Goal: Task Accomplishment & Management: Manage account settings

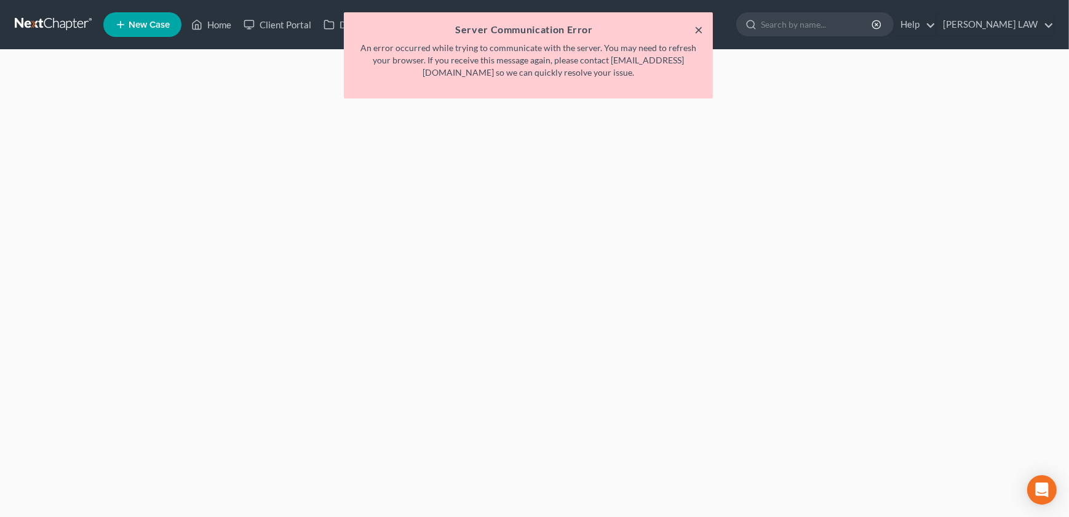
click at [701, 33] on button "×" at bounding box center [698, 29] width 9 height 15
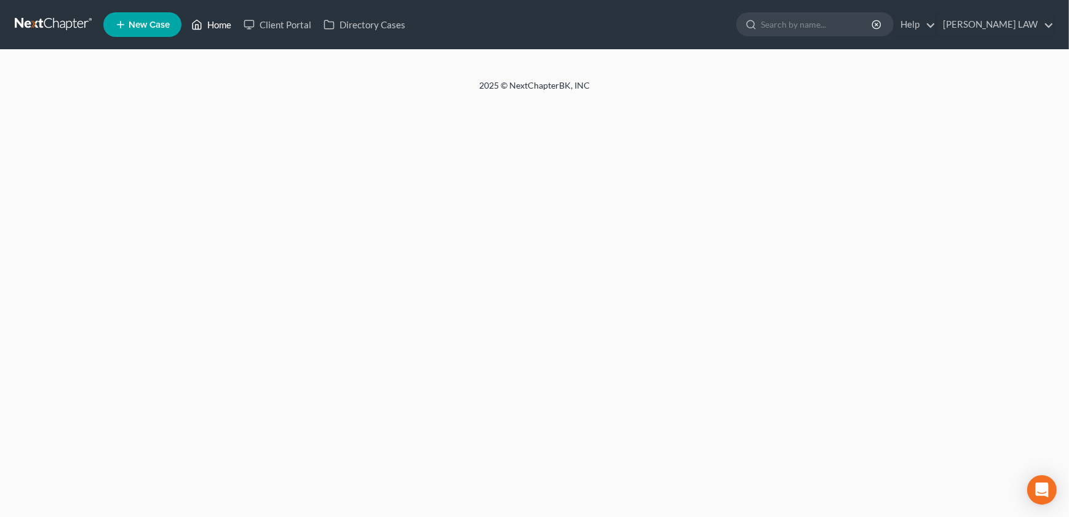
click at [223, 25] on link "Home" at bounding box center [211, 25] width 52 height 22
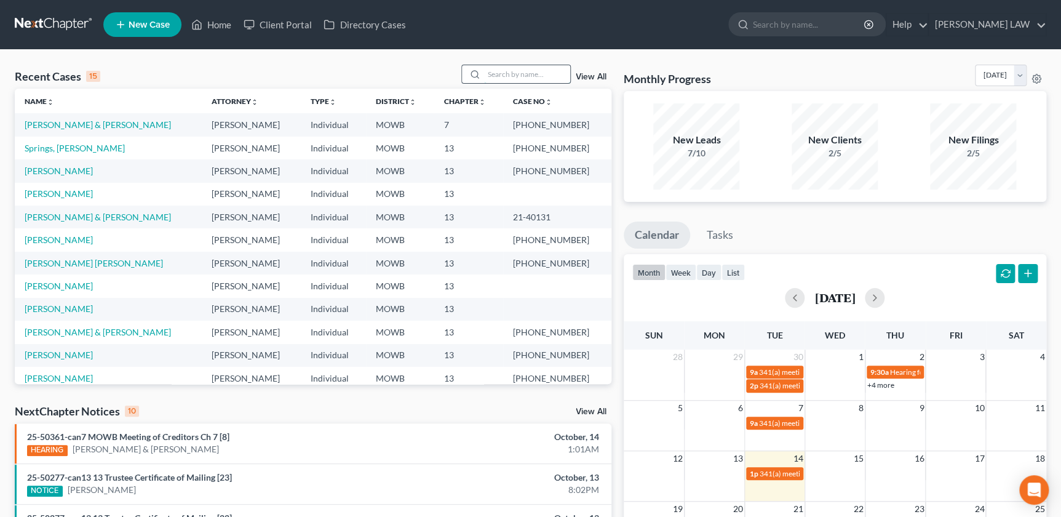
click at [530, 75] on input "search" at bounding box center [527, 74] width 86 height 18
type input "liggins"
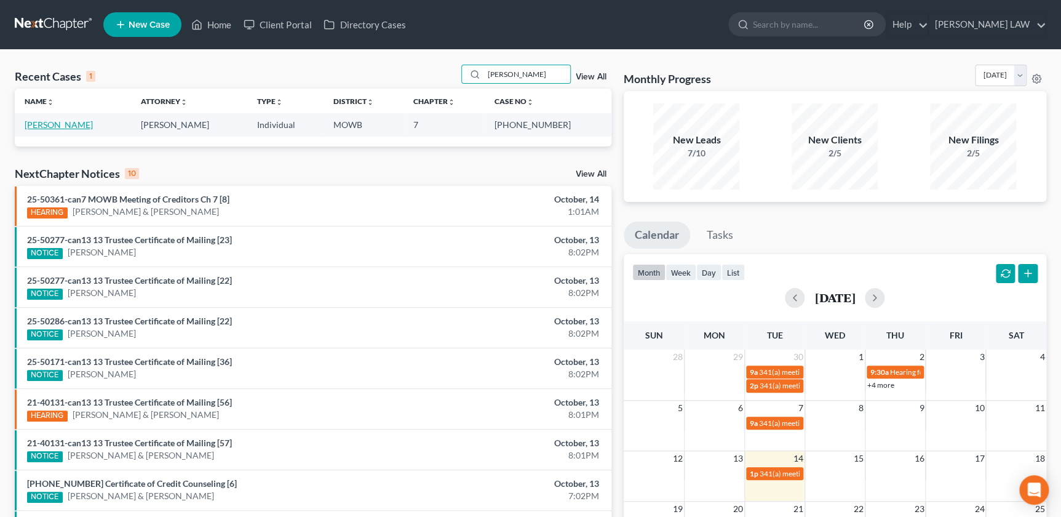
click at [71, 121] on link "Liggins, Brandon" at bounding box center [59, 124] width 68 height 10
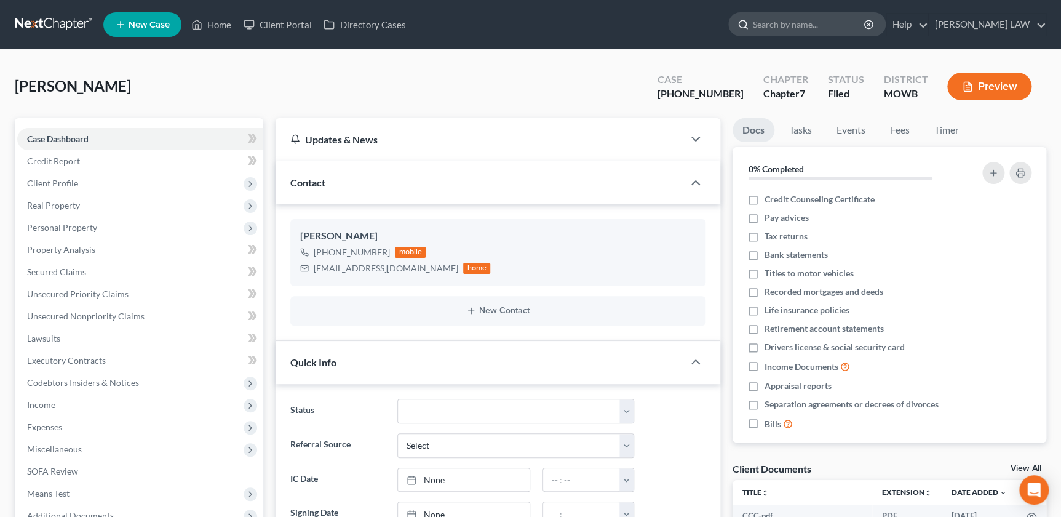
click at [807, 25] on input "search" at bounding box center [809, 24] width 113 height 23
type input "newton"
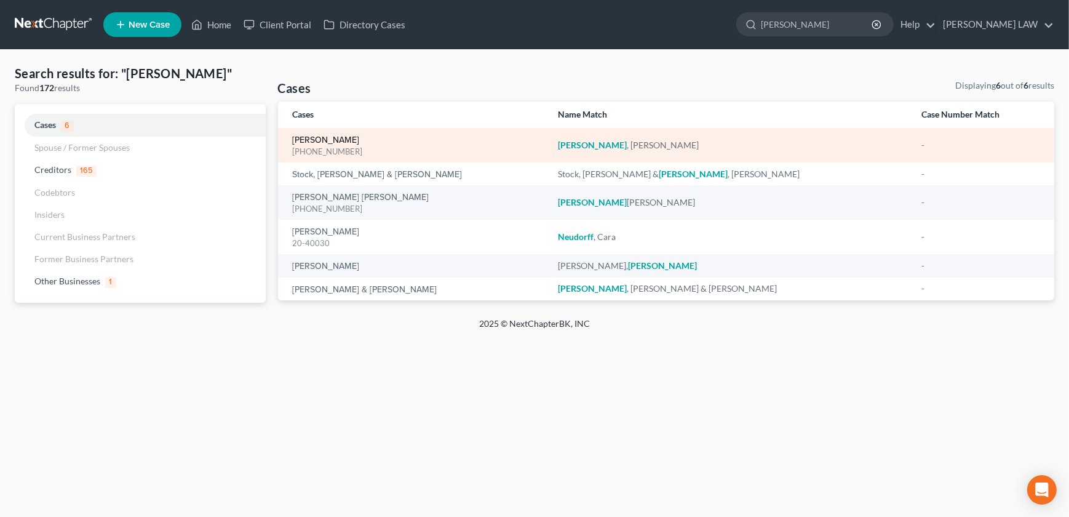
click at [314, 140] on link "[PERSON_NAME]" at bounding box center [326, 140] width 67 height 9
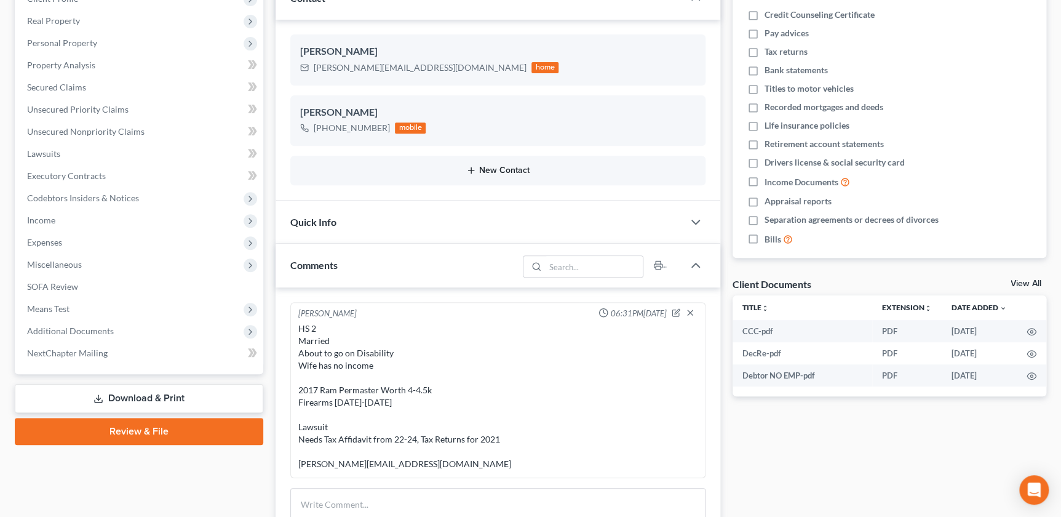
scroll to position [196, 0]
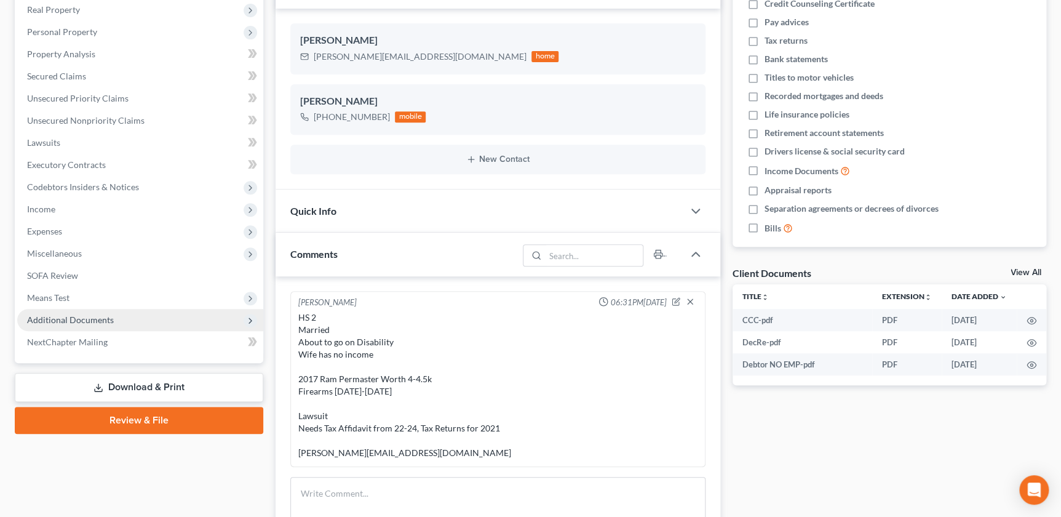
click at [90, 311] on span "Additional Documents" at bounding box center [140, 320] width 246 height 22
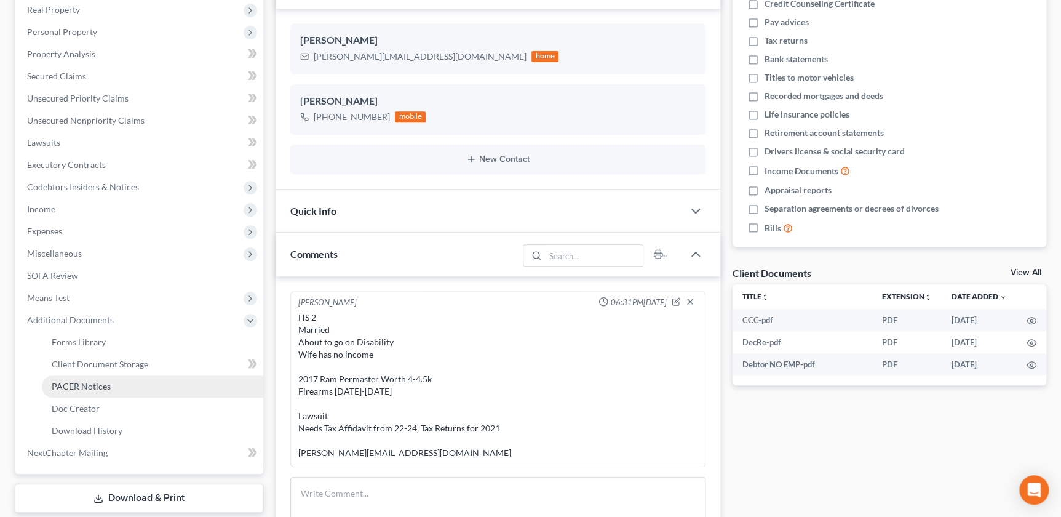
click at [105, 376] on link "PACER Notices" at bounding box center [152, 386] width 221 height 22
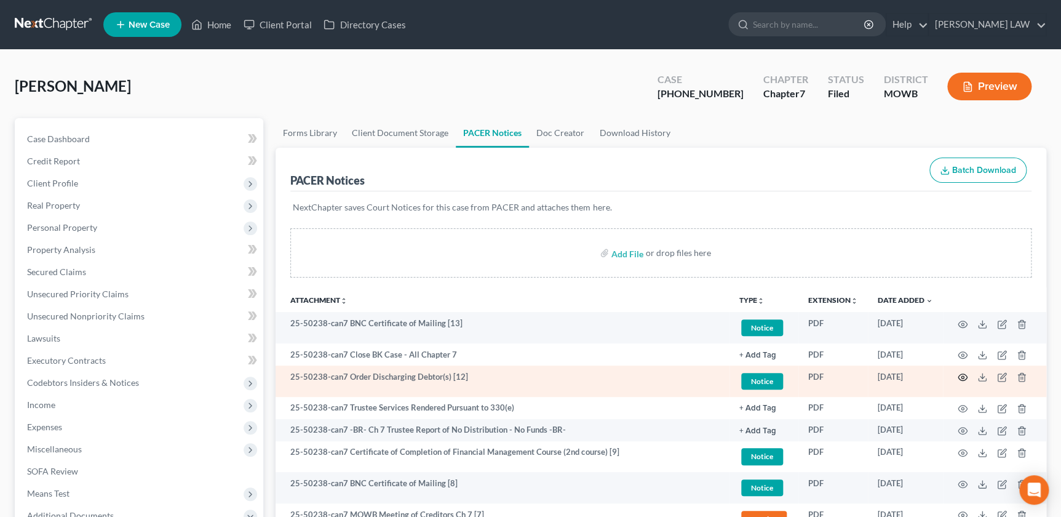
click at [959, 375] on icon "button" at bounding box center [962, 377] width 9 height 7
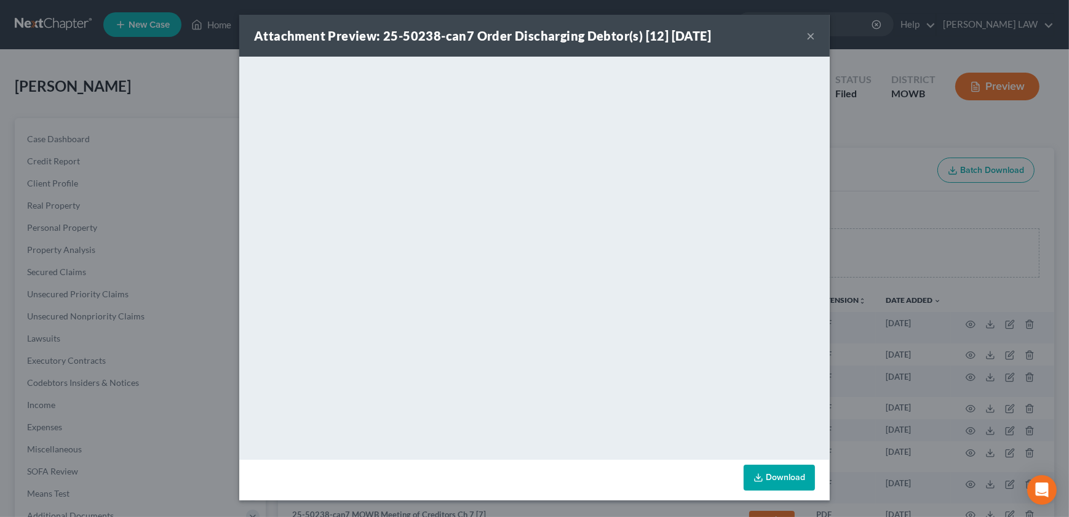
click at [810, 39] on button "×" at bounding box center [810, 35] width 9 height 15
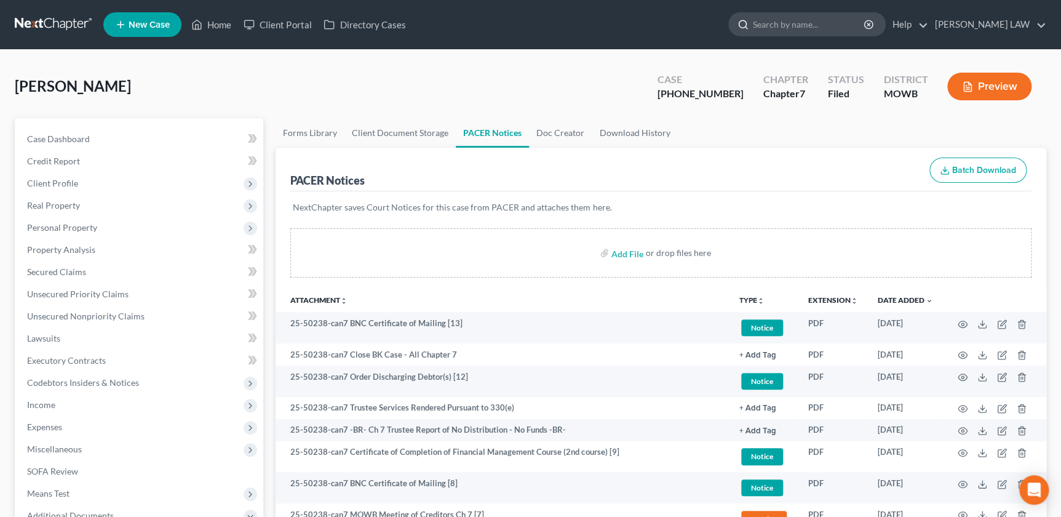
click at [820, 17] on input "search" at bounding box center [809, 24] width 113 height 23
type input "clark"
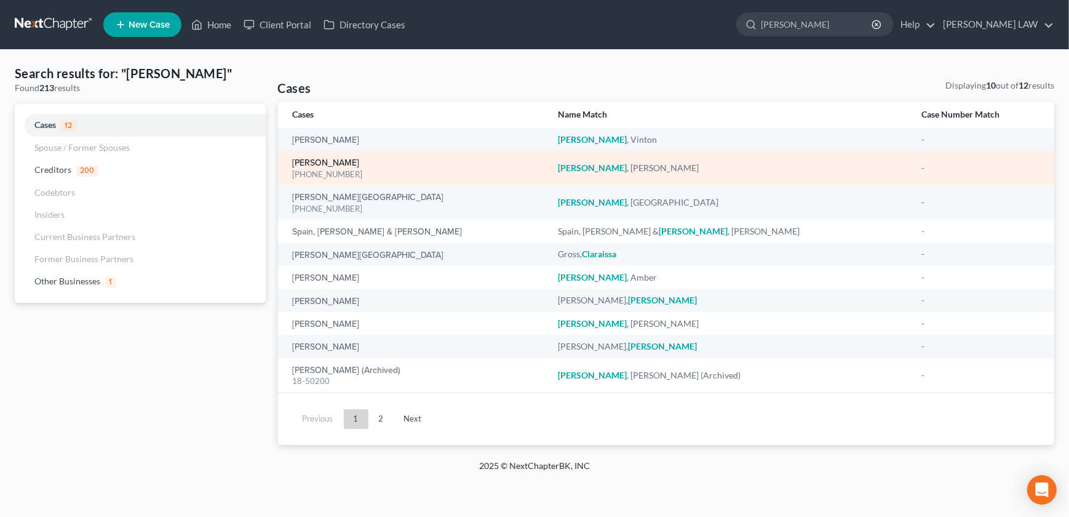
click at [311, 162] on link "[PERSON_NAME]" at bounding box center [326, 163] width 67 height 9
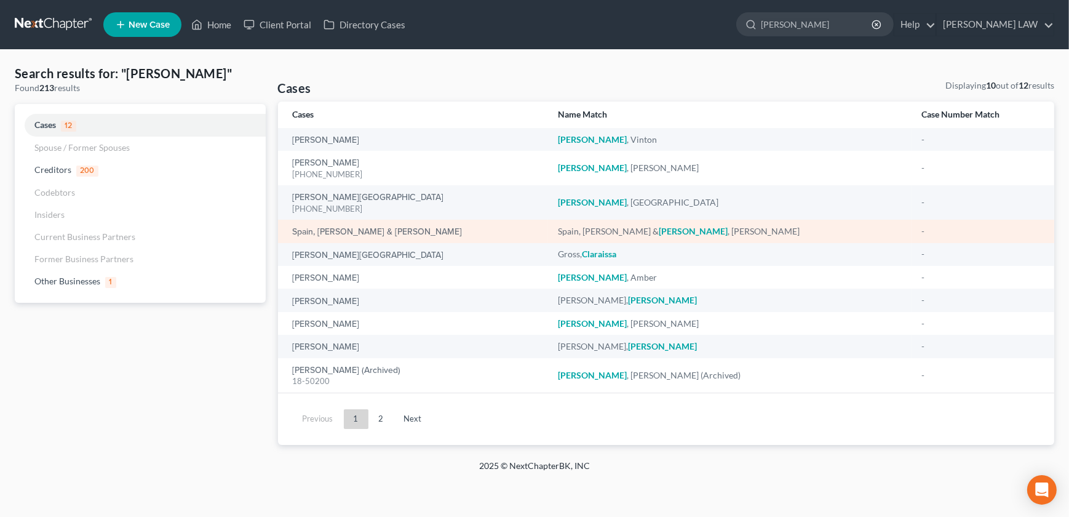
select select "2"
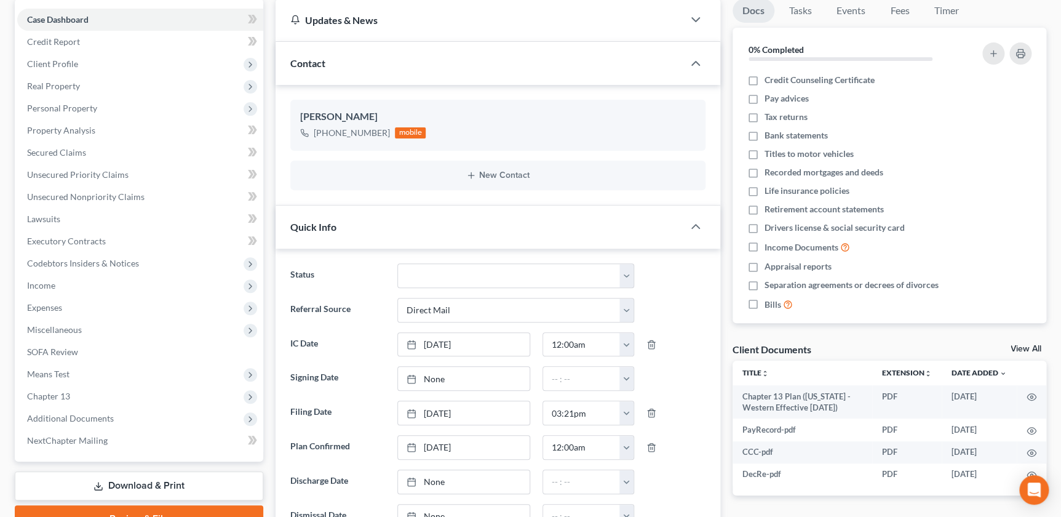
scroll to position [171, 0]
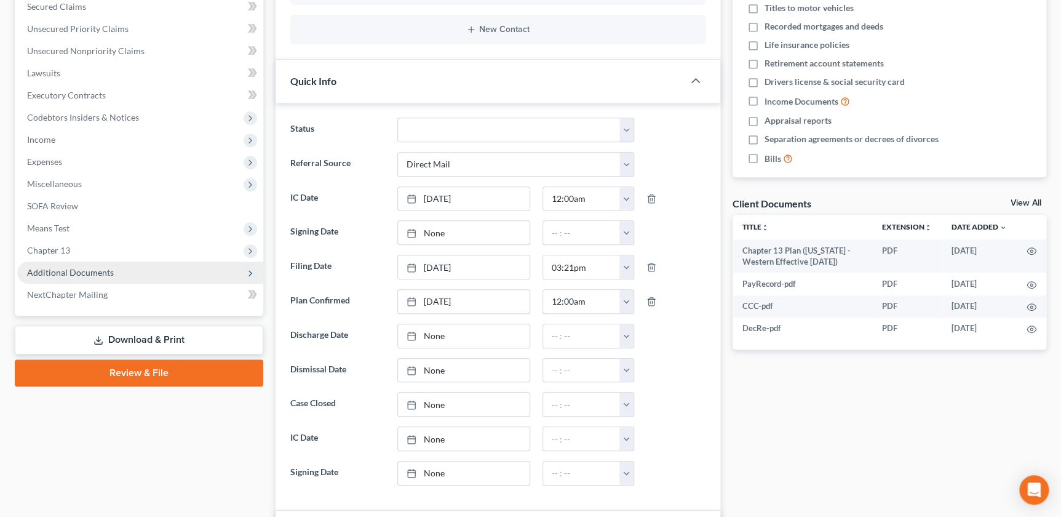
click at [90, 278] on span "Additional Documents" at bounding box center [140, 272] width 246 height 22
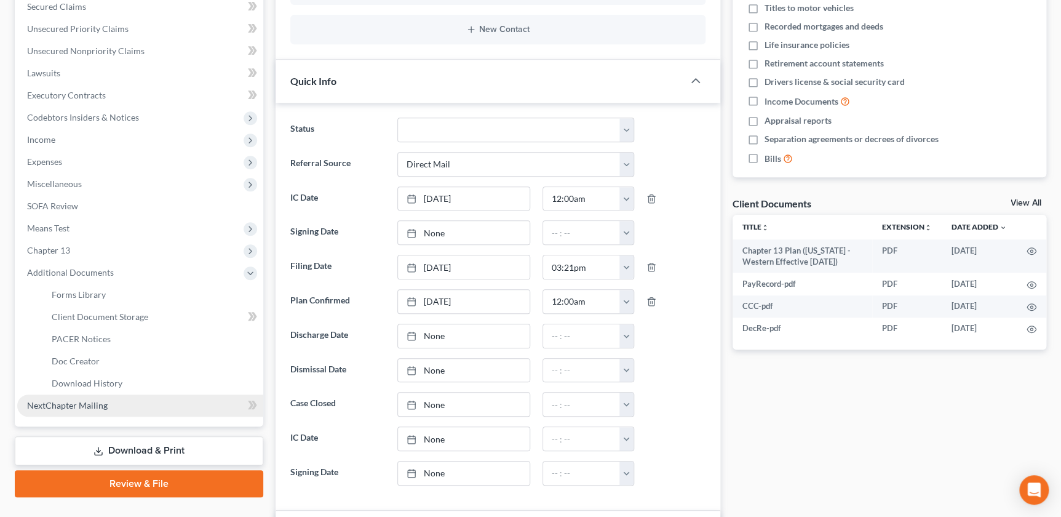
click at [74, 413] on link "NextChapter Mailing" at bounding box center [140, 405] width 246 height 22
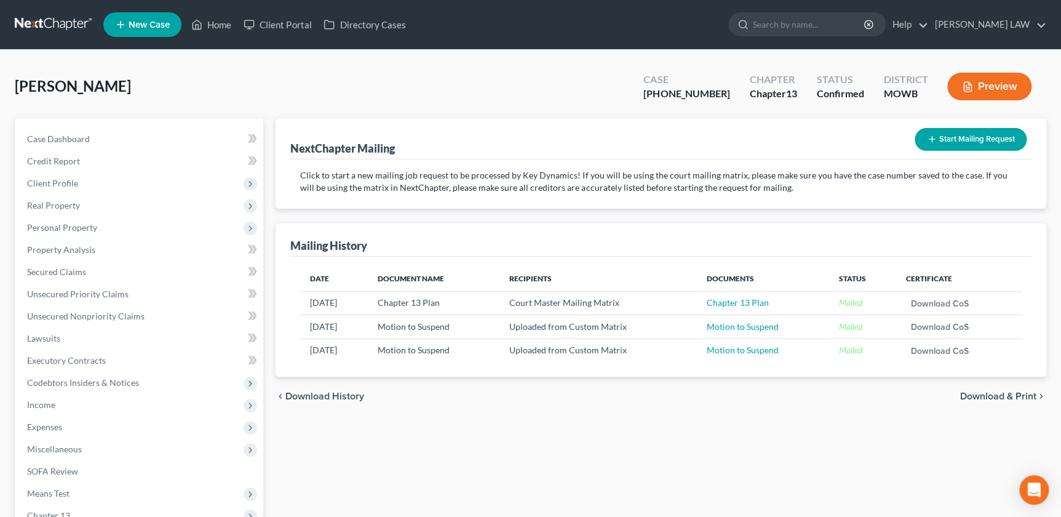
click at [953, 138] on button "Start Mailing Request" at bounding box center [971, 139] width 112 height 23
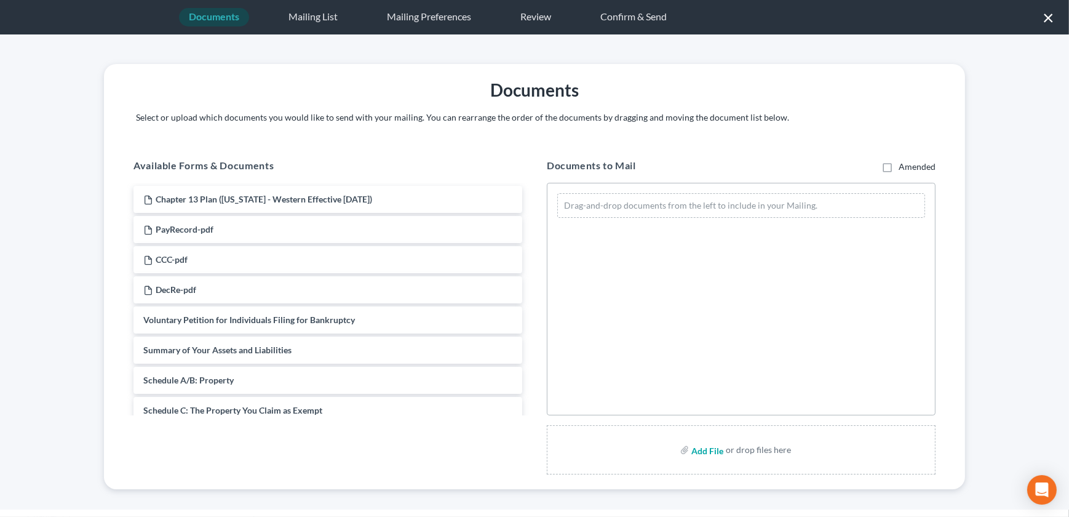
click at [704, 453] on input "file" at bounding box center [706, 450] width 30 height 22
type input "C:\fakepath\251014 22-50343-can13 Order on Motion to Suspend Plan Payments - Kn…"
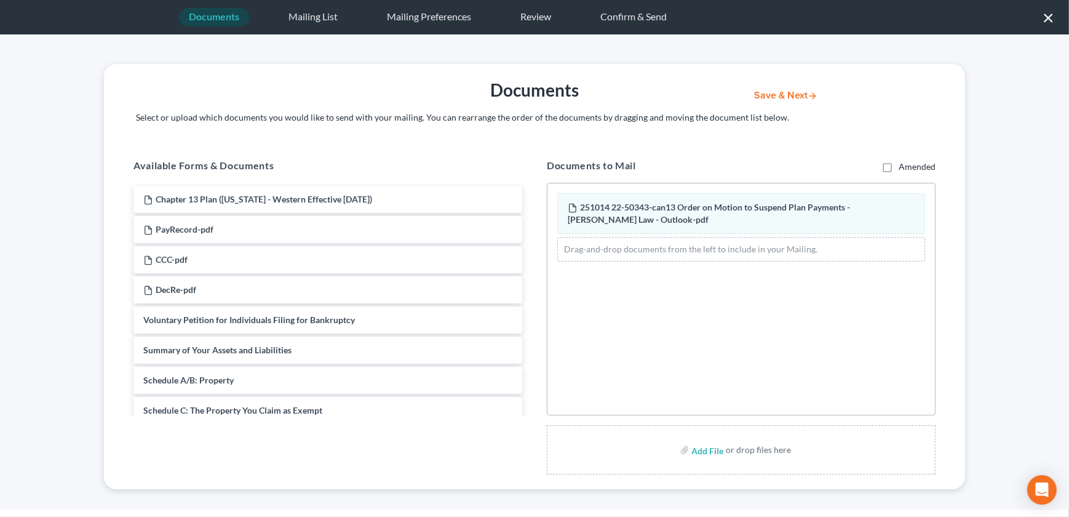
click at [782, 98] on button "Save & Next" at bounding box center [785, 95] width 83 height 10
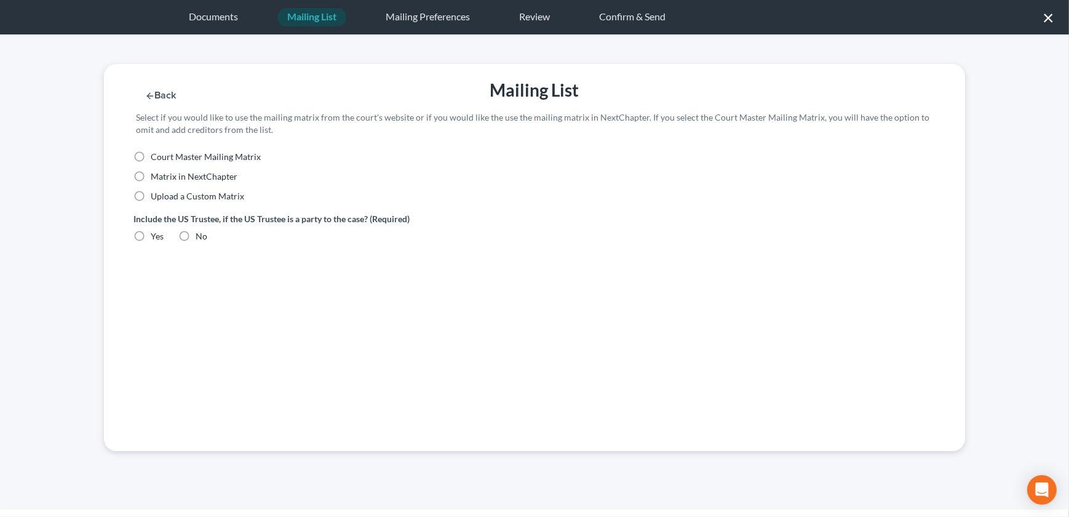
click at [151, 199] on label "Upload a Custom Matrix" at bounding box center [197, 196] width 93 height 12
click at [156, 198] on input "Upload a Custom Matrix" at bounding box center [160, 194] width 8 height 8
radio input "true"
click at [151, 237] on label "Yes" at bounding box center [157, 236] width 13 height 12
click at [156, 237] on input "Yes" at bounding box center [160, 234] width 8 height 8
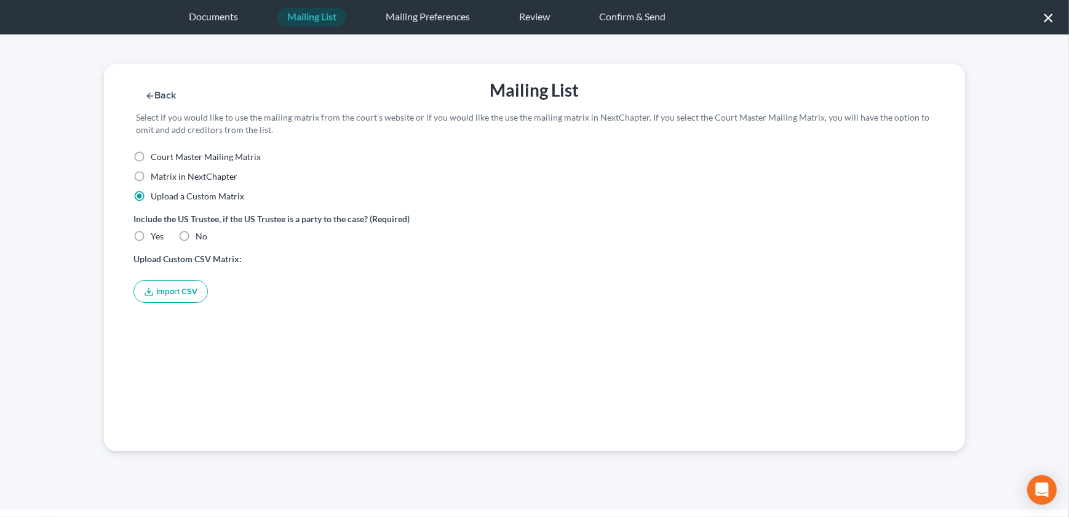
radio input "true"
click at [162, 288] on button "Import CSV" at bounding box center [170, 291] width 74 height 23
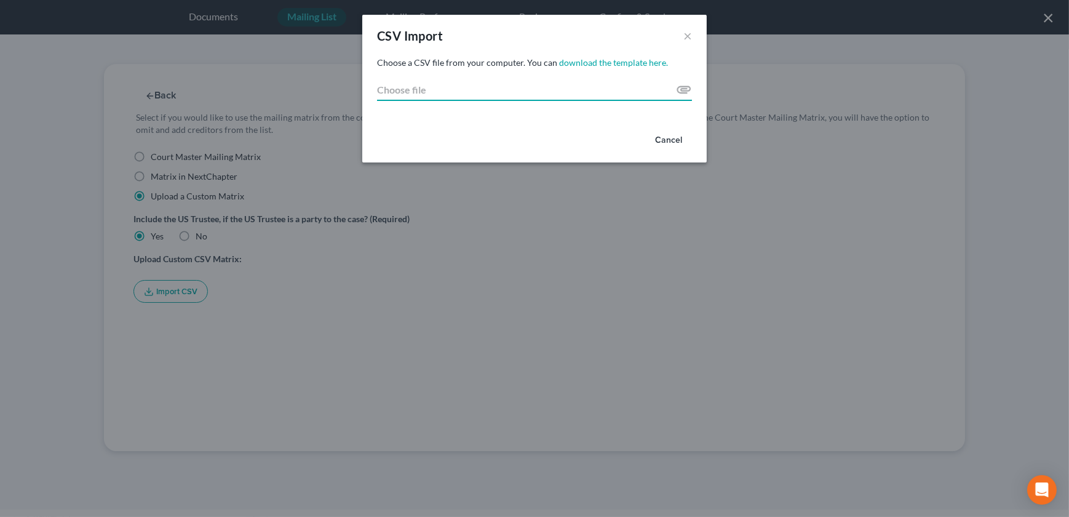
click at [689, 91] on input "Choose file" at bounding box center [534, 90] width 315 height 22
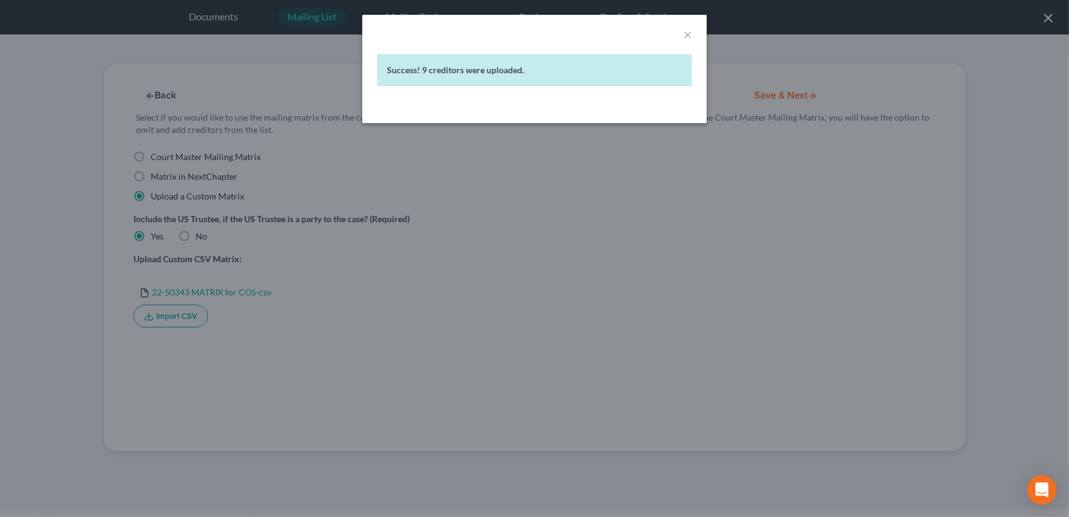
drag, startPoint x: 795, startPoint y: 211, endPoint x: 769, endPoint y: 197, distance: 29.5
click at [792, 210] on div "× Success! 9 creditors were uploaded." at bounding box center [534, 258] width 1069 height 517
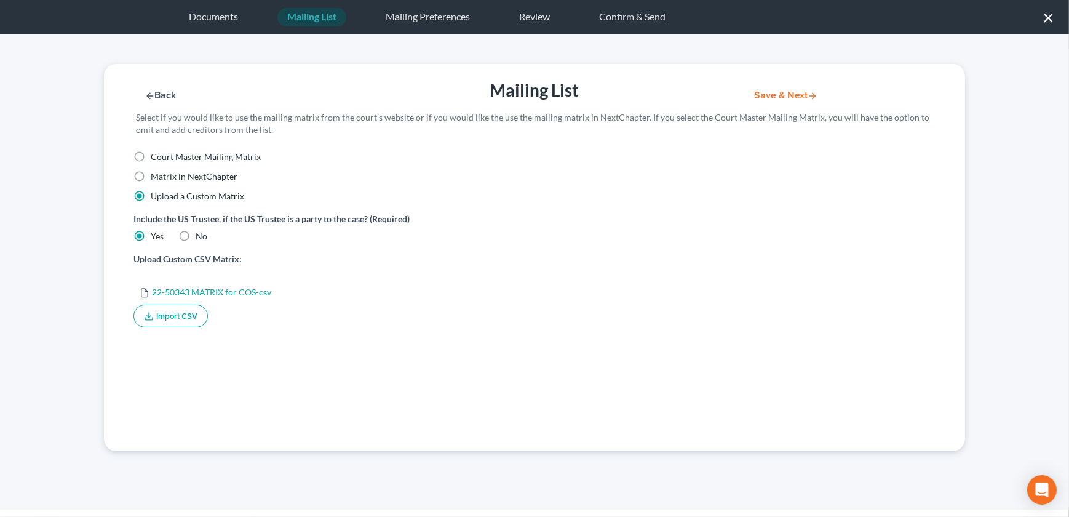
drag, startPoint x: 780, startPoint y: 89, endPoint x: 781, endPoint y: 106, distance: 16.6
click at [782, 109] on div "Back Mailing List Save & Next Select if you would like to use the mailing matri…" at bounding box center [534, 107] width 873 height 87
click at [780, 96] on button "Save & Next" at bounding box center [785, 95] width 83 height 10
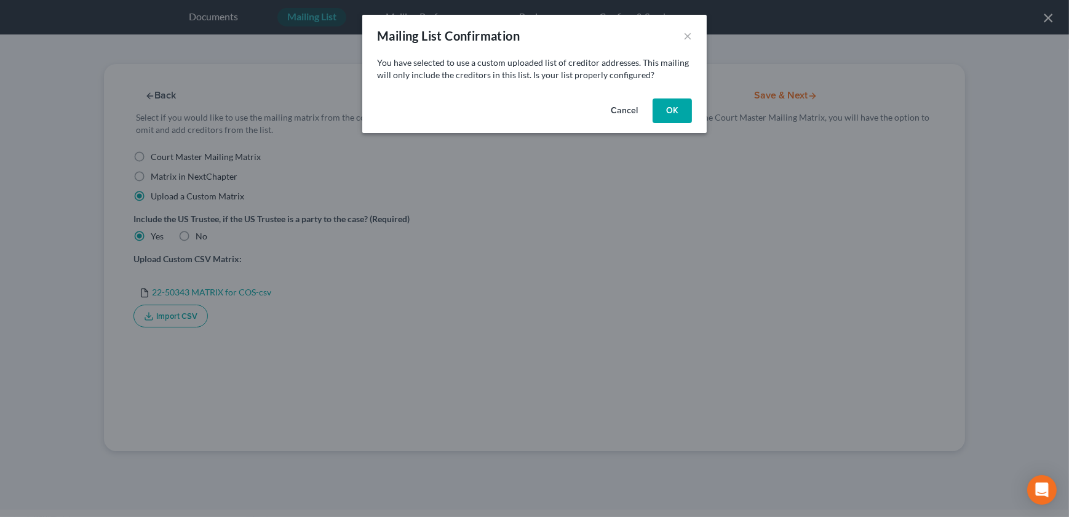
click at [670, 109] on button "OK" at bounding box center [672, 110] width 39 height 25
select select "26"
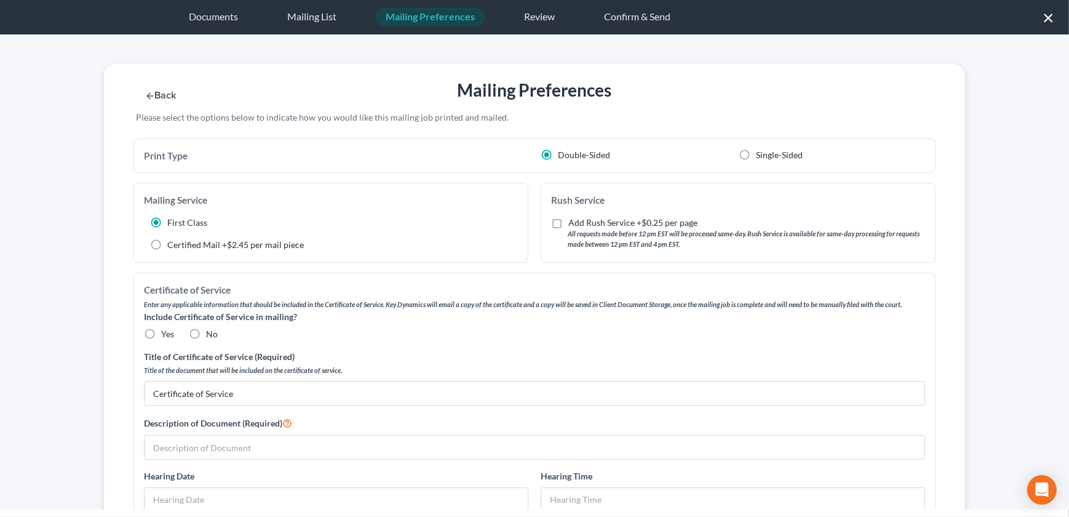
click at [206, 338] on label "No" at bounding box center [212, 334] width 12 height 12
click at [211, 336] on input "No" at bounding box center [215, 332] width 8 height 8
radio input "true"
click at [201, 449] on input "text" at bounding box center [535, 446] width 780 height 23
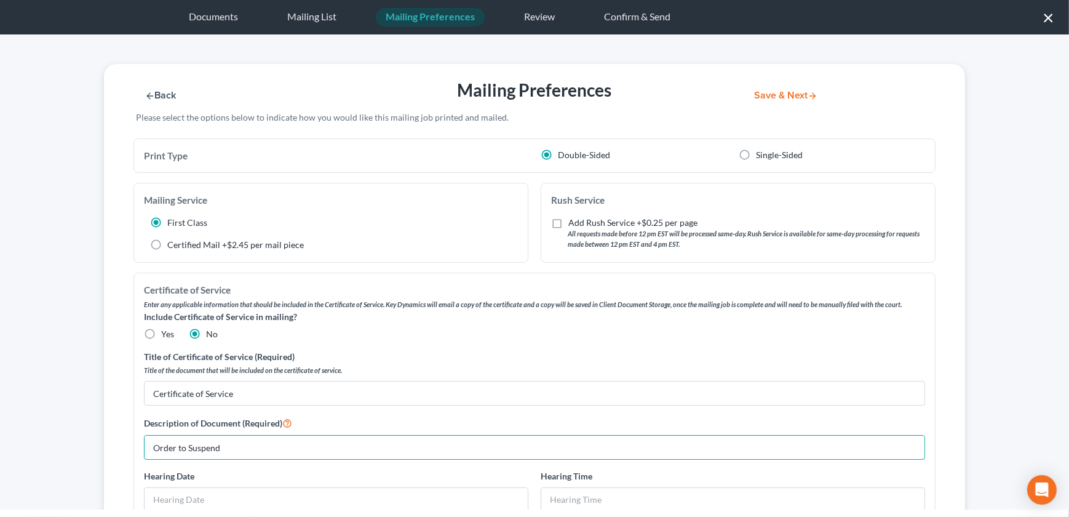
type input "Order to Suspend"
click at [771, 92] on button "Save & Next" at bounding box center [785, 95] width 83 height 10
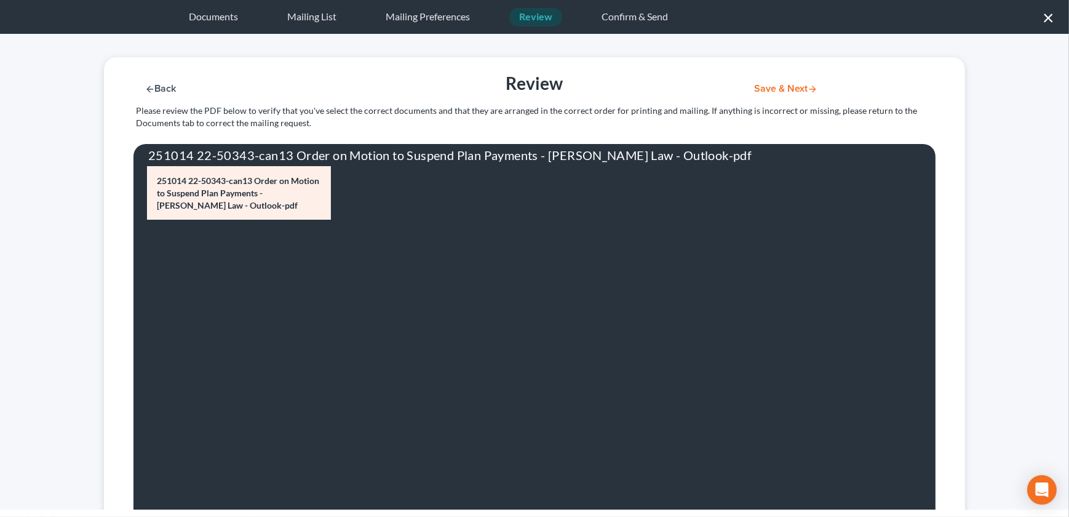
scroll to position [14, 0]
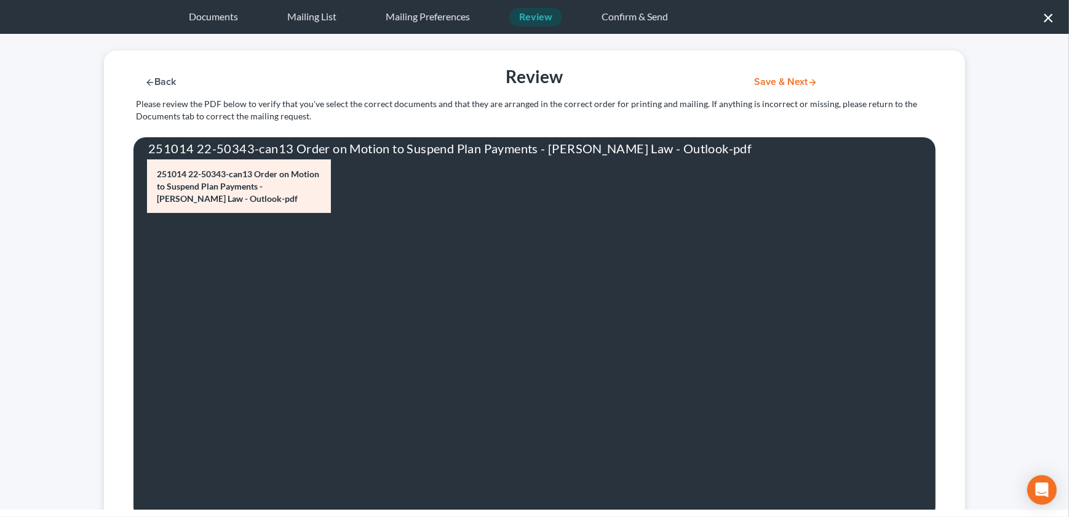
click at [777, 94] on div "Back Review Save & Next Please review the PDF below to verify that you've selec…" at bounding box center [534, 93] width 873 height 87
click at [777, 88] on div "Back Review Save & Next Please review the PDF below to verify that you've selec…" at bounding box center [534, 93] width 873 height 87
click at [761, 85] on button "Save & Next" at bounding box center [785, 82] width 83 height 10
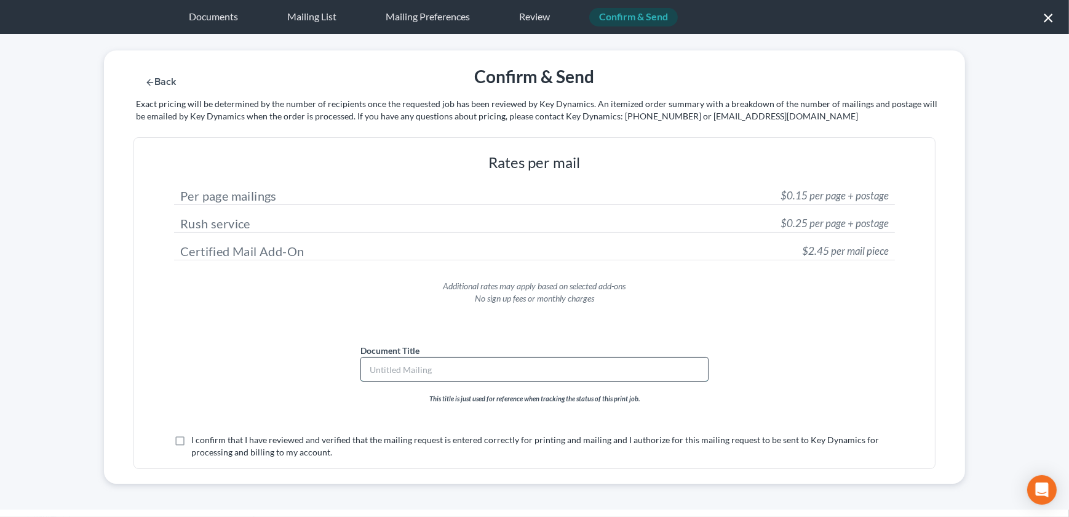
click at [432, 377] on input "text" at bounding box center [534, 368] width 347 height 23
type input "Order to Suspend"
click at [191, 437] on label "I confirm that I have reviewed and verified that the mailing request is entered…" at bounding box center [543, 446] width 704 height 25
click at [196, 437] on input "I confirm that I have reviewed and verified that the mailing request is entered…" at bounding box center [200, 438] width 8 height 8
checkbox input "true"
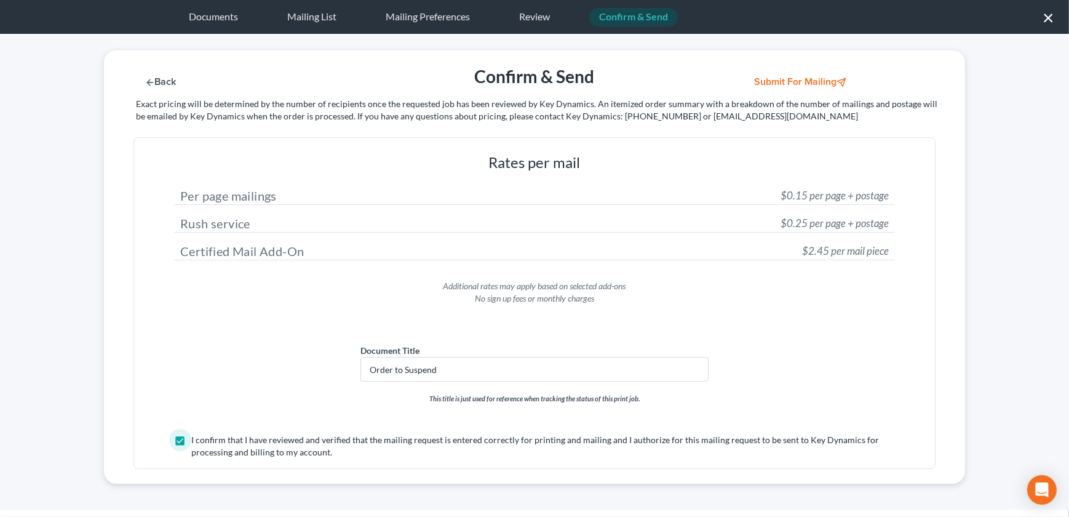
click at [787, 78] on button "Submit for Mailing" at bounding box center [801, 82] width 114 height 10
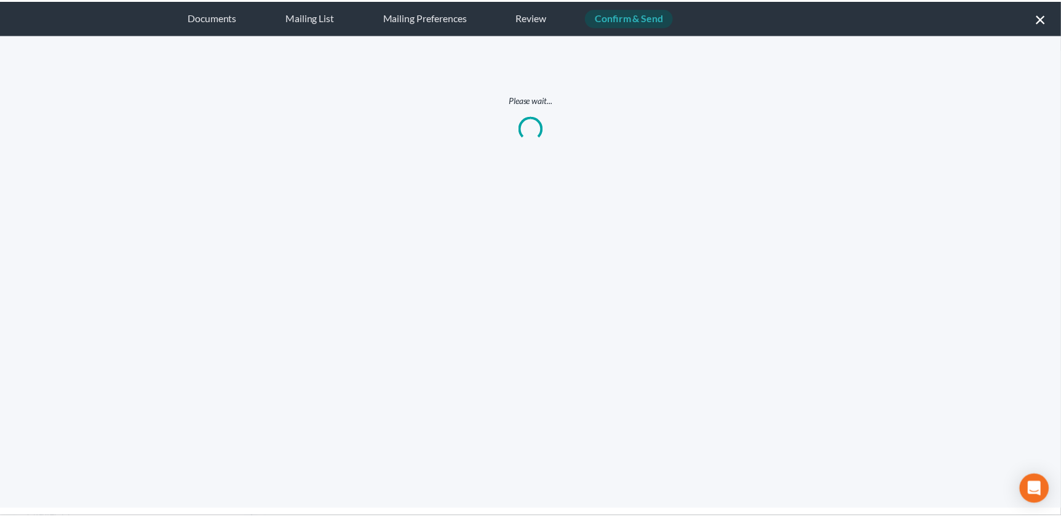
scroll to position [0, 0]
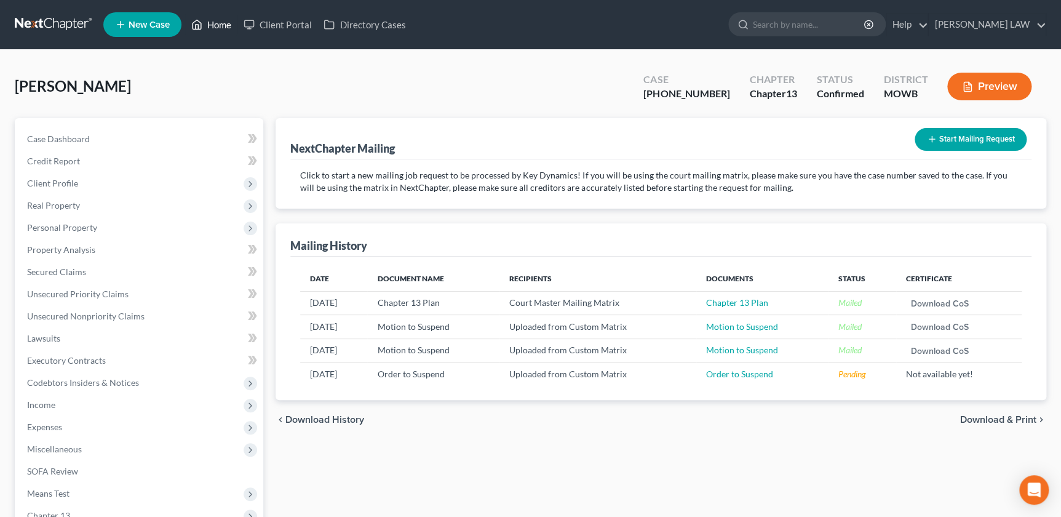
click at [224, 20] on link "Home" at bounding box center [211, 25] width 52 height 22
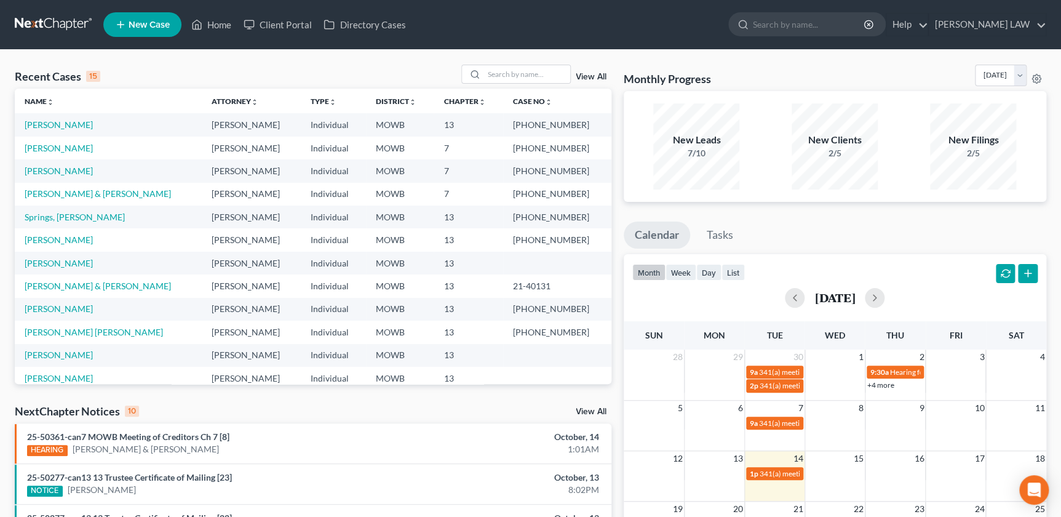
click at [156, 25] on span "New Case" at bounding box center [149, 24] width 41 height 9
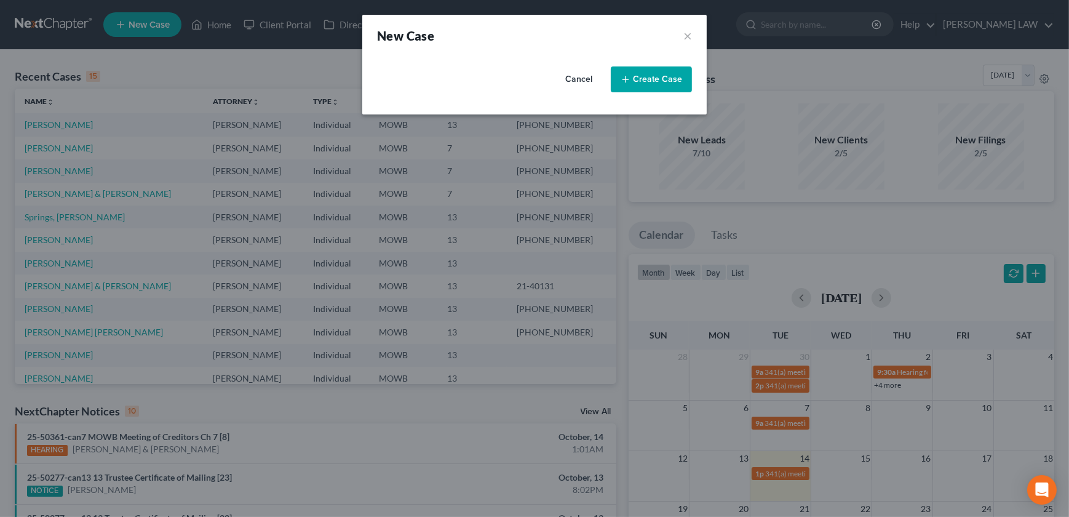
select select "46"
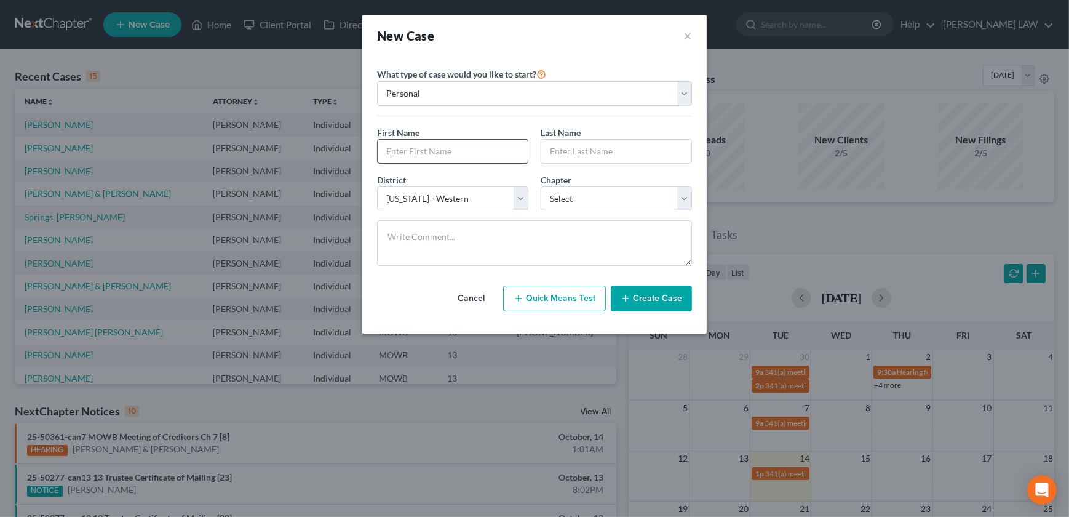
click at [426, 142] on input "text" at bounding box center [453, 151] width 150 height 23
type input "Corey"
type input "Goodall"
select select "0"
click at [637, 300] on button "Create Case" at bounding box center [651, 298] width 81 height 26
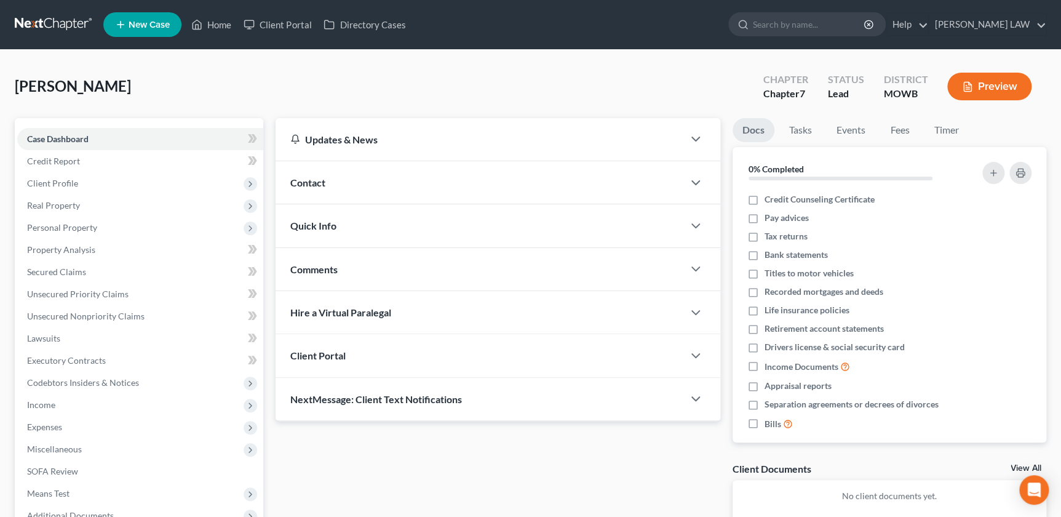
click at [356, 170] on div "Contact" at bounding box center [479, 182] width 407 height 42
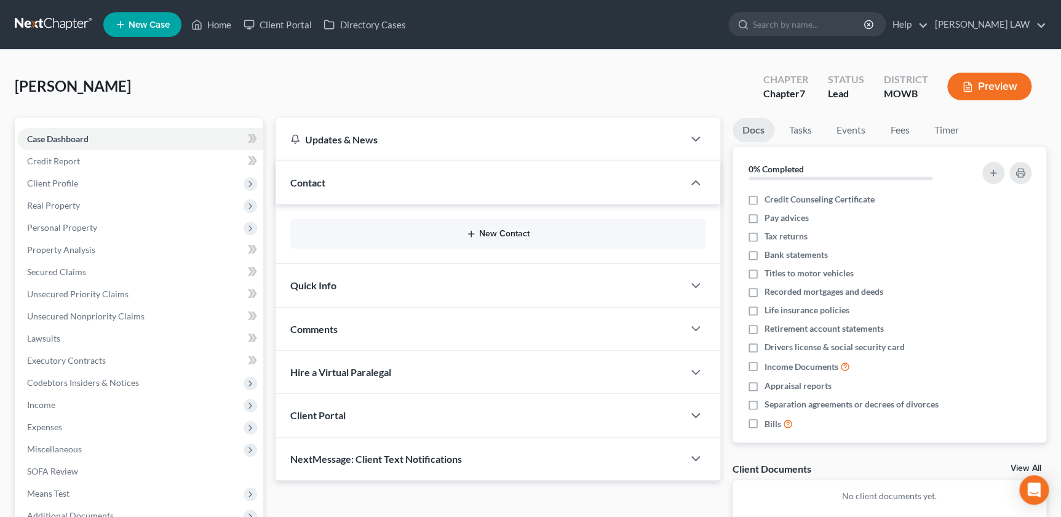
click at [461, 229] on button "New Contact" at bounding box center [497, 234] width 395 height 10
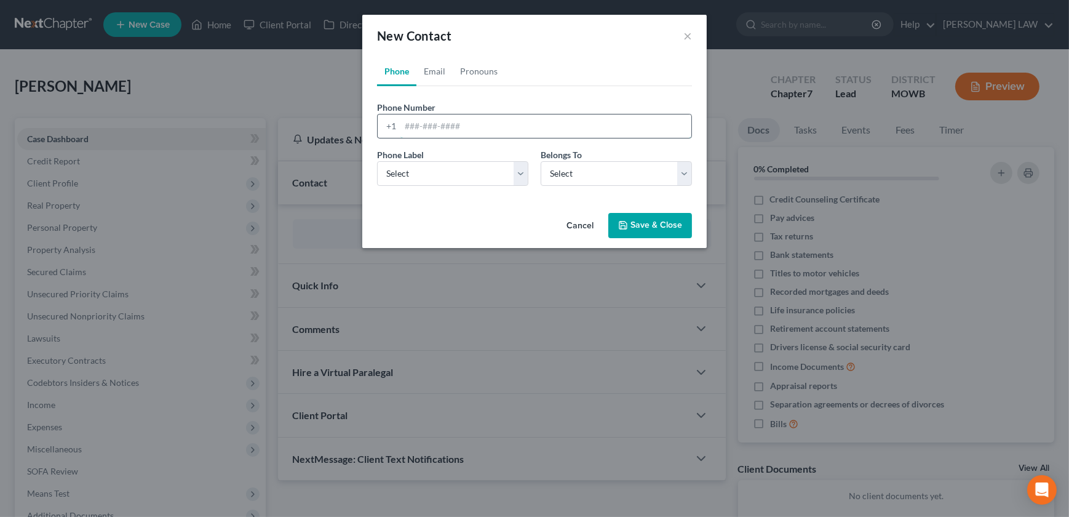
click at [467, 122] on input "tel" at bounding box center [545, 125] width 291 height 23
type input "816-284-3708"
click at [449, 176] on select "Select Mobile Home Work Other" at bounding box center [452, 173] width 151 height 25
select select "0"
click at [377, 161] on select "Select Mobile Home Work Other" at bounding box center [452, 173] width 151 height 25
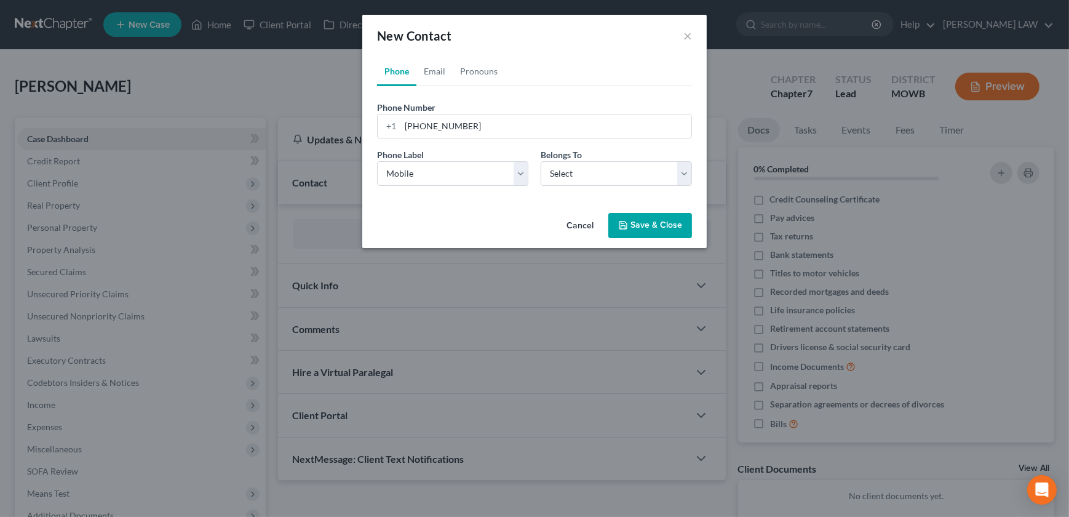
click at [538, 172] on div "Belongs To * Select Client Other" at bounding box center [616, 167] width 164 height 38
click at [554, 172] on select "Select Client Other" at bounding box center [616, 173] width 151 height 25
select select "0"
click at [541, 161] on select "Select Client Other" at bounding box center [616, 173] width 151 height 25
select select "0"
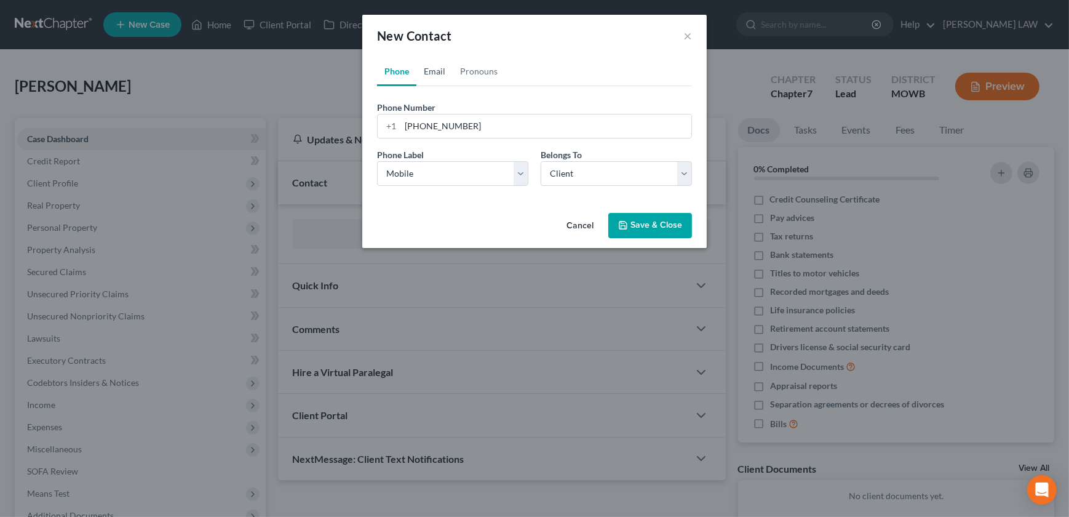
click at [432, 69] on link "Email" at bounding box center [434, 72] width 36 height 30
click at [450, 130] on input "email" at bounding box center [545, 125] width 291 height 23
type input "msukgoodall@gmail.com"
click at [434, 176] on select "Select Home Work Other" at bounding box center [452, 173] width 151 height 25
select select "0"
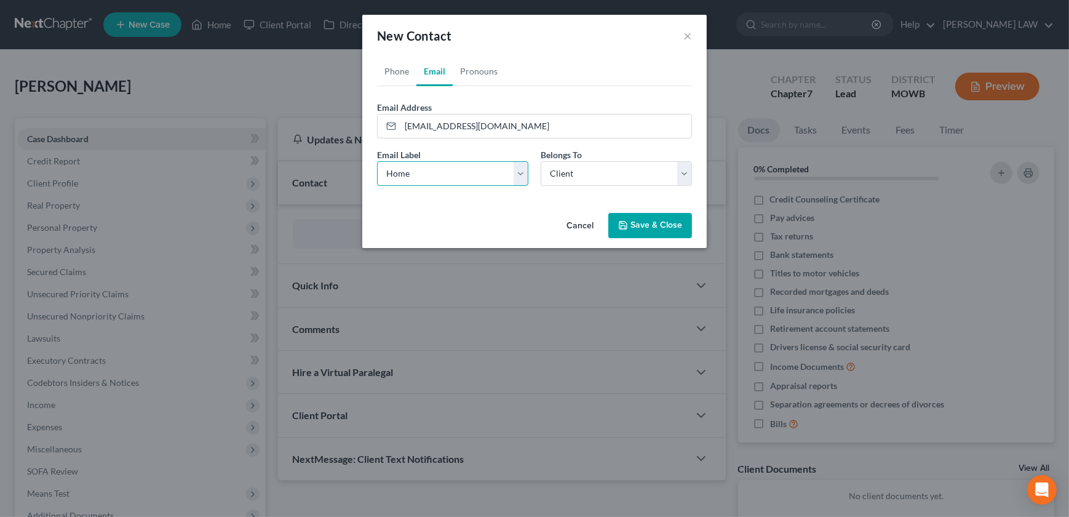
click at [377, 161] on select "Select Home Work Other" at bounding box center [452, 173] width 151 height 25
click at [640, 221] on button "Save & Close" at bounding box center [650, 226] width 84 height 26
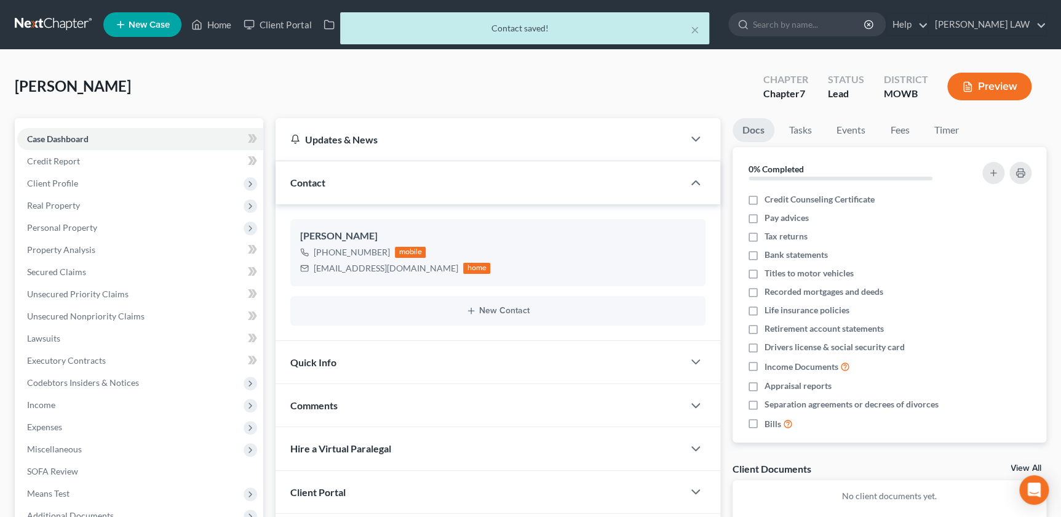
click at [344, 394] on div "Comments" at bounding box center [479, 405] width 407 height 42
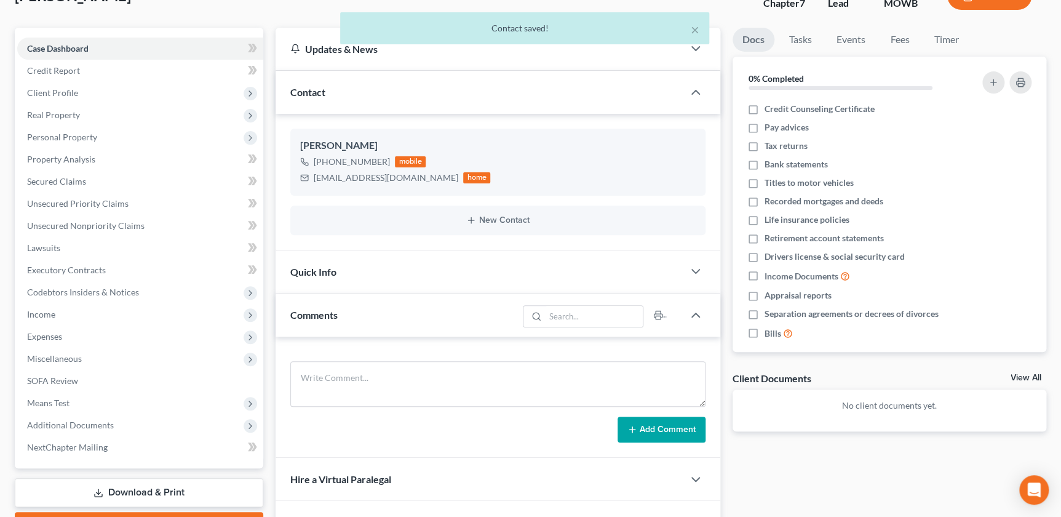
scroll to position [206, 0]
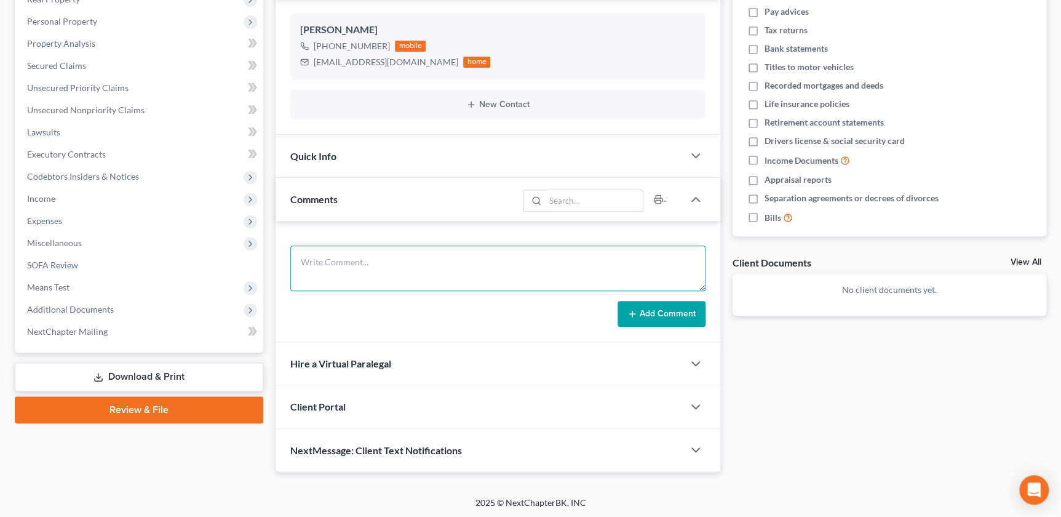
click at [359, 258] on textarea at bounding box center [497, 268] width 415 height 46
paste textarea "Dekalb County Household 2 - son part time Pays Child support 1200 - Garnishment…"
type textarea "Dekalb County Household 2 - son part time Pays Child support 1200 - Garnishment…"
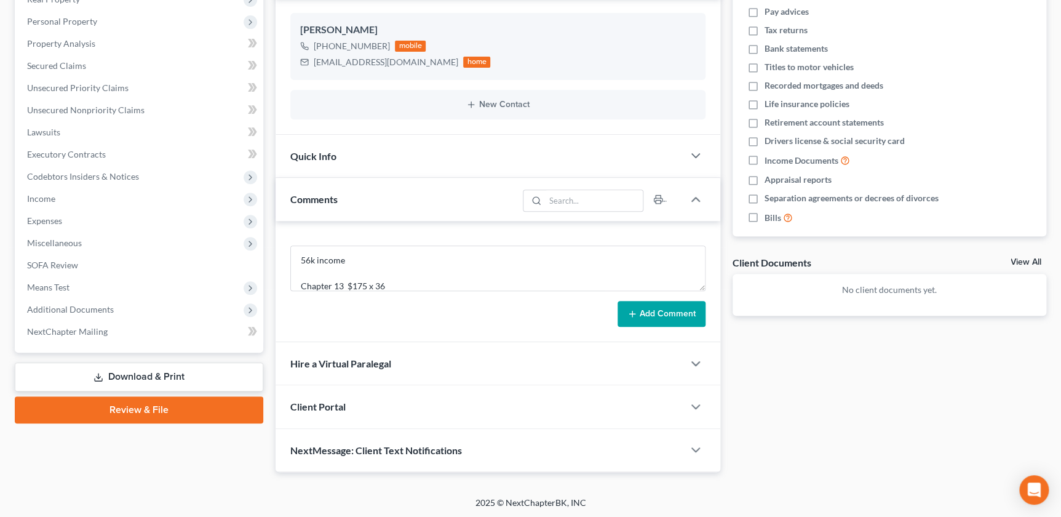
click at [639, 306] on button "Add Comment" at bounding box center [661, 314] width 88 height 26
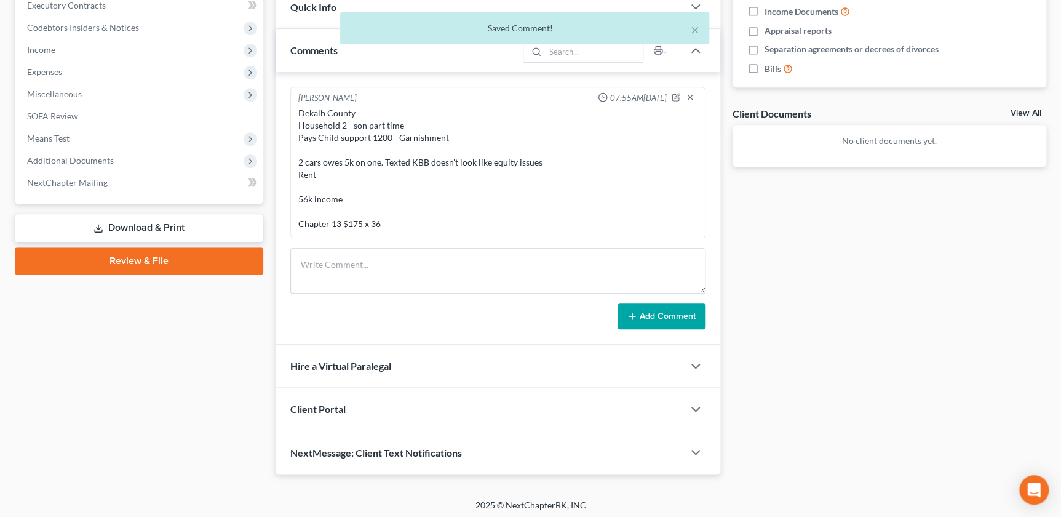
scroll to position [357, 0]
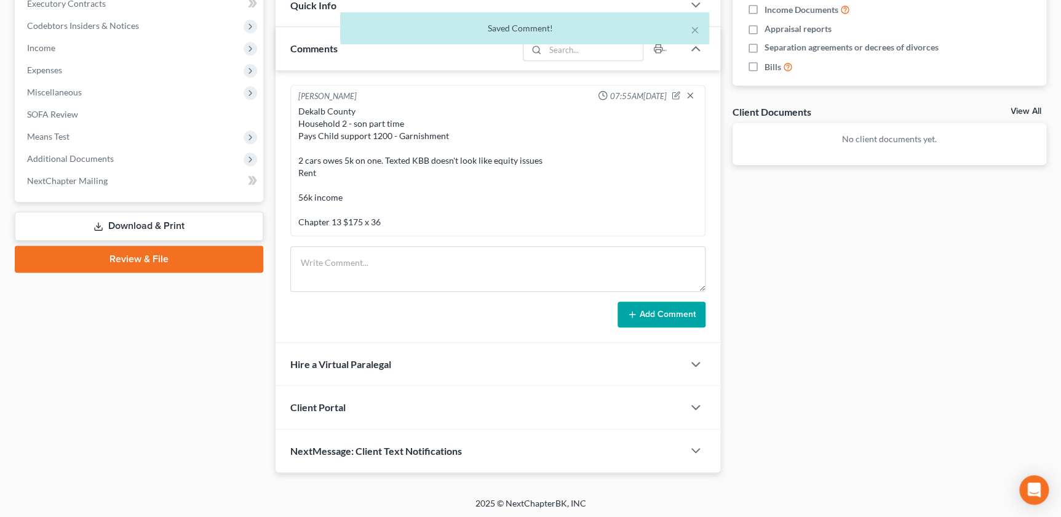
click at [418, 412] on div "Client Portal" at bounding box center [479, 407] width 407 height 42
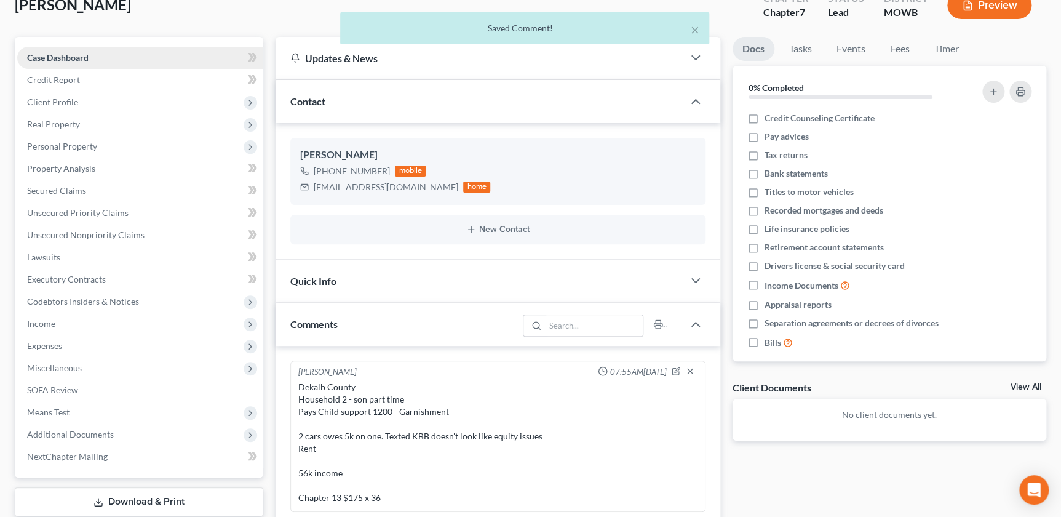
scroll to position [49, 0]
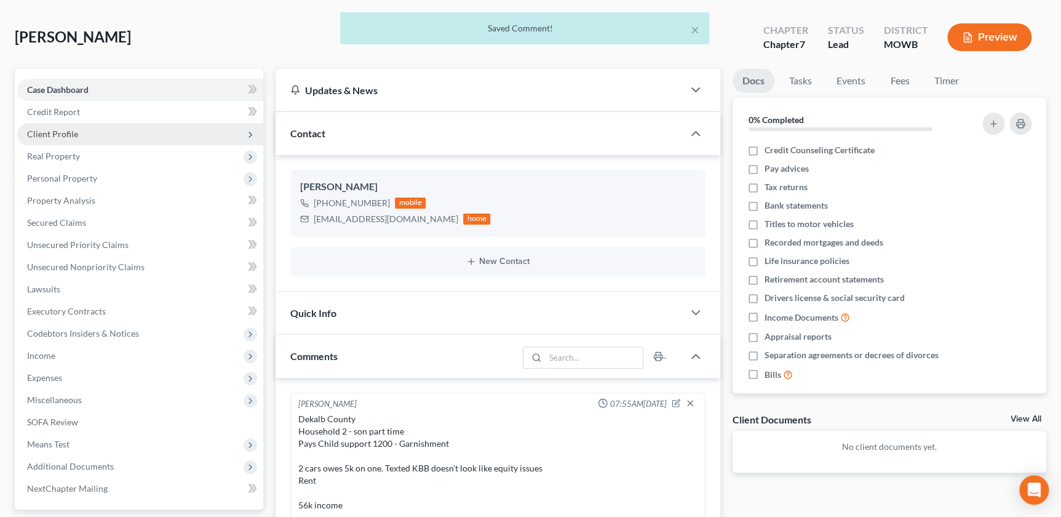
click at [61, 132] on span "Client Profile" at bounding box center [52, 134] width 51 height 10
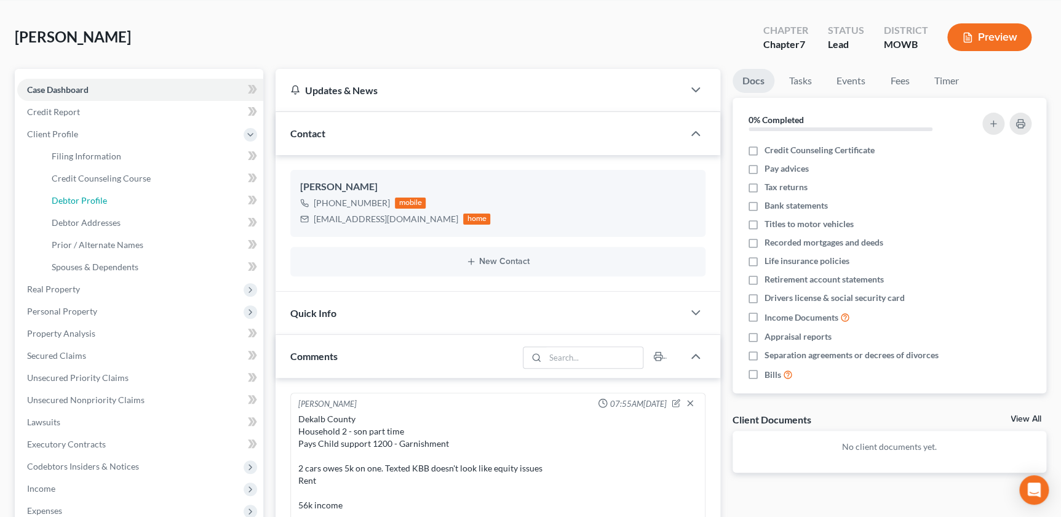
click at [106, 191] on link "Debtor Profile" at bounding box center [152, 200] width 221 height 22
select select "0"
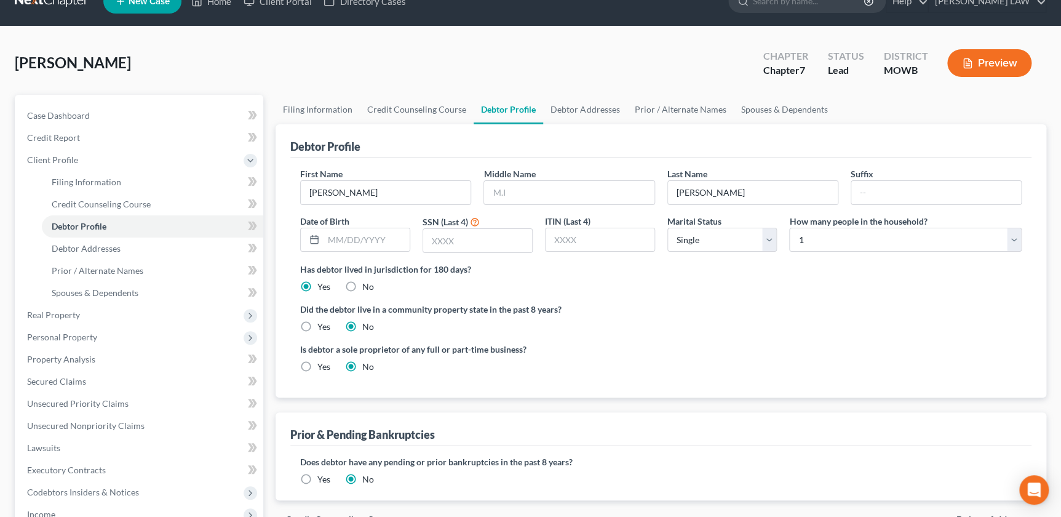
scroll to position [55, 0]
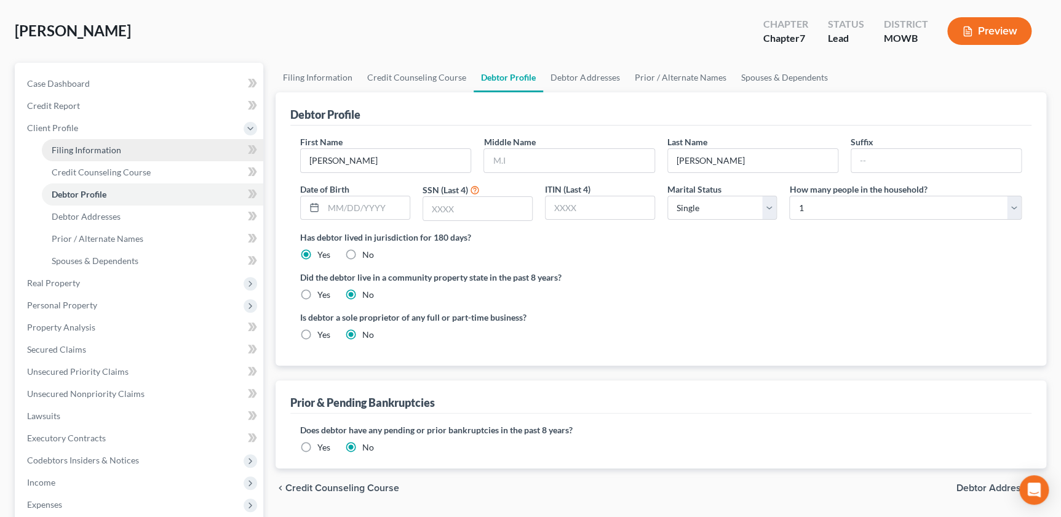
click at [113, 145] on span "Filing Information" at bounding box center [86, 150] width 69 height 10
select select "1"
select select "0"
select select "46"
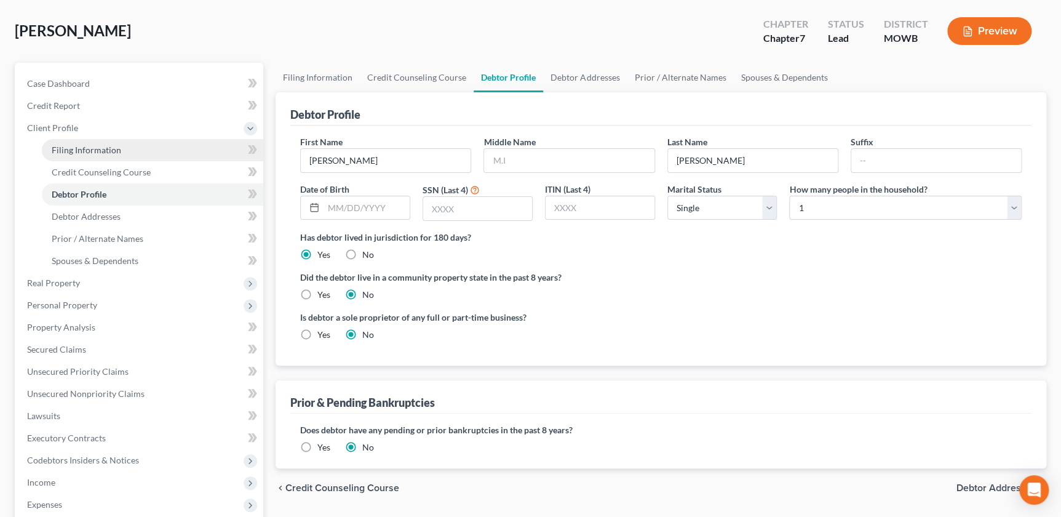
select select "26"
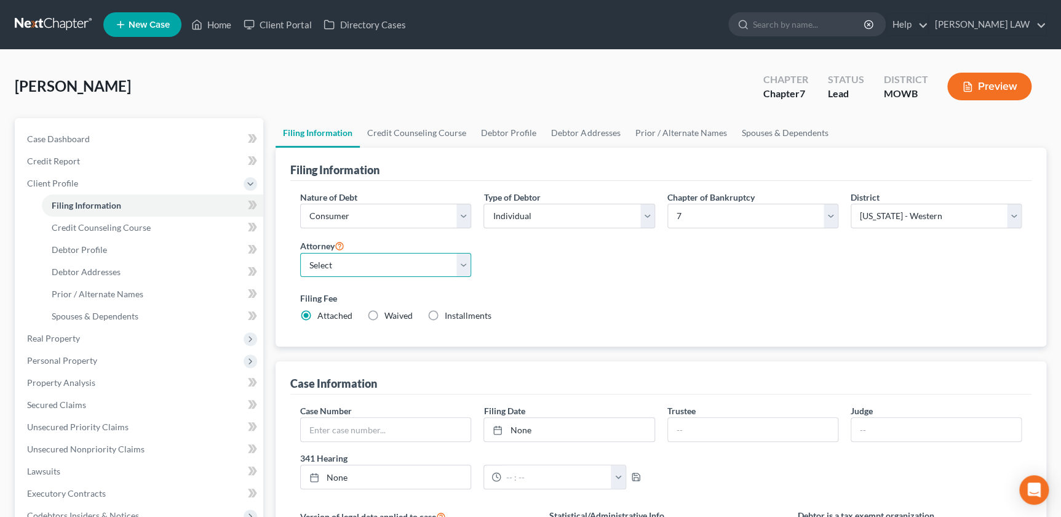
drag, startPoint x: 412, startPoint y: 268, endPoint x: 405, endPoint y: 274, distance: 9.6
click at [412, 268] on select "Select Ryan Knipp - MOWB" at bounding box center [385, 265] width 171 height 25
select select "0"
click at [300, 253] on select "Select Ryan Knipp - MOWB" at bounding box center [385, 265] width 171 height 25
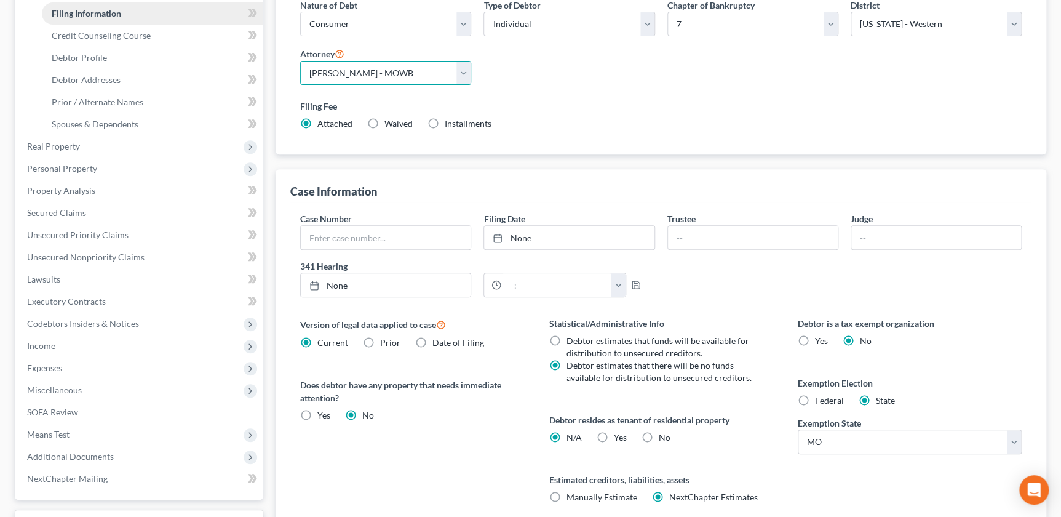
scroll to position [97, 0]
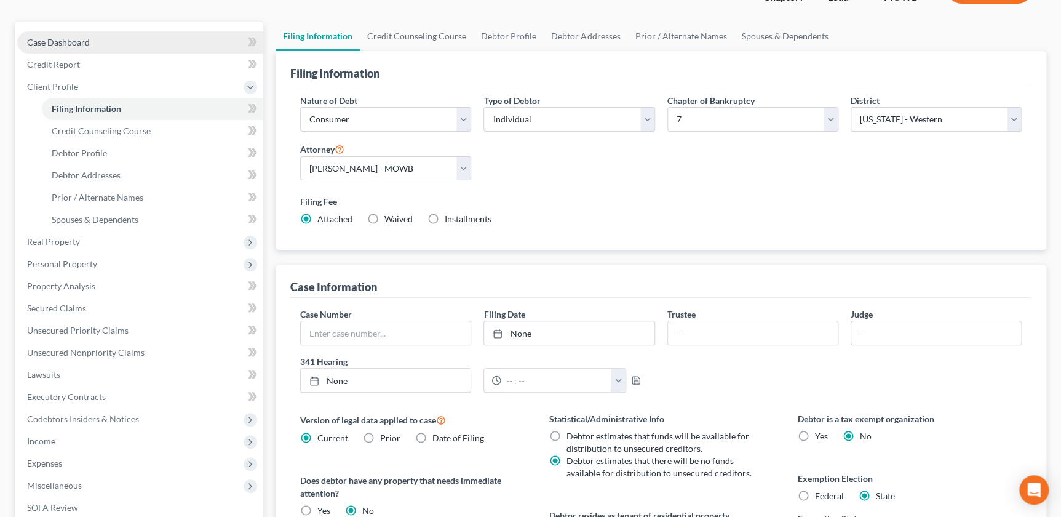
click at [82, 38] on span "Case Dashboard" at bounding box center [58, 42] width 63 height 10
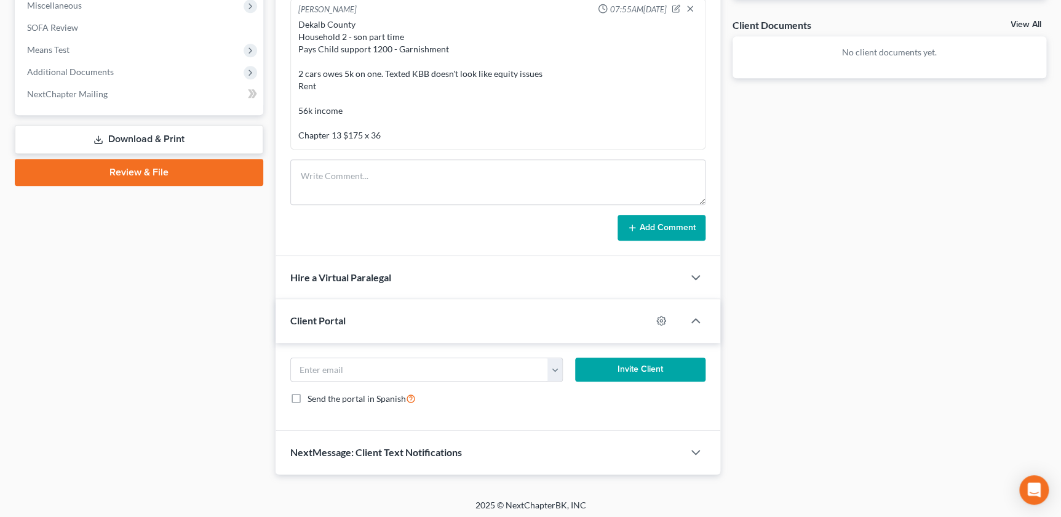
scroll to position [445, 0]
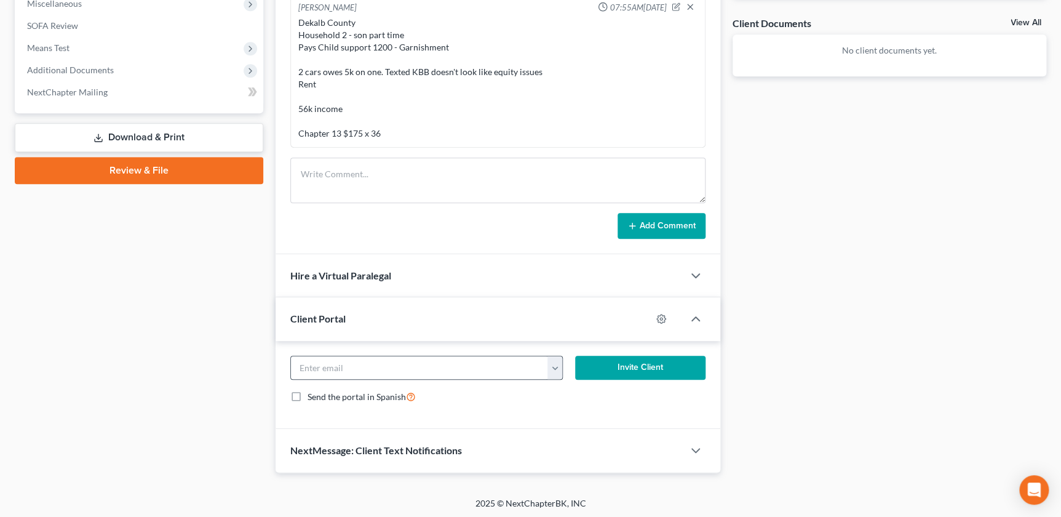
click at [551, 358] on button "button" at bounding box center [554, 367] width 15 height 23
click at [559, 393] on link "msukgoodall@gmail.com" at bounding box center [631, 394] width 168 height 21
type input "msukgoodall@gmail.com"
click at [627, 367] on button "Invite Client" at bounding box center [640, 367] width 130 height 25
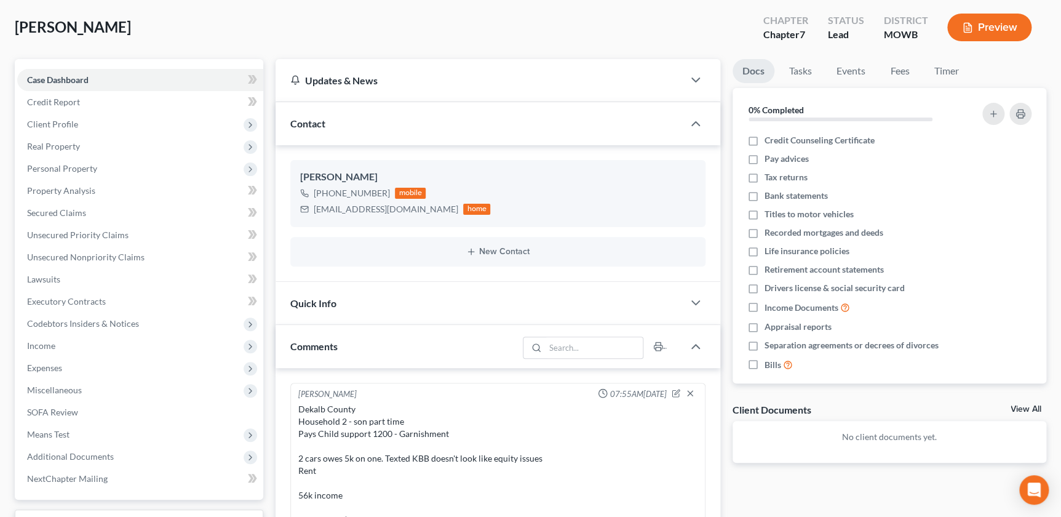
scroll to position [0, 0]
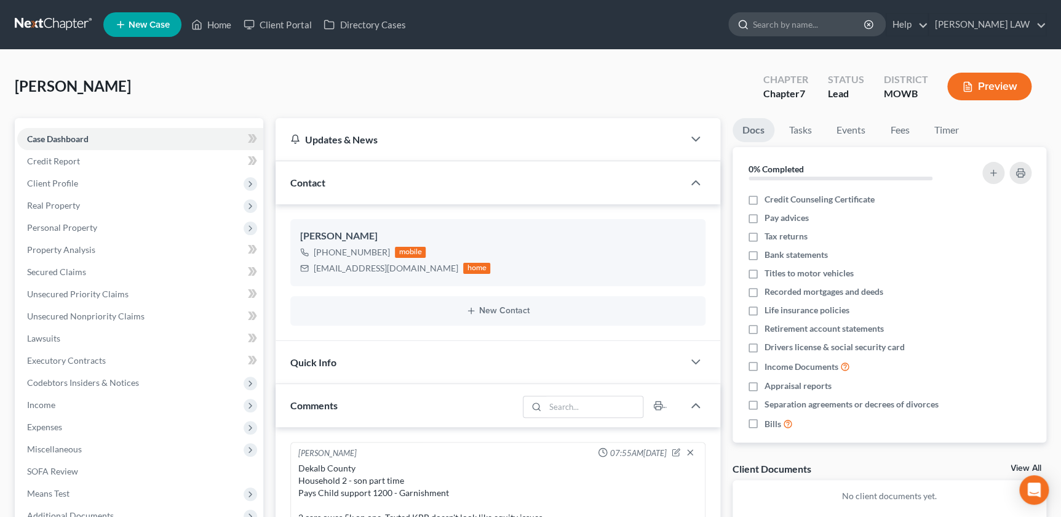
click at [804, 20] on input "search" at bounding box center [809, 24] width 113 height 23
type input "duckworth"
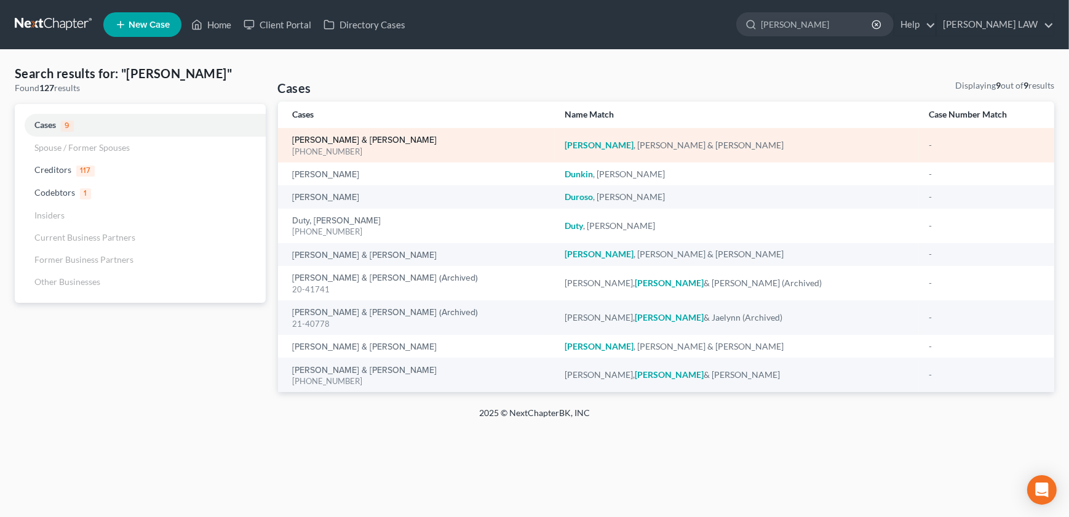
click at [354, 137] on link "Duckworth, Jason & Bethany" at bounding box center [365, 140] width 145 height 9
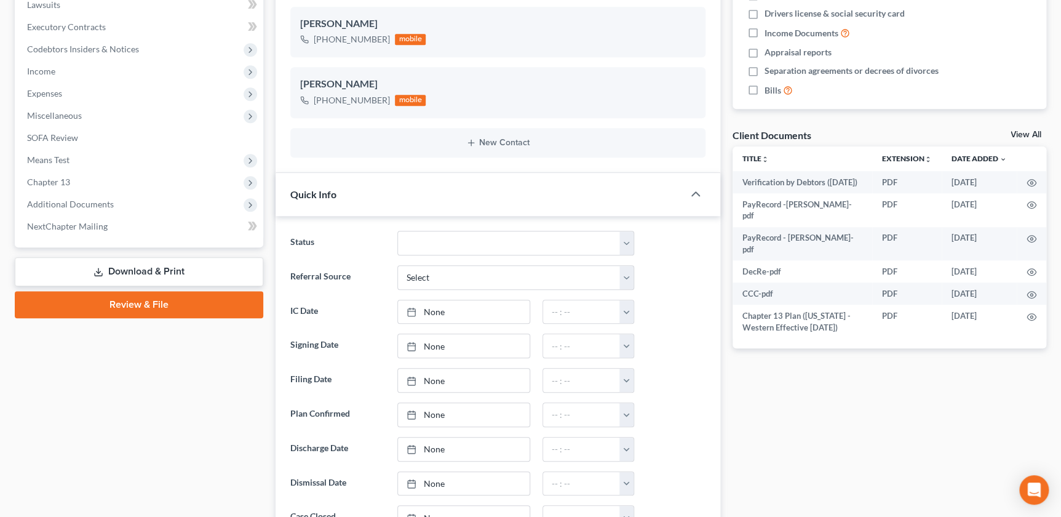
scroll to position [335, 0]
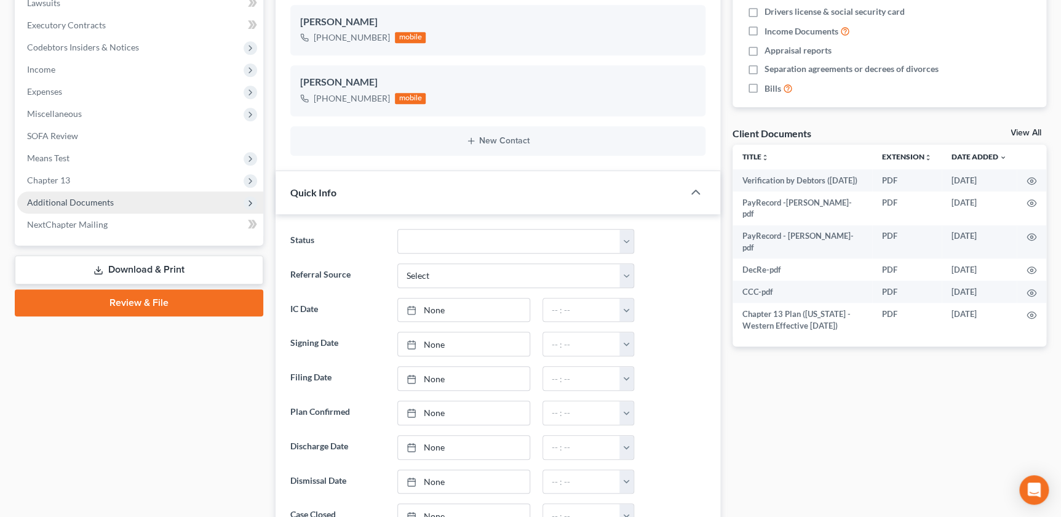
click at [92, 207] on span "Additional Documents" at bounding box center [140, 202] width 246 height 22
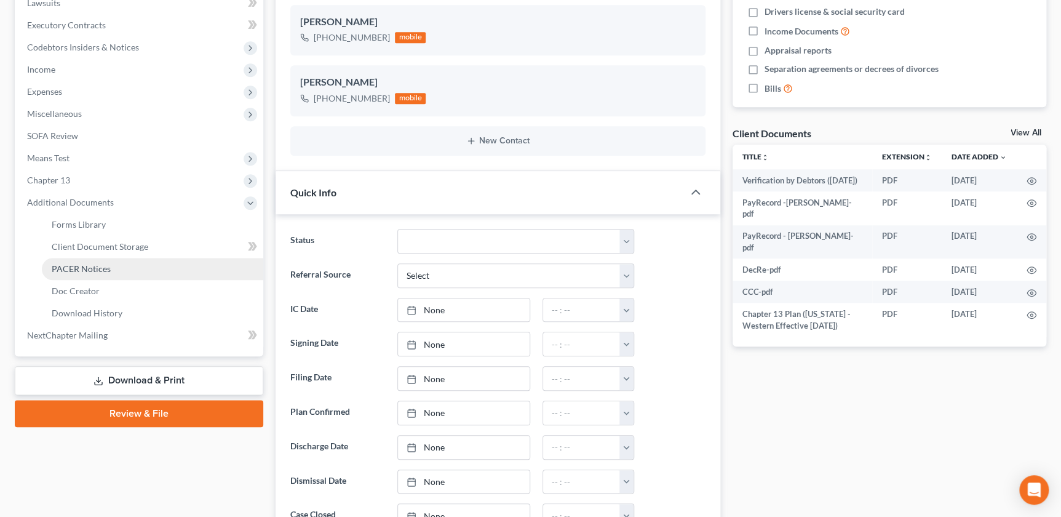
click at [105, 261] on link "PACER Notices" at bounding box center [152, 269] width 221 height 22
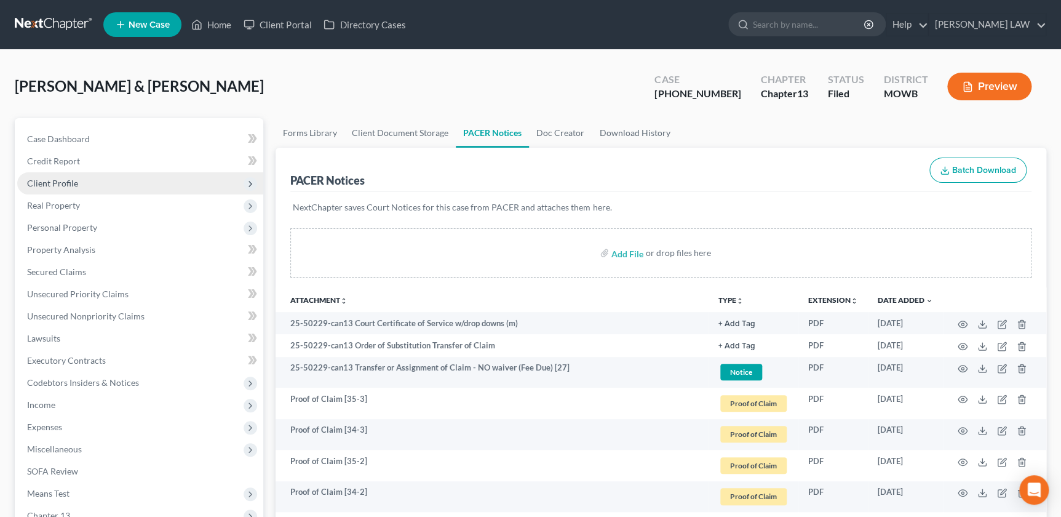
click at [87, 182] on span "Client Profile" at bounding box center [140, 183] width 246 height 22
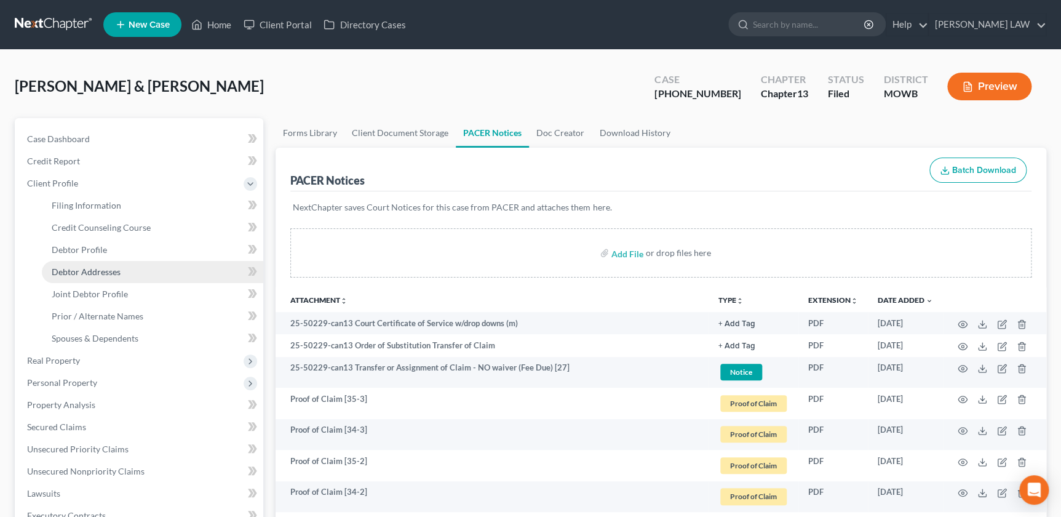
click at [109, 273] on span "Debtor Addresses" at bounding box center [86, 271] width 69 height 10
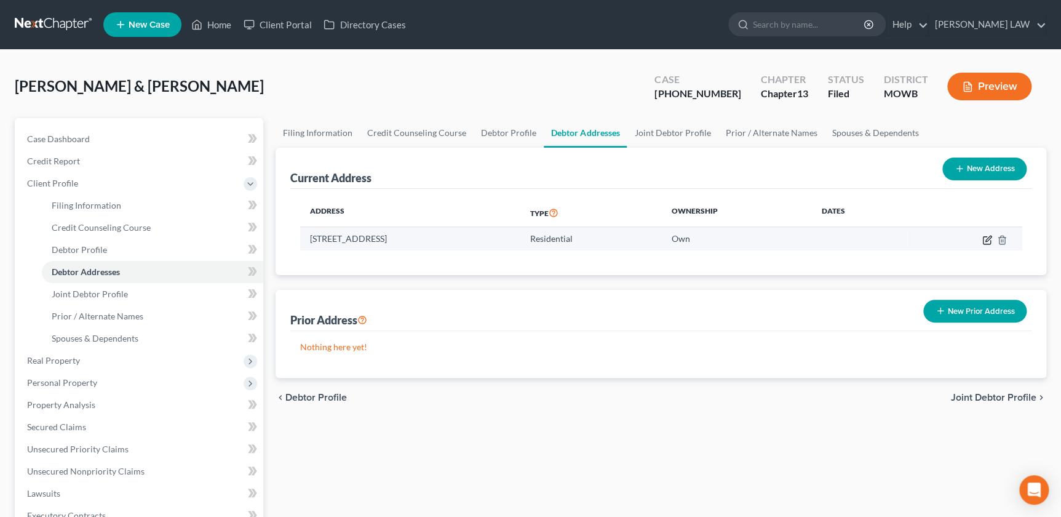
click at [986, 238] on icon "button" at bounding box center [988, 239] width 6 height 6
select select "26"
select select "0"
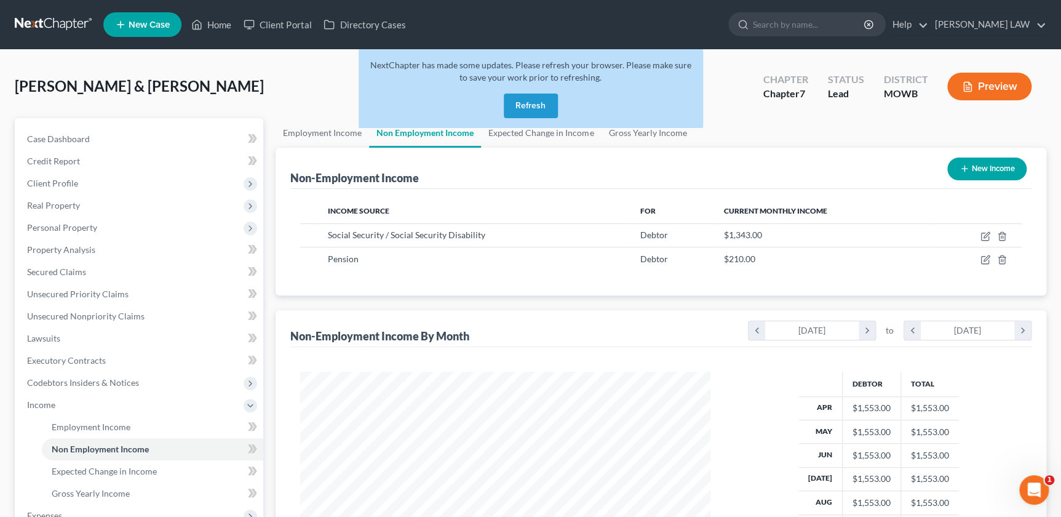
scroll to position [220, 435]
click at [534, 100] on button "Refresh" at bounding box center [531, 105] width 54 height 25
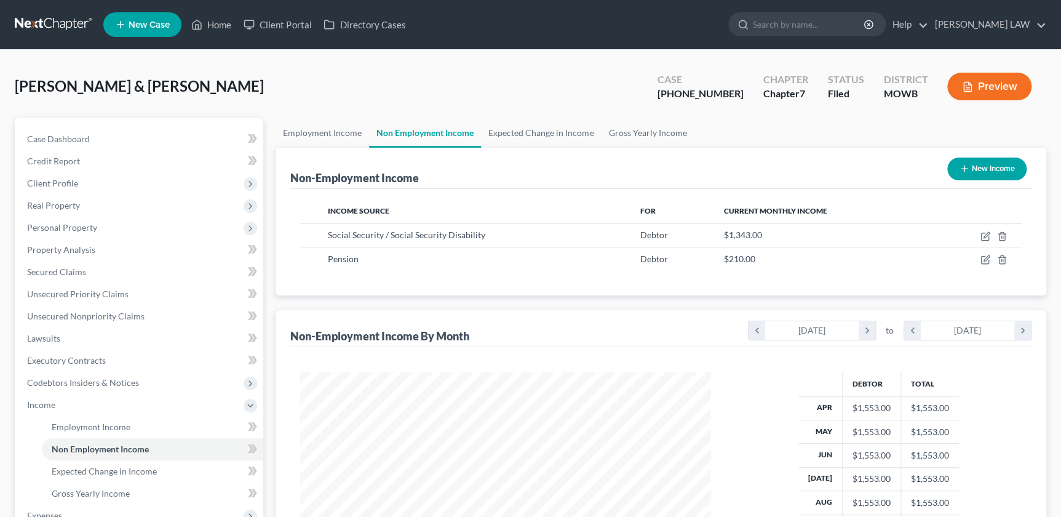
scroll to position [220, 435]
click at [844, 30] on input "search" at bounding box center [809, 24] width 113 height 23
type input "duckworth"
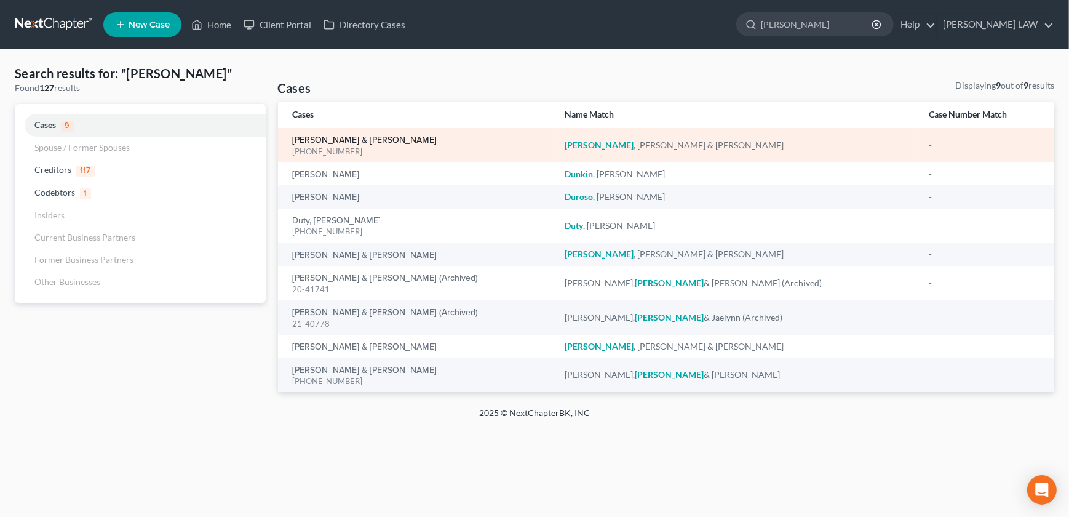
click at [353, 141] on link "[PERSON_NAME] & [PERSON_NAME]" at bounding box center [365, 140] width 145 height 9
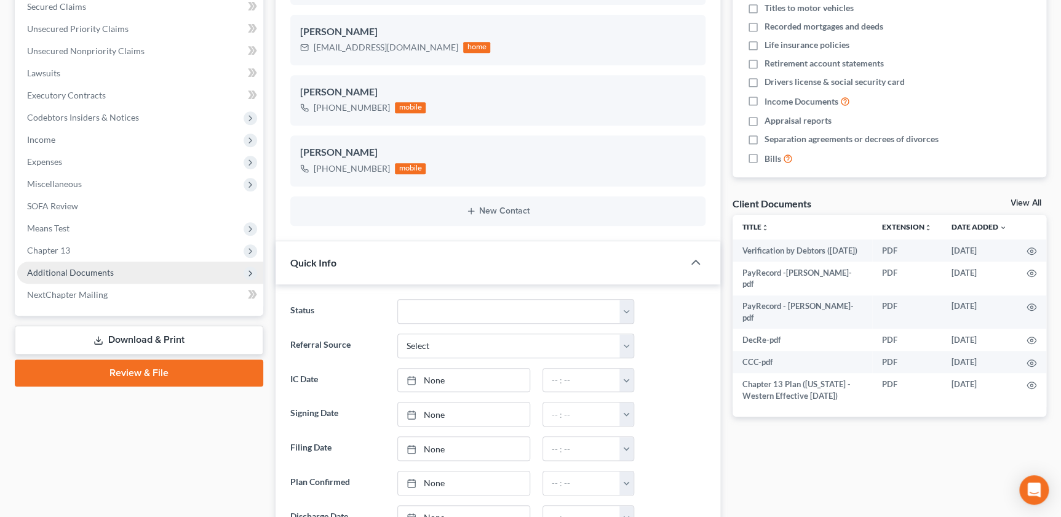
scroll to position [151, 0]
click at [49, 264] on span "Additional Documents" at bounding box center [140, 272] width 246 height 22
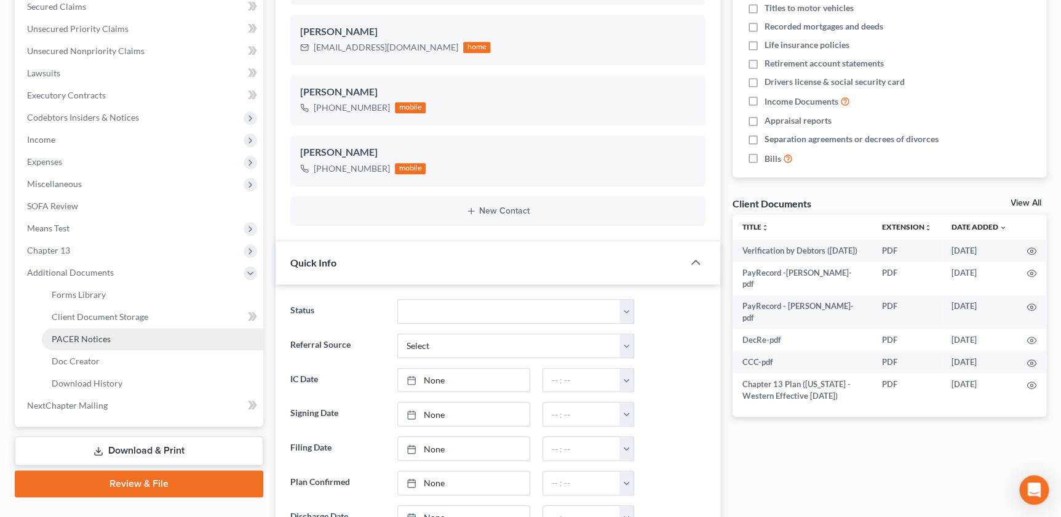
click at [99, 336] on span "PACER Notices" at bounding box center [81, 338] width 59 height 10
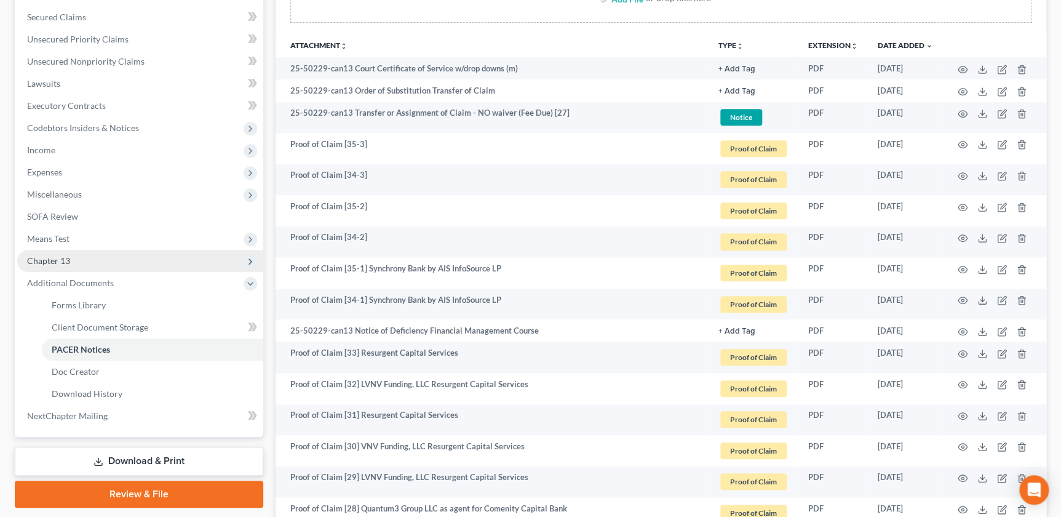
scroll to position [167, 0]
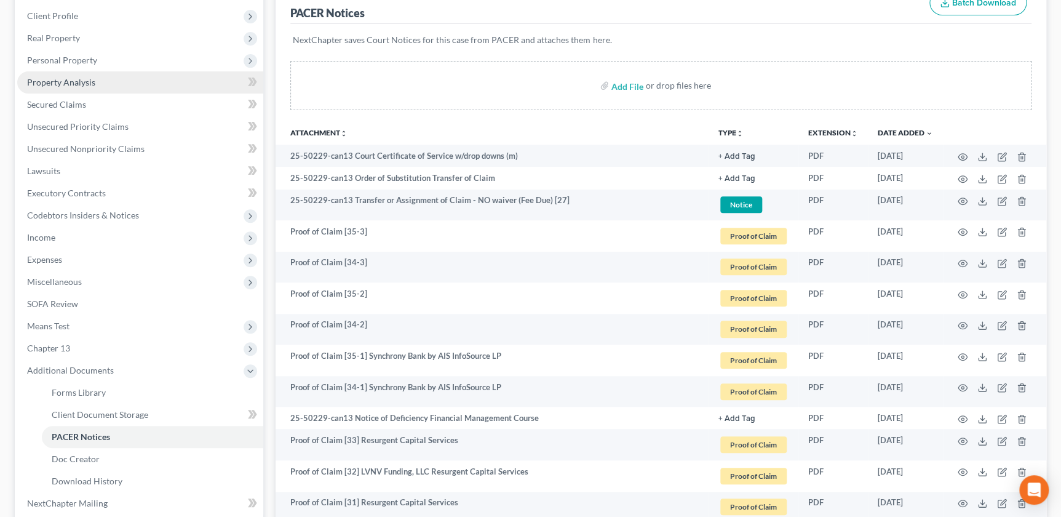
click at [73, 86] on link "Property Analysis" at bounding box center [140, 82] width 246 height 22
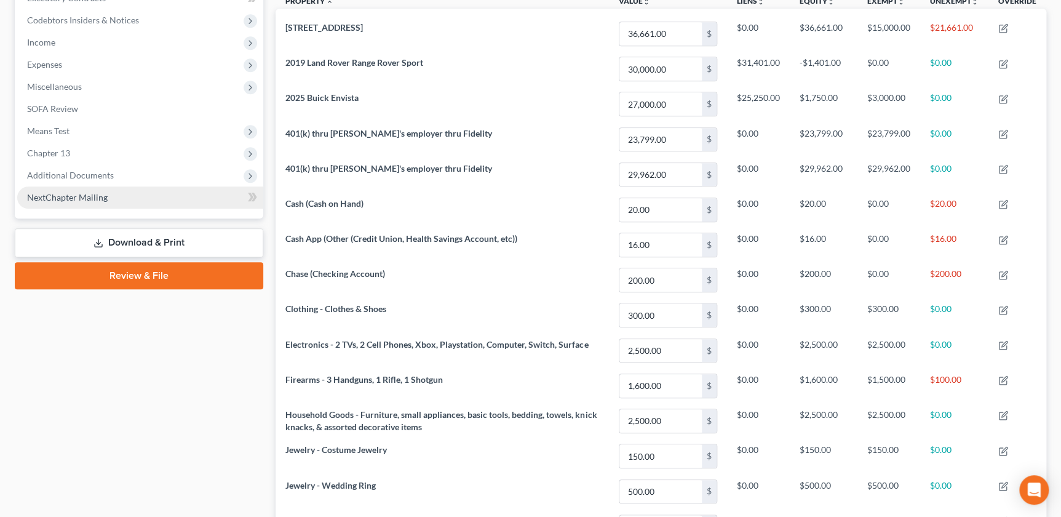
scroll to position [349, 0]
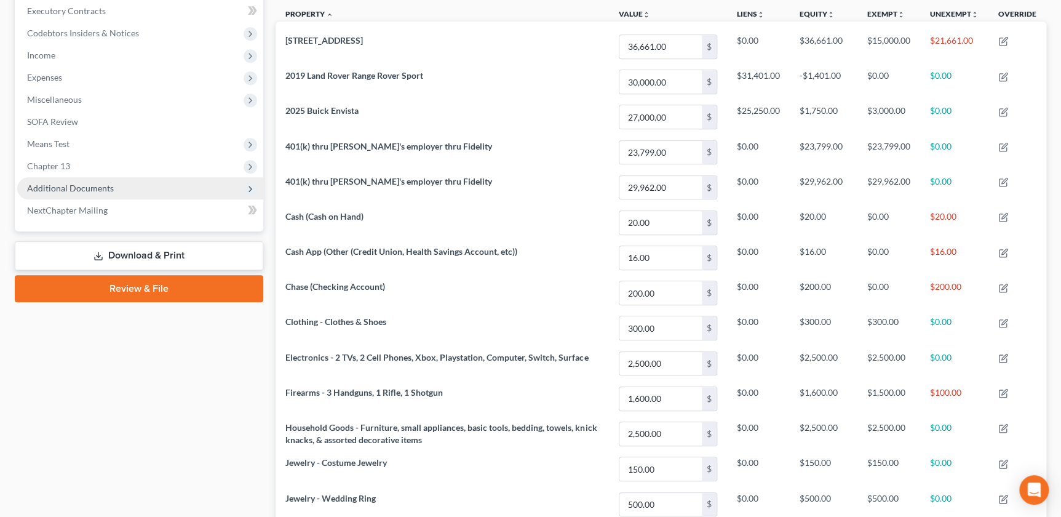
click at [84, 187] on span "Additional Documents" at bounding box center [70, 188] width 87 height 10
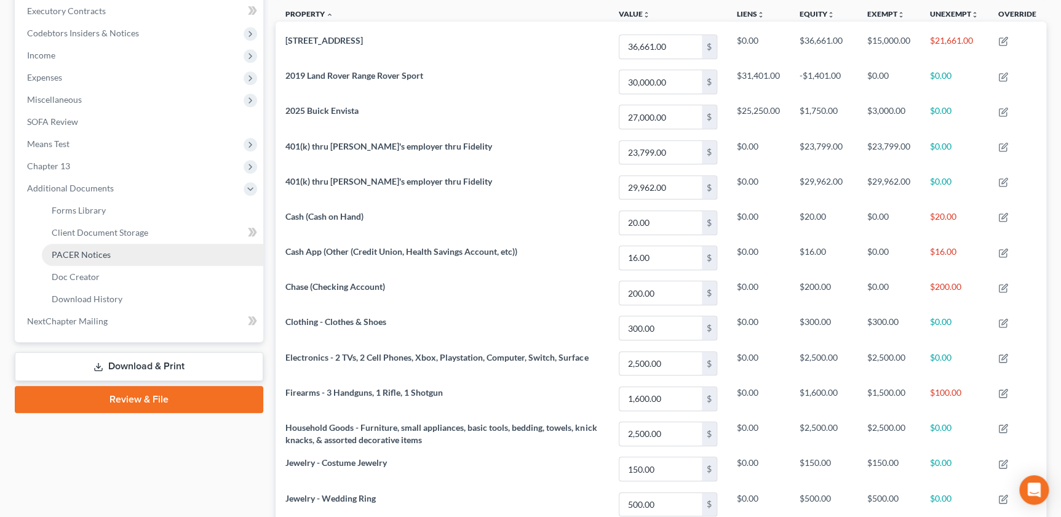
click at [92, 258] on link "PACER Notices" at bounding box center [152, 255] width 221 height 22
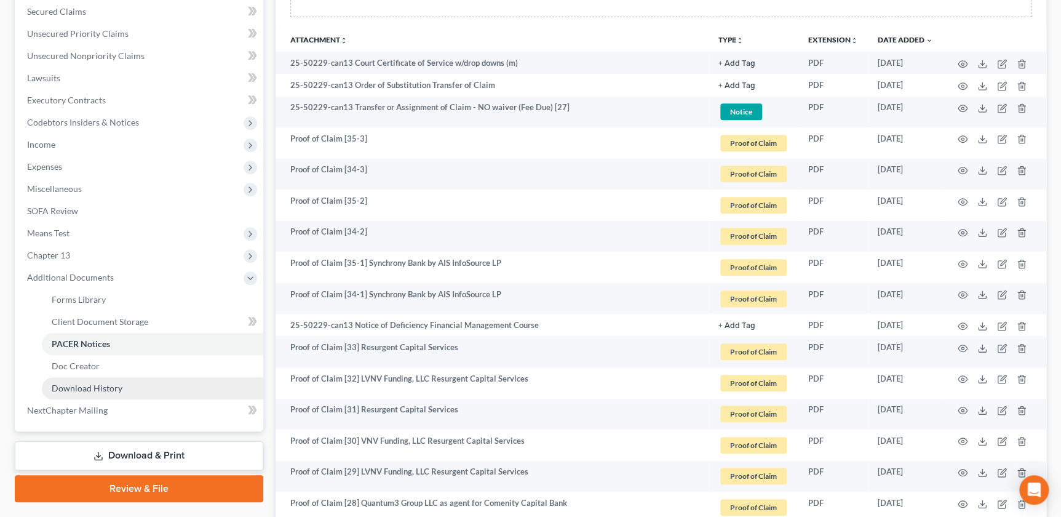
scroll to position [363, 0]
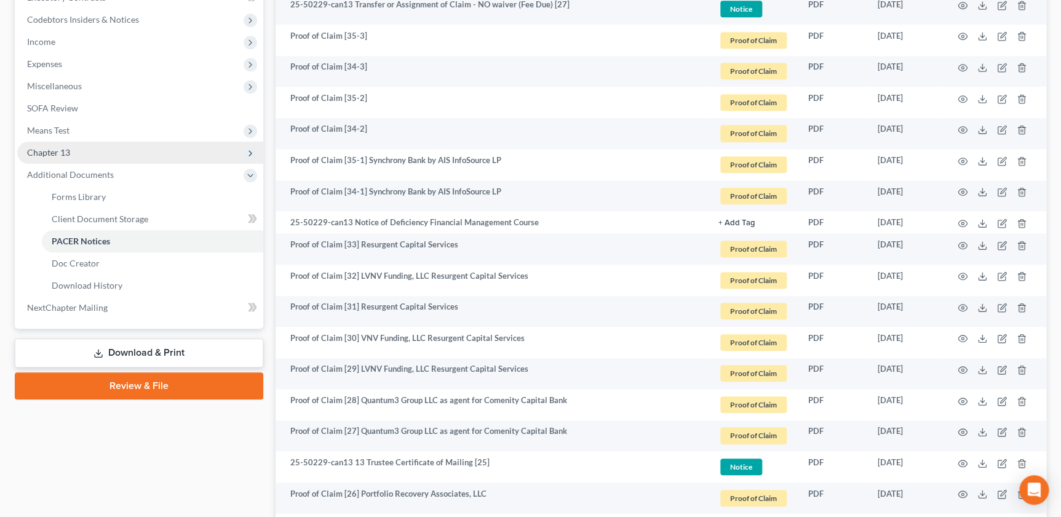
click at [71, 152] on span "Chapter 13" at bounding box center [140, 152] width 246 height 22
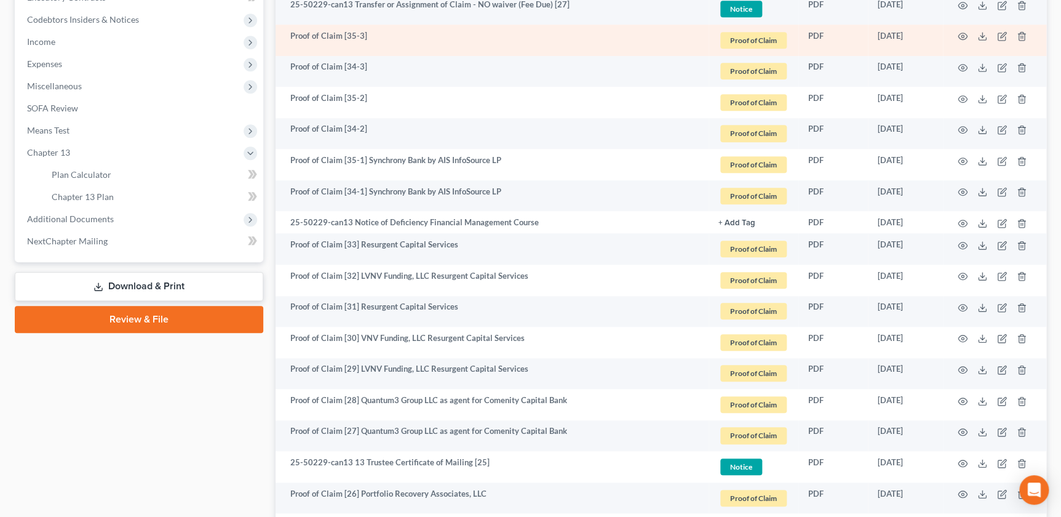
scroll to position [84, 0]
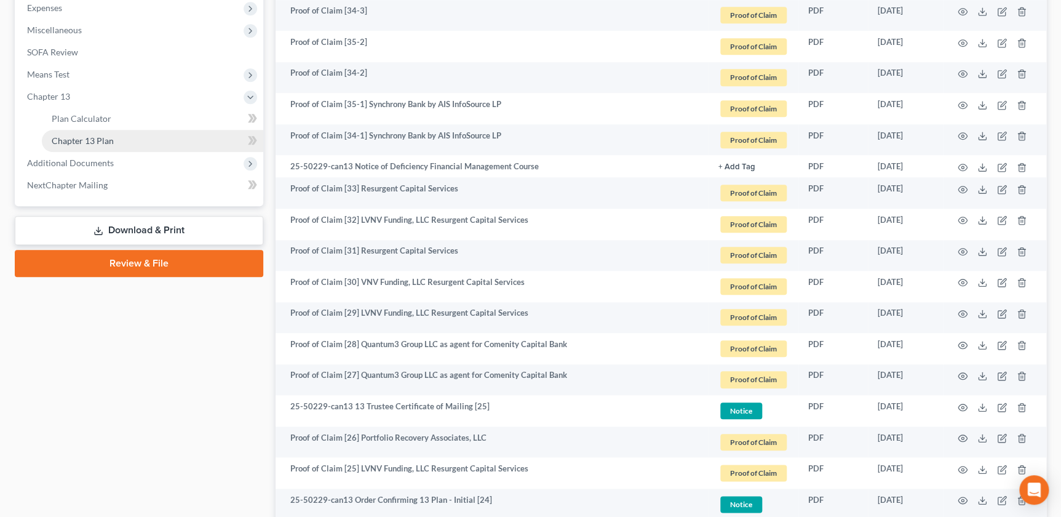
click at [82, 143] on span "Chapter 13 Plan" at bounding box center [83, 140] width 62 height 10
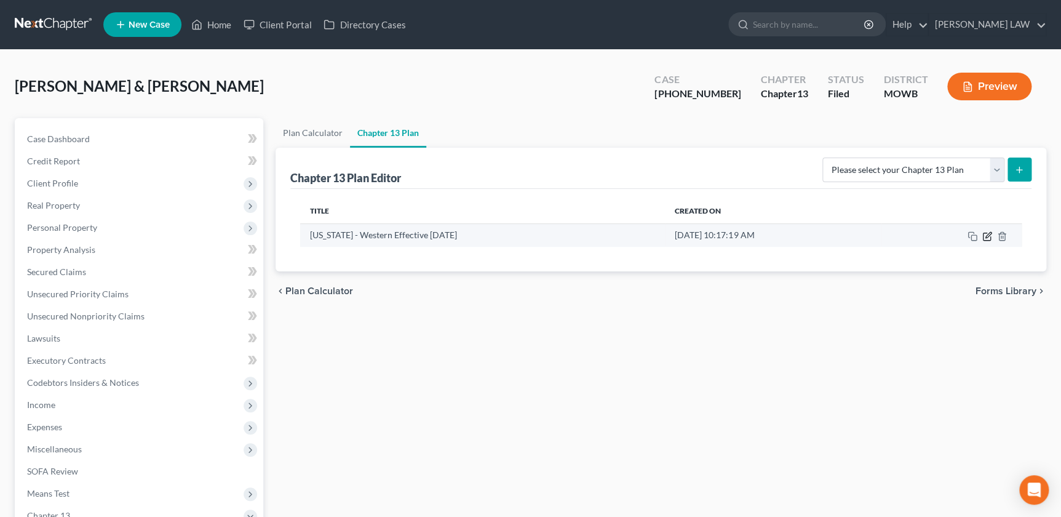
click at [984, 234] on icon "button" at bounding box center [987, 236] width 10 height 10
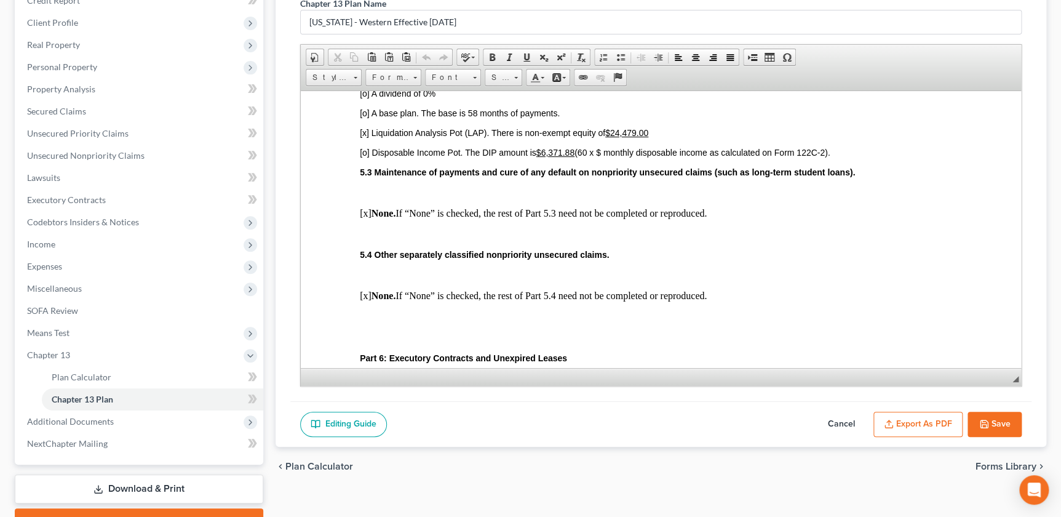
scroll to position [209, 0]
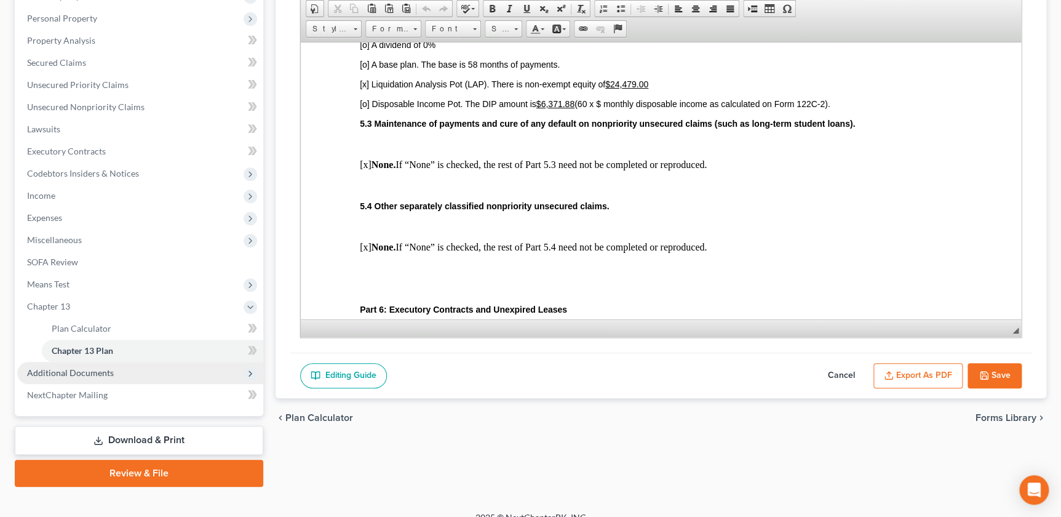
click at [83, 371] on span "Additional Documents" at bounding box center [70, 372] width 87 height 10
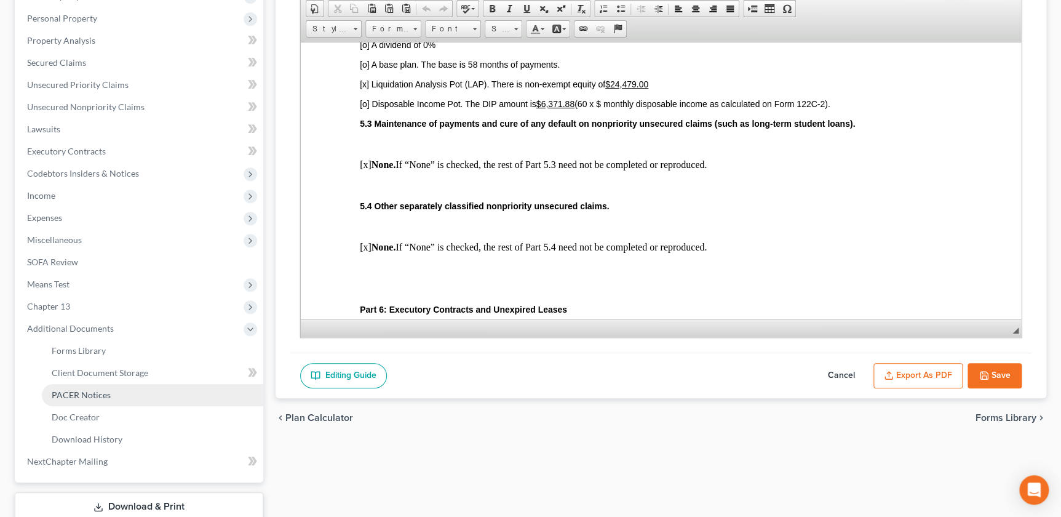
click at [93, 399] on link "PACER Notices" at bounding box center [152, 395] width 221 height 22
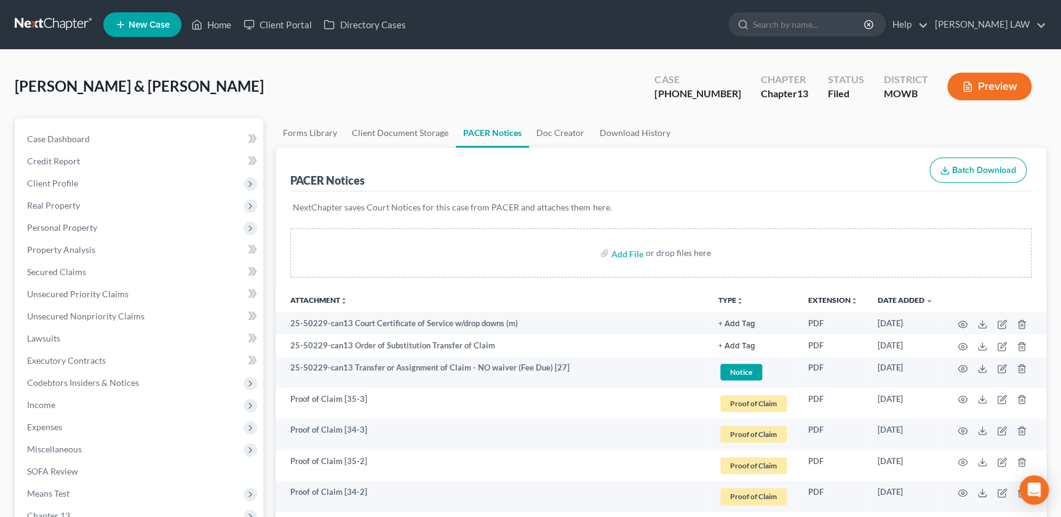
click at [741, 297] on icon "unfold_more" at bounding box center [739, 300] width 7 height 7
click at [741, 396] on link "Proof of Claim" at bounding box center [754, 391] width 73 height 21
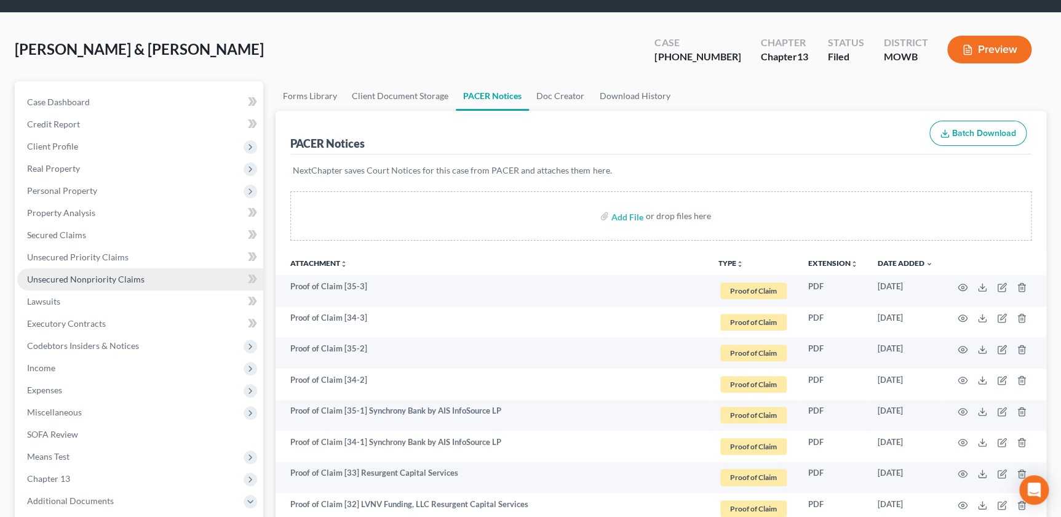
scroll to position [40, 0]
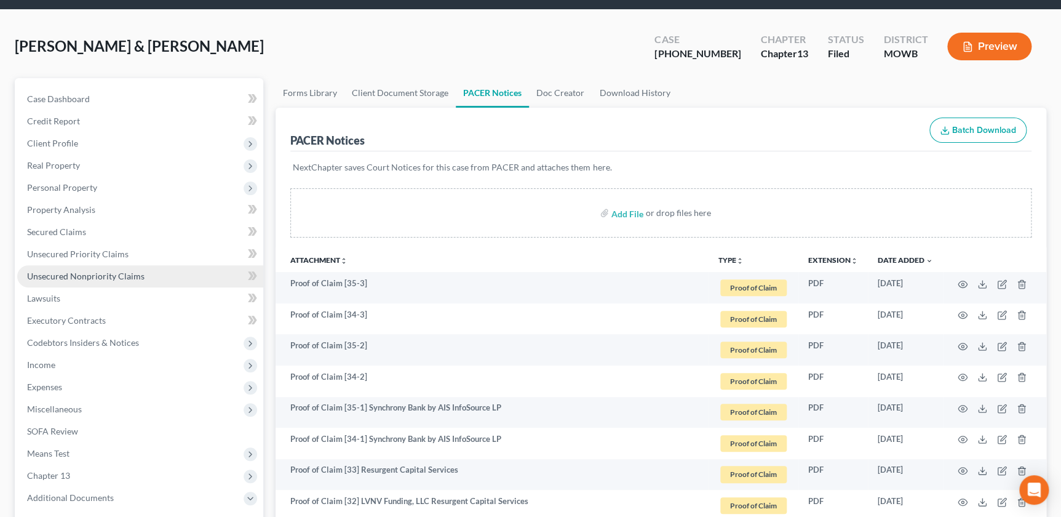
click at [86, 271] on span "Unsecured Nonpriority Claims" at bounding box center [85, 276] width 117 height 10
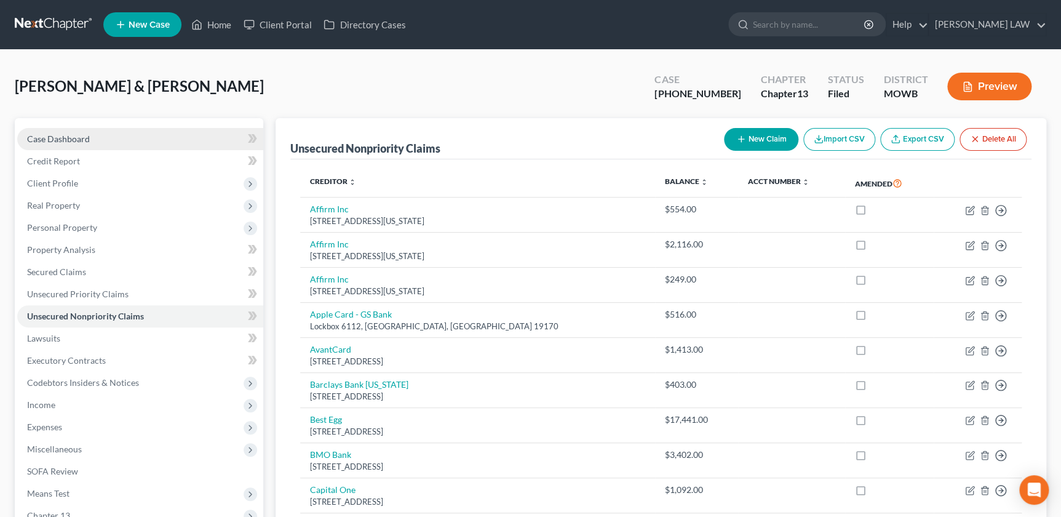
click at [87, 140] on span "Case Dashboard" at bounding box center [58, 138] width 63 height 10
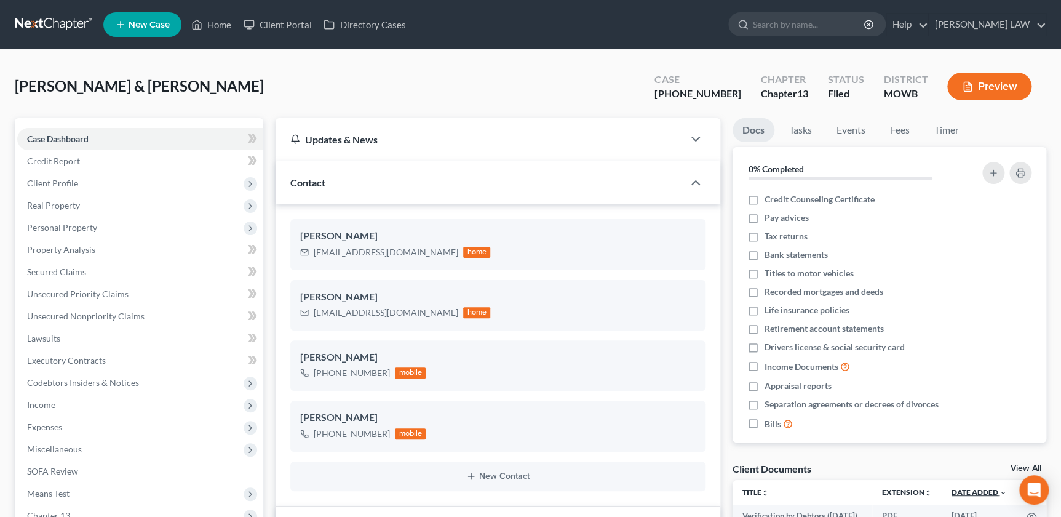
scroll to position [151, 0]
click at [77, 228] on span "Personal Property" at bounding box center [62, 227] width 70 height 10
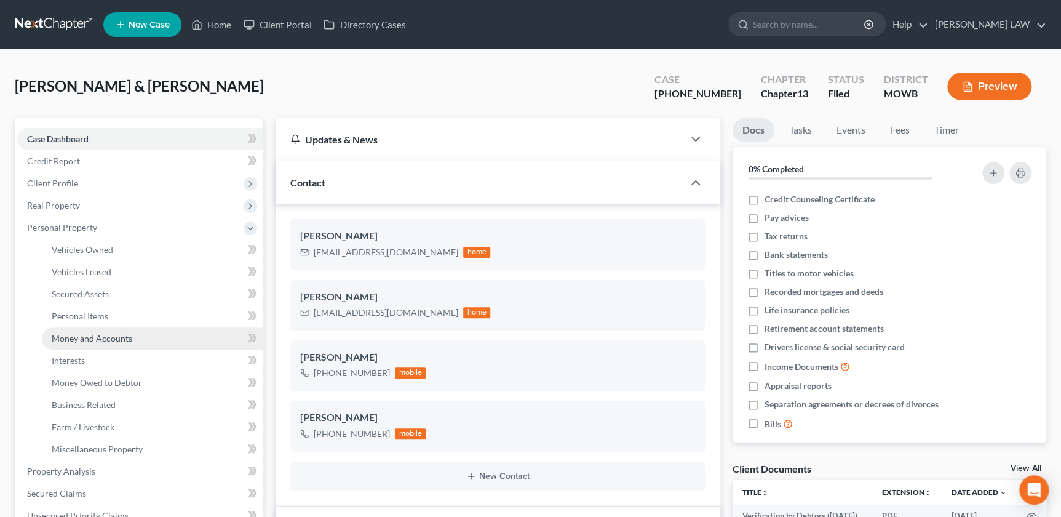
click at [82, 338] on span "Money and Accounts" at bounding box center [92, 338] width 81 height 10
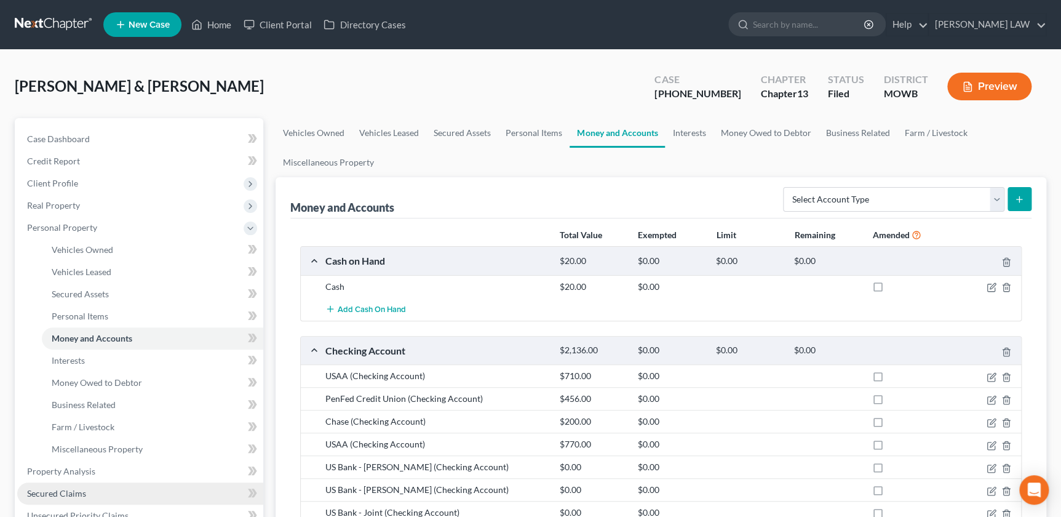
scroll to position [167, 0]
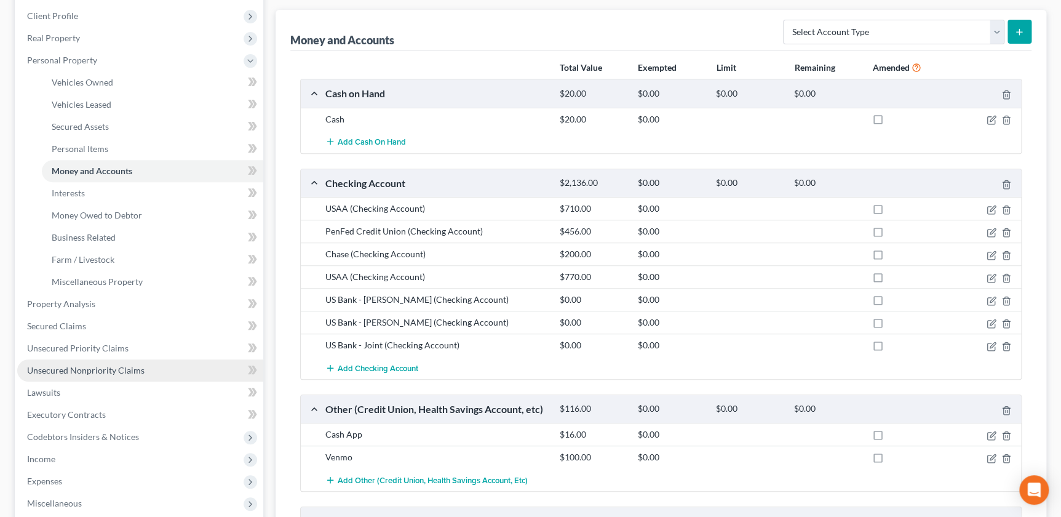
drag, startPoint x: 98, startPoint y: 367, endPoint x: 107, endPoint y: 374, distance: 11.8
click at [99, 367] on span "Unsecured Nonpriority Claims" at bounding box center [85, 370] width 117 height 10
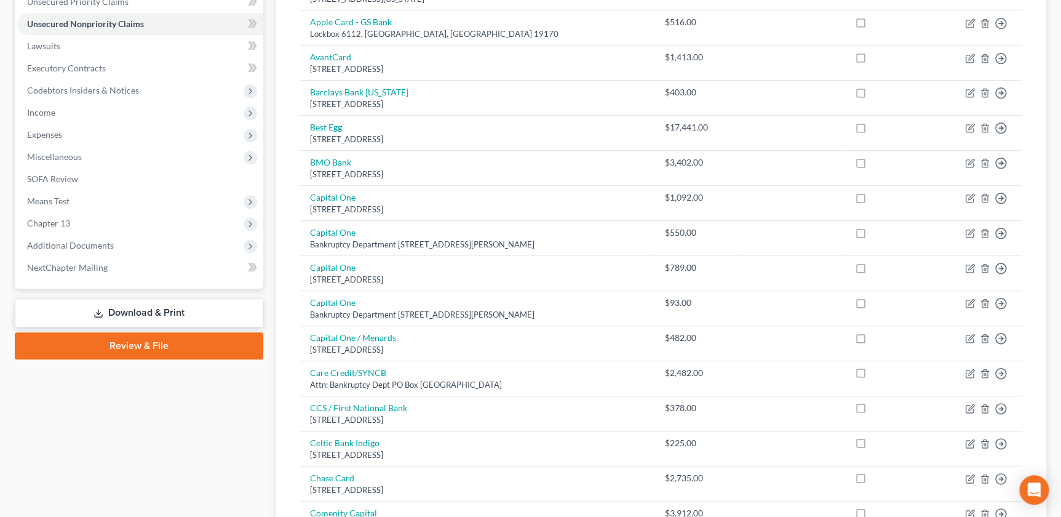
scroll to position [335, 0]
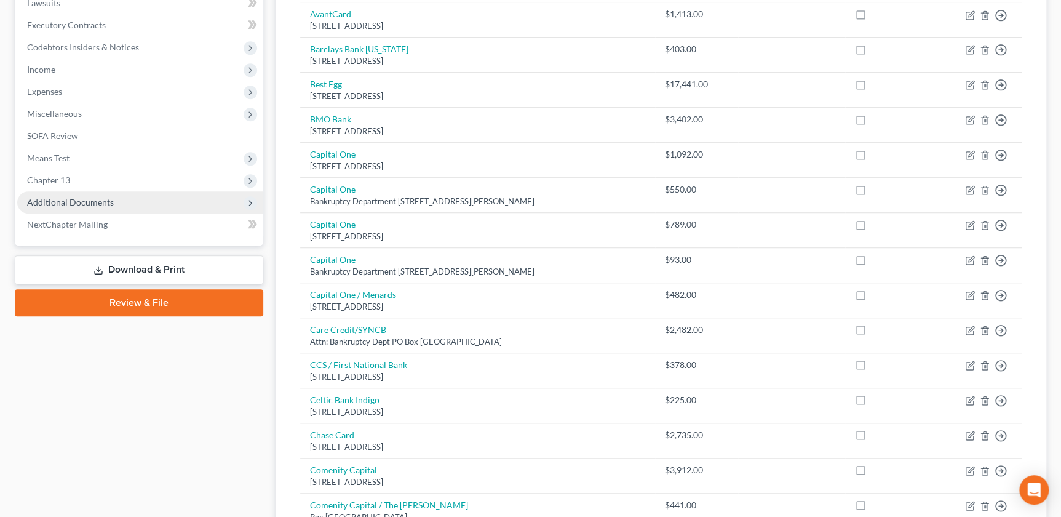
click at [74, 205] on span "Additional Documents" at bounding box center [70, 202] width 87 height 10
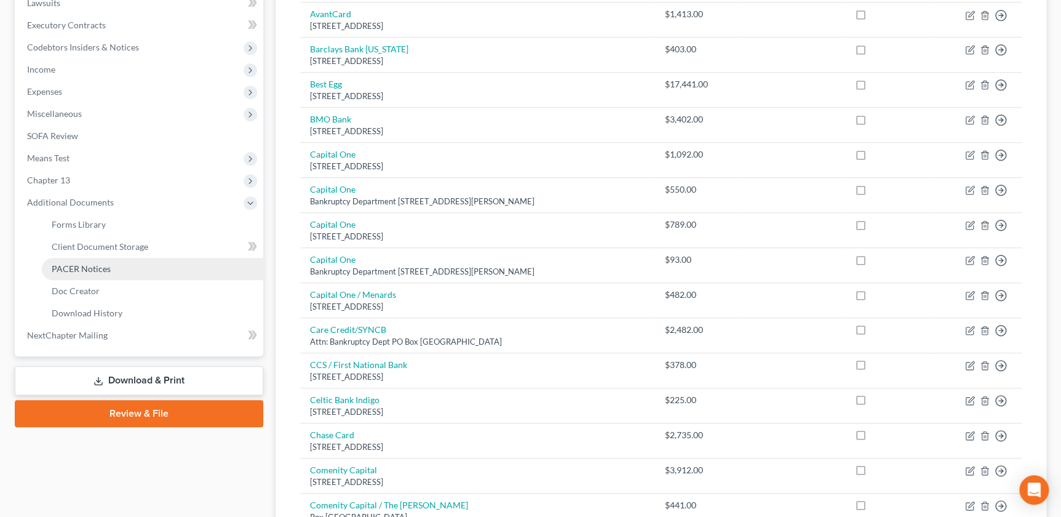
click at [127, 264] on link "PACER Notices" at bounding box center [152, 269] width 221 height 22
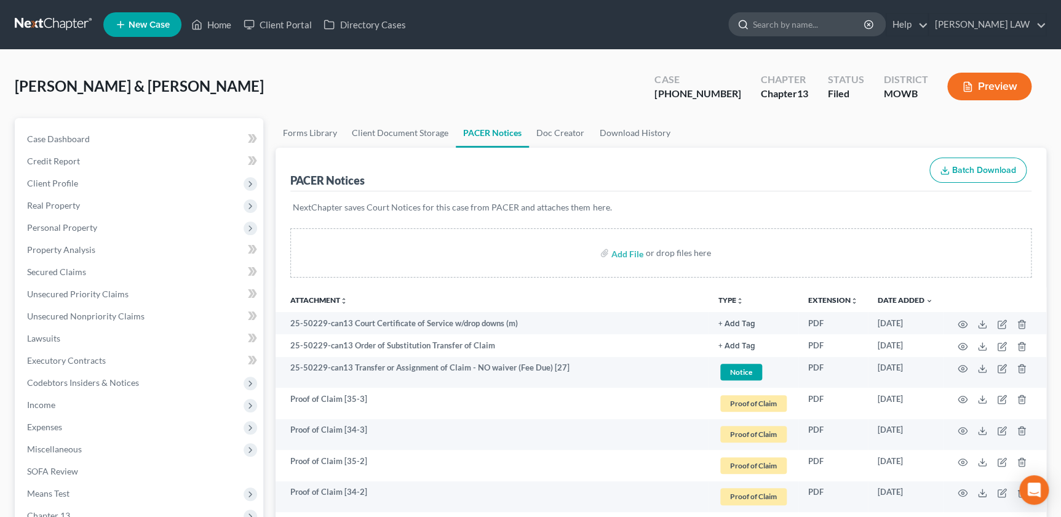
click at [830, 25] on input "search" at bounding box center [809, 24] width 113 height 23
type input "ezzel"
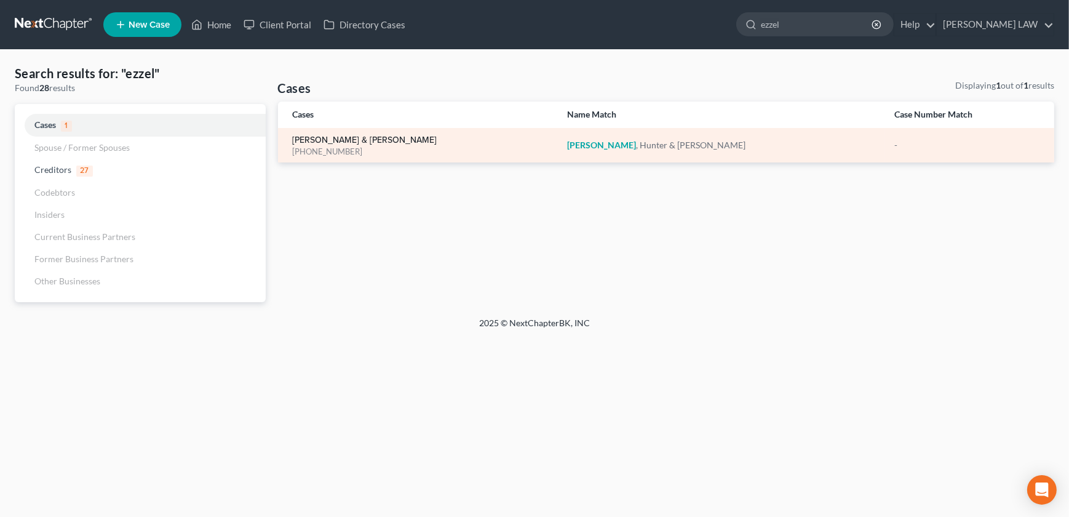
click at [344, 136] on link "Ezzell, Hunter & Madalyn" at bounding box center [365, 140] width 145 height 9
select select "4"
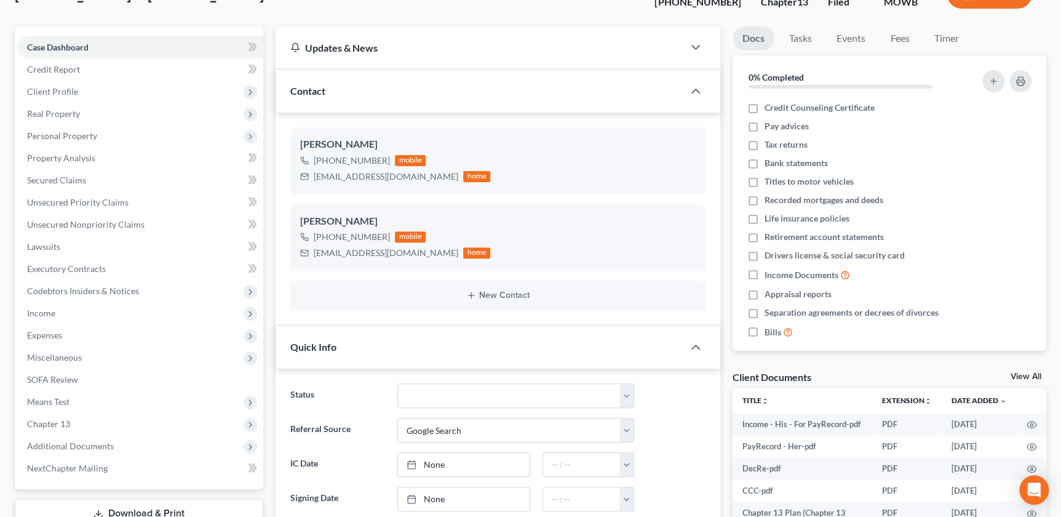
scroll to position [308, 0]
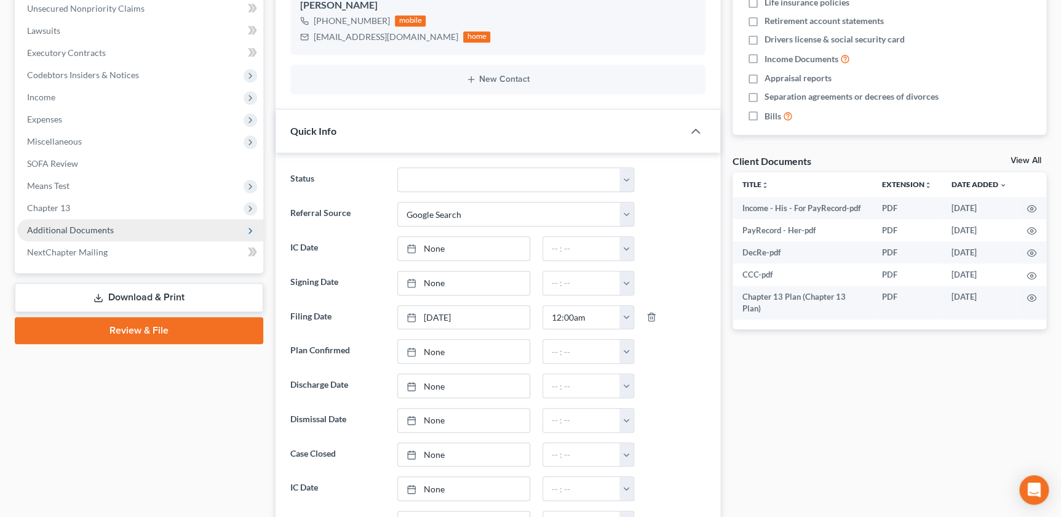
click at [89, 229] on span "Additional Documents" at bounding box center [70, 229] width 87 height 10
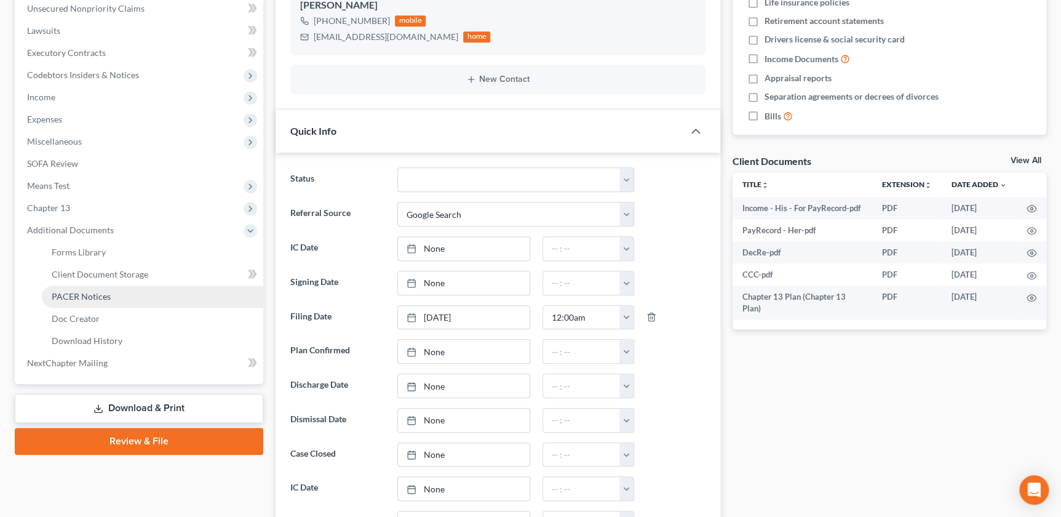
click at [105, 288] on link "PACER Notices" at bounding box center [152, 296] width 221 height 22
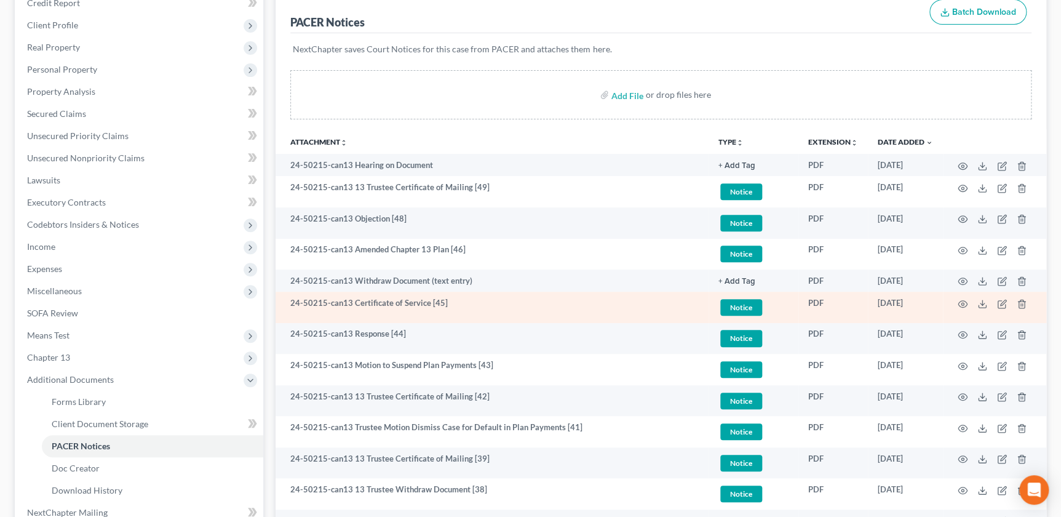
scroll to position [223, 0]
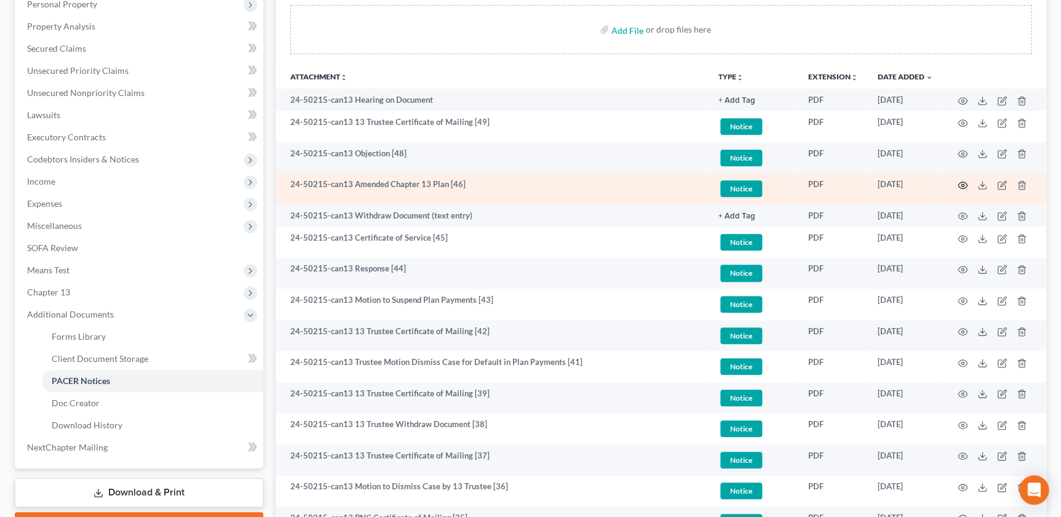
click at [958, 180] on icon "button" at bounding box center [963, 185] width 10 height 10
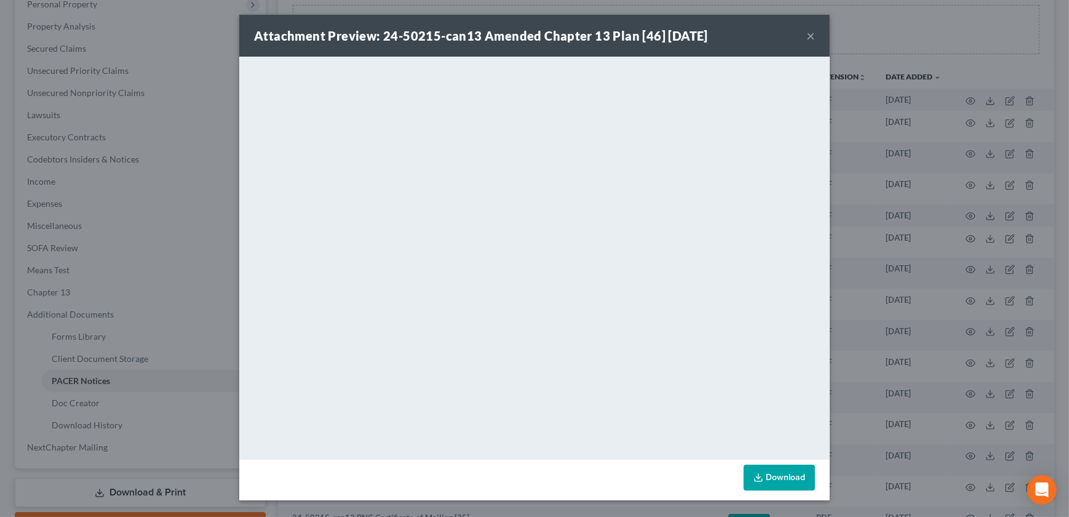
click at [812, 36] on button "×" at bounding box center [810, 35] width 9 height 15
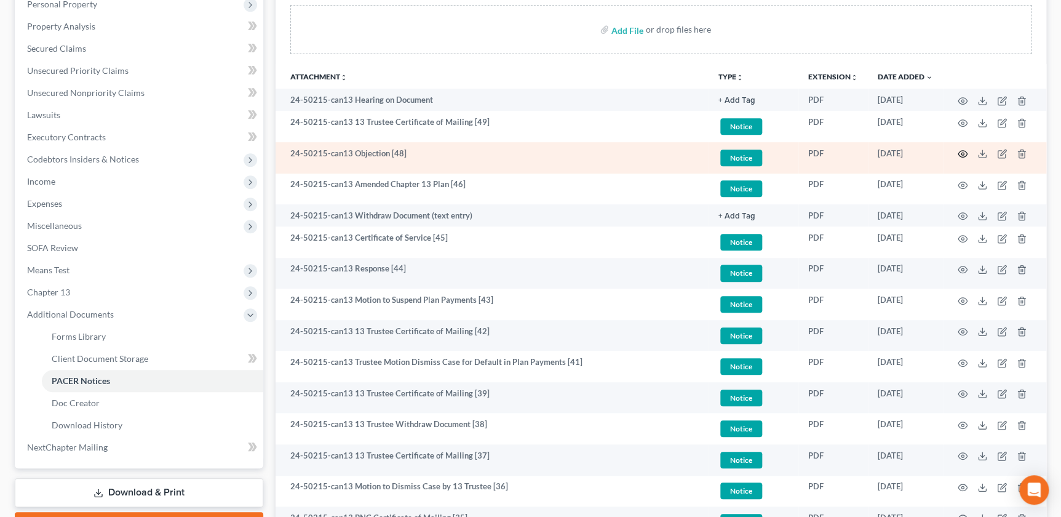
click at [960, 149] on icon "button" at bounding box center [963, 154] width 10 height 10
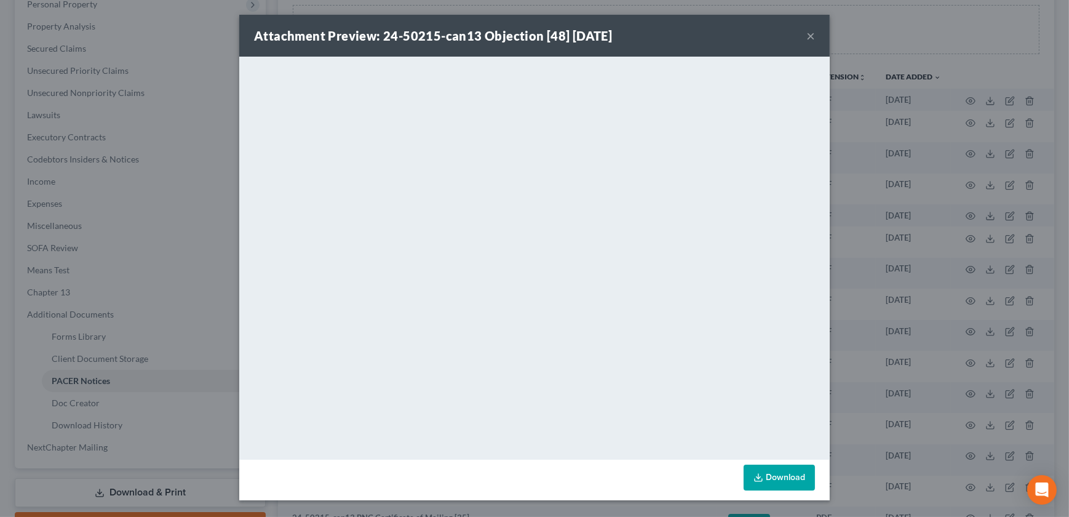
click at [812, 38] on button "×" at bounding box center [810, 35] width 9 height 15
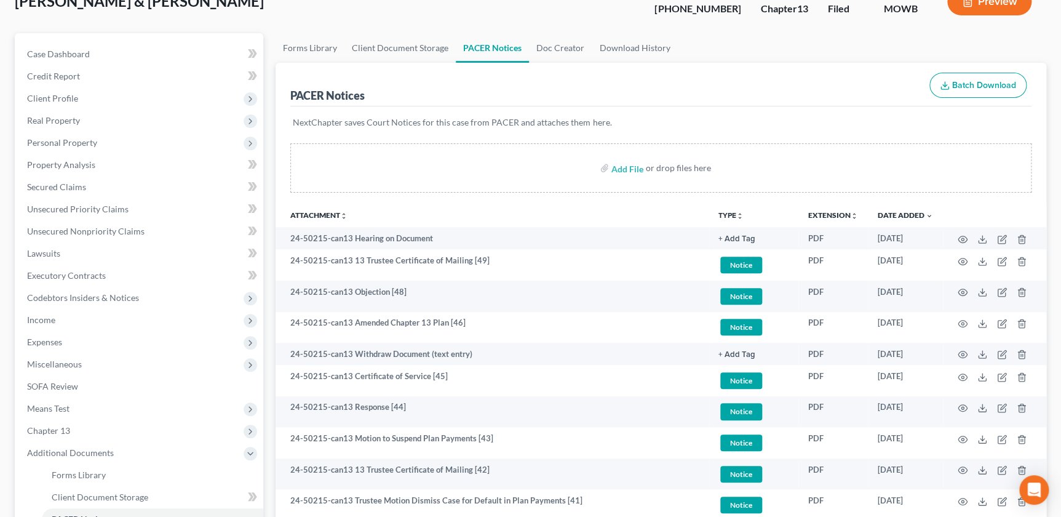
scroll to position [0, 0]
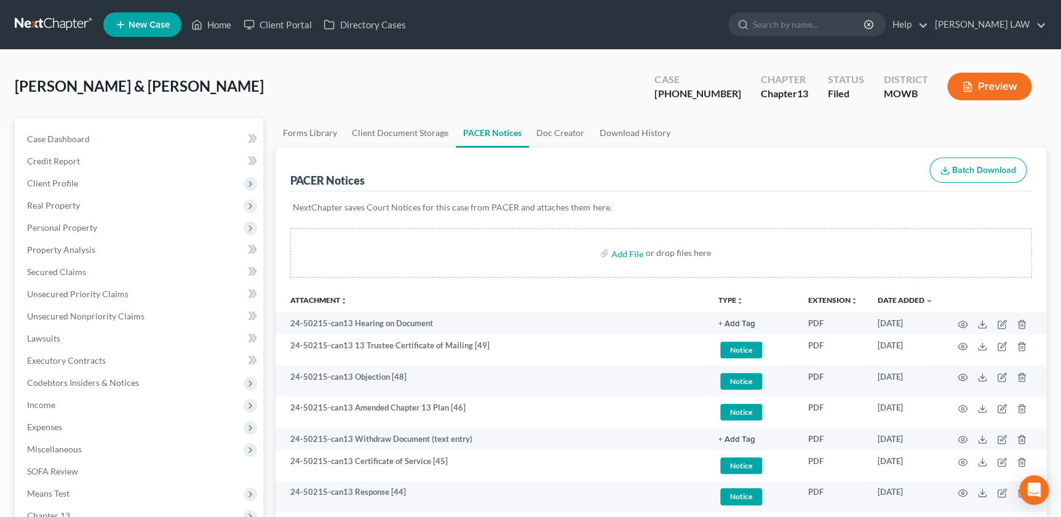
click at [851, 12] on ul "New Case Home Client Portal Directory Cases - No Result - See all results Or Pr…" at bounding box center [574, 25] width 943 height 32
click at [842, 18] on input "search" at bounding box center [809, 24] width 113 height 23
type input "gilmore"
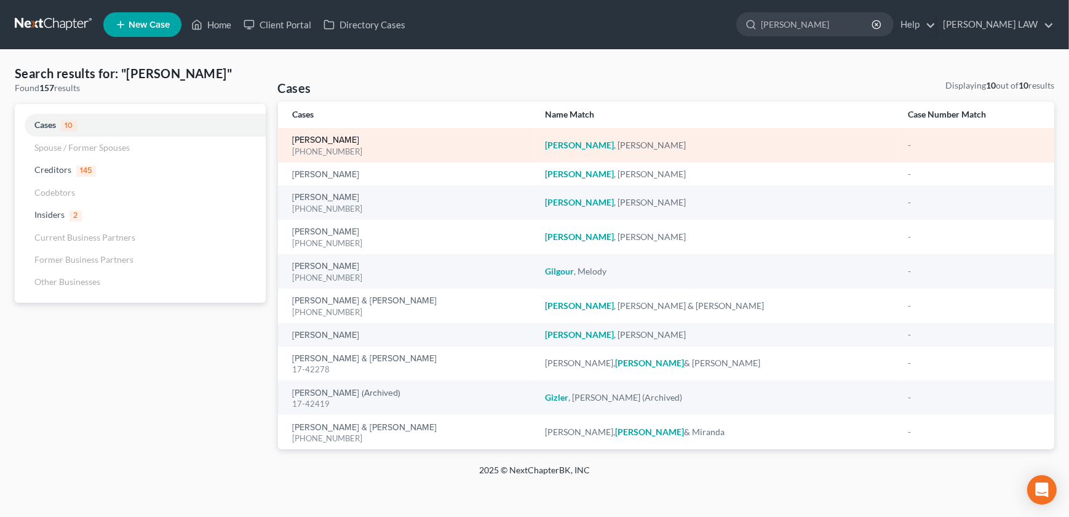
click at [319, 138] on link "Gilmore, Robert" at bounding box center [326, 140] width 67 height 9
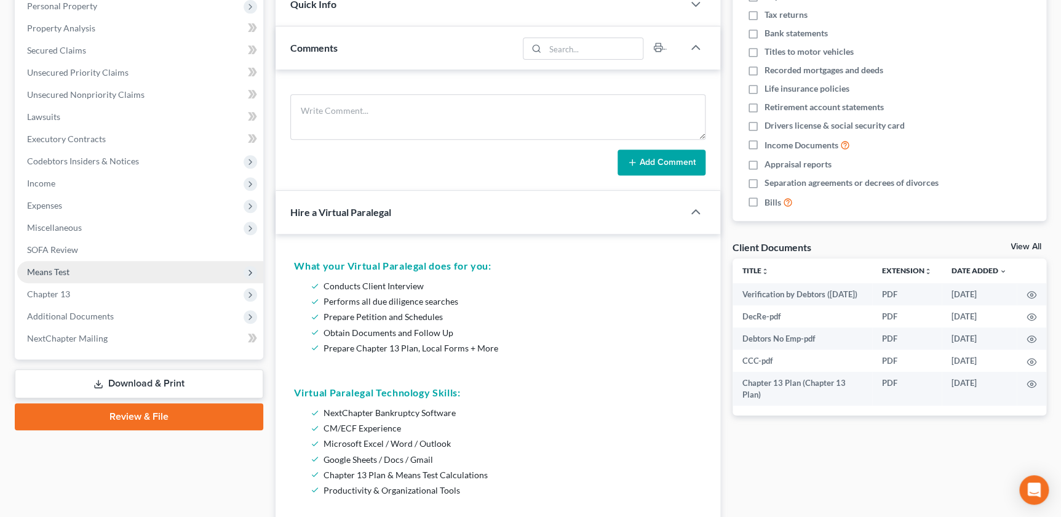
scroll to position [223, 0]
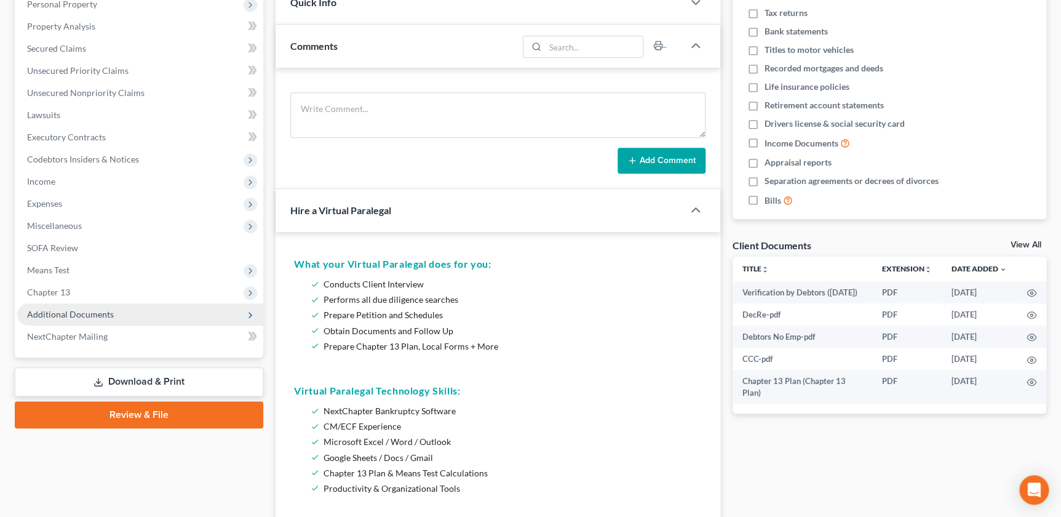
click at [82, 319] on span "Additional Documents" at bounding box center [140, 314] width 246 height 22
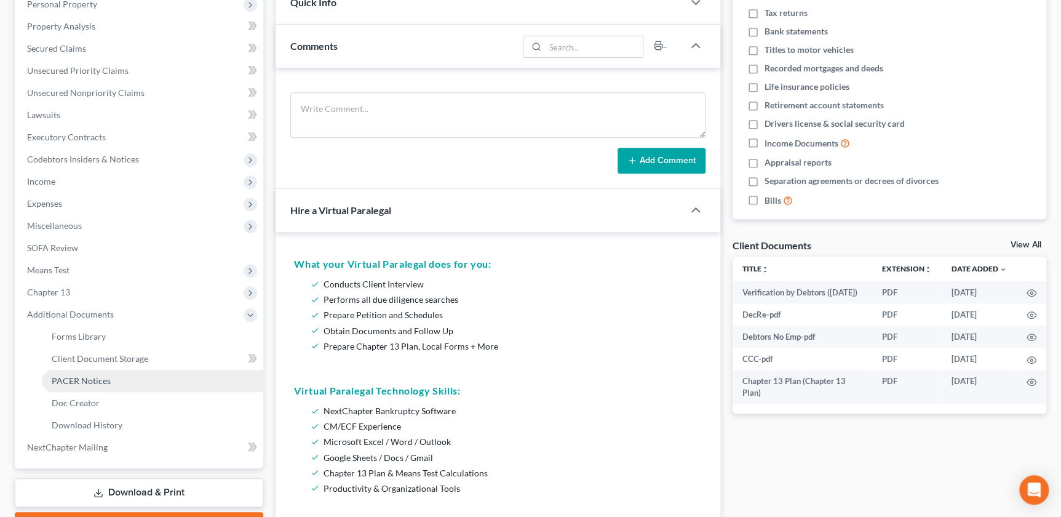
click at [87, 382] on span "PACER Notices" at bounding box center [81, 380] width 59 height 10
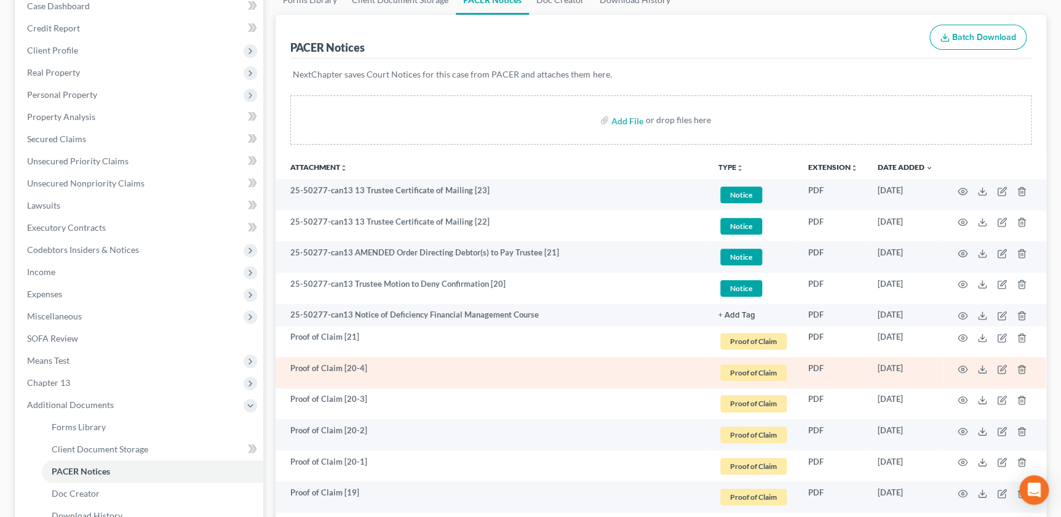
scroll to position [140, 0]
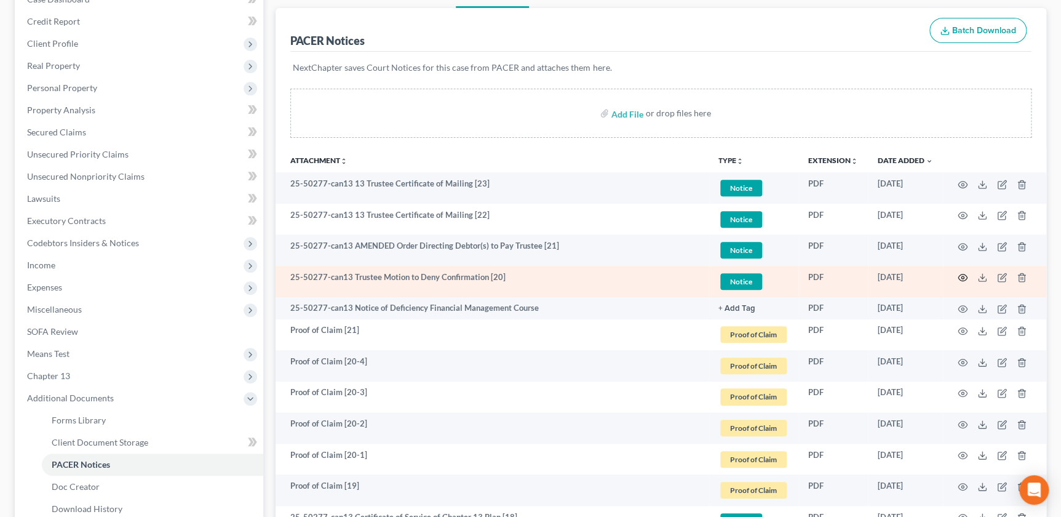
click at [960, 276] on icon "button" at bounding box center [963, 277] width 10 height 10
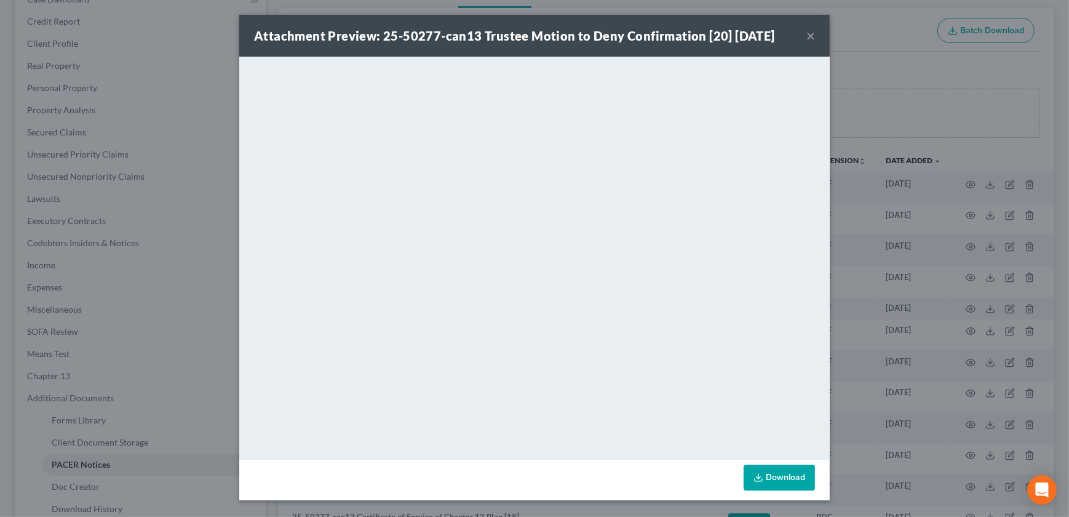
click at [812, 36] on button "×" at bounding box center [810, 35] width 9 height 15
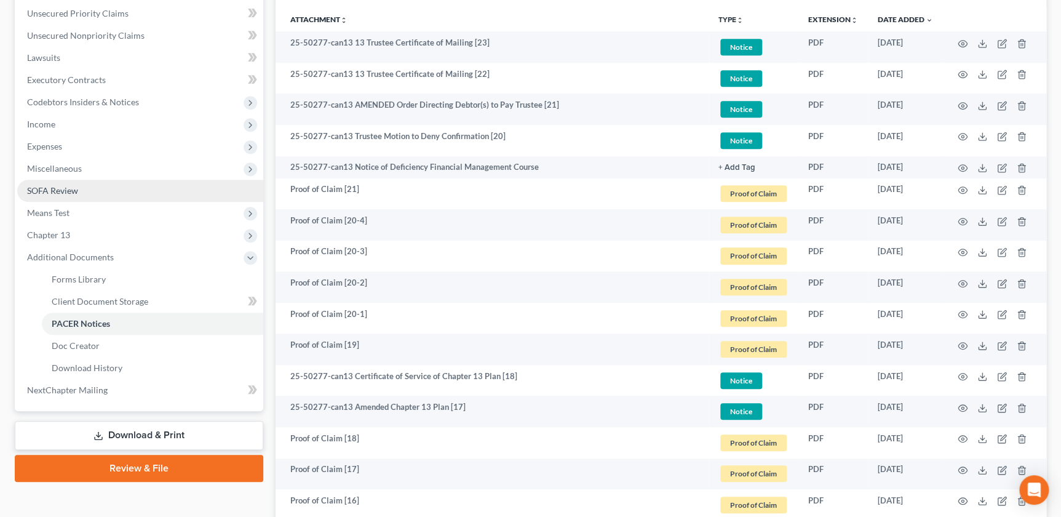
scroll to position [377, 0]
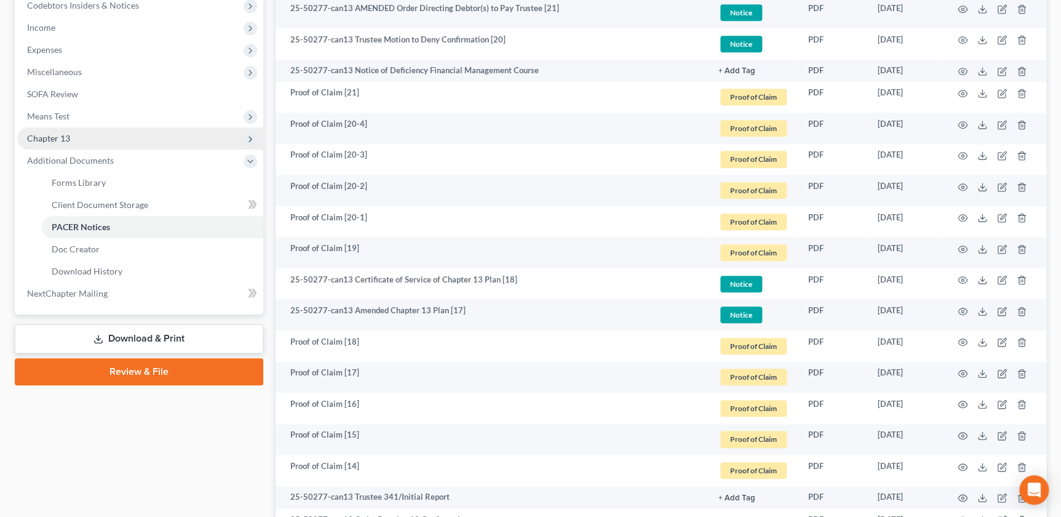
click at [63, 133] on span "Chapter 13" at bounding box center [48, 138] width 43 height 10
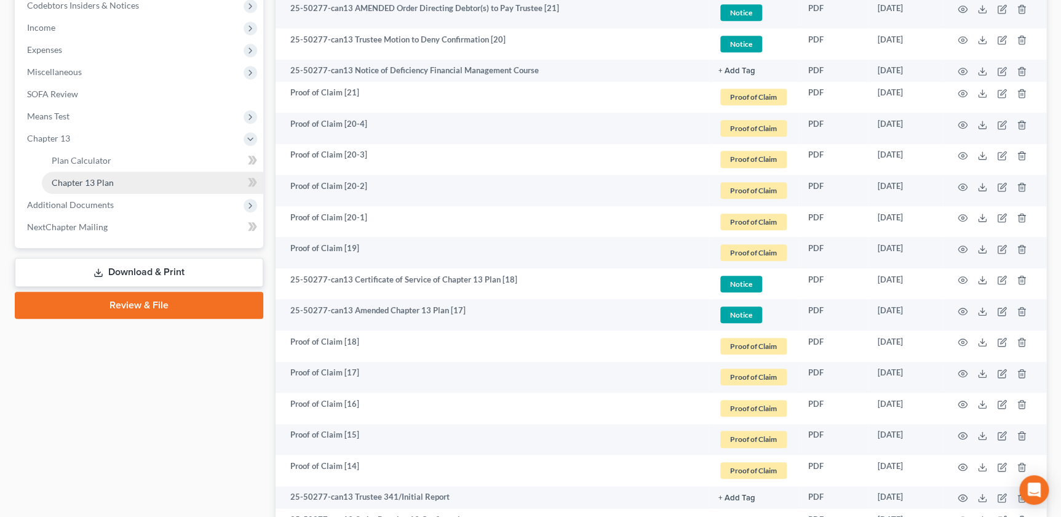
click at [94, 186] on link "Chapter 13 Plan" at bounding box center [152, 183] width 221 height 22
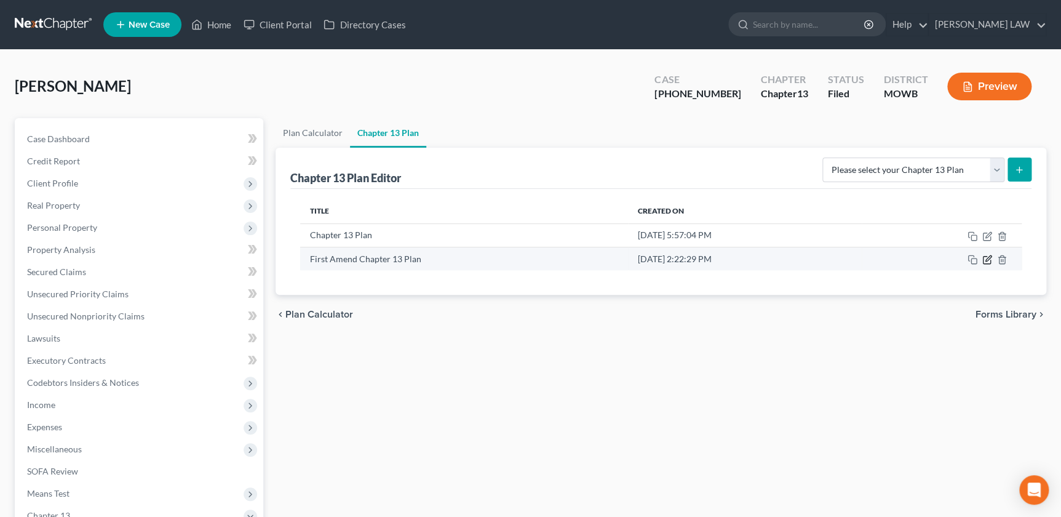
click at [984, 261] on icon "button" at bounding box center [987, 260] width 10 height 10
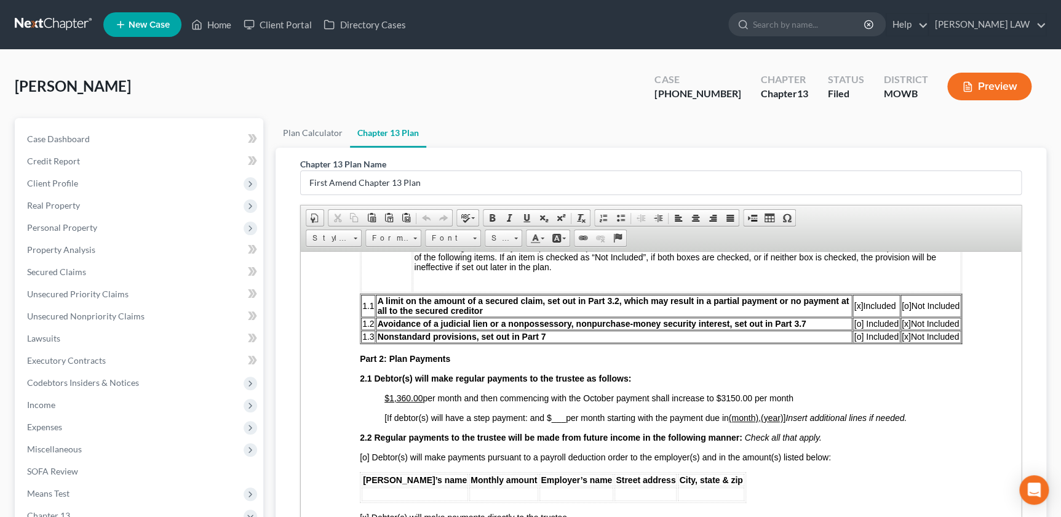
scroll to position [461, 0]
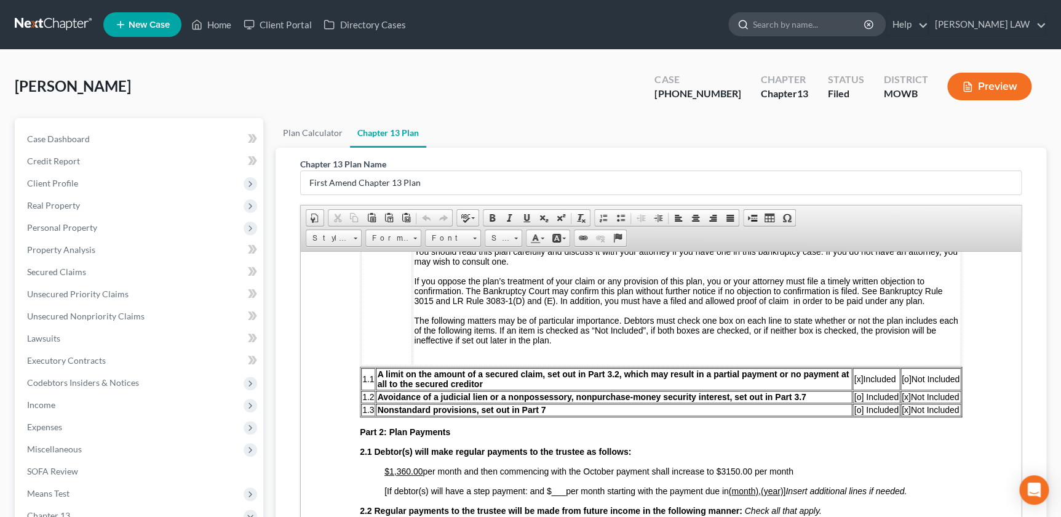
click at [840, 21] on input "search" at bounding box center [809, 24] width 113 height 23
type input "may"
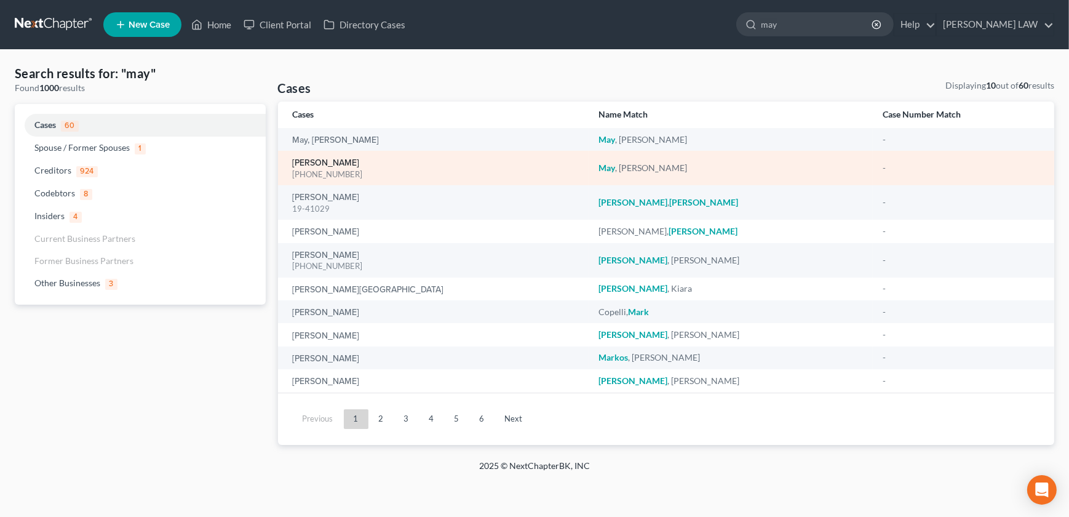
click at [322, 163] on link "May, Daniel" at bounding box center [326, 163] width 67 height 9
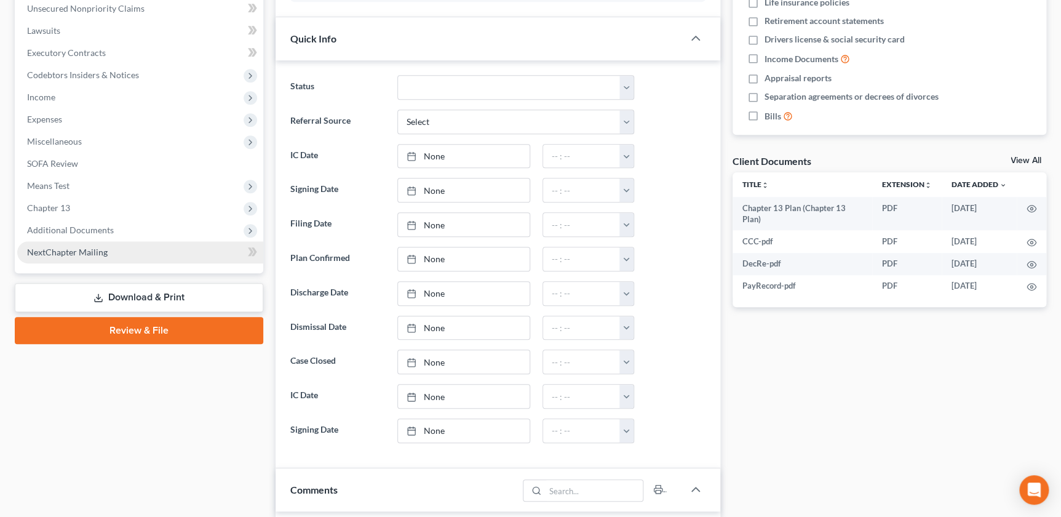
scroll to position [98, 0]
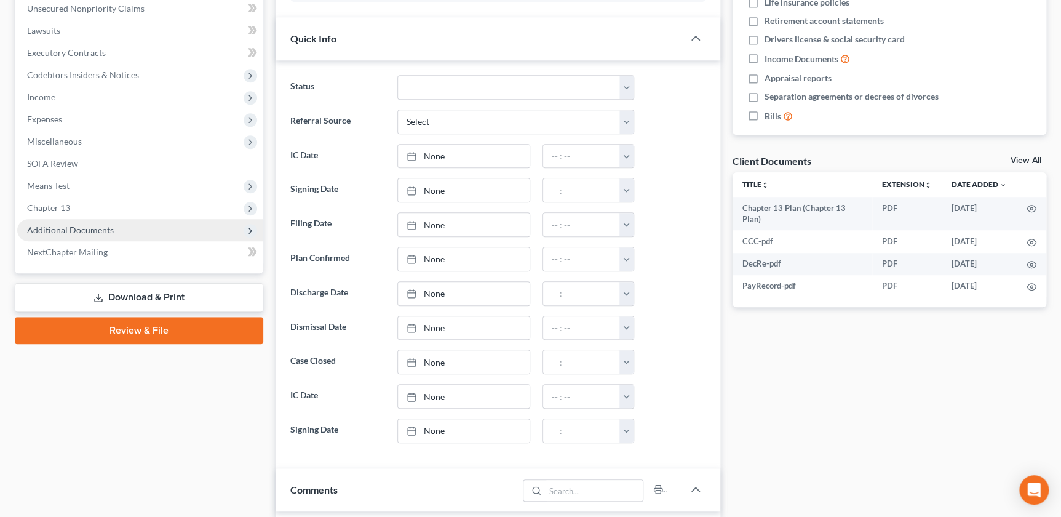
click at [114, 232] on span "Additional Documents" at bounding box center [140, 230] width 246 height 22
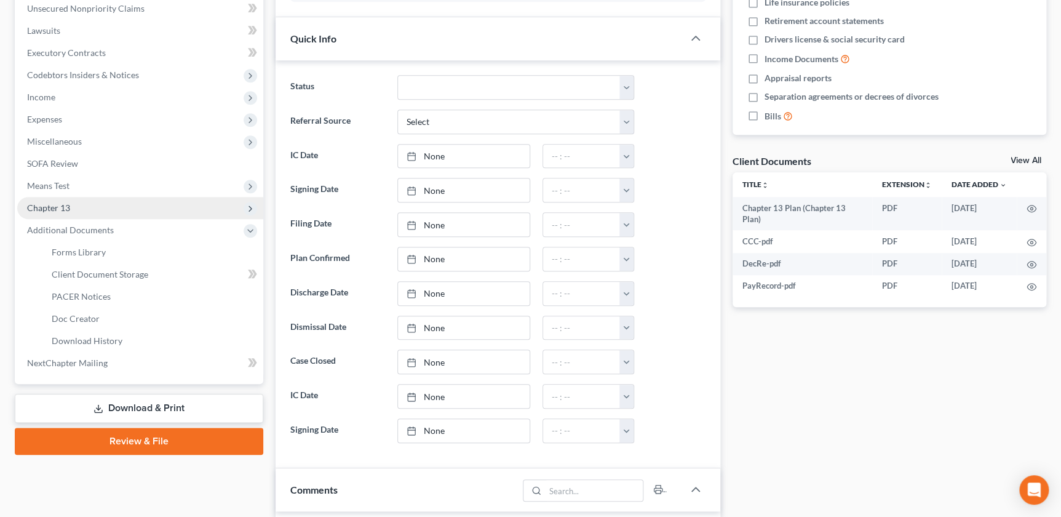
click at [80, 211] on span "Chapter 13" at bounding box center [140, 208] width 246 height 22
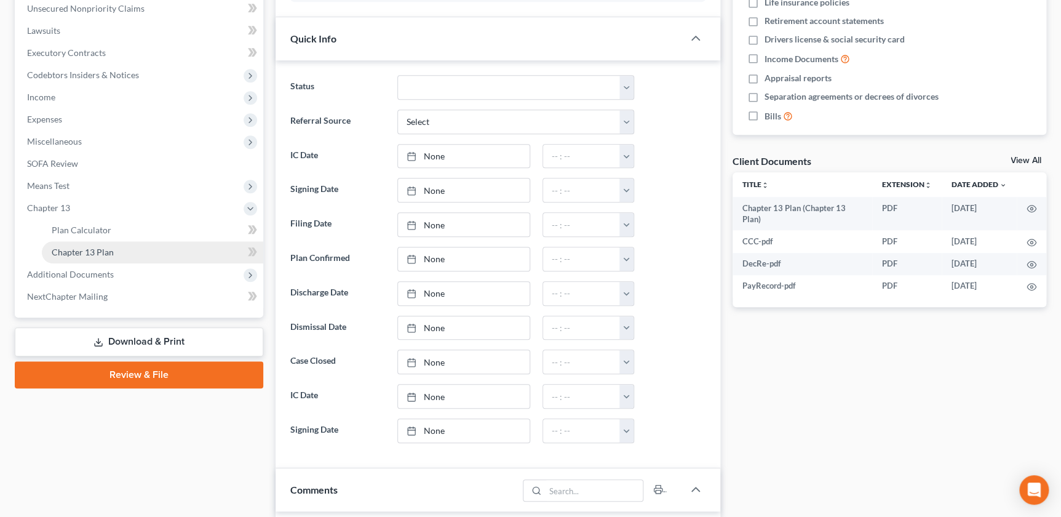
click at [75, 258] on link "Chapter 13 Plan" at bounding box center [152, 252] width 221 height 22
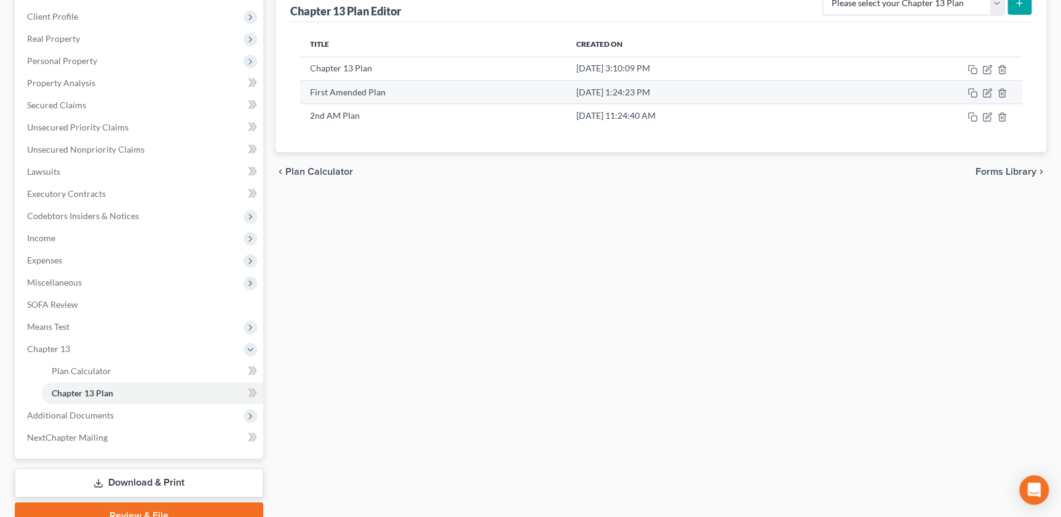
scroll to position [167, 0]
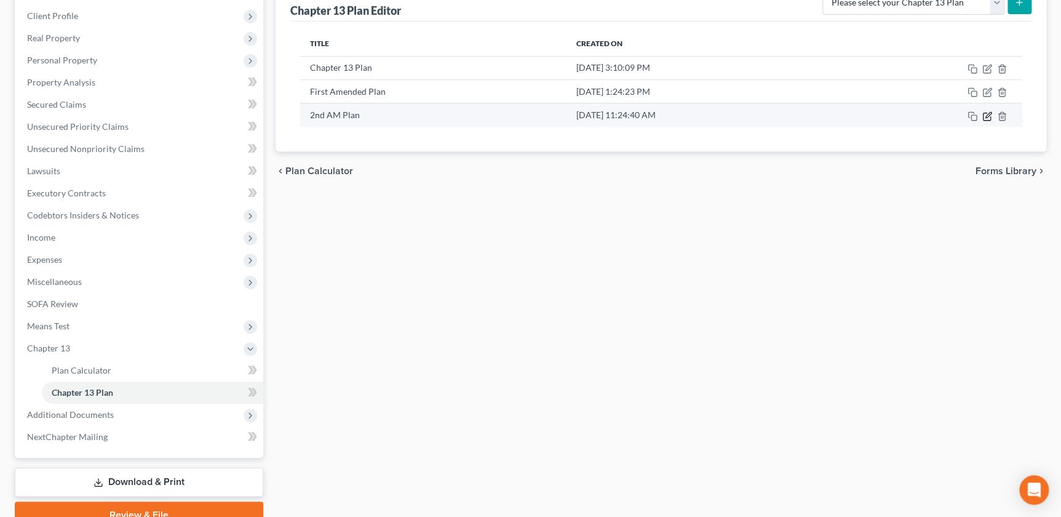
click at [983, 115] on icon "button" at bounding box center [987, 116] width 10 height 10
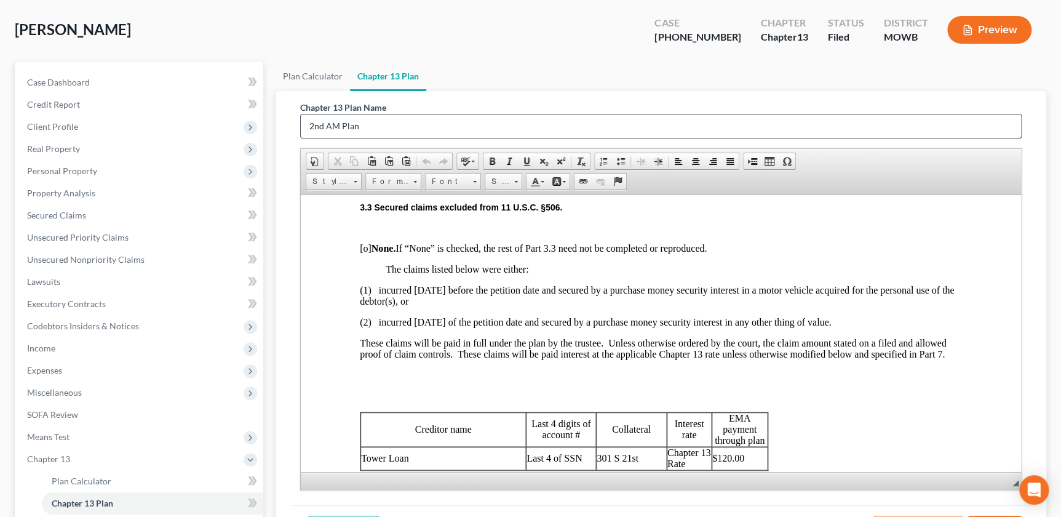
scroll to position [0, 0]
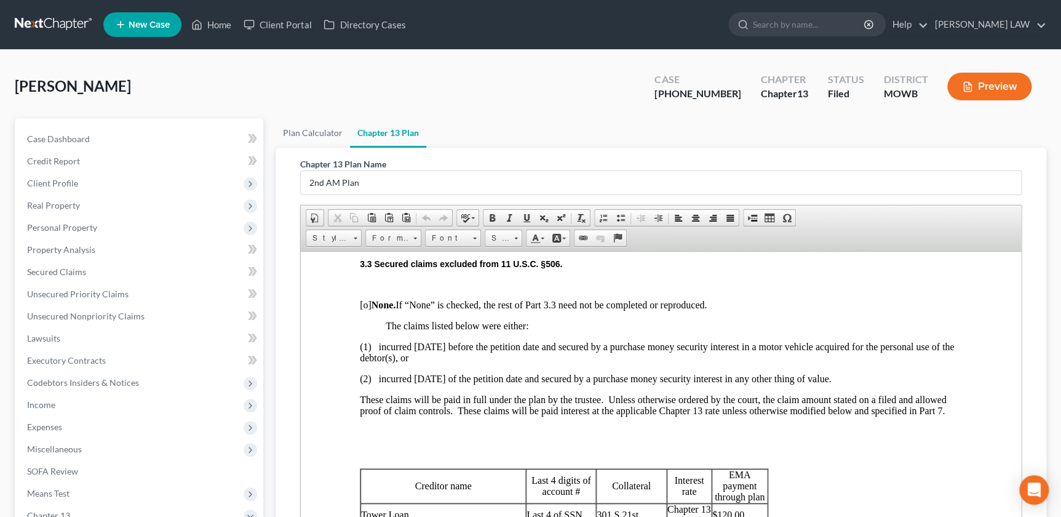
click at [825, 10] on ul "New Case Home Client Portal Directory Cases - No Result - See all results Or Pr…" at bounding box center [574, 25] width 943 height 32
click at [821, 25] on input "search" at bounding box center [809, 24] width 113 height 23
type input "duckworth"
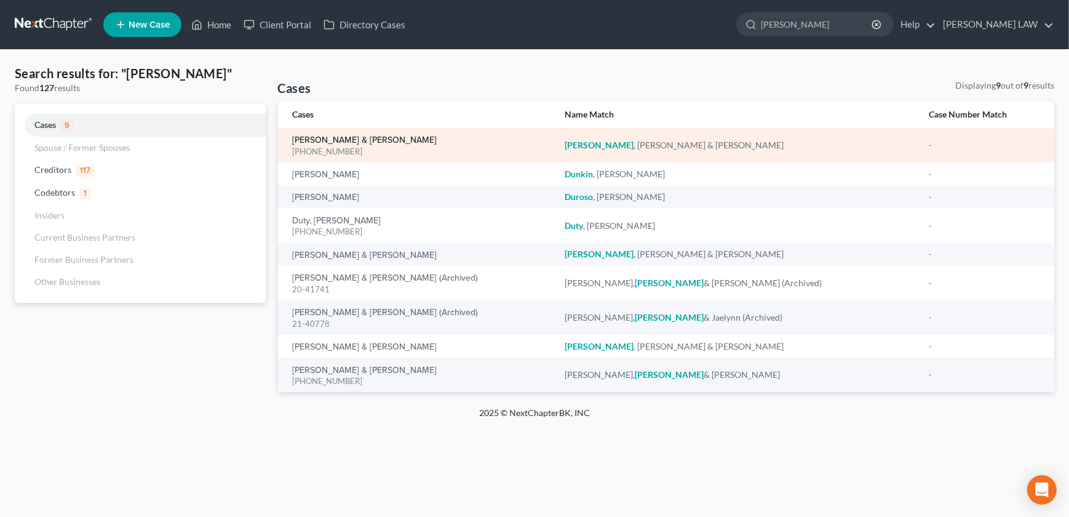
click at [344, 139] on link "Duckworth, Jason & Bethany" at bounding box center [365, 140] width 145 height 9
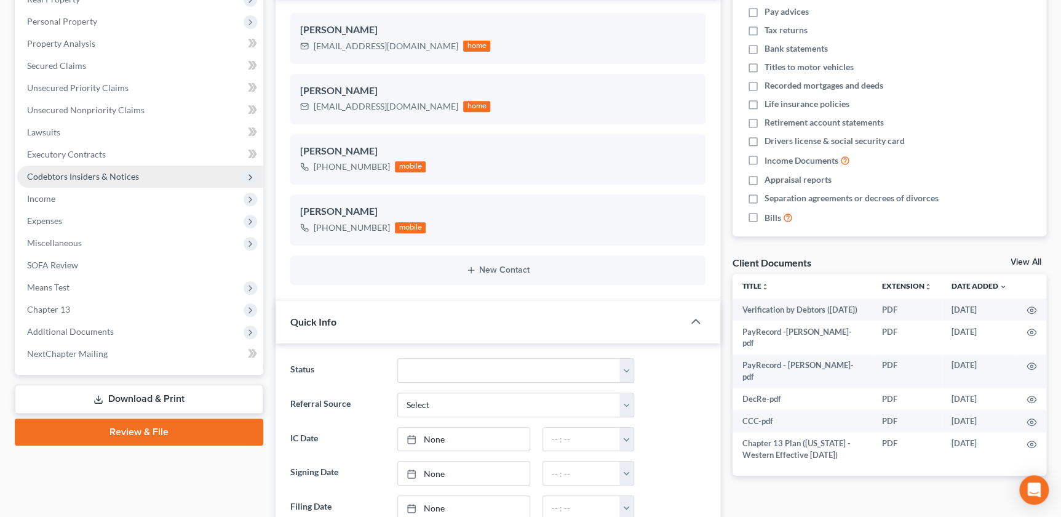
scroll to position [209, 0]
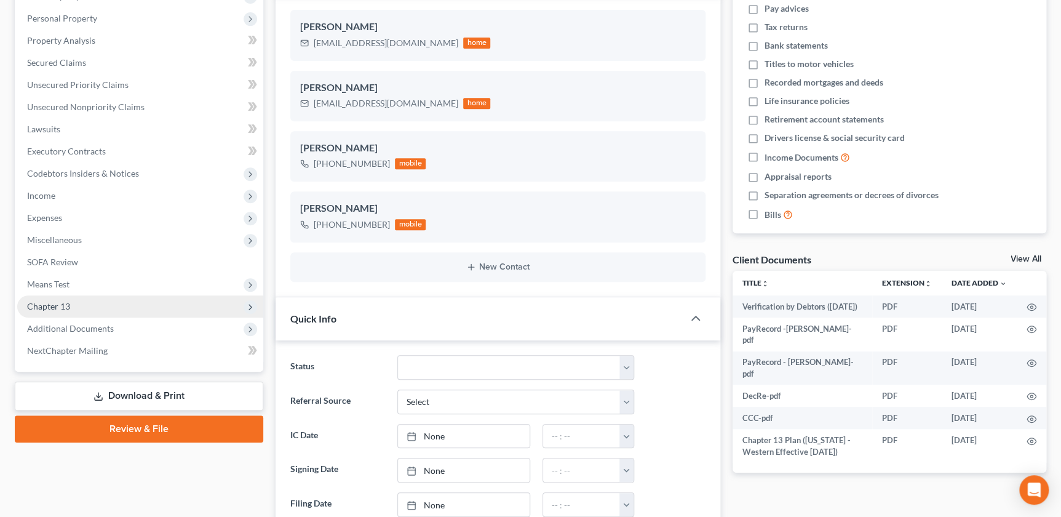
click at [92, 313] on span "Chapter 13" at bounding box center [140, 306] width 246 height 22
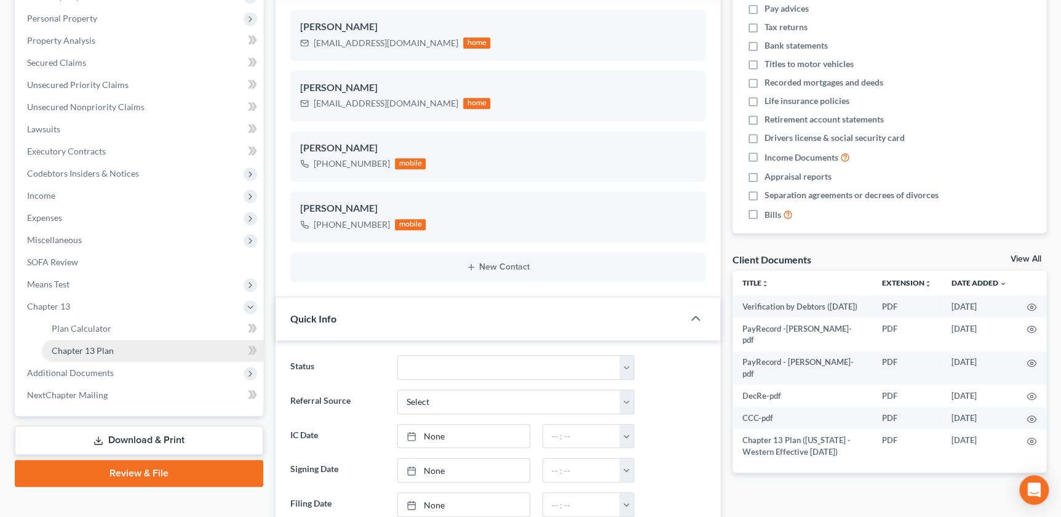
click at [97, 351] on span "Chapter 13 Plan" at bounding box center [83, 350] width 62 height 10
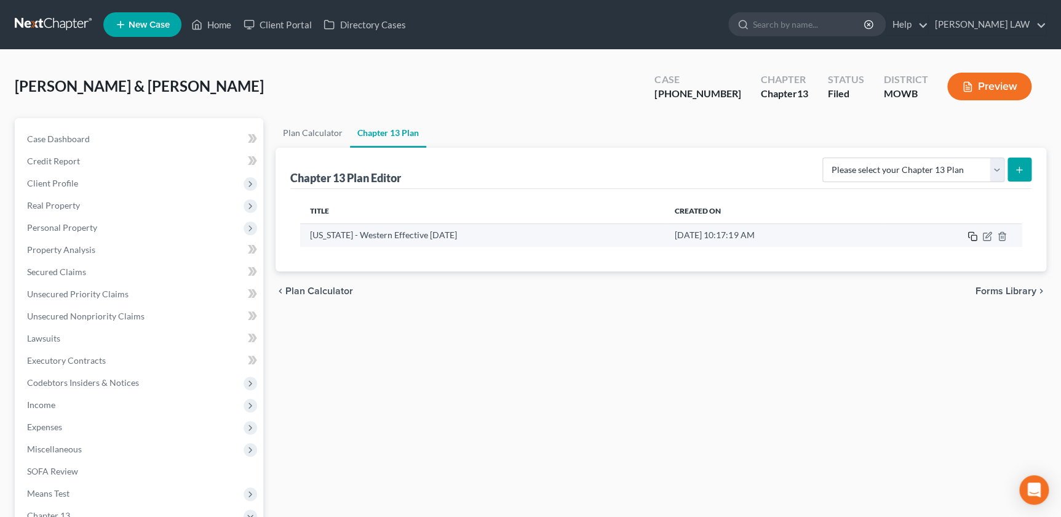
click at [972, 237] on icon "button" at bounding box center [972, 236] width 10 height 10
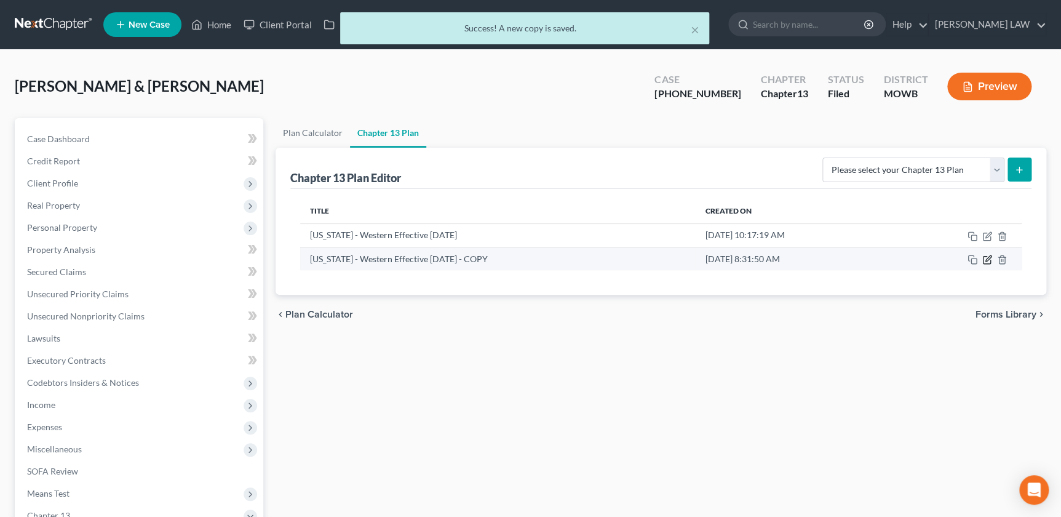
click at [987, 261] on icon "button" at bounding box center [987, 260] width 10 height 10
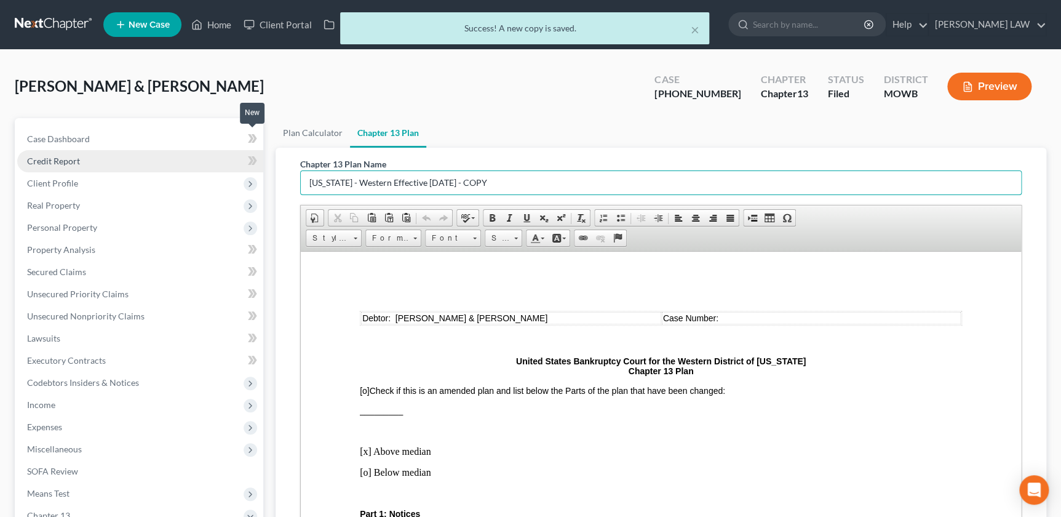
drag, startPoint x: 512, startPoint y: 175, endPoint x: 230, endPoint y: 151, distance: 282.7
click at [230, 151] on div "Petition Navigation Case Dashboard Payments Invoices Payments Payments Credit R…" at bounding box center [531, 407] width 1044 height 578
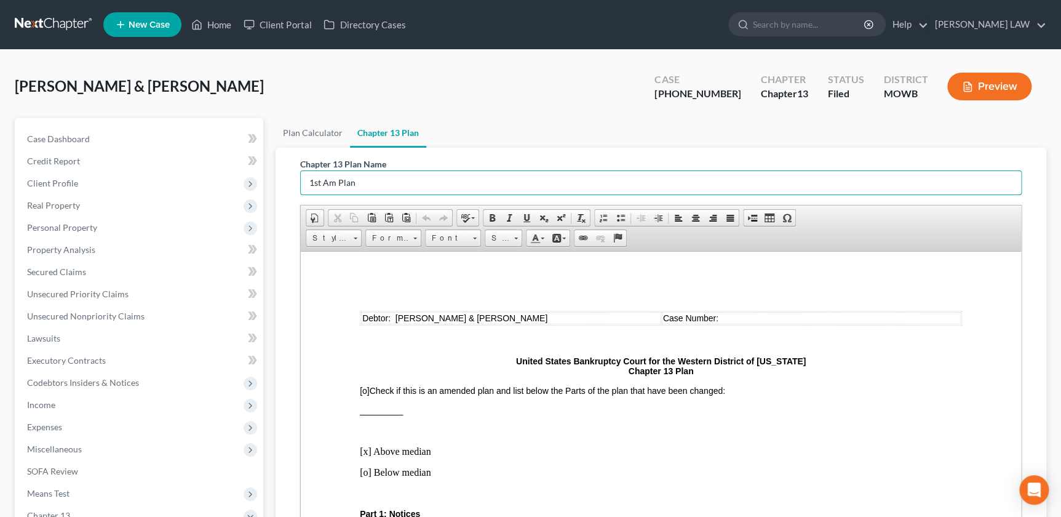
type input "1st Am Plan"
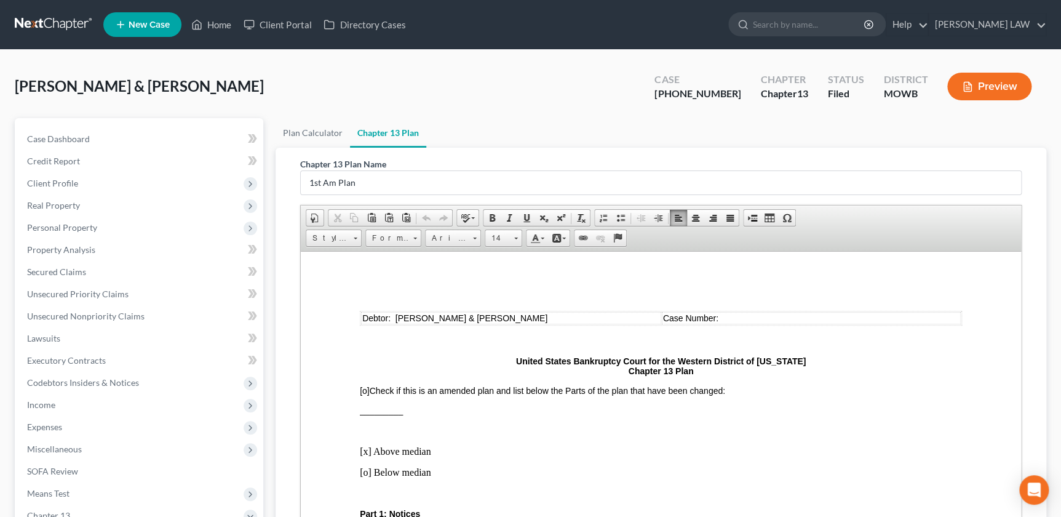
drag, startPoint x: 750, startPoint y: 312, endPoint x: 747, endPoint y: 318, distance: 6.3
click at [750, 314] on td "Case Number:" at bounding box center [811, 317] width 299 height 12
click at [627, 372] on strong "United States Bankruptcy Court for the Western District of Missouri Chapter 13 …" at bounding box center [661, 365] width 290 height 20
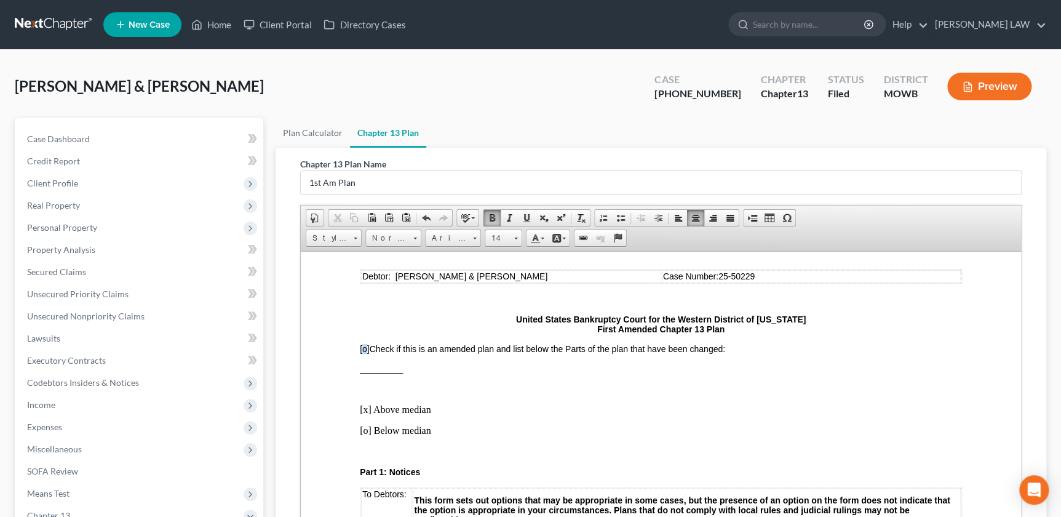
click at [365, 349] on span "[o]" at bounding box center [365, 348] width 10 height 10
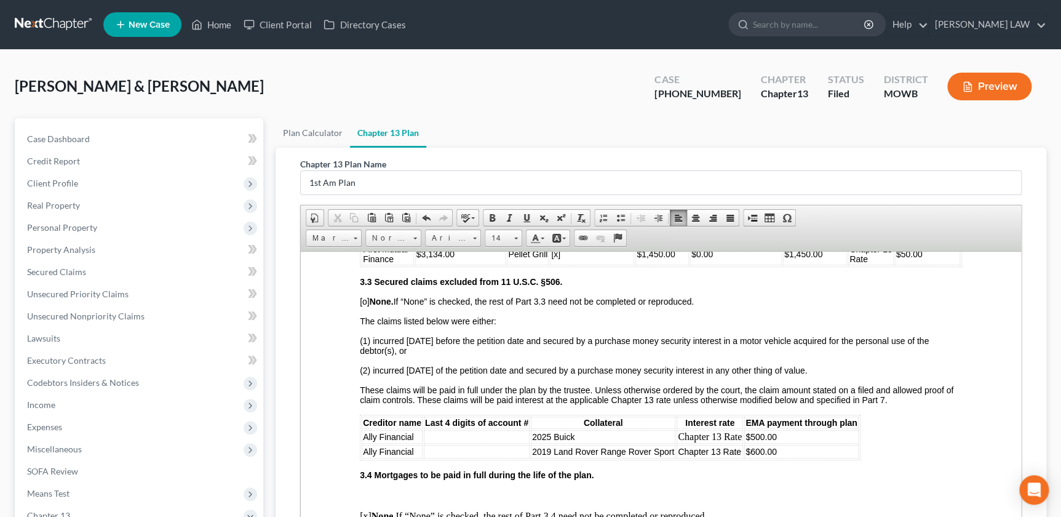
scroll to position [1230, 0]
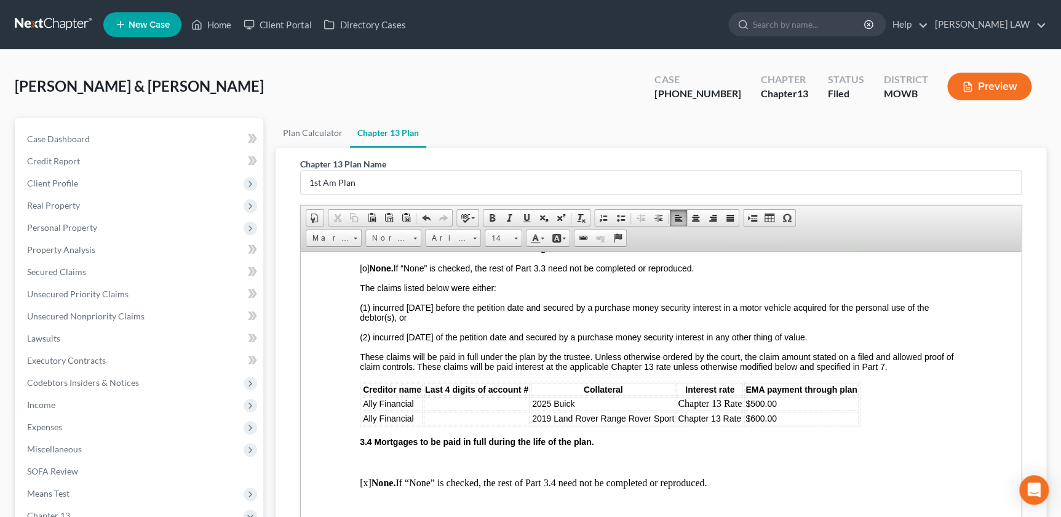
click at [806, 424] on td "$600.00" at bounding box center [801, 418] width 114 height 14
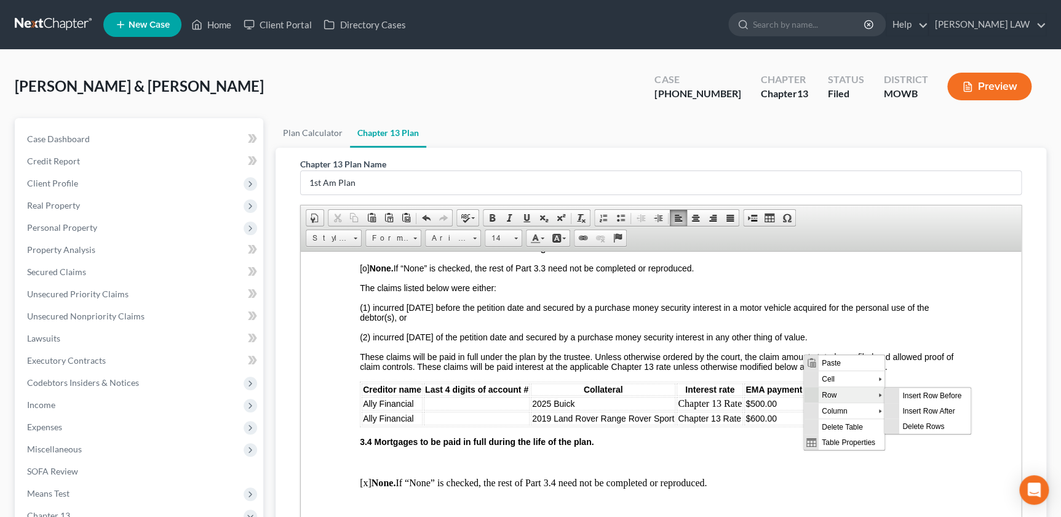
scroll to position [0, 0]
click at [919, 411] on span "Insert Row After" at bounding box center [934, 410] width 71 height 15
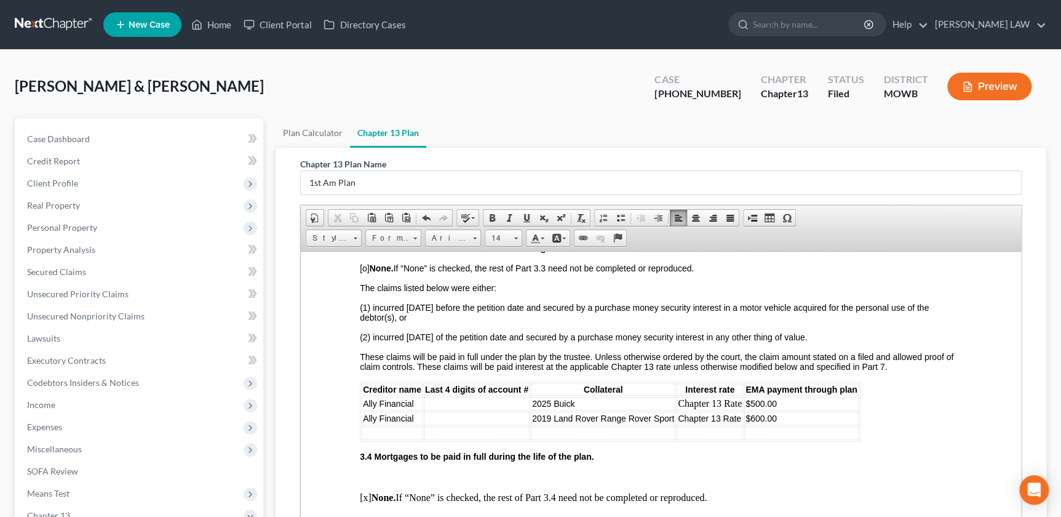
click at [384, 439] on td at bounding box center [392, 433] width 61 height 14
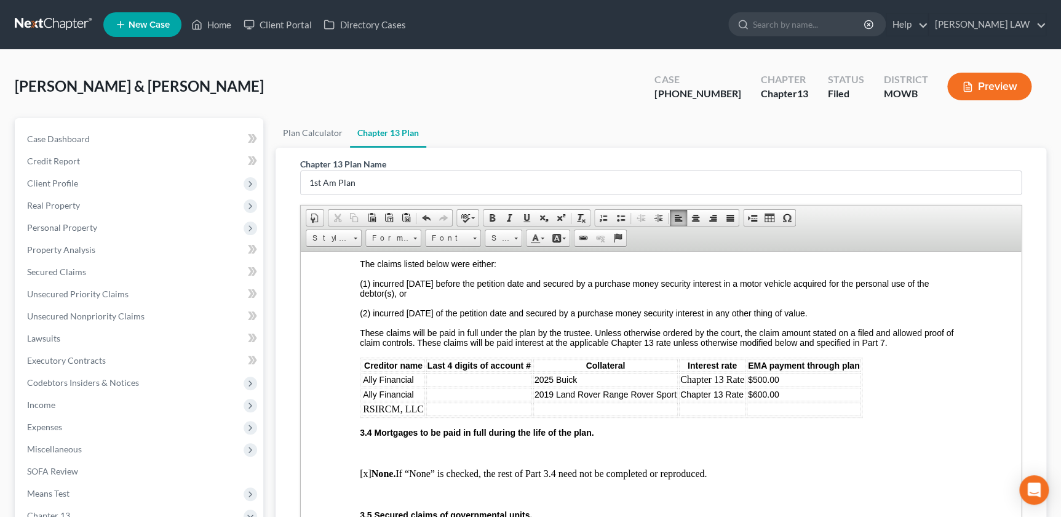
scroll to position [1258, 0]
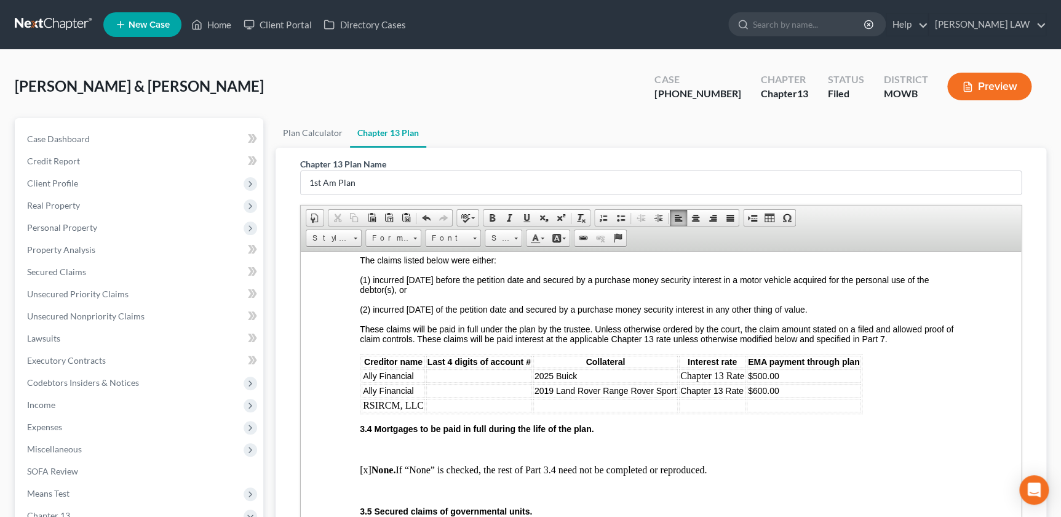
click at [570, 411] on td at bounding box center [605, 405] width 145 height 14
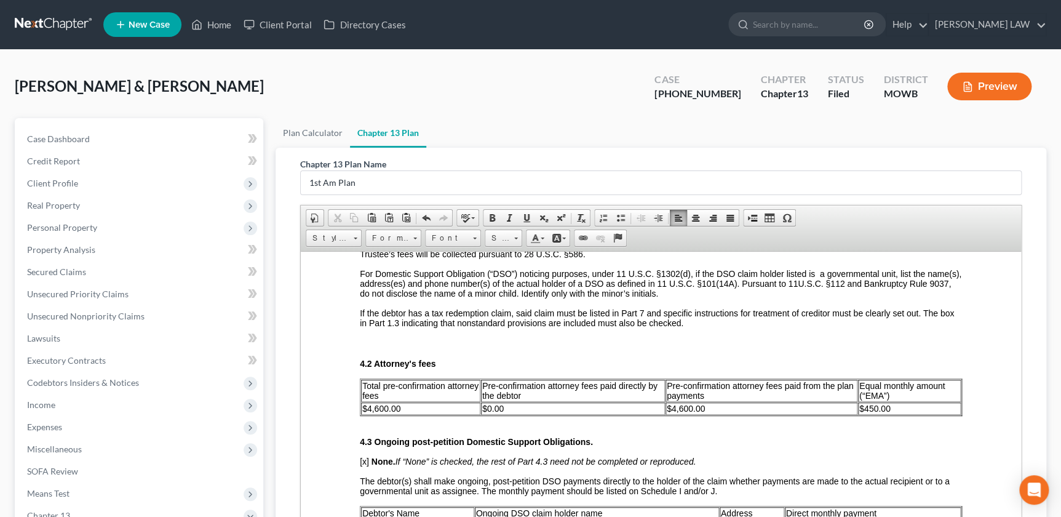
scroll to position [1859, 0]
drag, startPoint x: 858, startPoint y: 448, endPoint x: 870, endPoint y: 450, distance: 11.9
click at [870, 411] on span "$450.00" at bounding box center [874, 407] width 31 height 10
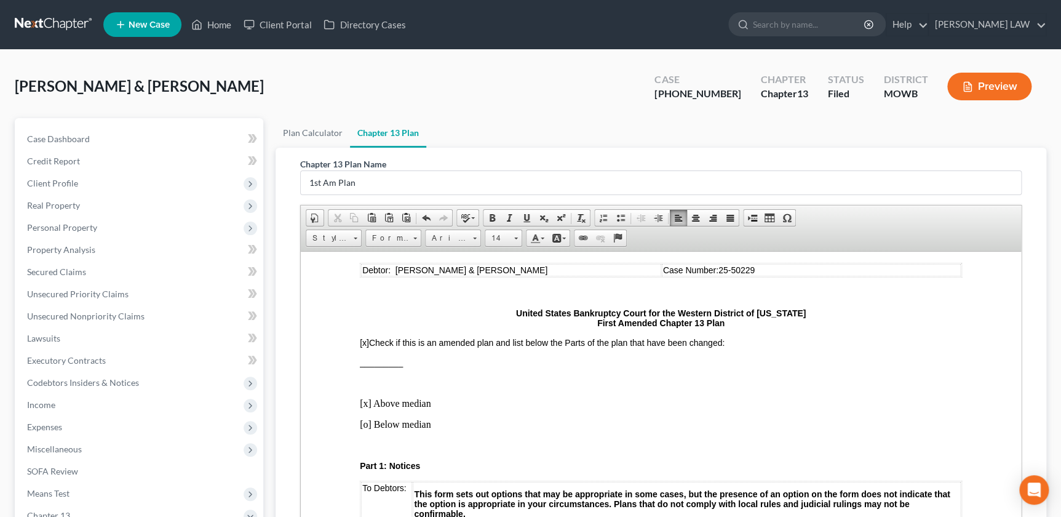
scroll to position [0, 0]
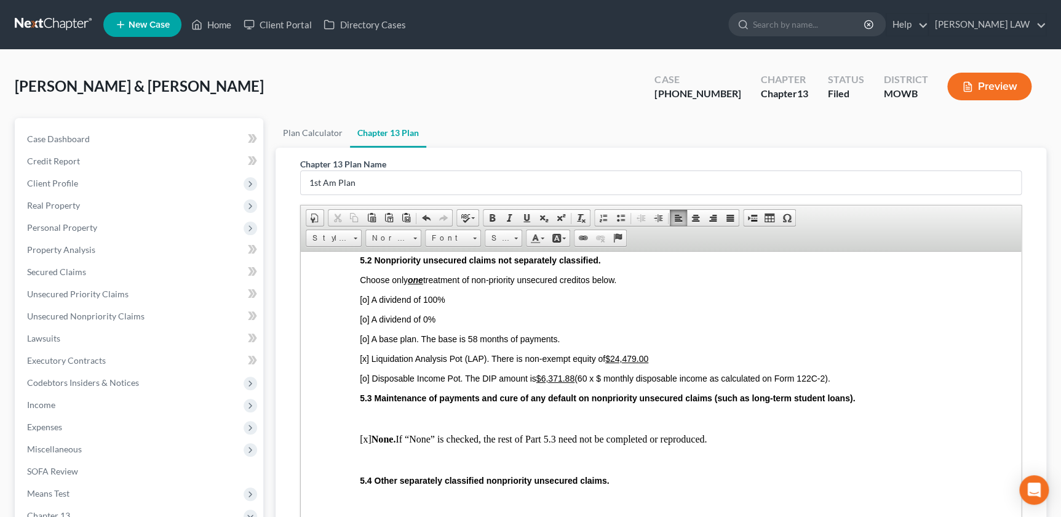
scroll to position [2515, 0]
drag, startPoint x: 614, startPoint y: 415, endPoint x: 650, endPoint y: 418, distance: 36.4
click at [648, 362] on u "$24,479.00​" at bounding box center [626, 357] width 43 height 10
click at [621, 362] on u "$19082.00​" at bounding box center [625, 357] width 41 height 10
click at [667, 362] on p "[x] Liquidation Analysis Pot (LAP). There is non-exempt equity of $19,082.00​" at bounding box center [661, 357] width 602 height 10
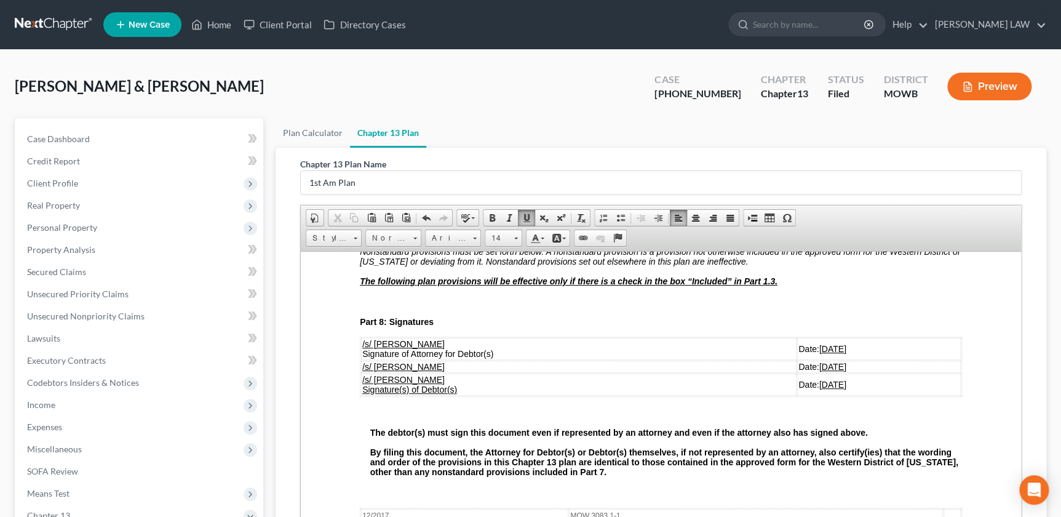
scroll to position [3033, 0]
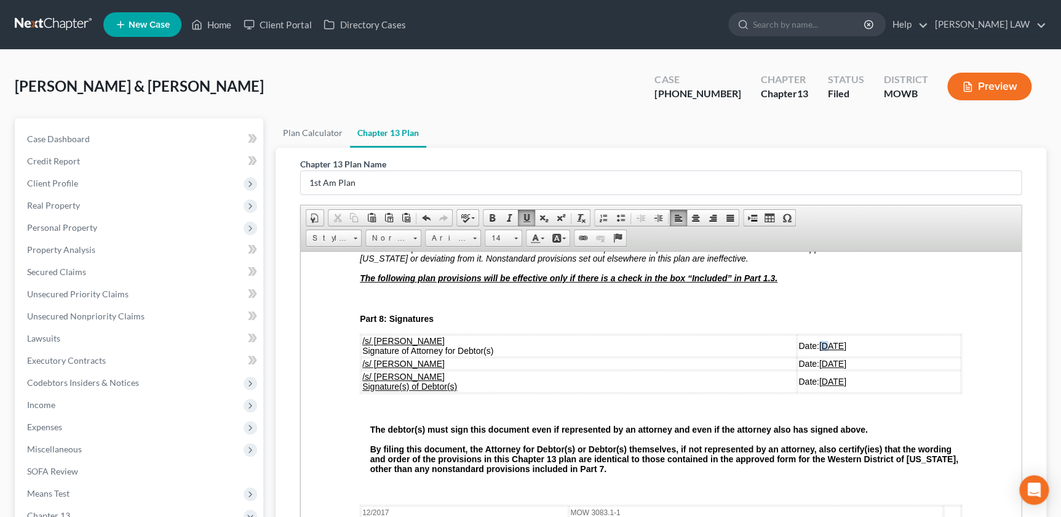
drag, startPoint x: 784, startPoint y: 411, endPoint x: 777, endPoint y: 412, distance: 6.3
click at [819, 350] on u "06/25/2025" at bounding box center [832, 345] width 27 height 10
drag, startPoint x: 790, startPoint y: 413, endPoint x: 796, endPoint y: 413, distance: 6.8
click at [819, 350] on u "10/25/2025" at bounding box center [832, 345] width 27 height 10
click at [819, 368] on u "06/25/2025" at bounding box center [832, 363] width 27 height 10
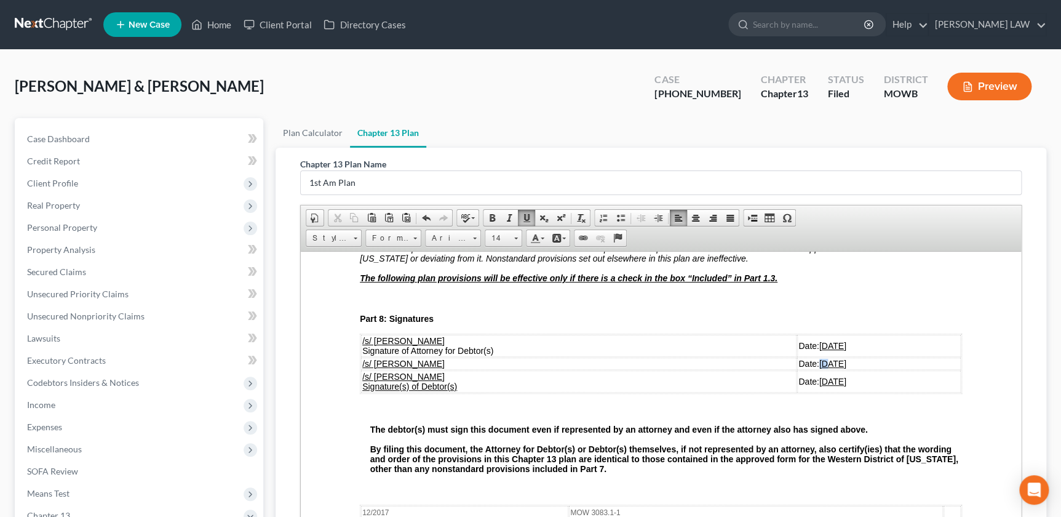
drag, startPoint x: 785, startPoint y: 431, endPoint x: 776, endPoint y: 431, distance: 9.2
click at [819, 368] on u "06/25/2025" at bounding box center [832, 363] width 27 height 10
drag, startPoint x: 789, startPoint y: 430, endPoint x: 798, endPoint y: 431, distance: 8.7
click at [819, 368] on u "10/25/2025" at bounding box center [832, 363] width 27 height 10
drag, startPoint x: 775, startPoint y: 447, endPoint x: 785, endPoint y: 445, distance: 10.7
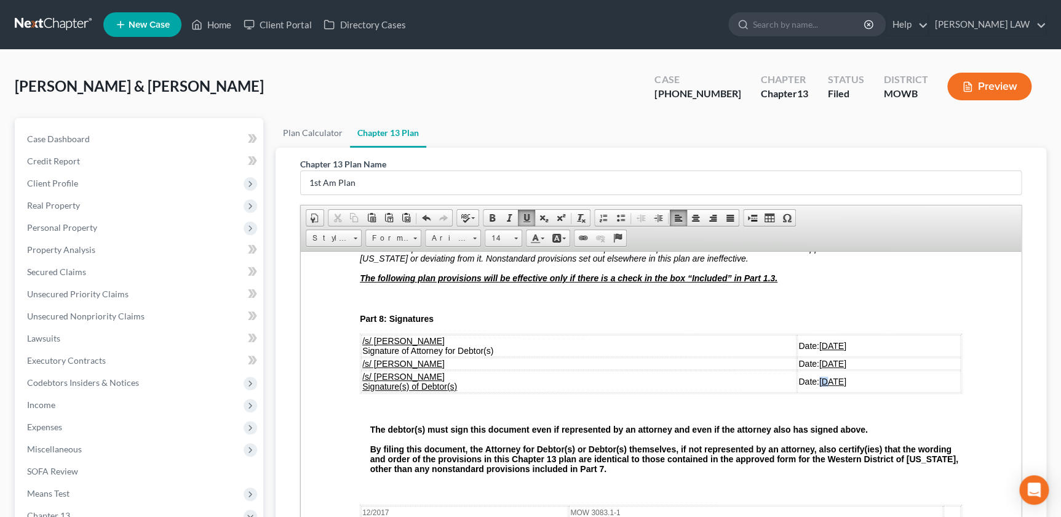
click at [819, 386] on u "06/25/2025" at bounding box center [832, 381] width 27 height 10
drag, startPoint x: 787, startPoint y: 447, endPoint x: 795, endPoint y: 446, distance: 8.7
click at [819, 386] on u "10/25/2025" at bounding box center [832, 381] width 27 height 10
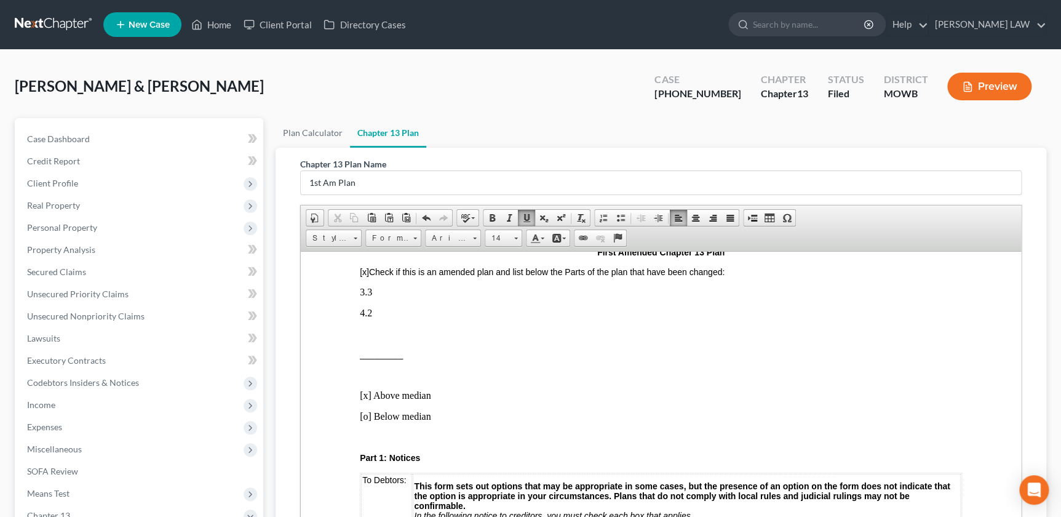
scroll to position [111, 0]
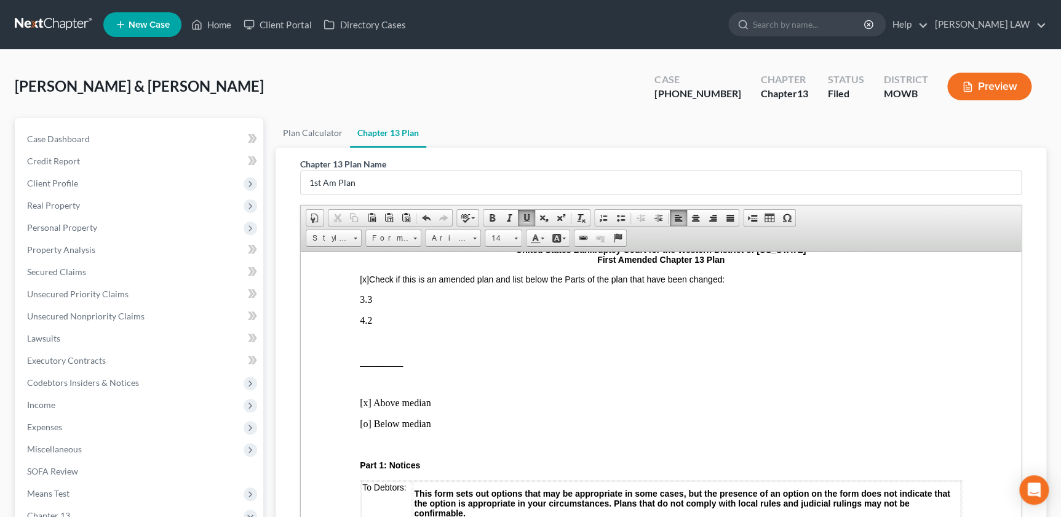
click at [370, 344] on p at bounding box center [661, 340] width 602 height 11
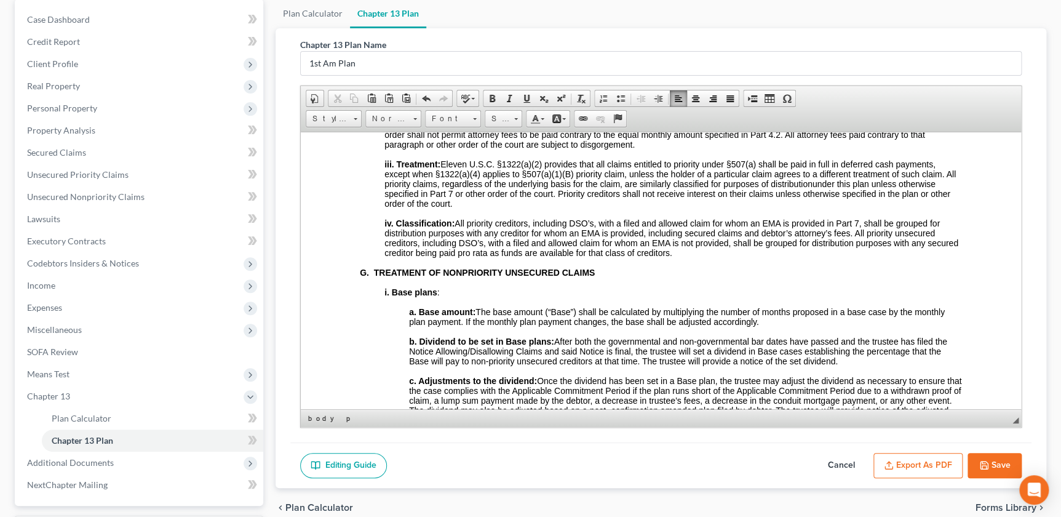
scroll to position [224, 0]
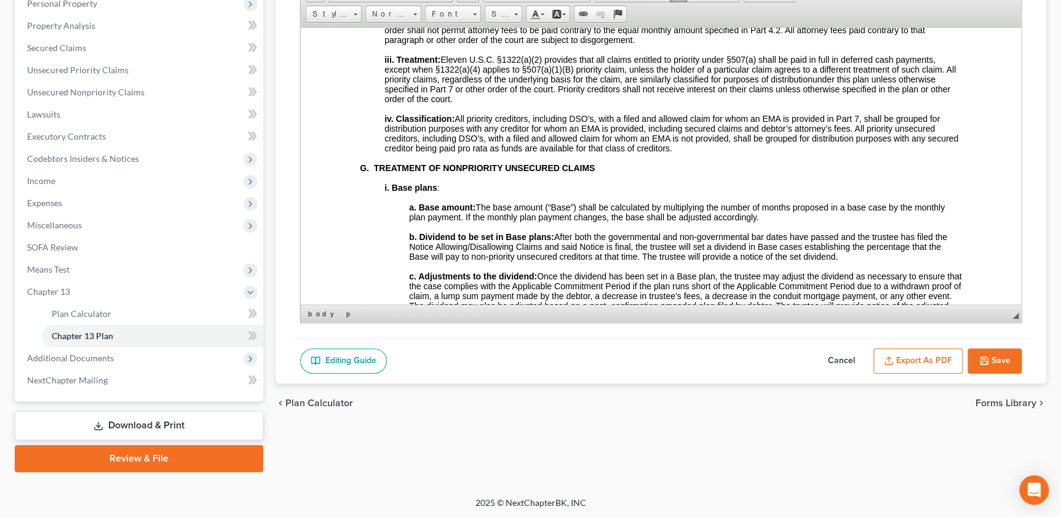
click at [904, 357] on button "Export as PDF" at bounding box center [917, 361] width 89 height 26
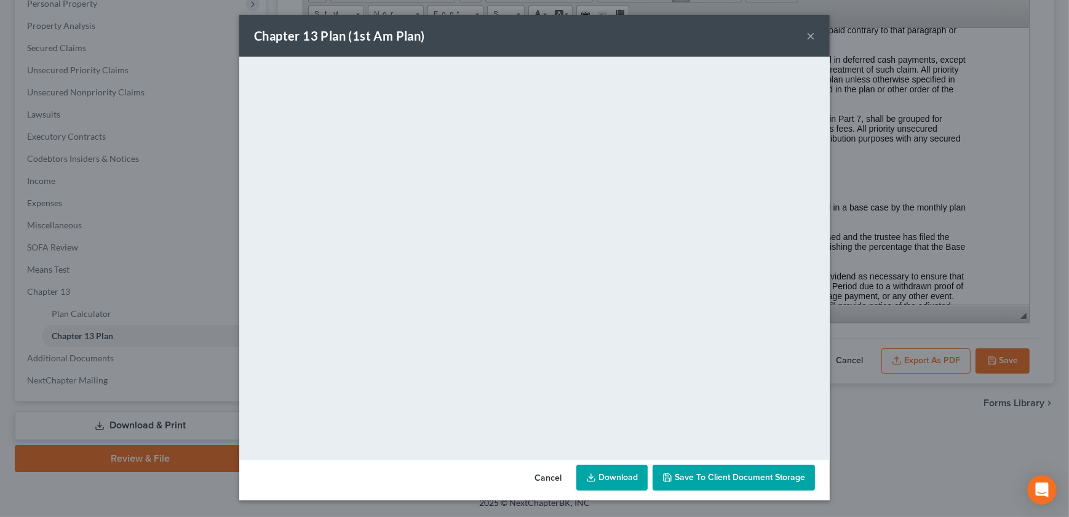
click at [809, 36] on button "×" at bounding box center [810, 35] width 9 height 15
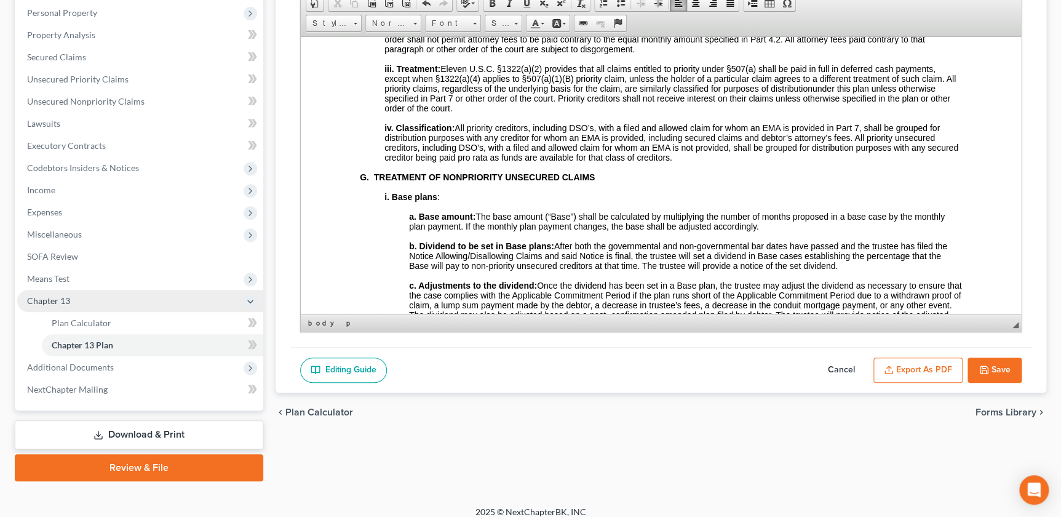
scroll to position [224, 0]
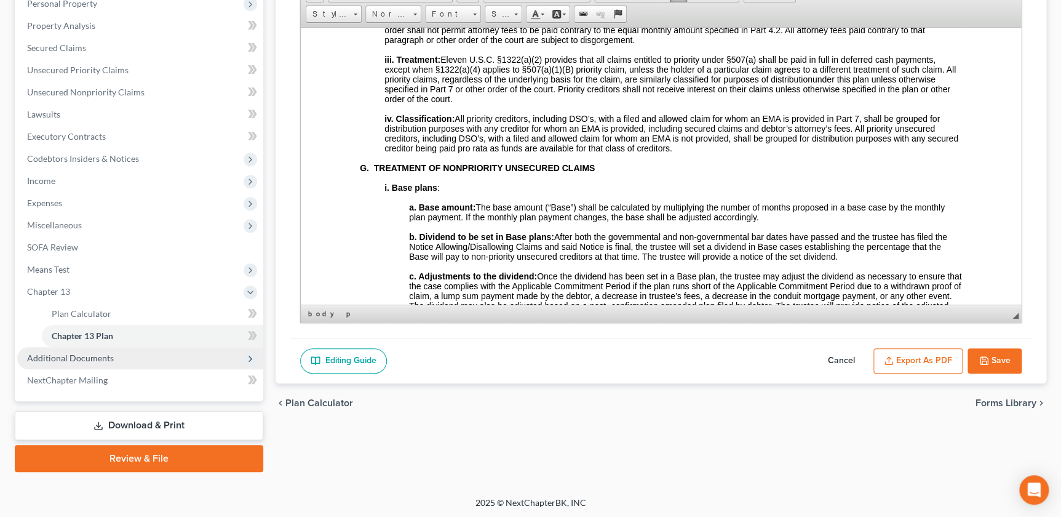
click at [89, 357] on span "Additional Documents" at bounding box center [70, 357] width 87 height 10
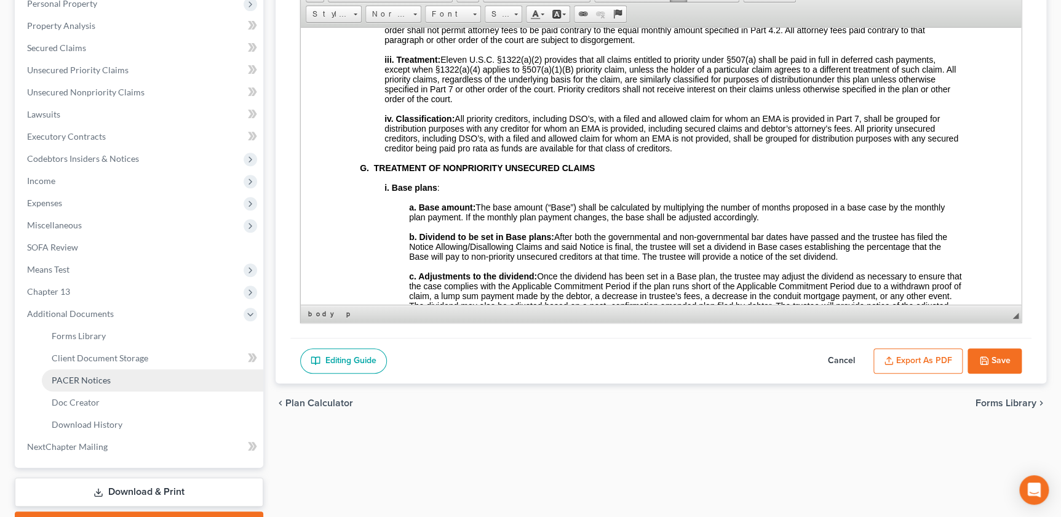
click at [94, 381] on span "PACER Notices" at bounding box center [81, 380] width 59 height 10
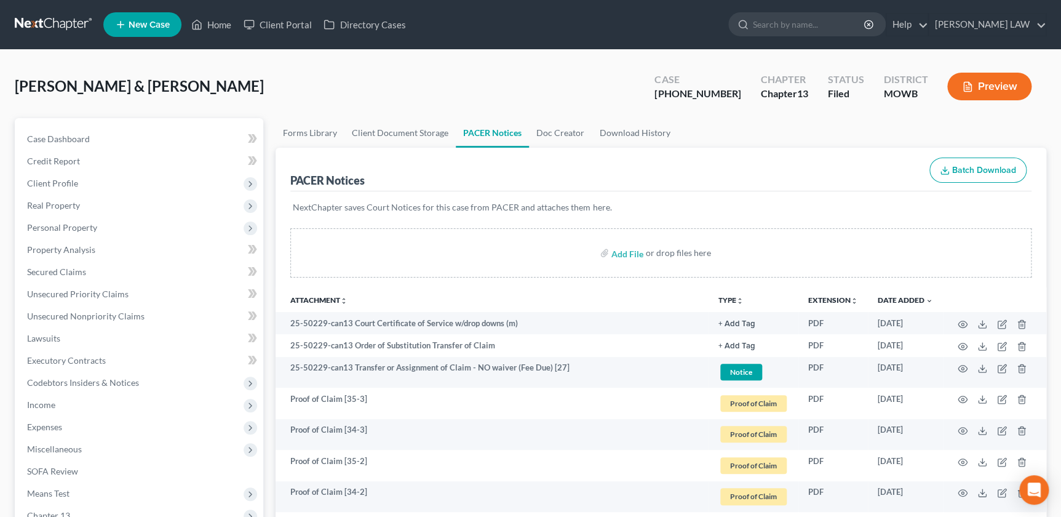
click at [738, 297] on icon "unfold_more" at bounding box center [739, 300] width 7 height 7
click at [754, 392] on link "Proof of Claim" at bounding box center [754, 391] width 73 height 21
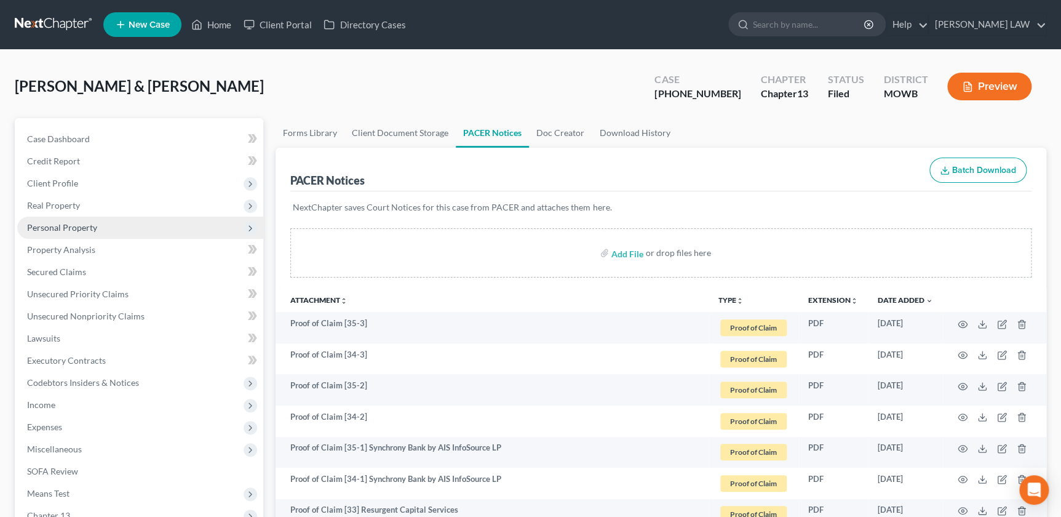
drag, startPoint x: 46, startPoint y: 177, endPoint x: 60, endPoint y: 221, distance: 46.7
click at [46, 178] on span "Client Profile" at bounding box center [52, 183] width 51 height 10
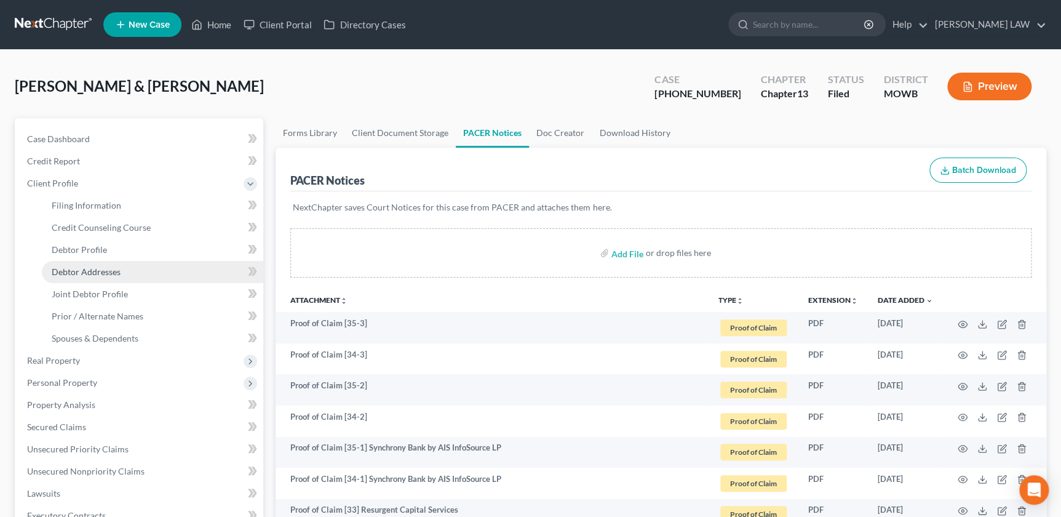
click at [92, 270] on span "Debtor Addresses" at bounding box center [86, 271] width 69 height 10
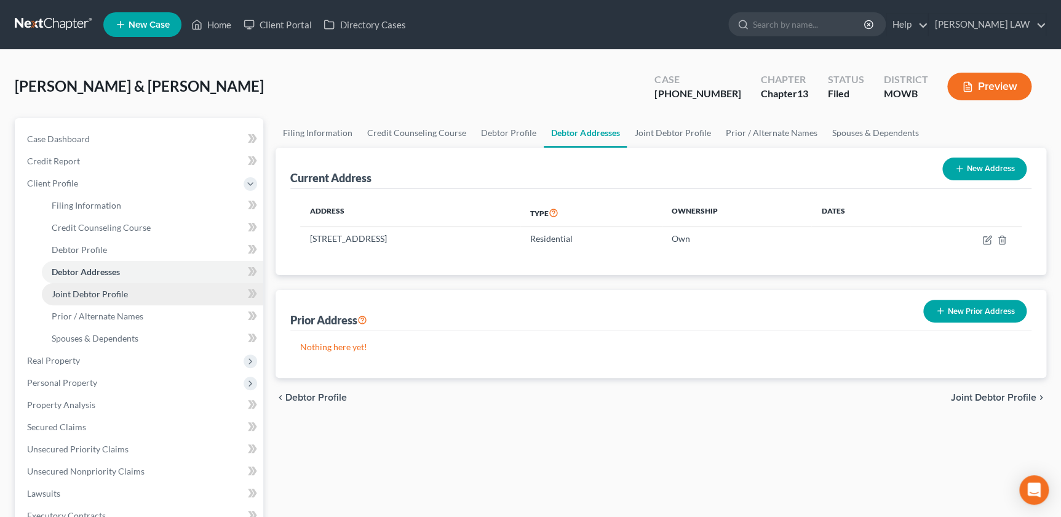
click at [81, 298] on link "Joint Debtor Profile" at bounding box center [152, 294] width 221 height 22
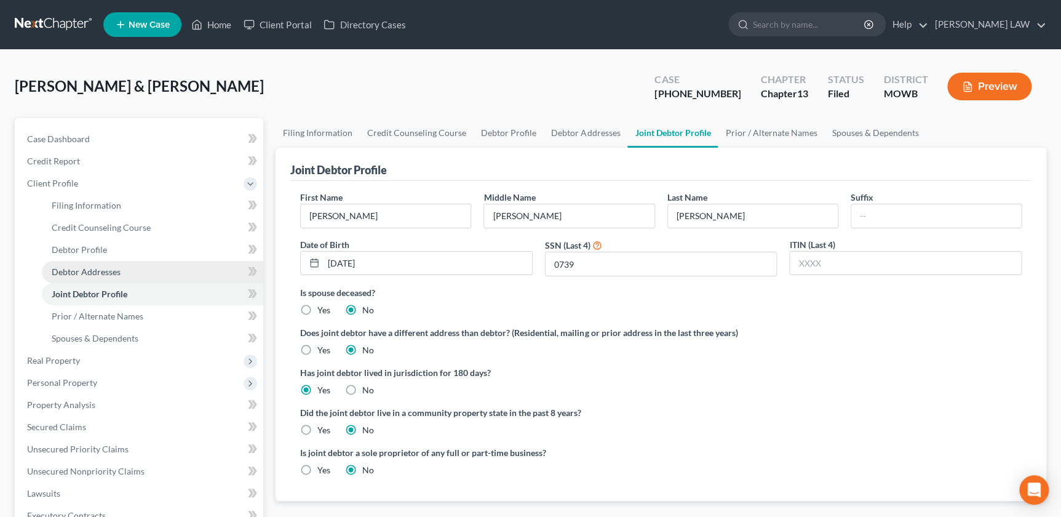
click at [92, 268] on span "Debtor Addresses" at bounding box center [86, 271] width 69 height 10
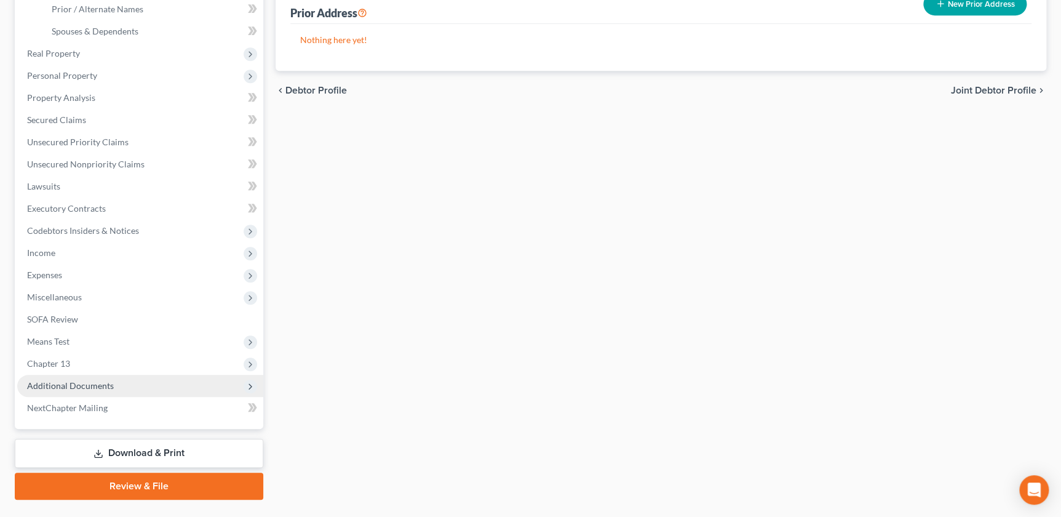
scroll to position [335, 0]
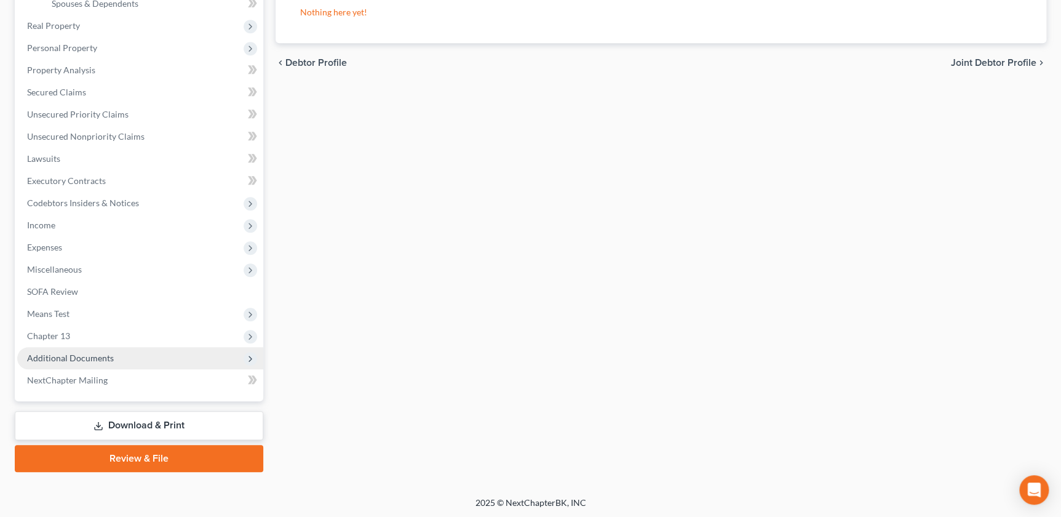
click at [79, 361] on span "Additional Documents" at bounding box center [70, 357] width 87 height 10
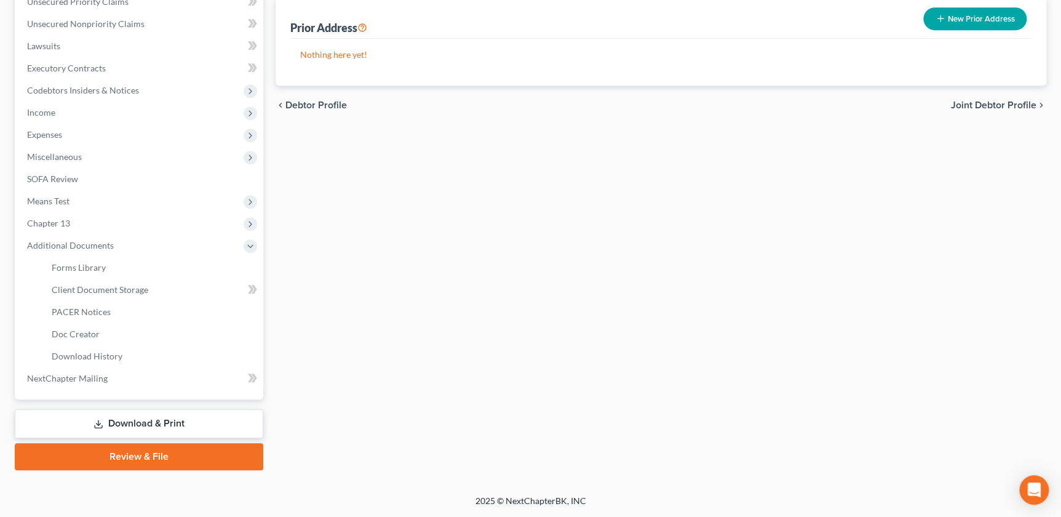
scroll to position [290, 0]
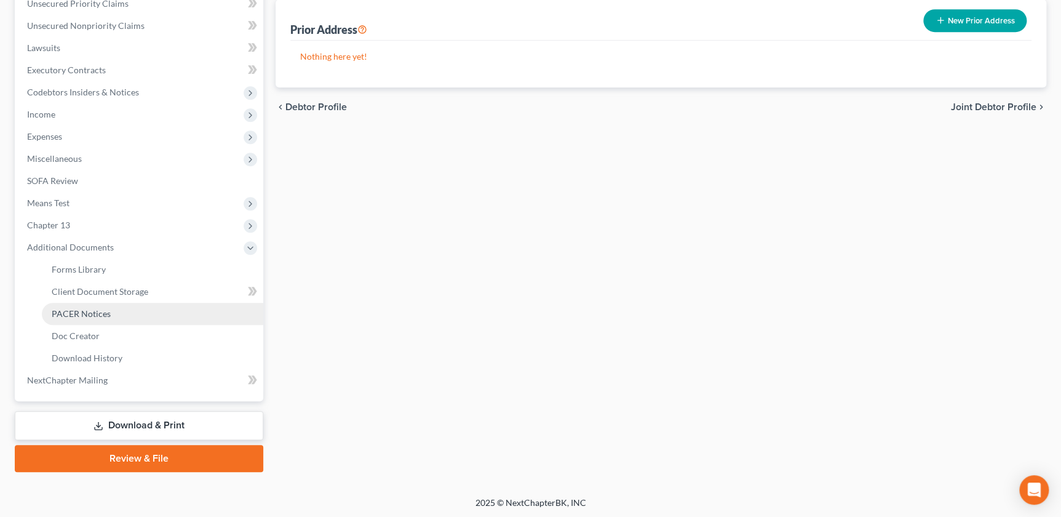
click at [87, 311] on span "PACER Notices" at bounding box center [81, 313] width 59 height 10
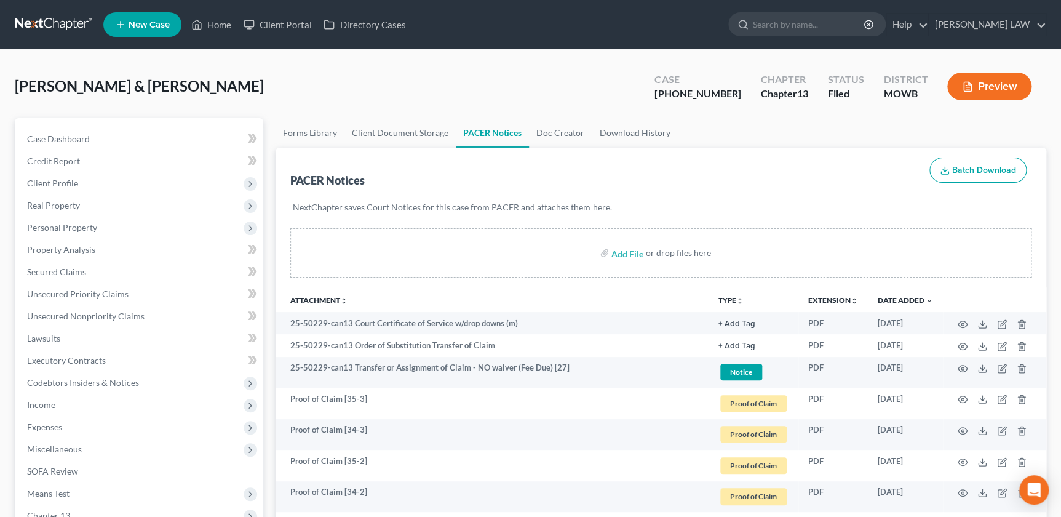
click at [740, 301] on icon "unfold_more" at bounding box center [739, 300] width 7 height 7
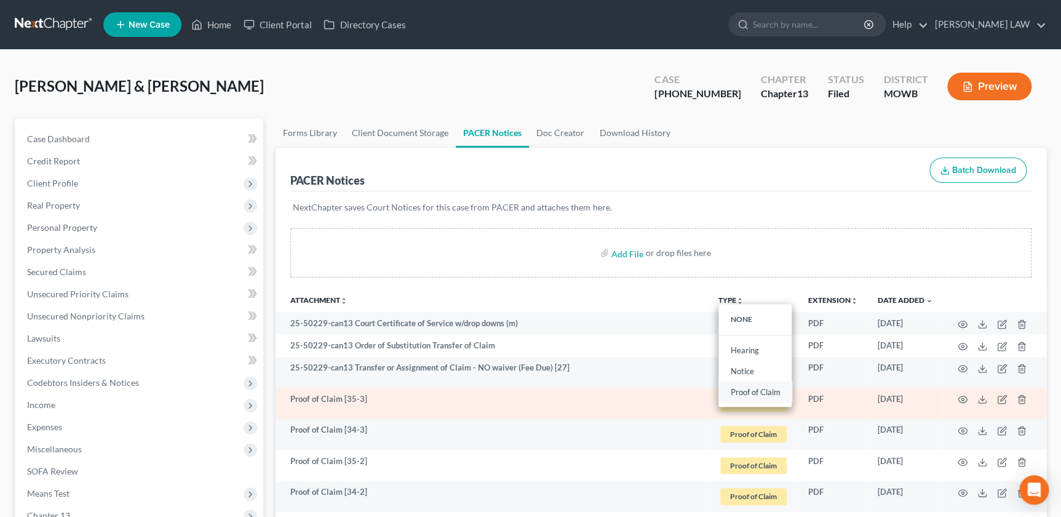
click at [756, 397] on link "Proof of Claim" at bounding box center [754, 391] width 73 height 21
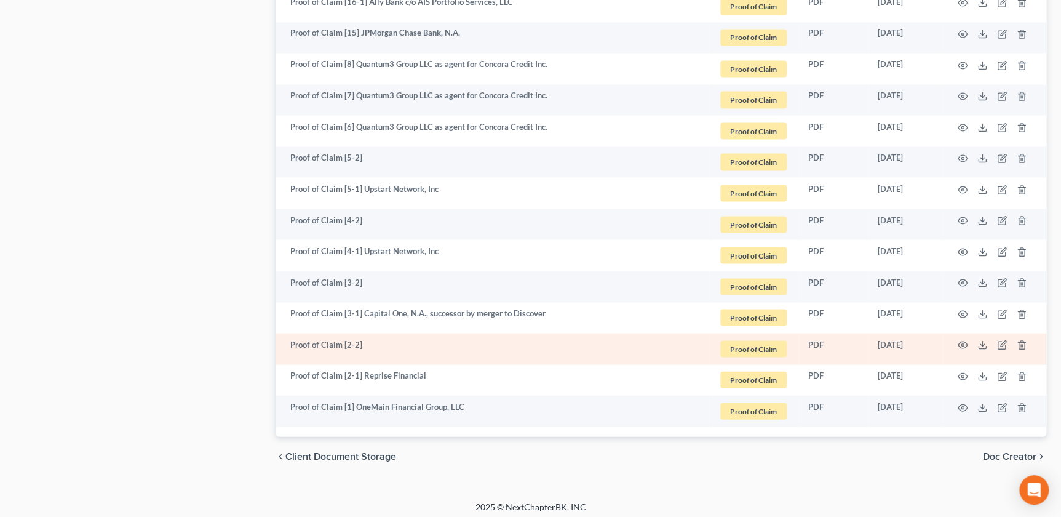
scroll to position [1102, 0]
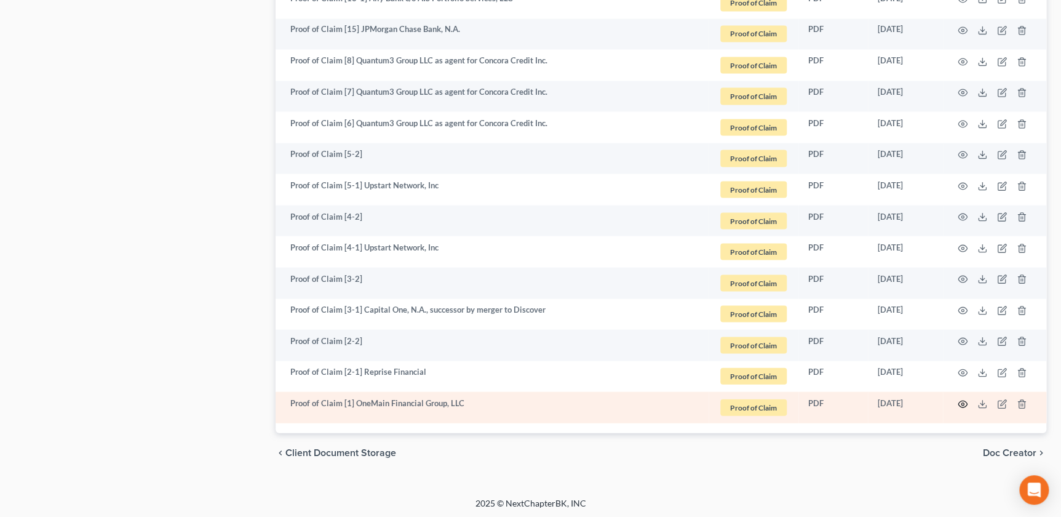
click at [958, 400] on icon "button" at bounding box center [963, 404] width 10 height 10
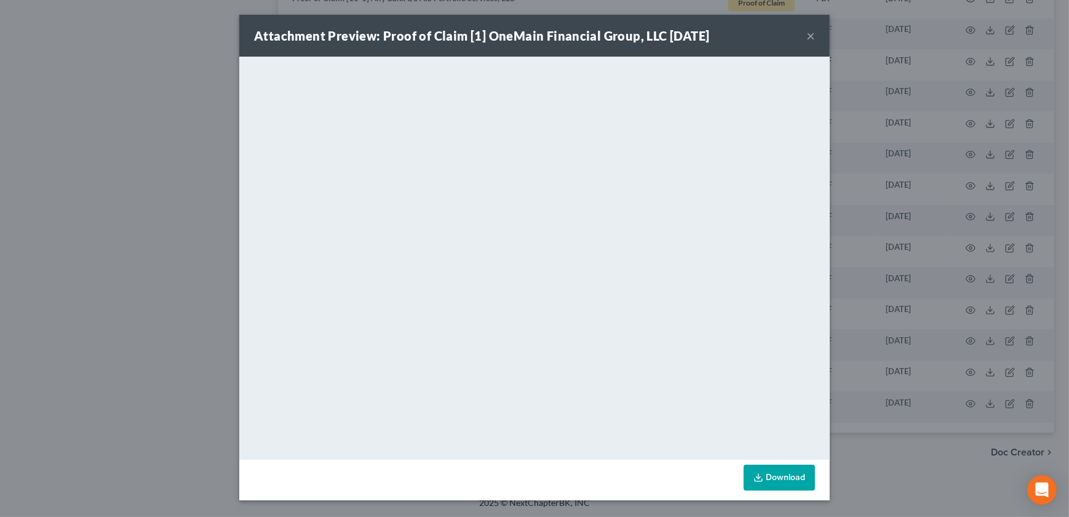
drag, startPoint x: 807, startPoint y: 36, endPoint x: 801, endPoint y: 42, distance: 7.8
click at [808, 36] on button "×" at bounding box center [810, 35] width 9 height 15
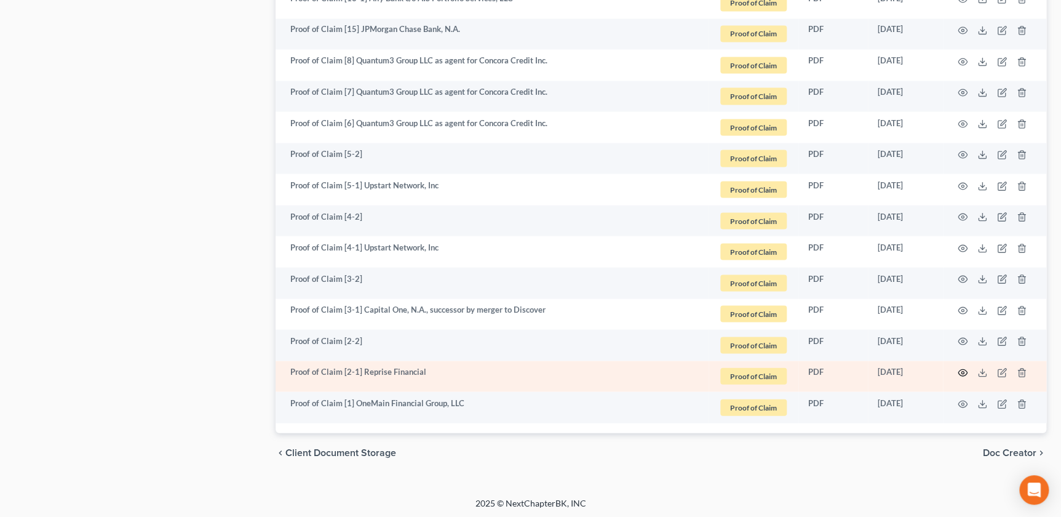
click at [959, 371] on icon "button" at bounding box center [963, 372] width 10 height 10
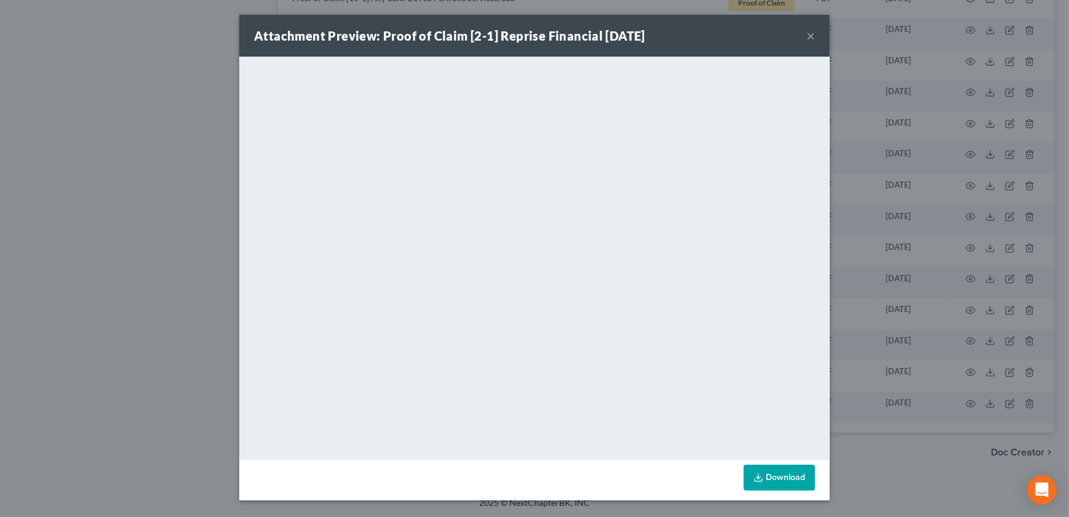
drag, startPoint x: 809, startPoint y: 34, endPoint x: 982, endPoint y: 178, distance: 224.9
click at [809, 34] on button "×" at bounding box center [810, 35] width 9 height 15
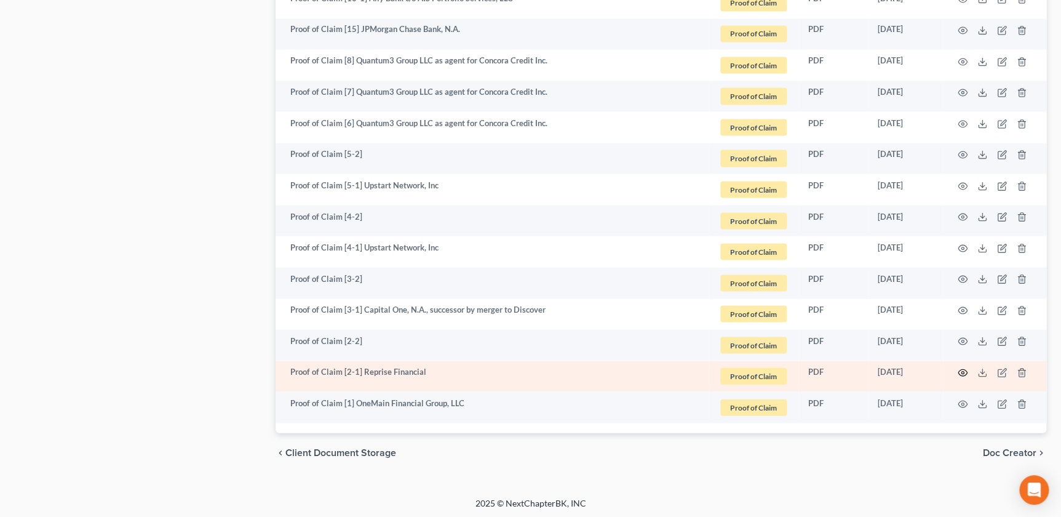
click at [965, 369] on icon "button" at bounding box center [963, 372] width 10 height 10
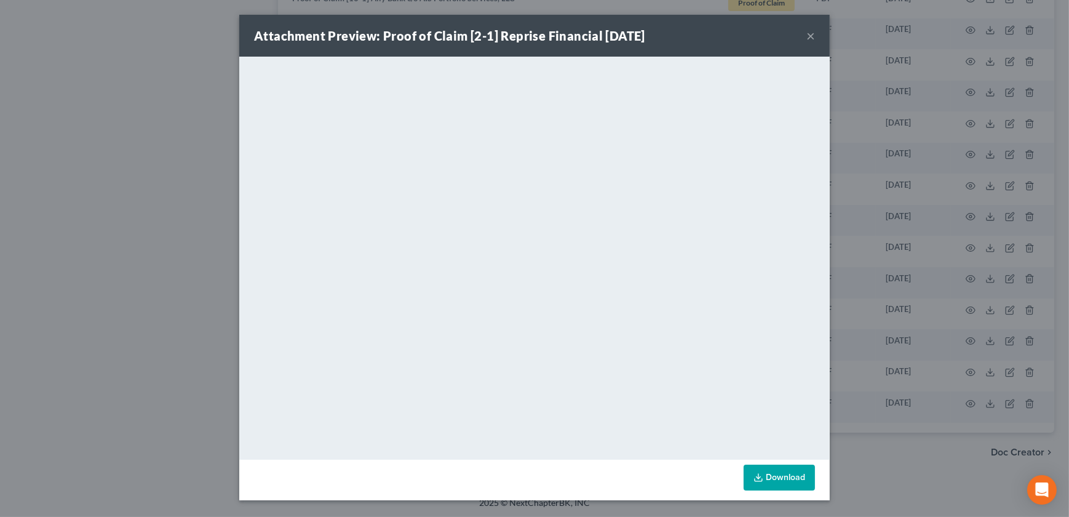
click at [824, 43] on div "Attachment Preview: Proof of Claim [2-1] Reprise Financial 07/01/2025 ×" at bounding box center [534, 36] width 590 height 42
click at [811, 36] on button "×" at bounding box center [810, 35] width 9 height 15
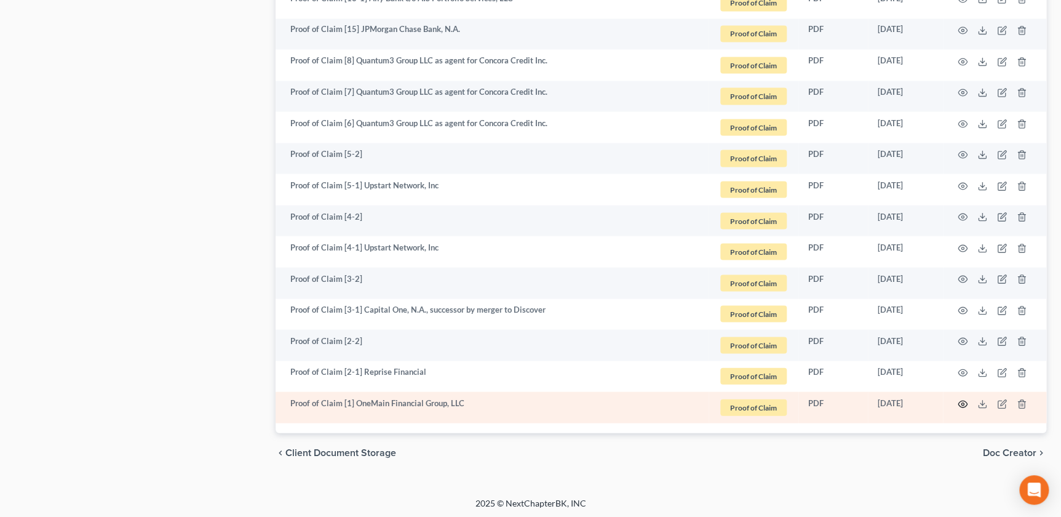
click at [961, 400] on icon "button" at bounding box center [962, 403] width 9 height 7
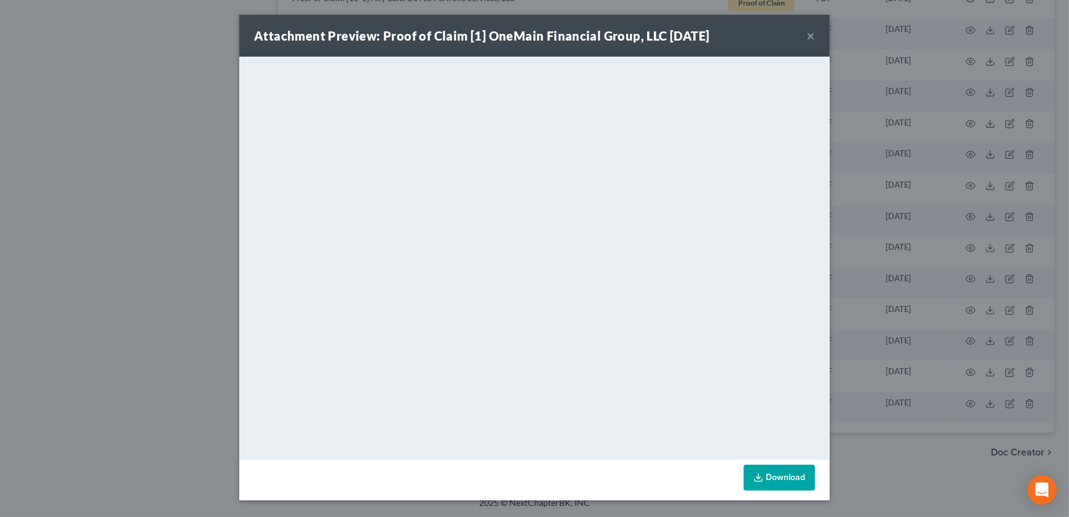
drag, startPoint x: 810, startPoint y: 36, endPoint x: 782, endPoint y: 55, distance: 34.5
click at [809, 36] on button "×" at bounding box center [810, 35] width 9 height 15
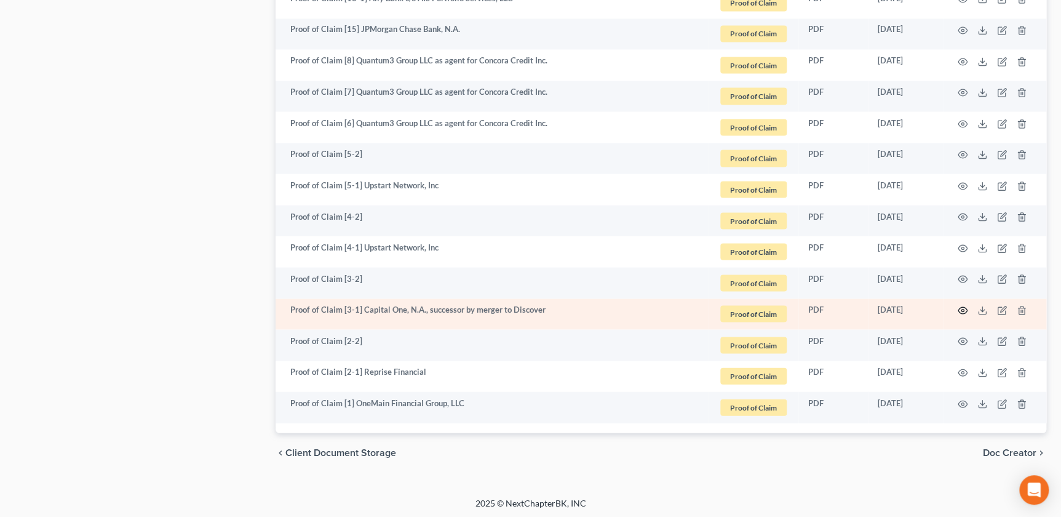
click at [963, 309] on circle "button" at bounding box center [962, 310] width 2 height 2
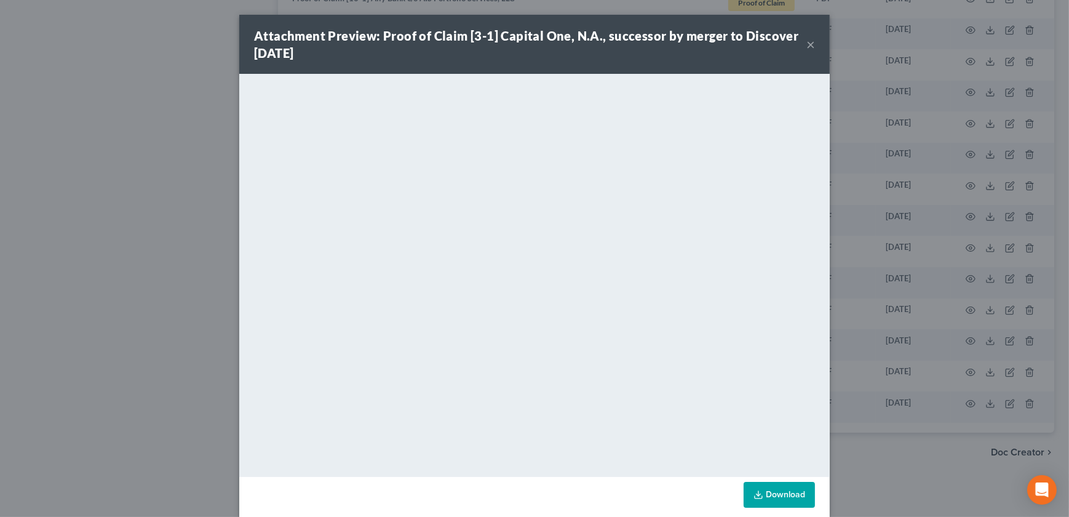
drag, startPoint x: 801, startPoint y: 42, endPoint x: 807, endPoint y: 65, distance: 24.0
click at [806, 42] on button "×" at bounding box center [810, 44] width 9 height 15
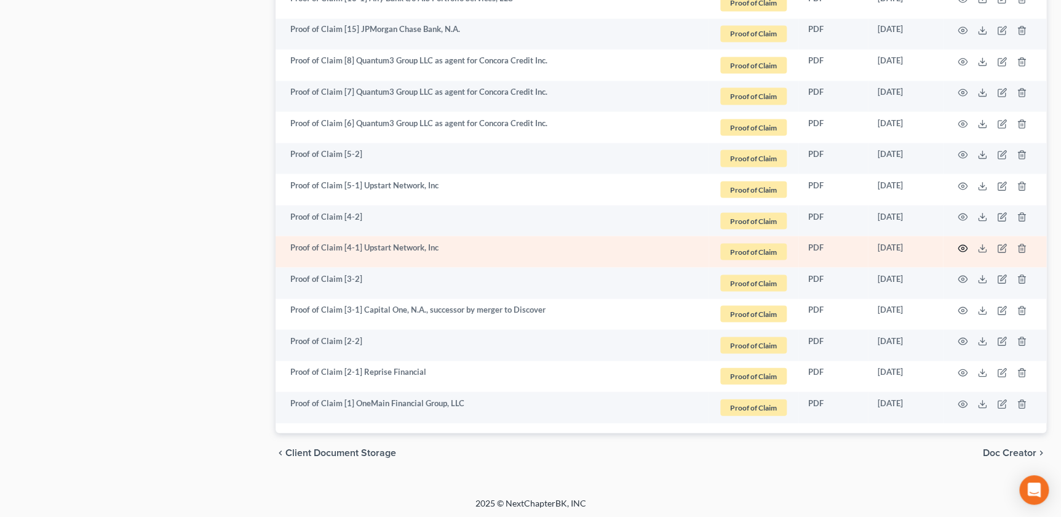
click at [958, 244] on icon "button" at bounding box center [963, 248] width 10 height 10
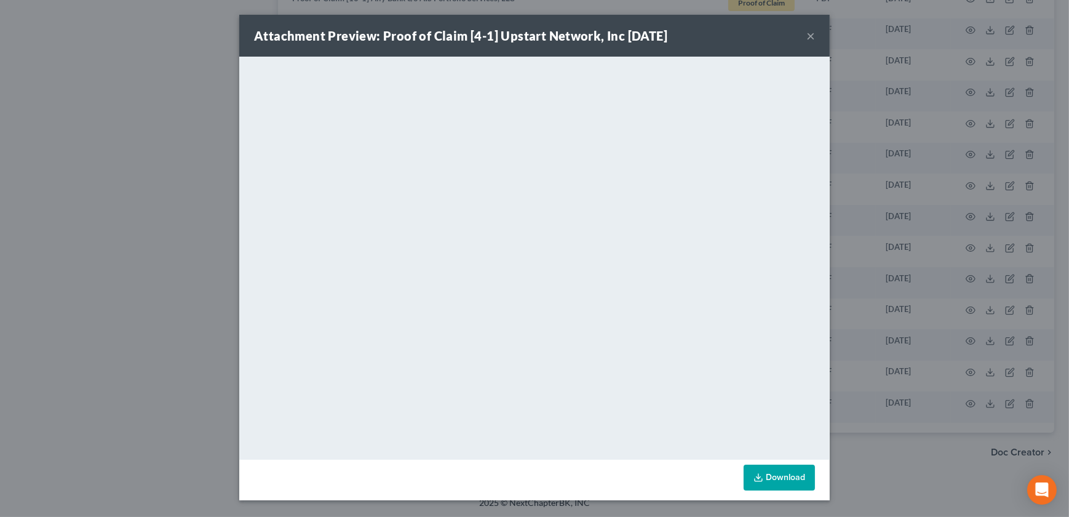
drag, startPoint x: 808, startPoint y: 39, endPoint x: 823, endPoint y: 62, distance: 27.1
click at [808, 39] on button "×" at bounding box center [810, 35] width 9 height 15
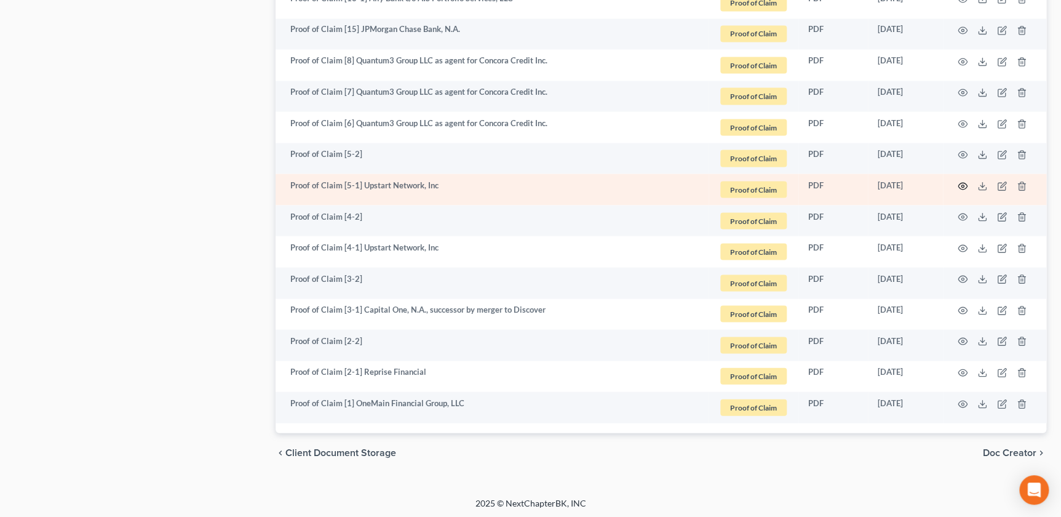
click at [963, 185] on circle "button" at bounding box center [962, 186] width 2 height 2
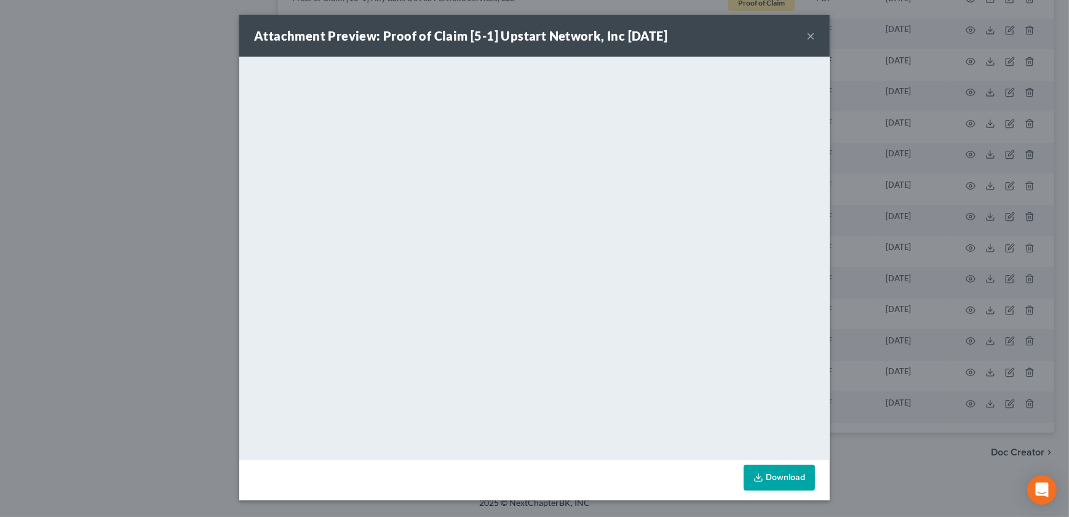
click at [809, 33] on button "×" at bounding box center [810, 35] width 9 height 15
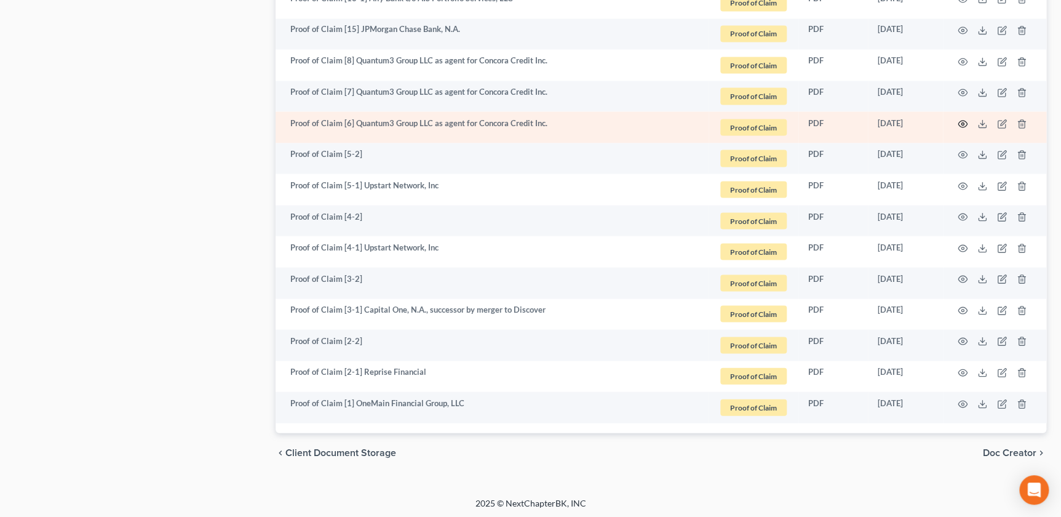
click at [963, 121] on icon "button" at bounding box center [963, 124] width 10 height 10
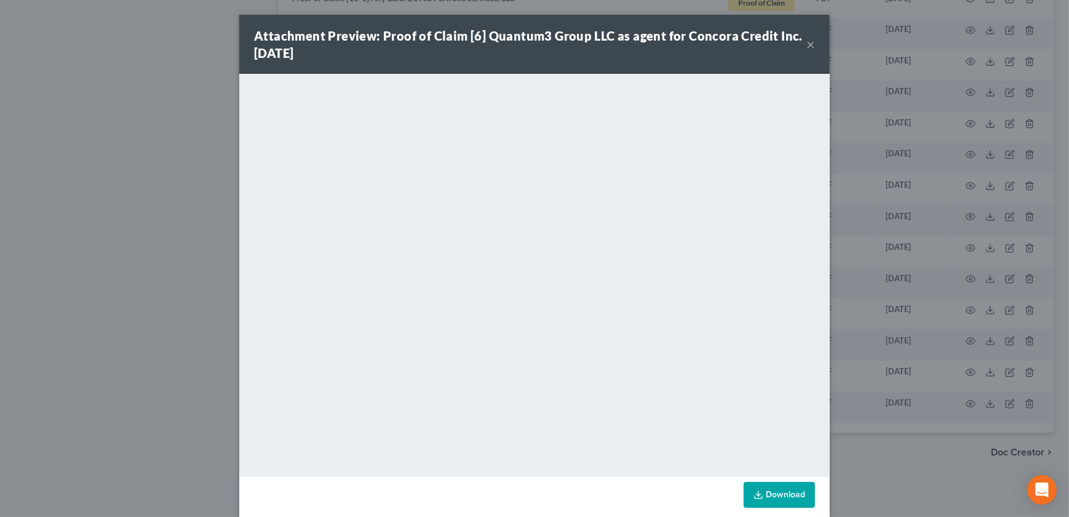
click at [806, 46] on button "×" at bounding box center [810, 44] width 9 height 15
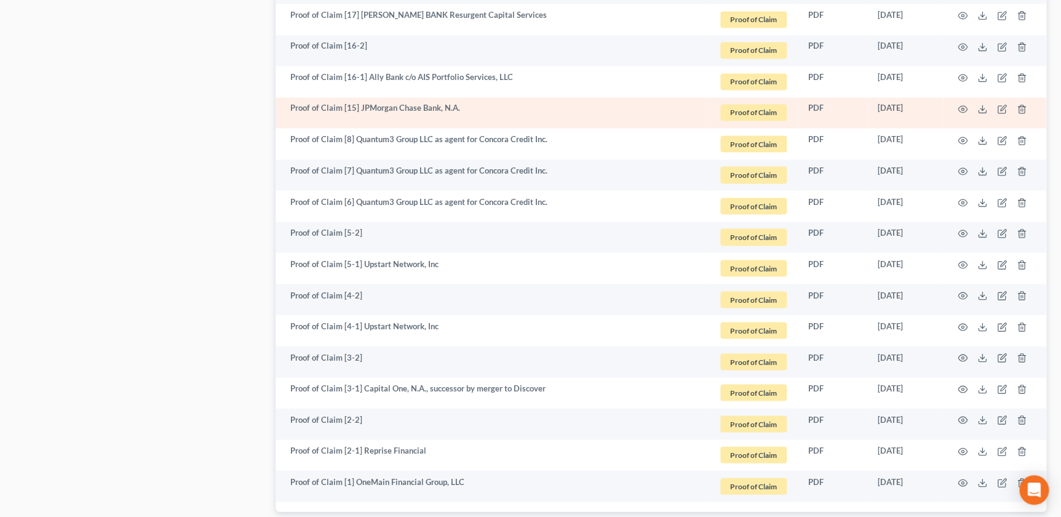
scroll to position [1019, 0]
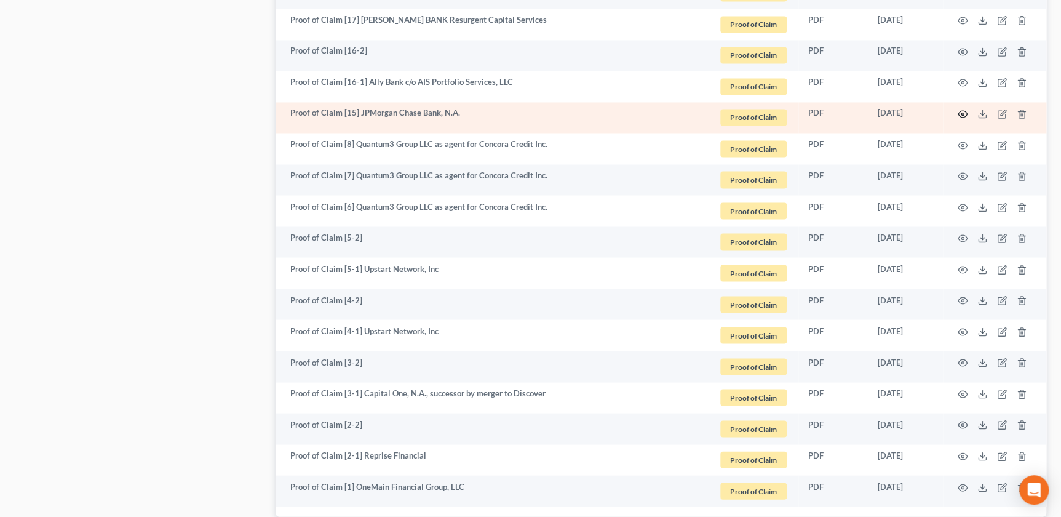
click at [965, 111] on icon "button" at bounding box center [963, 114] width 10 height 10
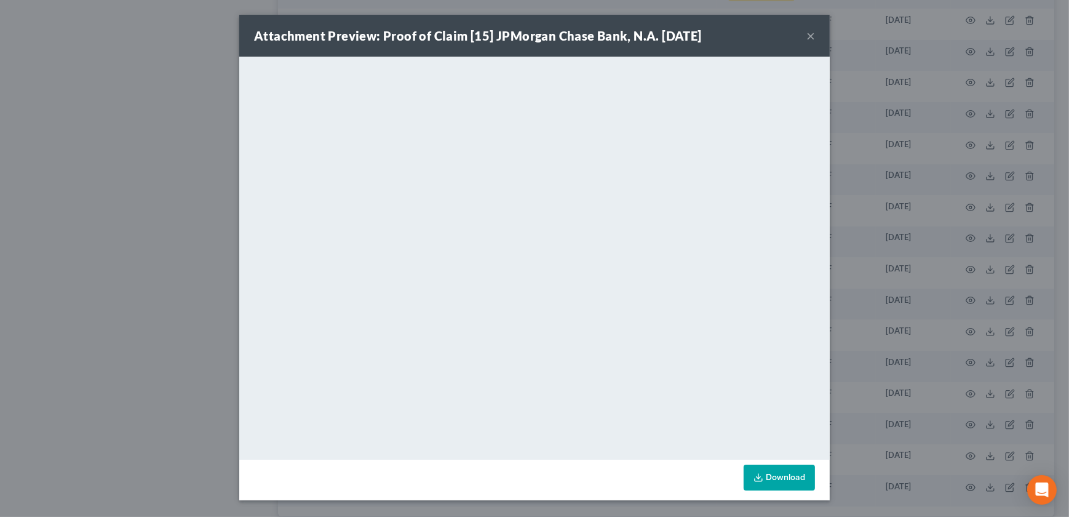
click at [812, 36] on button "×" at bounding box center [810, 35] width 9 height 15
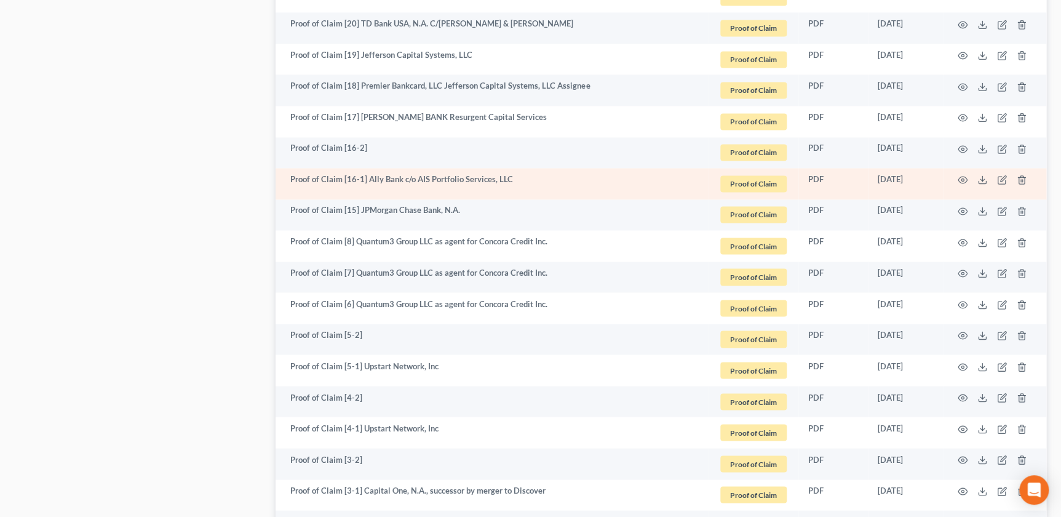
scroll to position [921, 0]
click at [960, 178] on icon "button" at bounding box center [963, 180] width 10 height 10
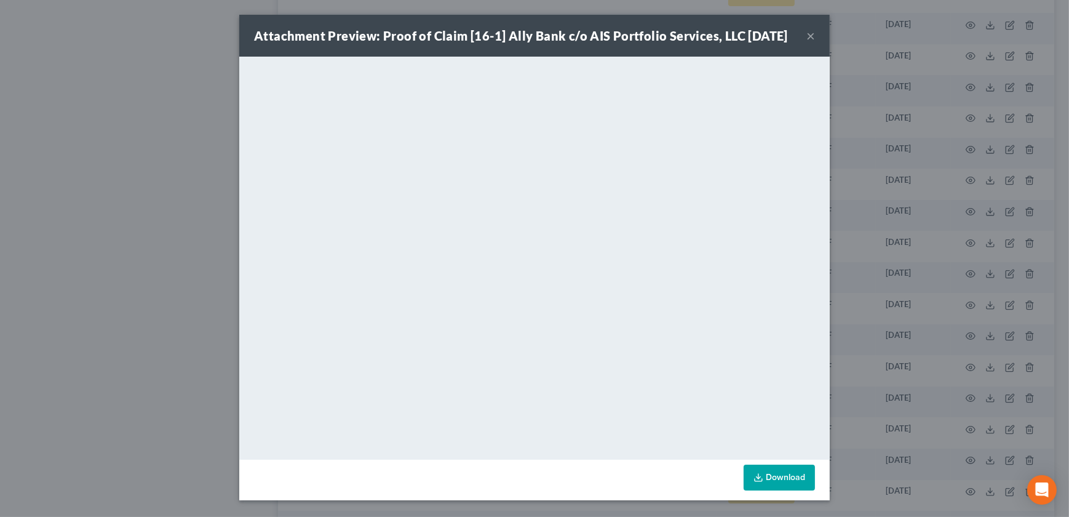
click at [806, 43] on button "×" at bounding box center [810, 35] width 9 height 15
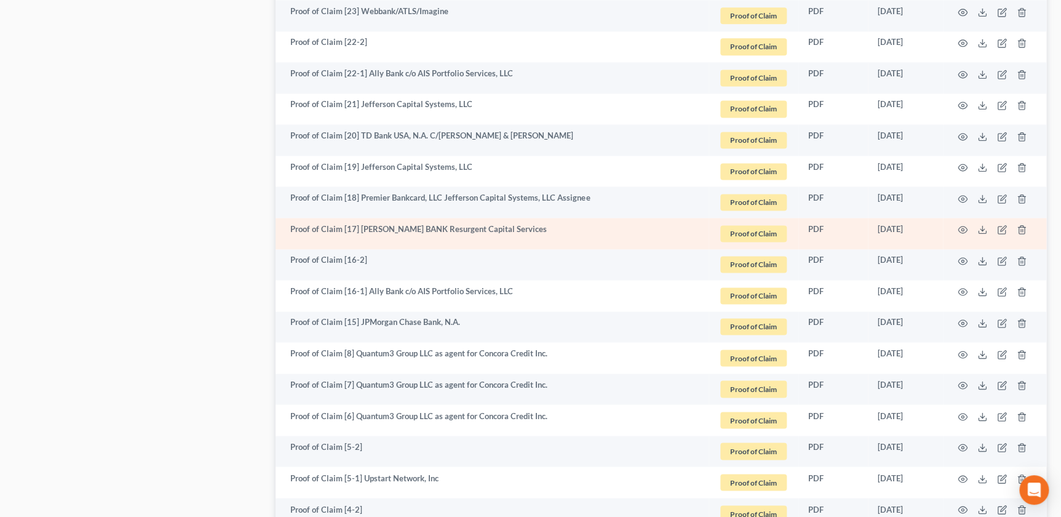
scroll to position [809, 0]
click at [959, 226] on icon "button" at bounding box center [963, 230] width 10 height 10
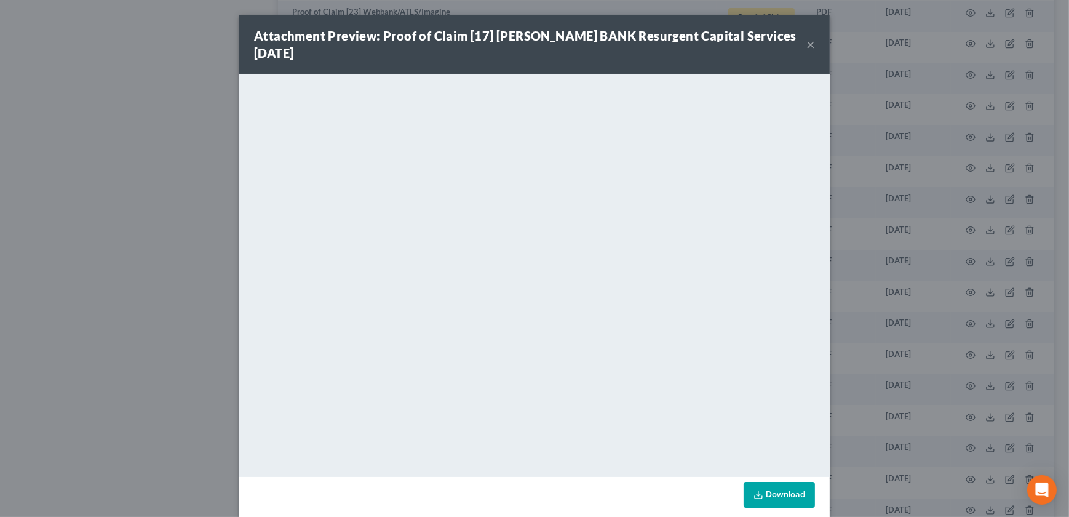
drag, startPoint x: 802, startPoint y: 43, endPoint x: 772, endPoint y: 47, distance: 29.8
click at [806, 43] on button "×" at bounding box center [810, 44] width 9 height 15
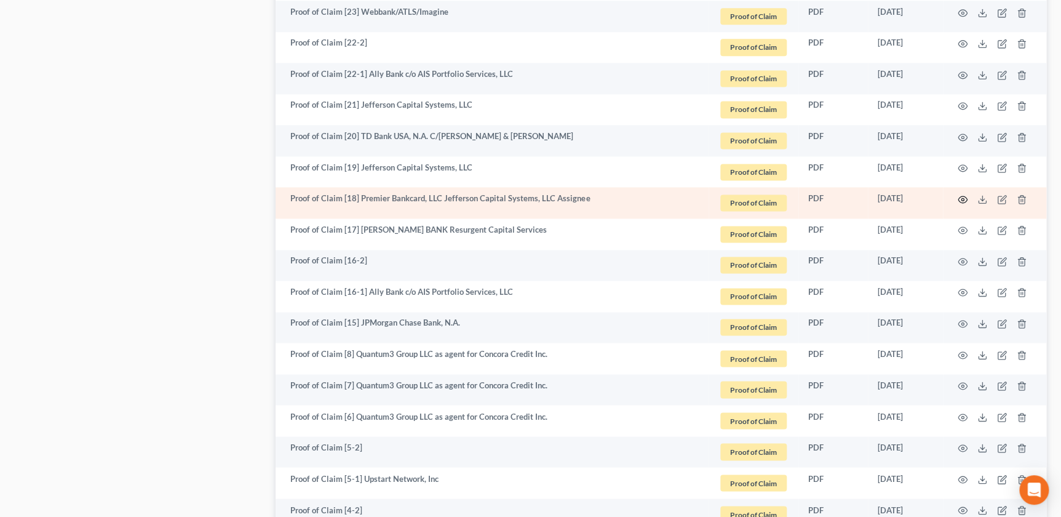
click at [960, 198] on icon "button" at bounding box center [963, 199] width 10 height 10
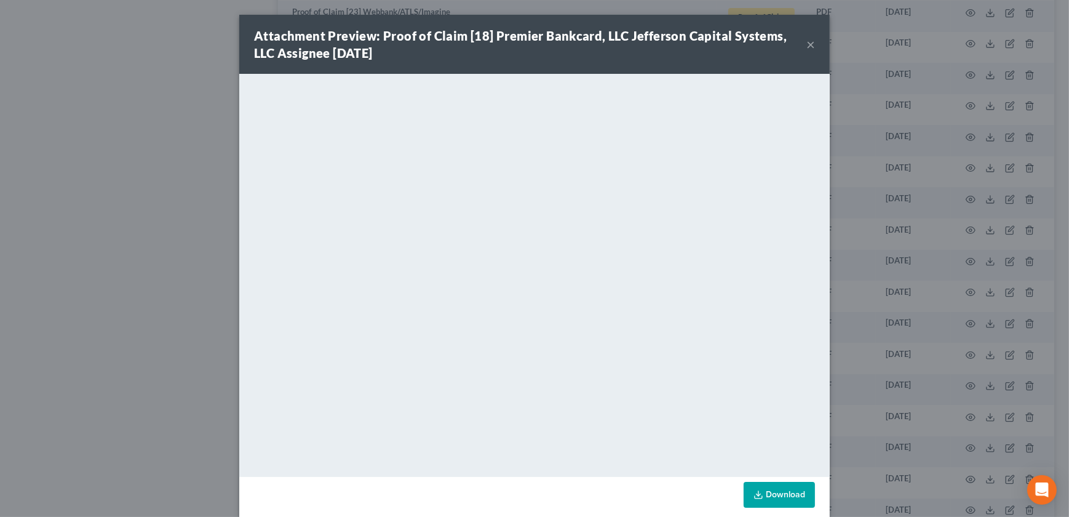
drag, startPoint x: 806, startPoint y: 45, endPoint x: 796, endPoint y: 54, distance: 13.1
click at [806, 45] on button "×" at bounding box center [810, 44] width 9 height 15
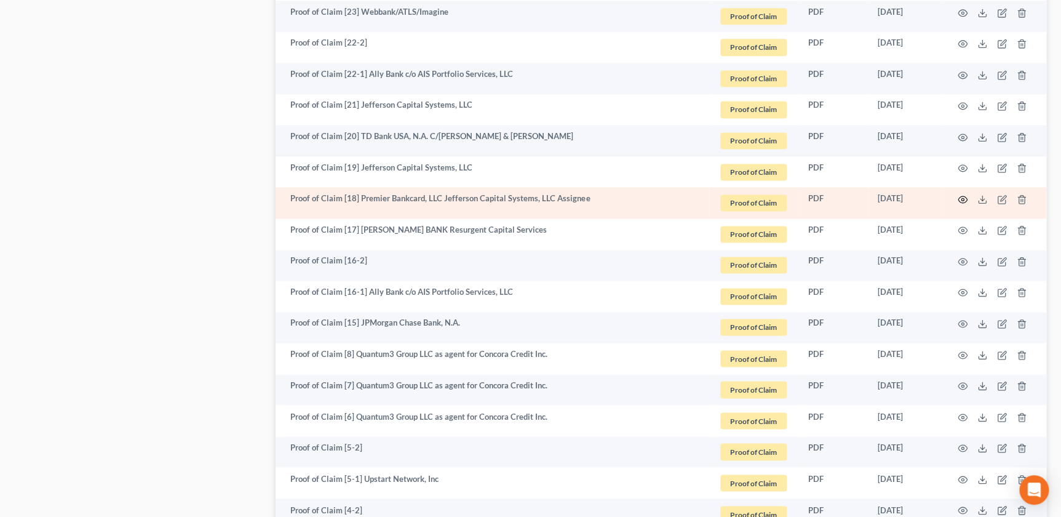
click at [961, 198] on circle "button" at bounding box center [962, 199] width 2 height 2
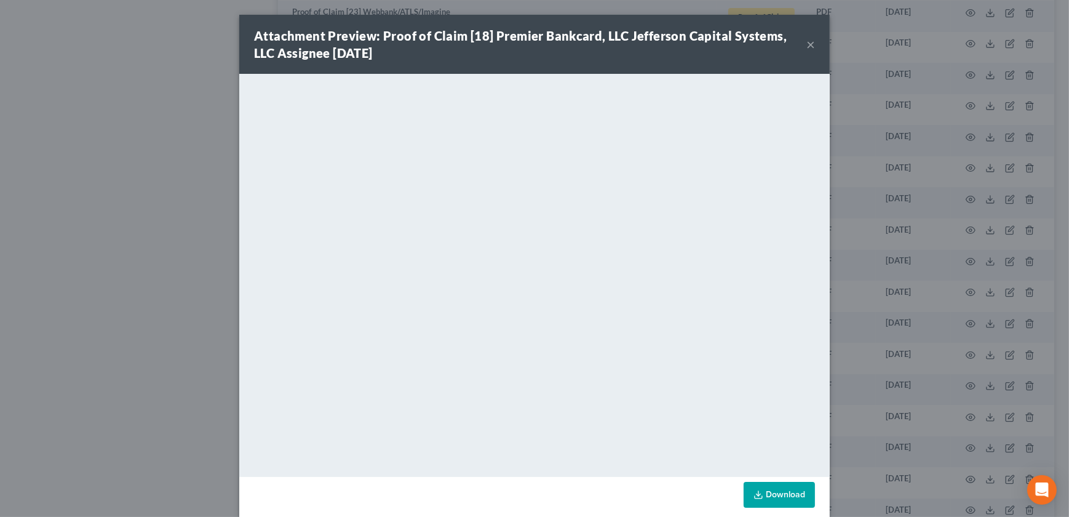
drag, startPoint x: 805, startPoint y: 47, endPoint x: 821, endPoint y: 47, distance: 16.0
click at [806, 47] on button "×" at bounding box center [810, 44] width 9 height 15
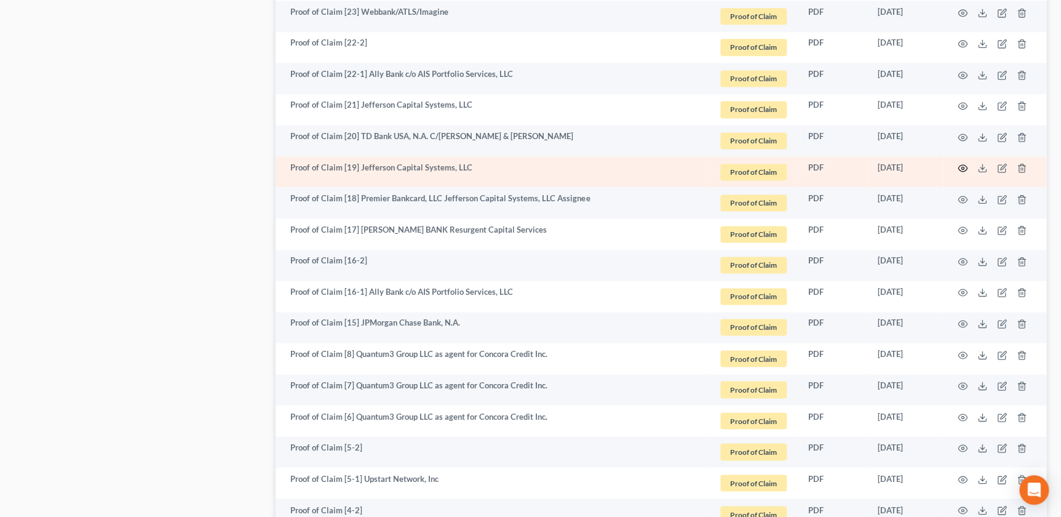
click at [959, 164] on icon "button" at bounding box center [963, 168] width 10 height 10
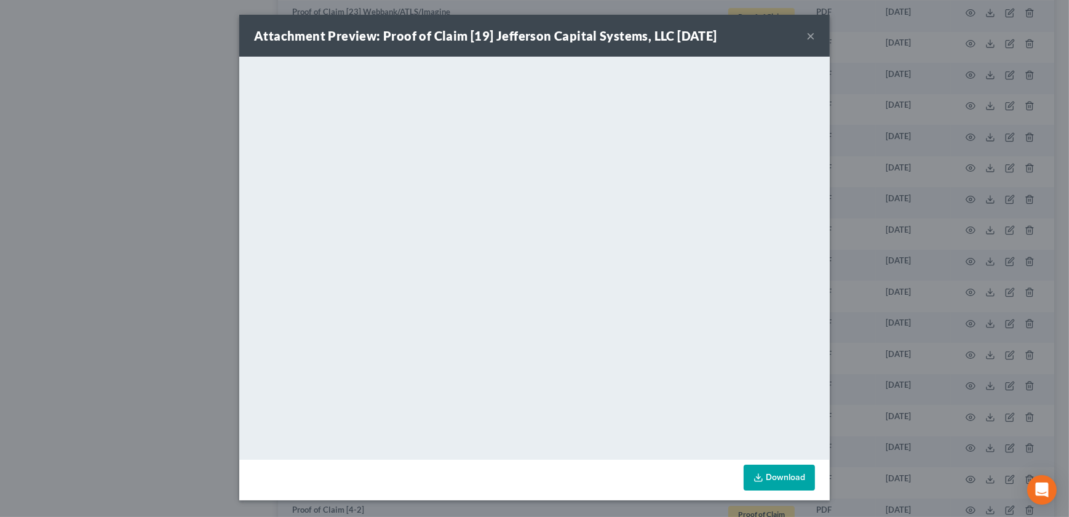
click at [812, 36] on button "×" at bounding box center [810, 35] width 9 height 15
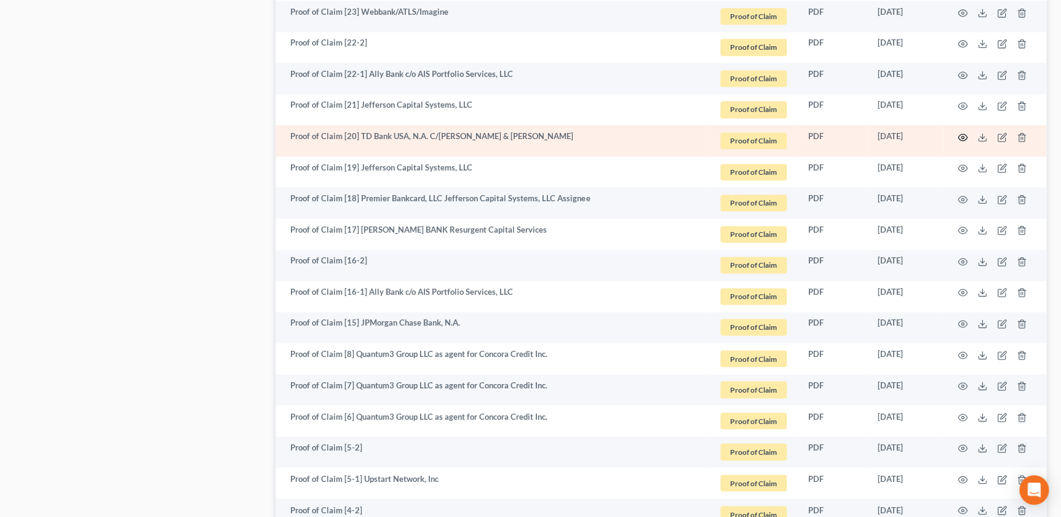
click at [961, 135] on icon "button" at bounding box center [963, 137] width 10 height 10
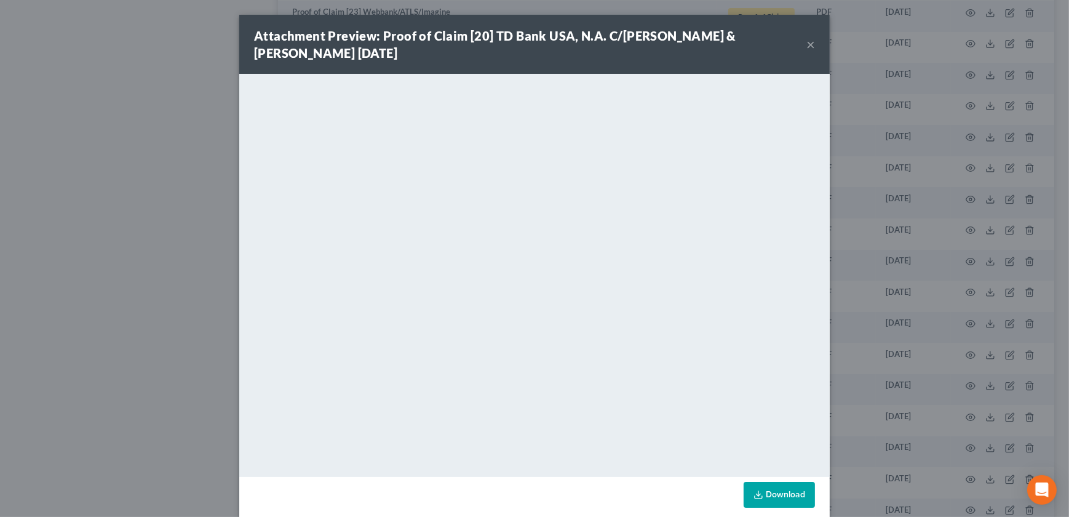
drag, startPoint x: 805, startPoint y: 43, endPoint x: 799, endPoint y: 53, distance: 11.6
click at [806, 43] on button "×" at bounding box center [810, 44] width 9 height 15
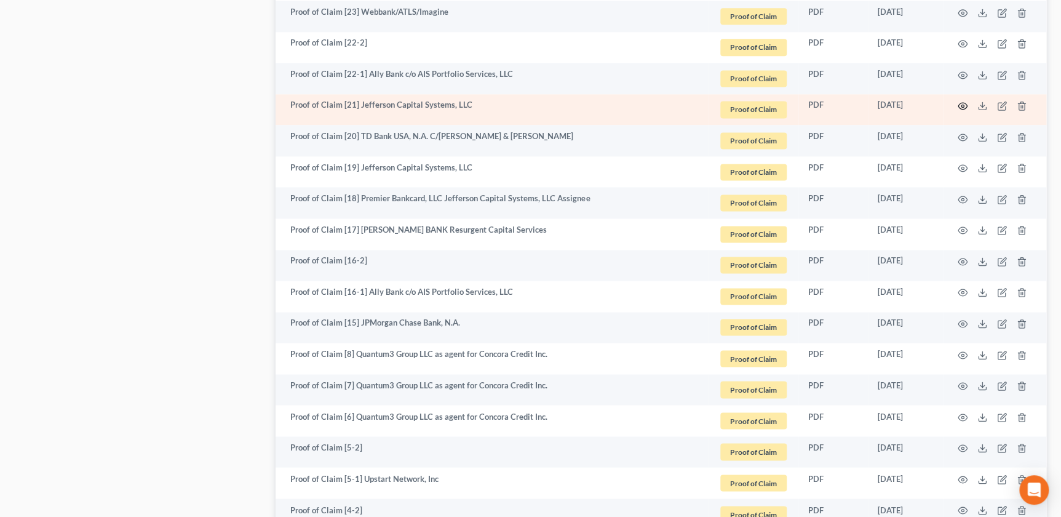
click at [963, 101] on icon "button" at bounding box center [963, 106] width 10 height 10
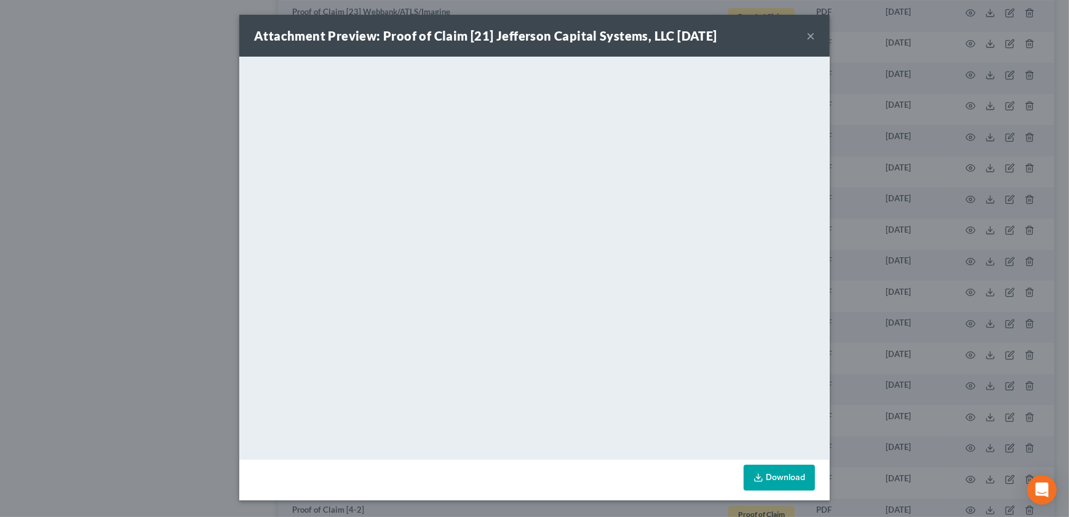
click at [808, 38] on button "×" at bounding box center [810, 35] width 9 height 15
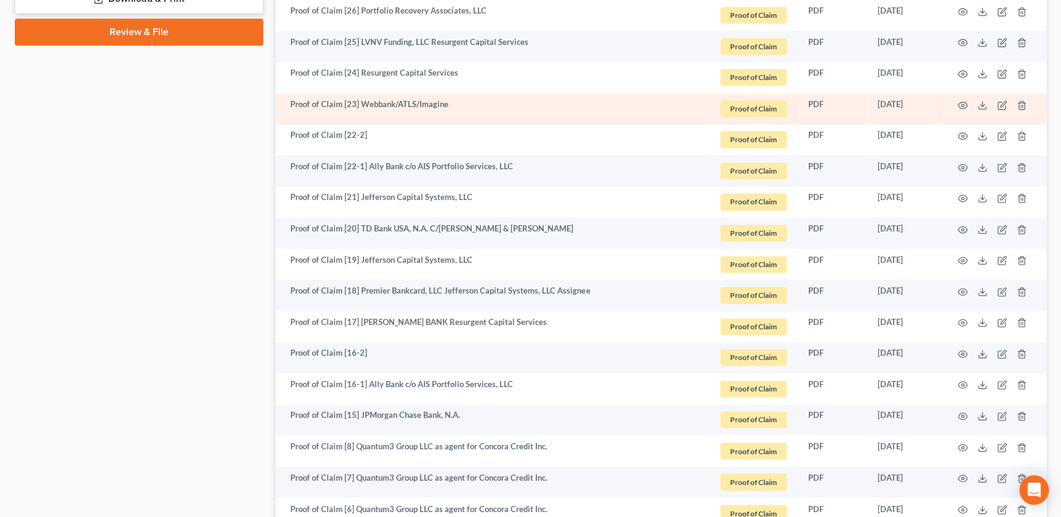
scroll to position [683, 0]
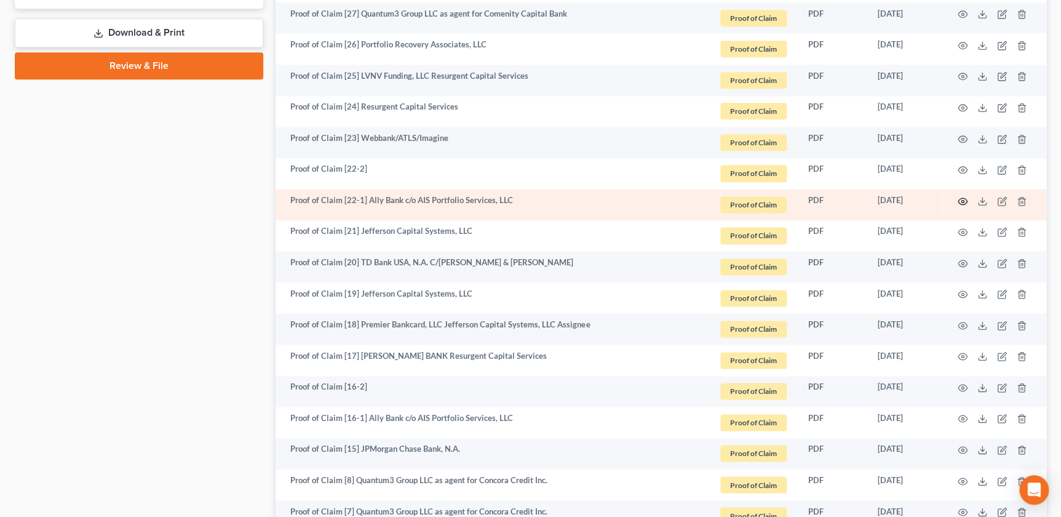
click at [962, 201] on icon "button" at bounding box center [963, 201] width 10 height 10
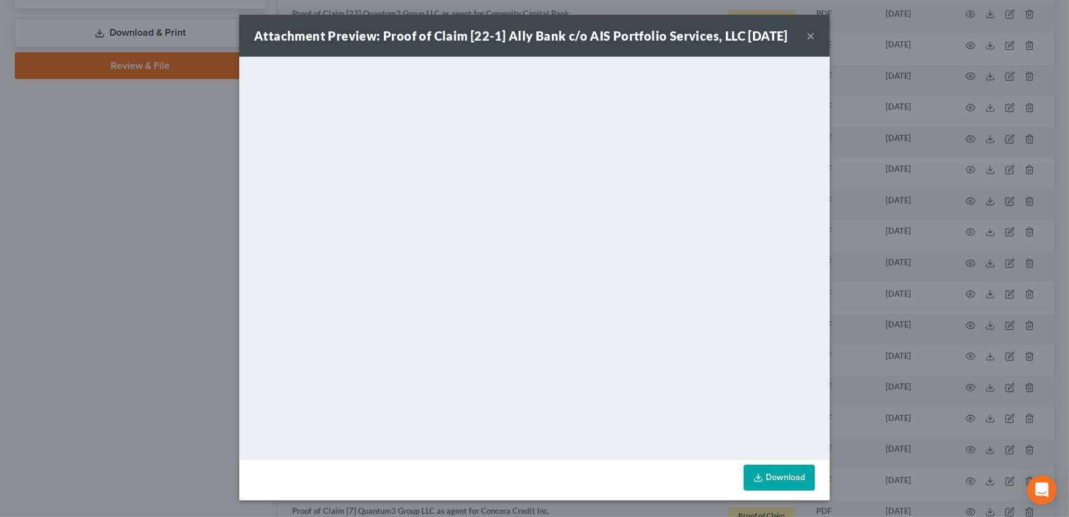
click at [809, 42] on button "×" at bounding box center [810, 35] width 9 height 15
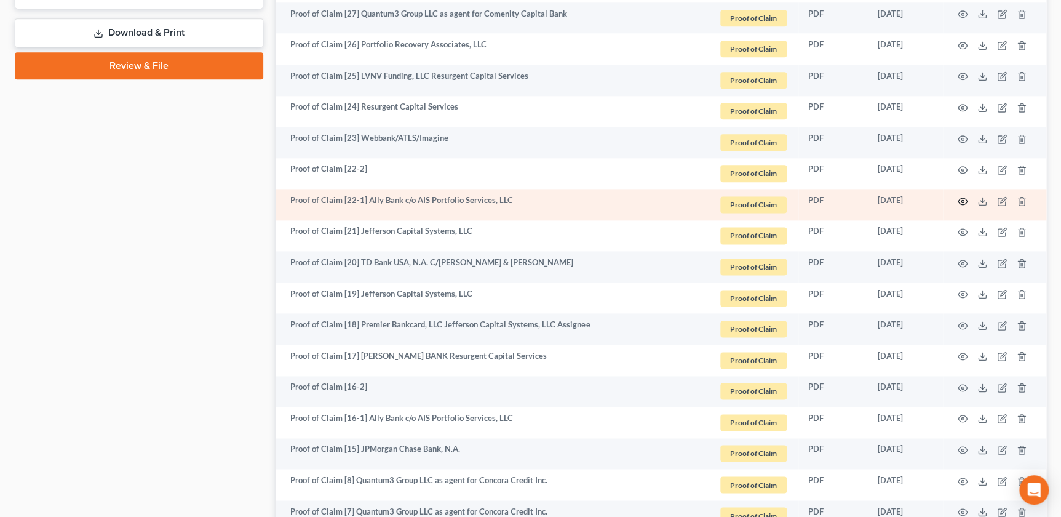
click at [958, 198] on icon "button" at bounding box center [962, 200] width 9 height 7
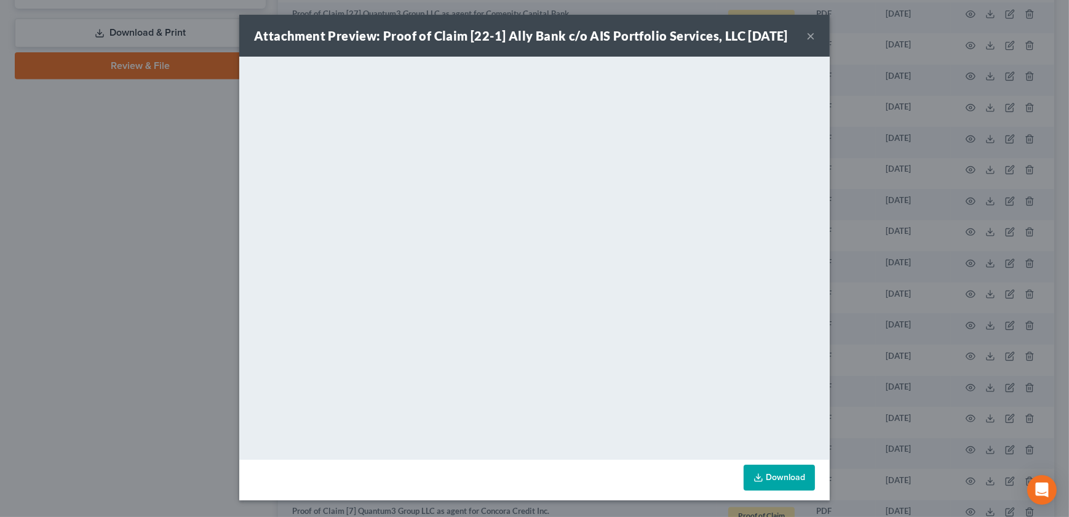
click at [806, 42] on button "×" at bounding box center [810, 35] width 9 height 15
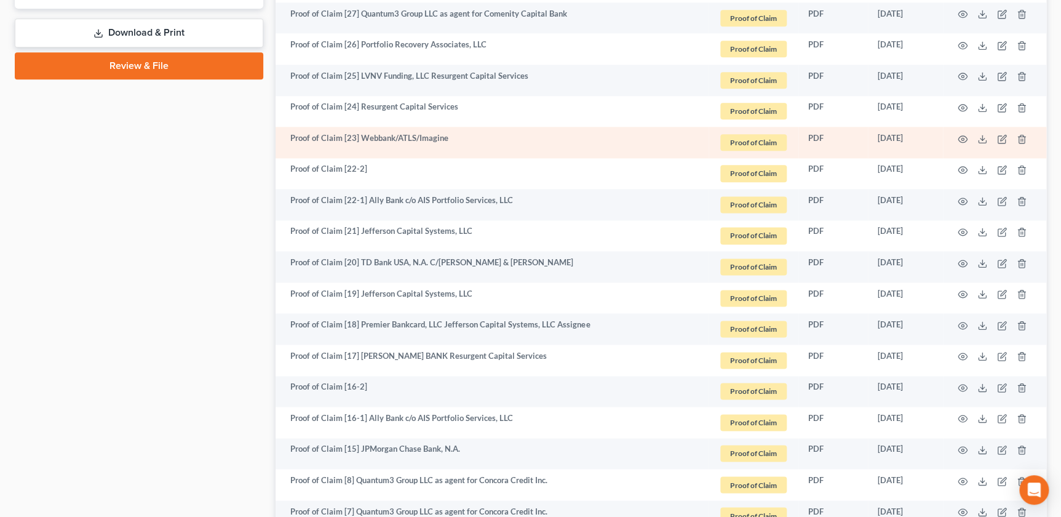
scroll to position [641, 0]
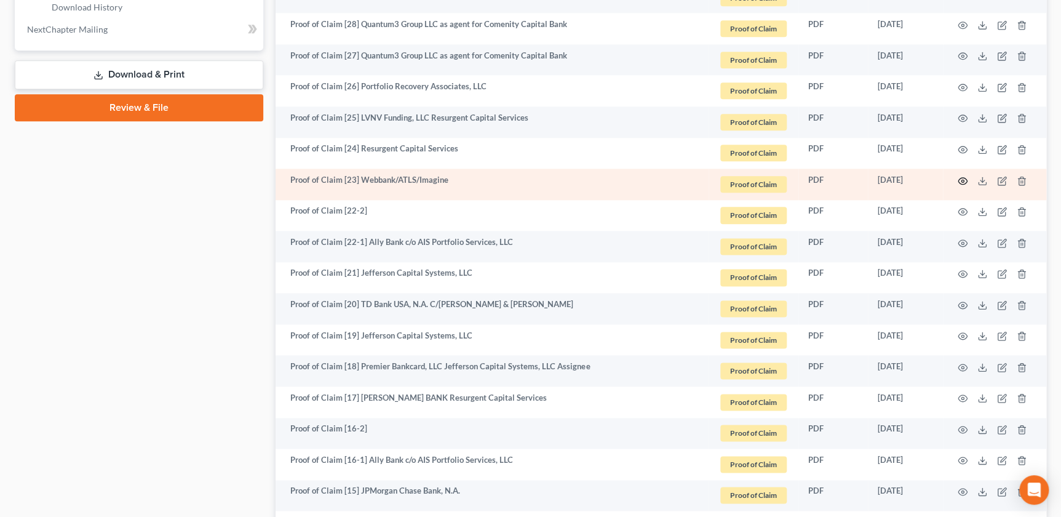
click at [964, 177] on icon "button" at bounding box center [963, 181] width 10 height 10
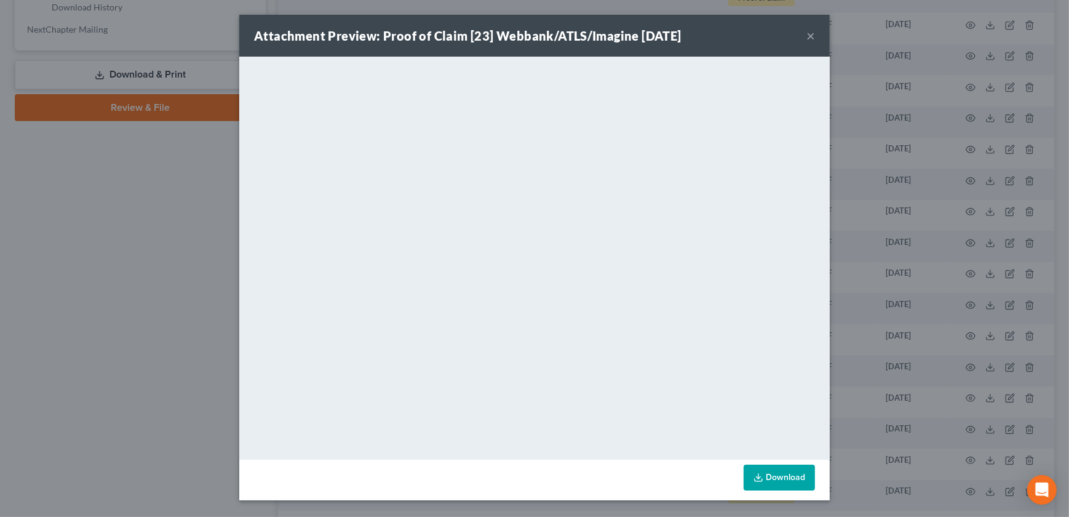
click at [808, 36] on button "×" at bounding box center [810, 35] width 9 height 15
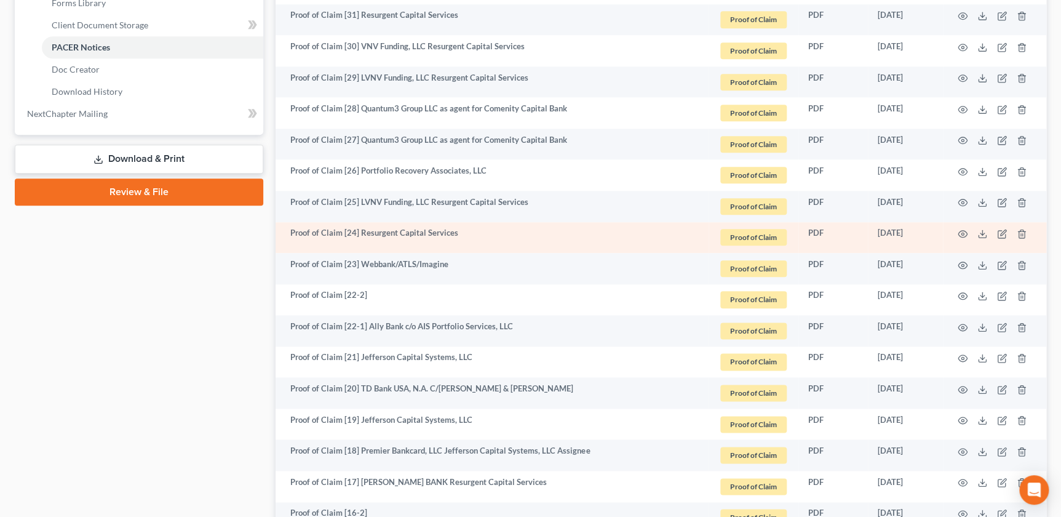
scroll to position [543, 0]
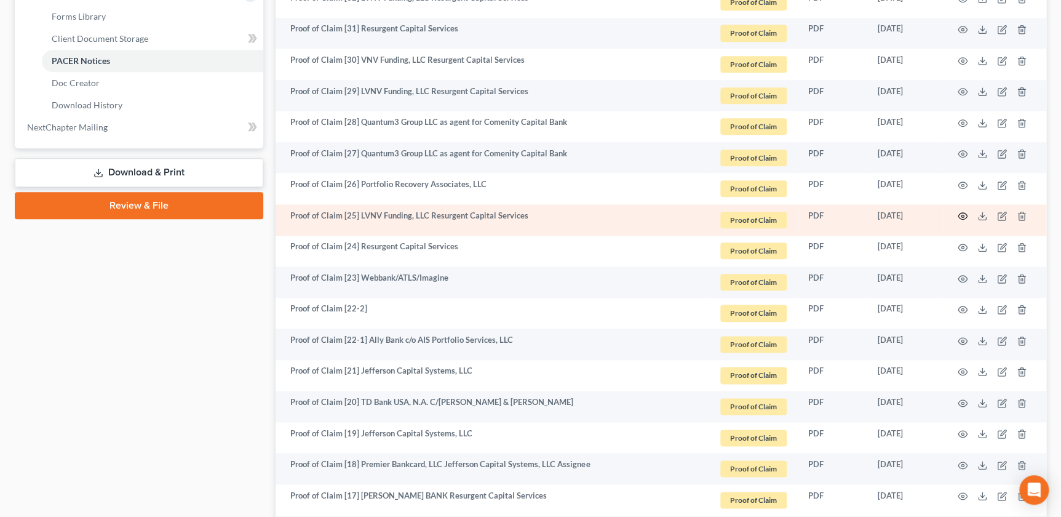
click at [959, 213] on icon "button" at bounding box center [963, 216] width 10 height 10
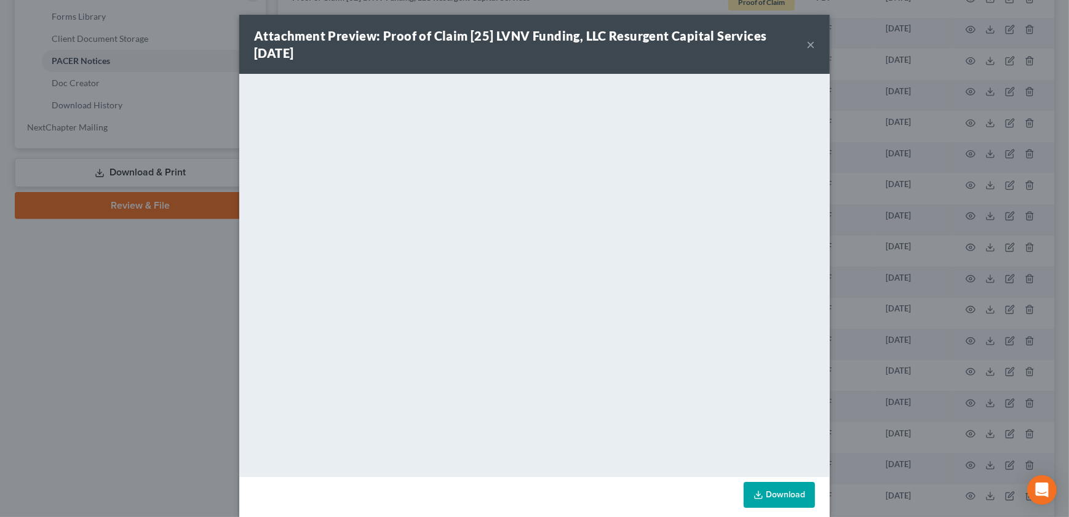
click at [806, 47] on button "×" at bounding box center [810, 44] width 9 height 15
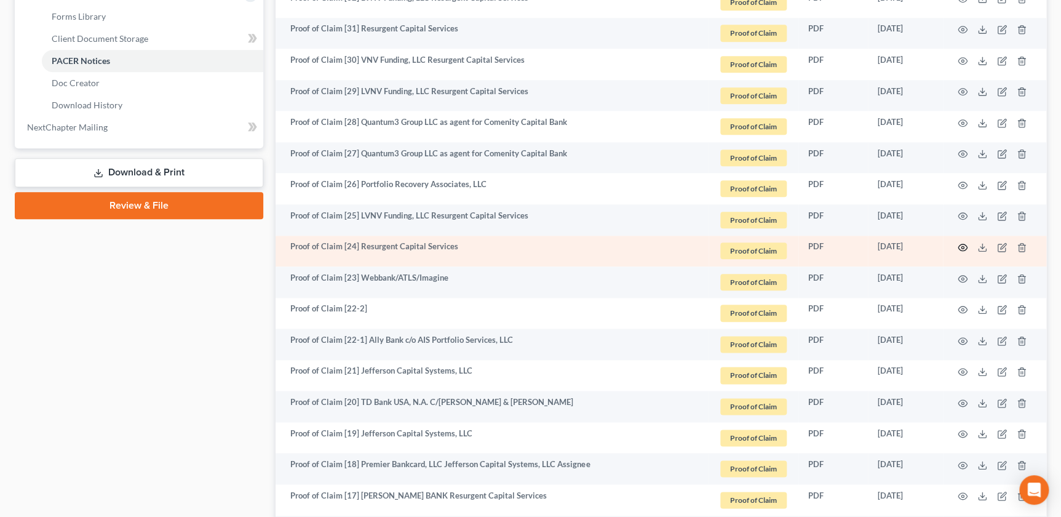
click at [960, 245] on icon "button" at bounding box center [963, 247] width 10 height 10
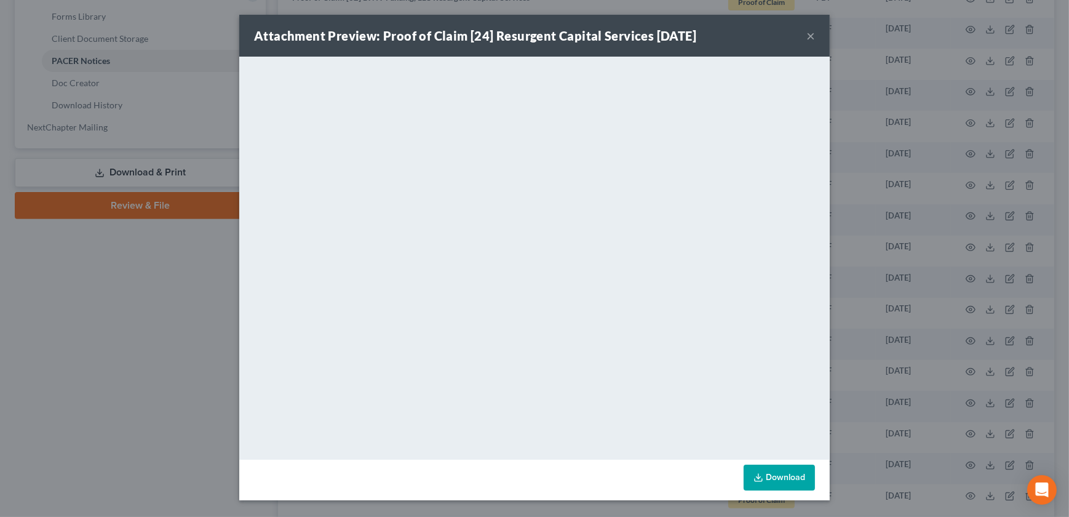
click at [814, 33] on button "×" at bounding box center [810, 35] width 9 height 15
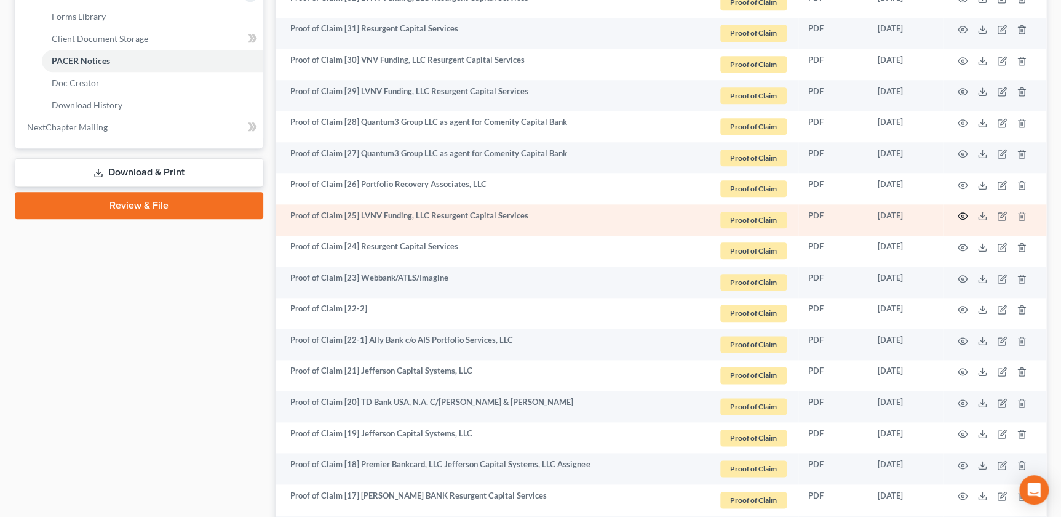
click at [962, 213] on icon "button" at bounding box center [962, 216] width 9 height 7
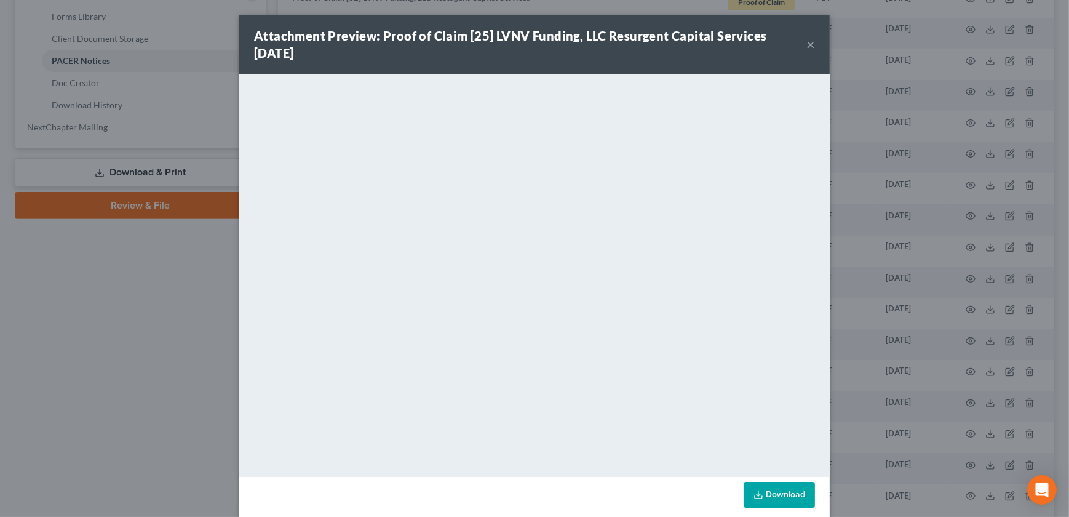
click at [811, 45] on button "×" at bounding box center [810, 44] width 9 height 15
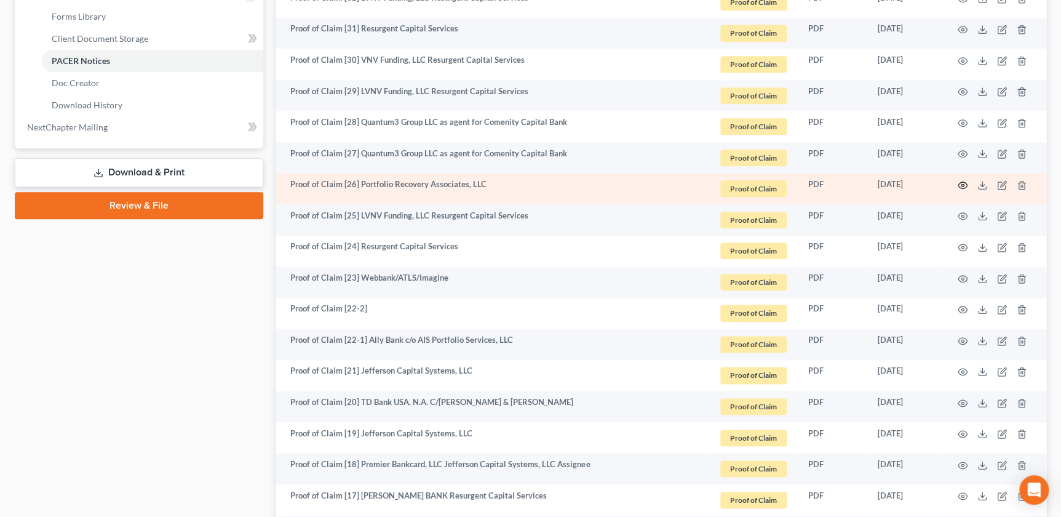
click at [962, 180] on icon "button" at bounding box center [963, 185] width 10 height 10
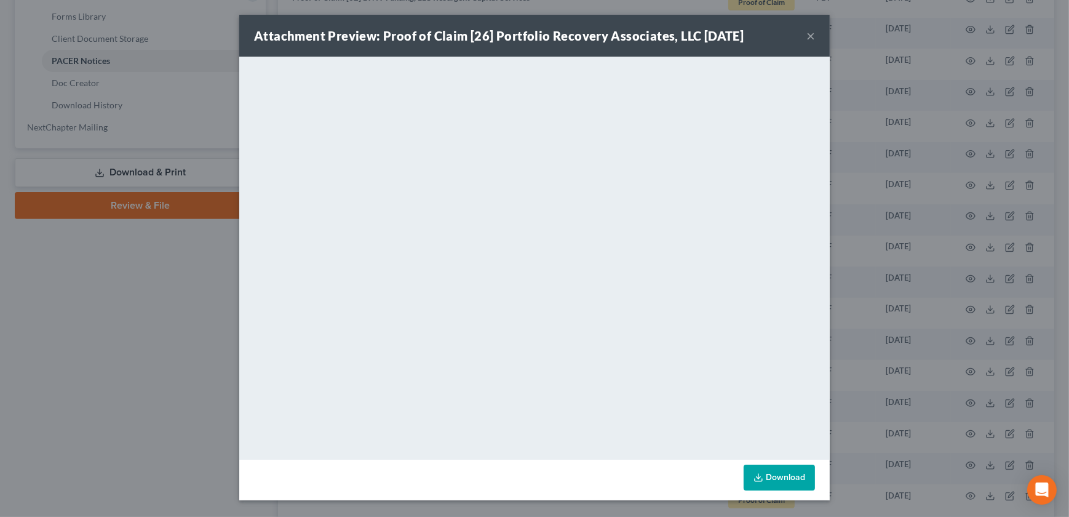
click at [808, 33] on button "×" at bounding box center [810, 35] width 9 height 15
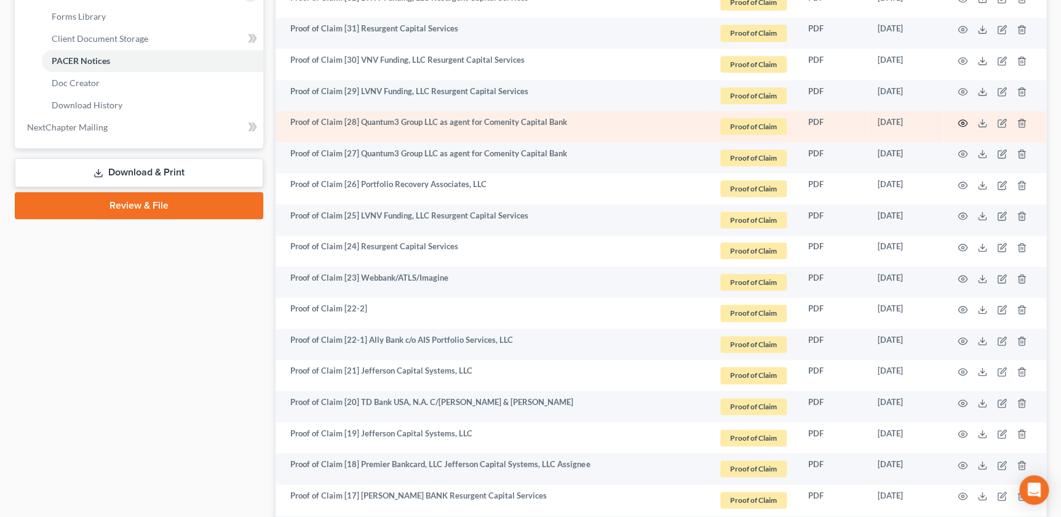
click at [958, 119] on icon "button" at bounding box center [963, 123] width 10 height 10
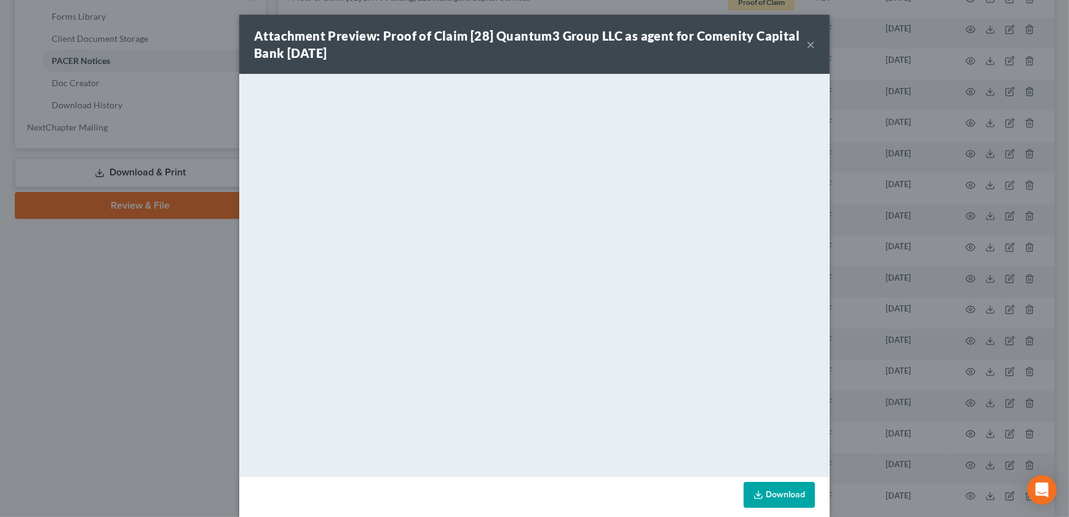
drag, startPoint x: 807, startPoint y: 42, endPoint x: 807, endPoint y: 77, distance: 34.4
click at [807, 42] on button "×" at bounding box center [810, 44] width 9 height 15
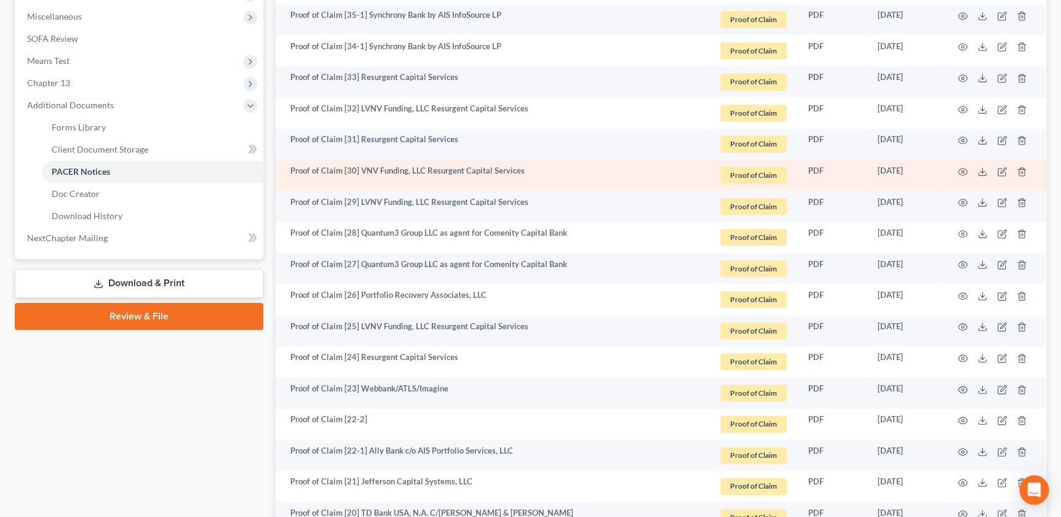
scroll to position [431, 0]
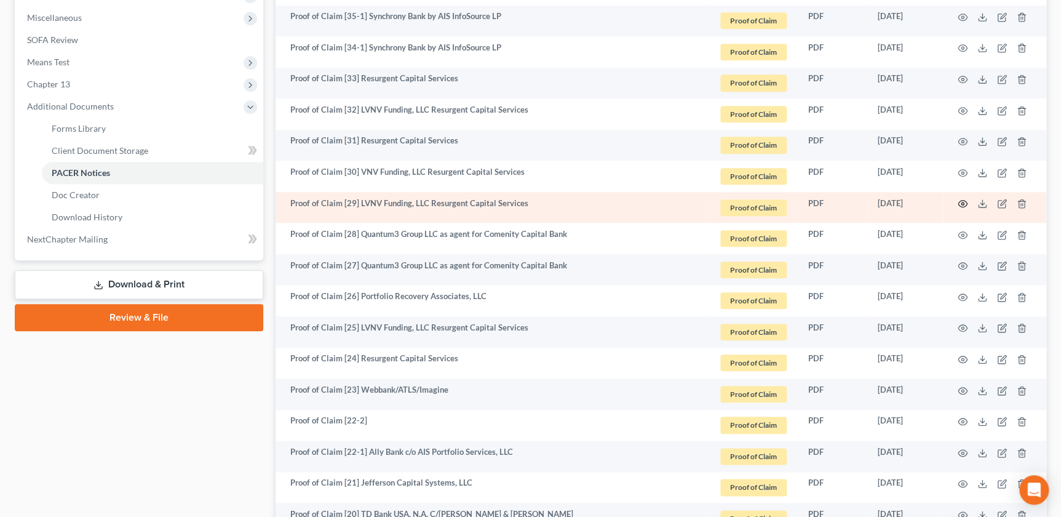
click at [966, 201] on icon "button" at bounding box center [962, 204] width 9 height 7
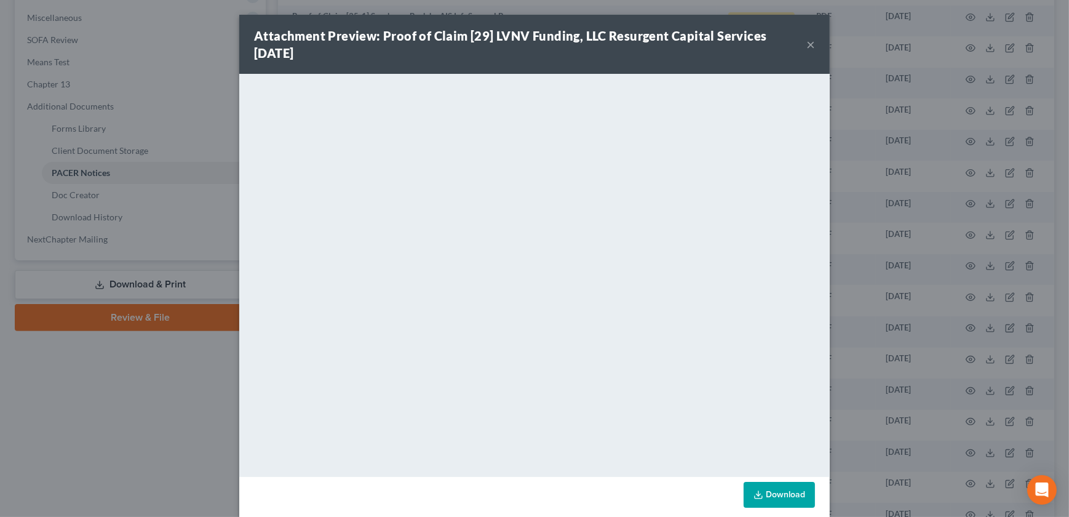
click at [806, 42] on button "×" at bounding box center [810, 44] width 9 height 15
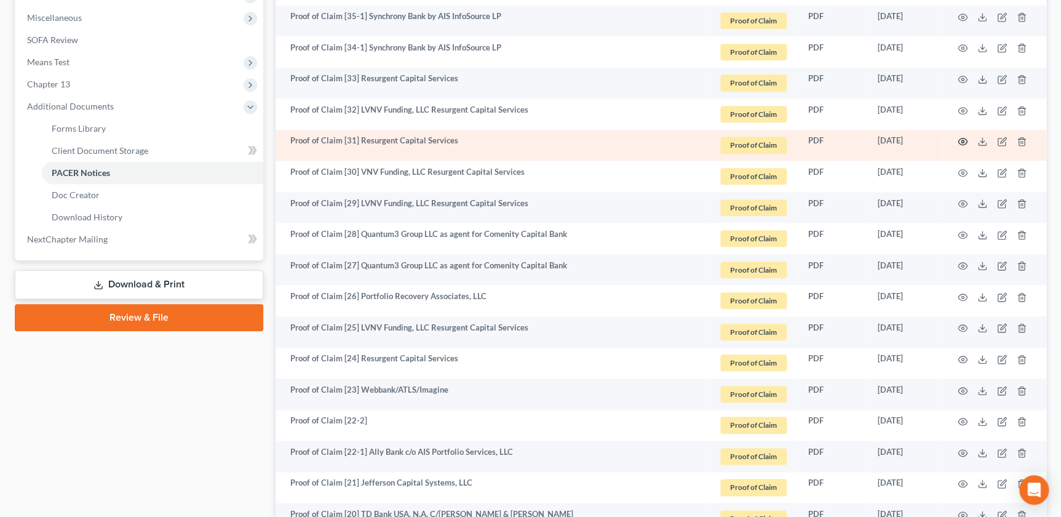
click at [963, 141] on circle "button" at bounding box center [962, 141] width 2 height 2
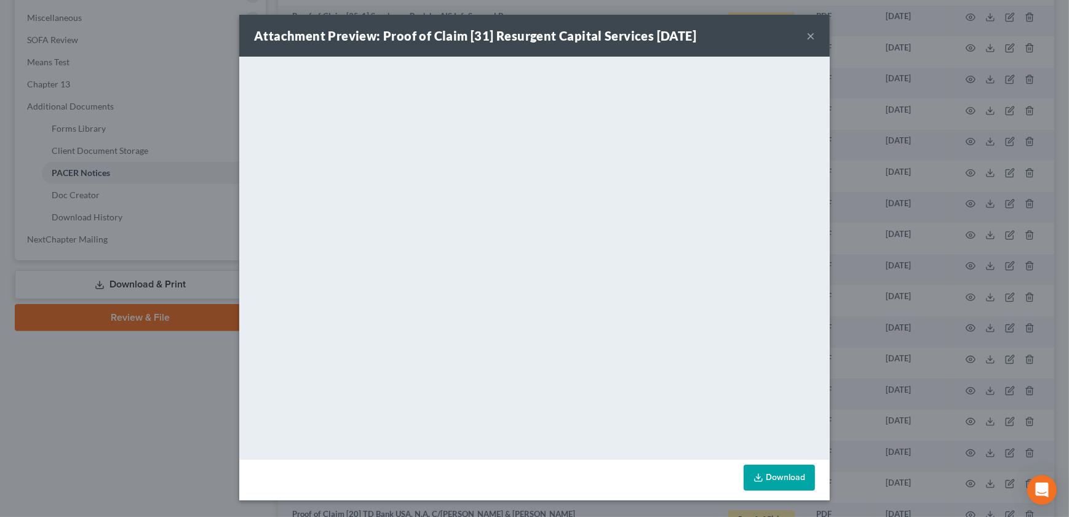
click at [811, 37] on button "×" at bounding box center [810, 35] width 9 height 15
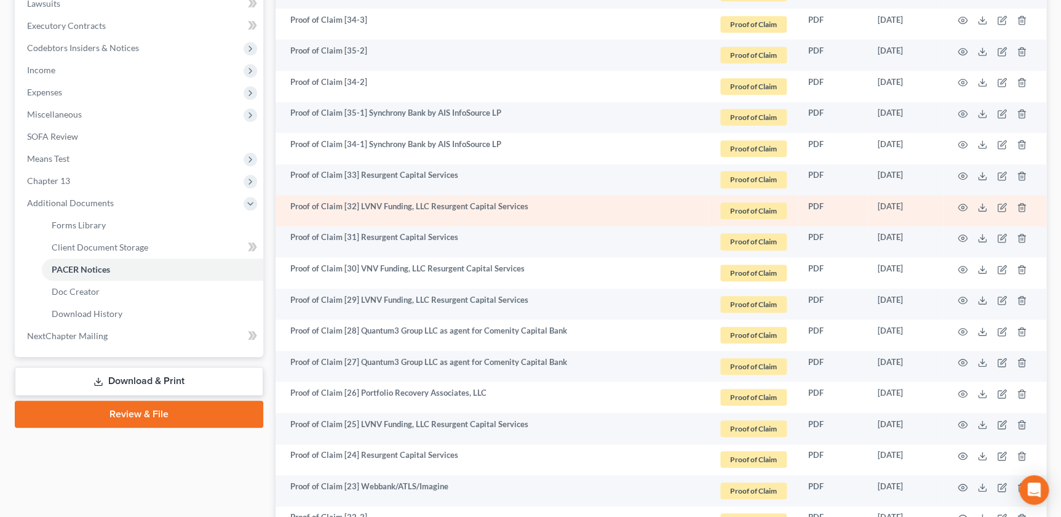
scroll to position [320, 0]
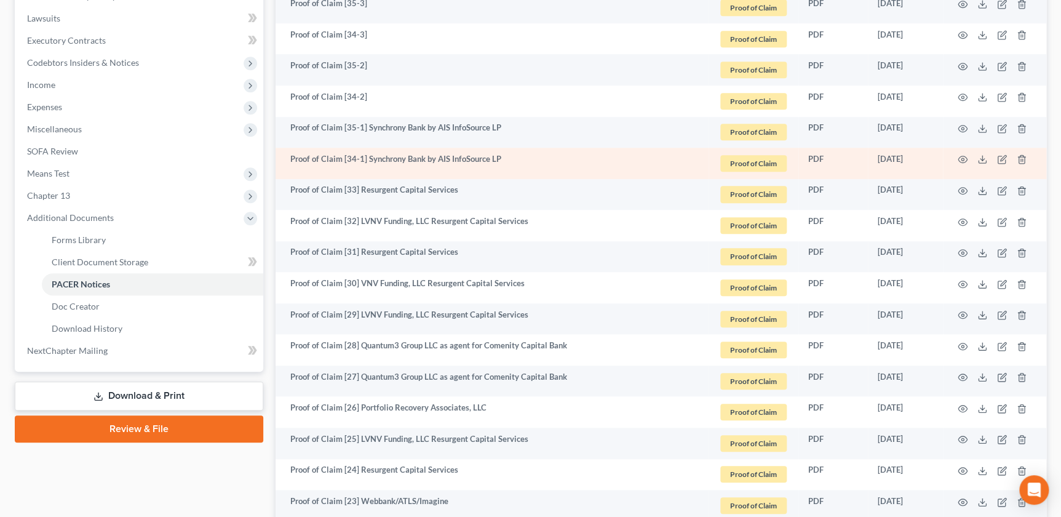
click at [955, 160] on td at bounding box center [994, 163] width 103 height 31
click at [962, 158] on circle "button" at bounding box center [962, 159] width 2 height 2
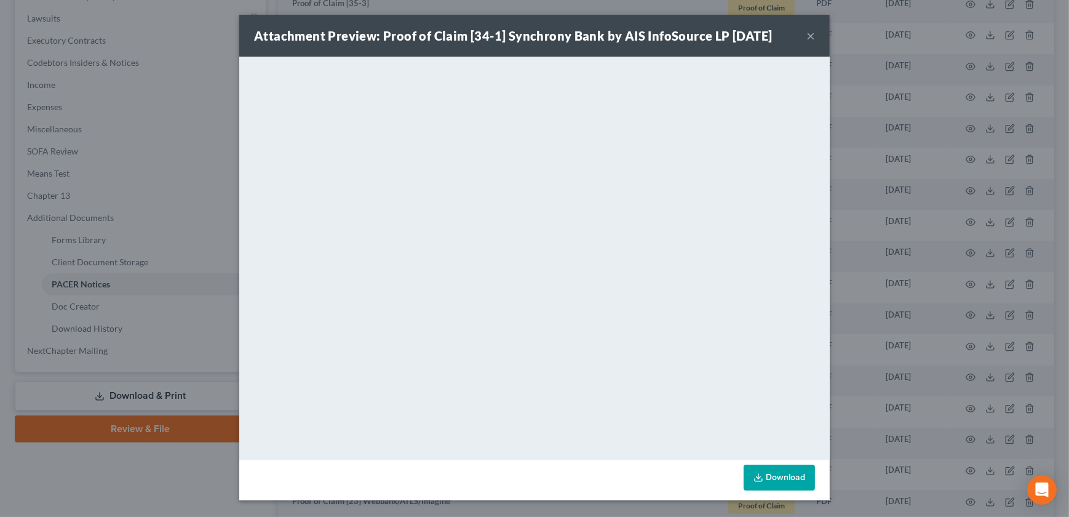
click at [811, 32] on button "×" at bounding box center [810, 35] width 9 height 15
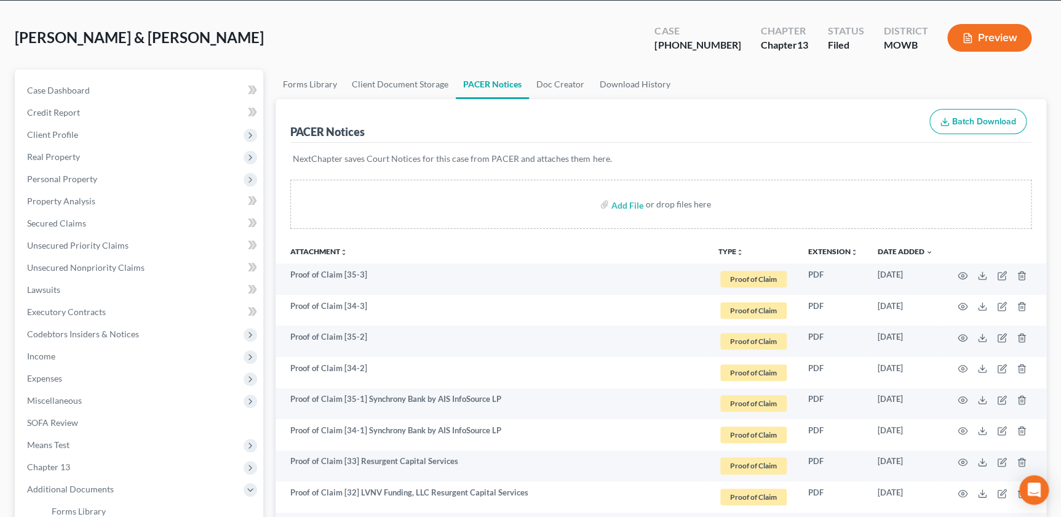
scroll to position [0, 0]
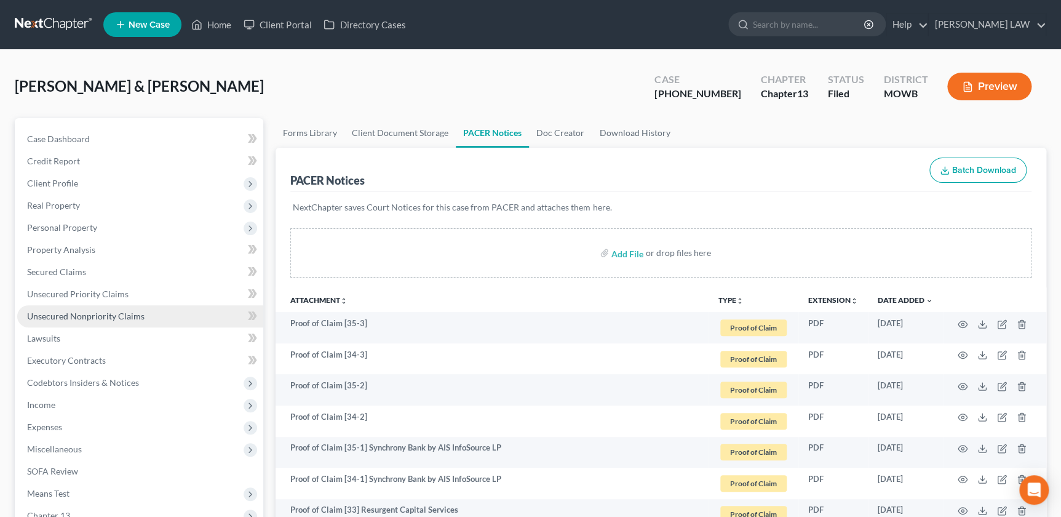
click at [105, 319] on span "Unsecured Nonpriority Claims" at bounding box center [85, 316] width 117 height 10
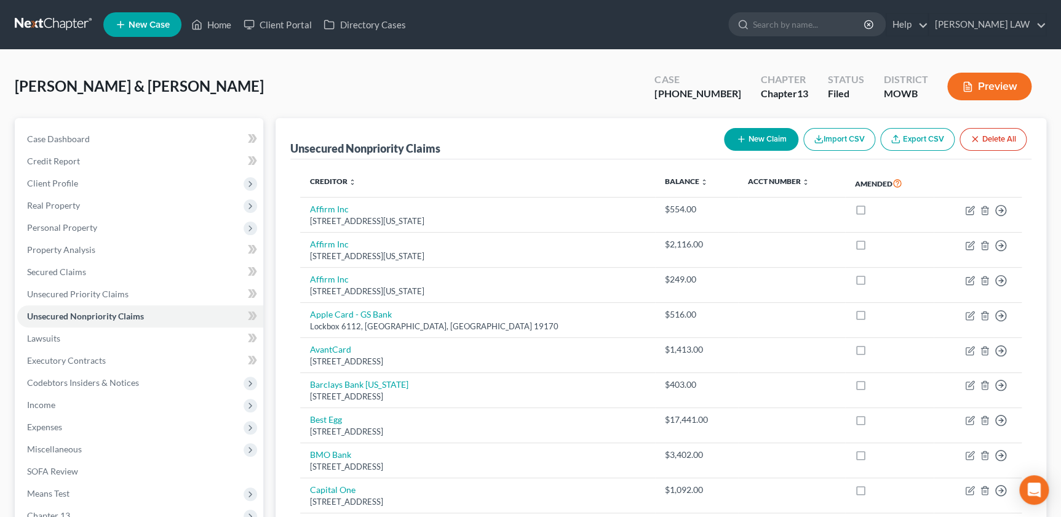
click at [766, 141] on button "New Claim" at bounding box center [761, 139] width 74 height 23
select select "2"
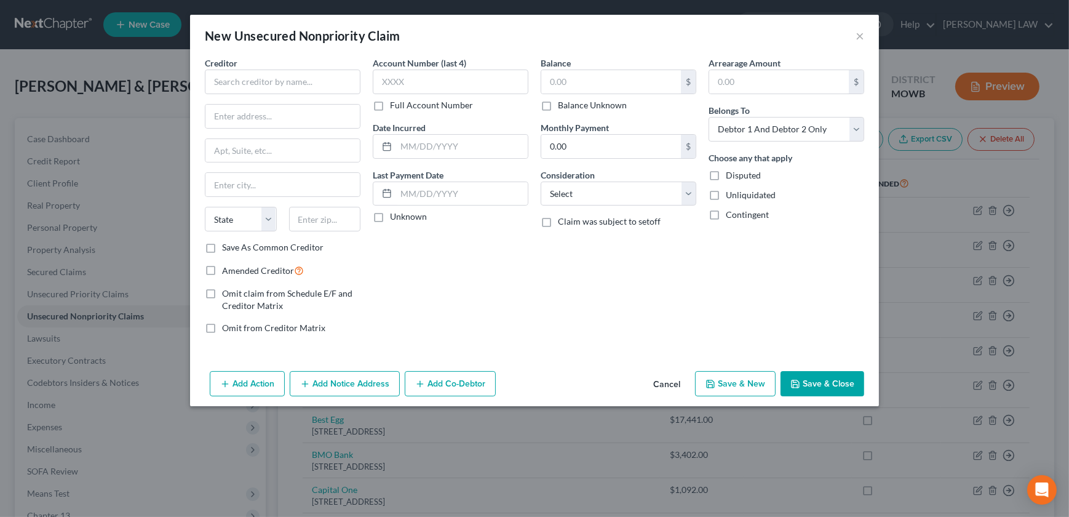
click at [222, 271] on label "Amended Creditor" at bounding box center [263, 270] width 82 height 14
click at [227, 271] on input "Amended Creditor" at bounding box center [231, 267] width 8 height 8
checkbox input "true"
click at [238, 89] on input "text" at bounding box center [283, 81] width 156 height 25
click at [224, 81] on input "text" at bounding box center [283, 81] width 156 height 25
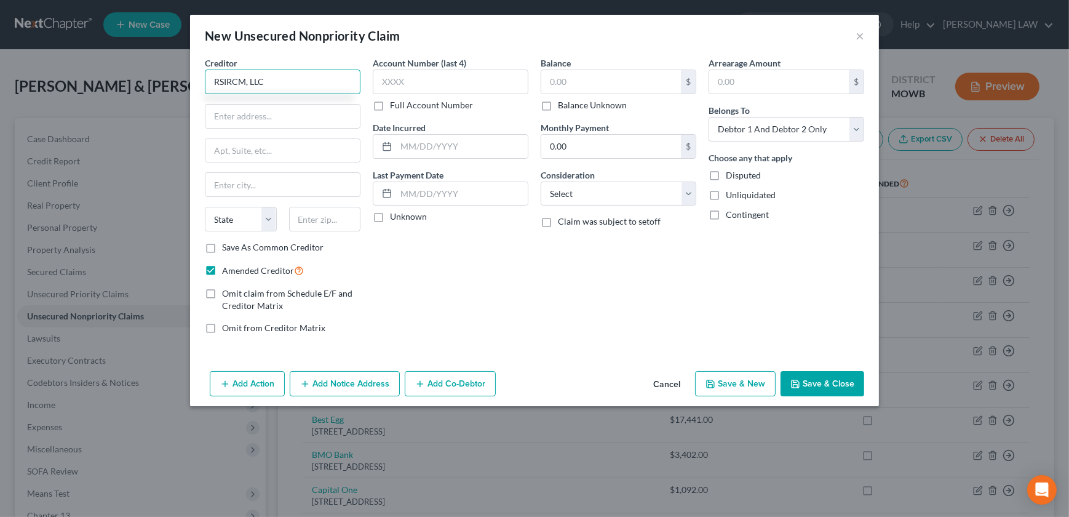
type input "RSIRCM, LLC"
type input "620 Francis St, 4th Floor"
type input "64501"
click at [574, 81] on input "text" at bounding box center [611, 81] width 140 height 23
type input "Saint Joseph"
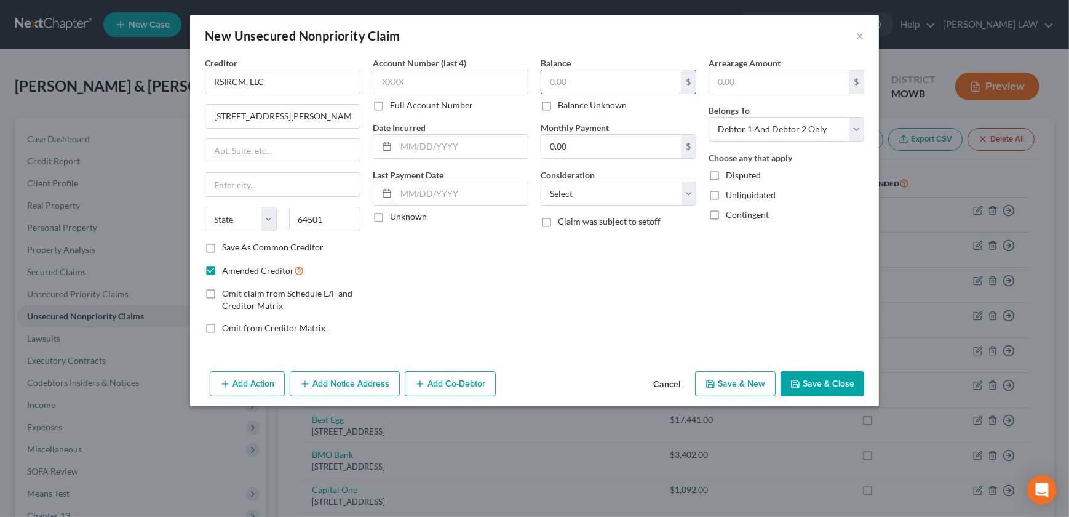
select select "26"
type input "5,297"
click at [637, 201] on select "Select Cable / Satellite Services Collection Agency Credit Card Debt Debt Couns…" at bounding box center [619, 193] width 156 height 25
select select "8"
click at [541, 181] on select "Select Cable / Satellite Services Collection Agency Credit Card Debt Debt Couns…" at bounding box center [619, 193] width 156 height 25
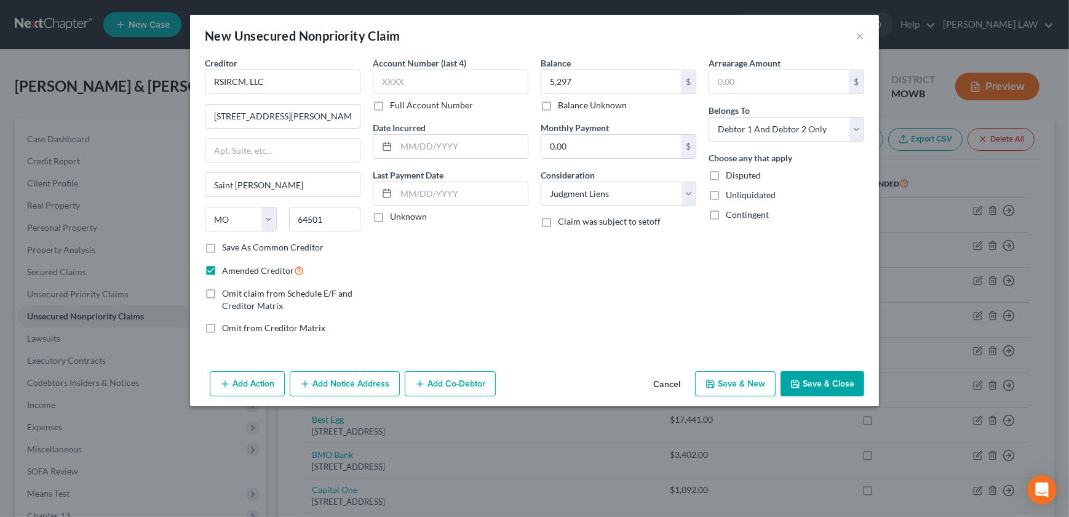
drag, startPoint x: 814, startPoint y: 381, endPoint x: 806, endPoint y: 387, distance: 10.5
click at [812, 381] on button "Save & Close" at bounding box center [822, 384] width 84 height 26
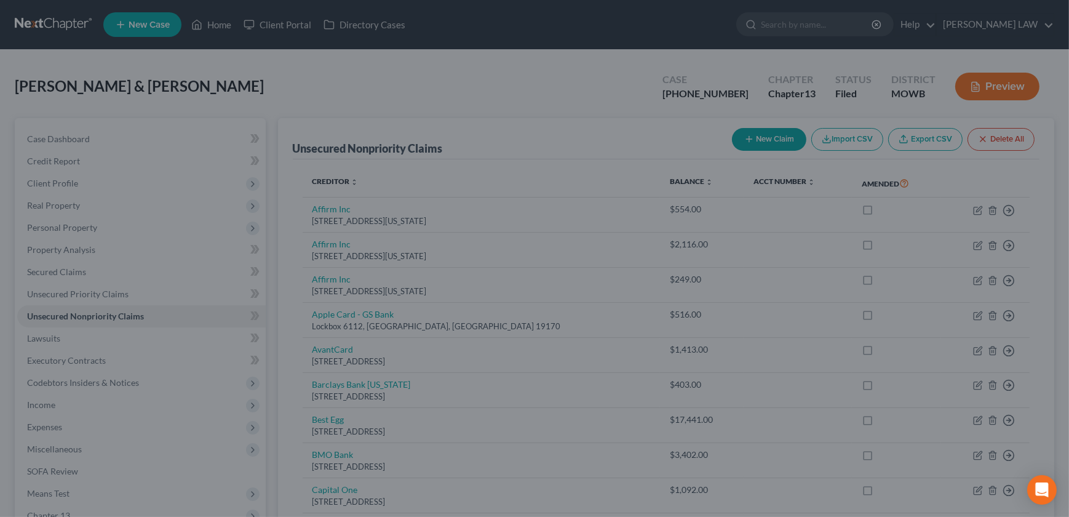
type input "5,297.00"
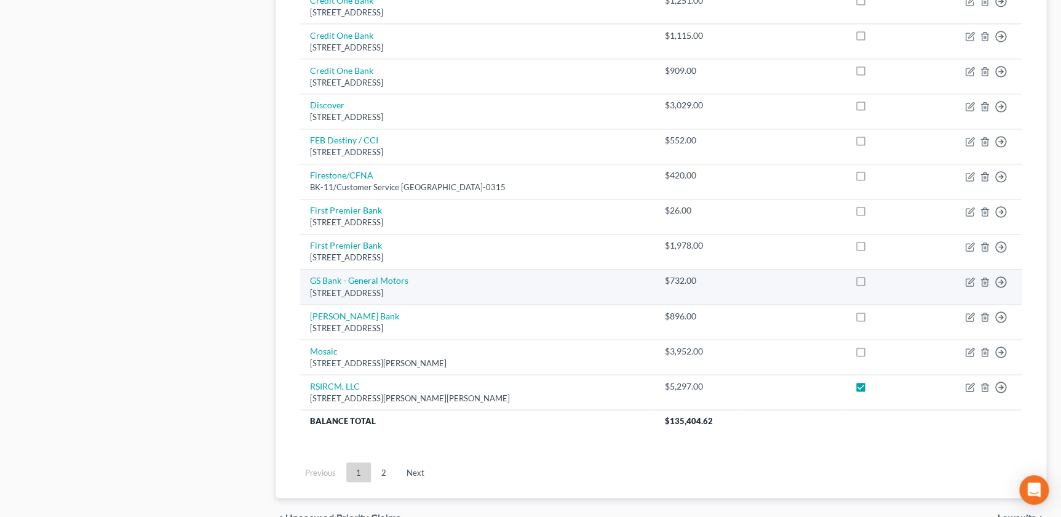
scroll to position [939, 0]
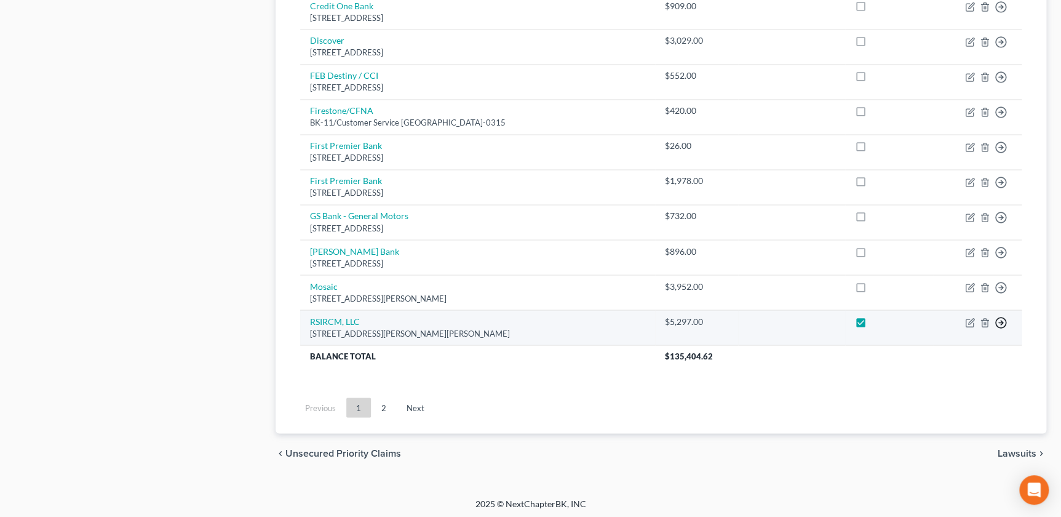
click at [1001, 317] on icon "button" at bounding box center [1001, 322] width 12 height 12
click at [932, 334] on link "Move to D" at bounding box center [944, 331] width 103 height 21
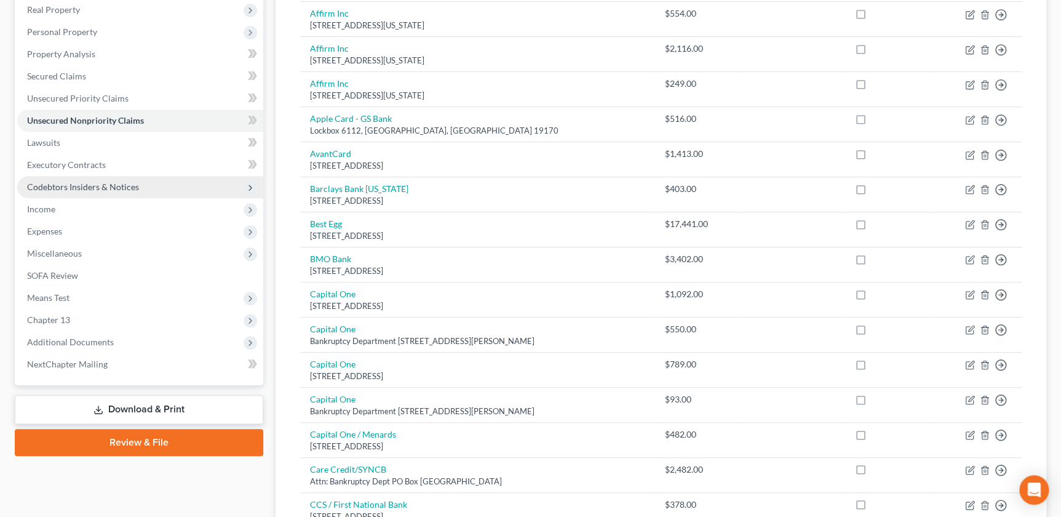
scroll to position [205, 0]
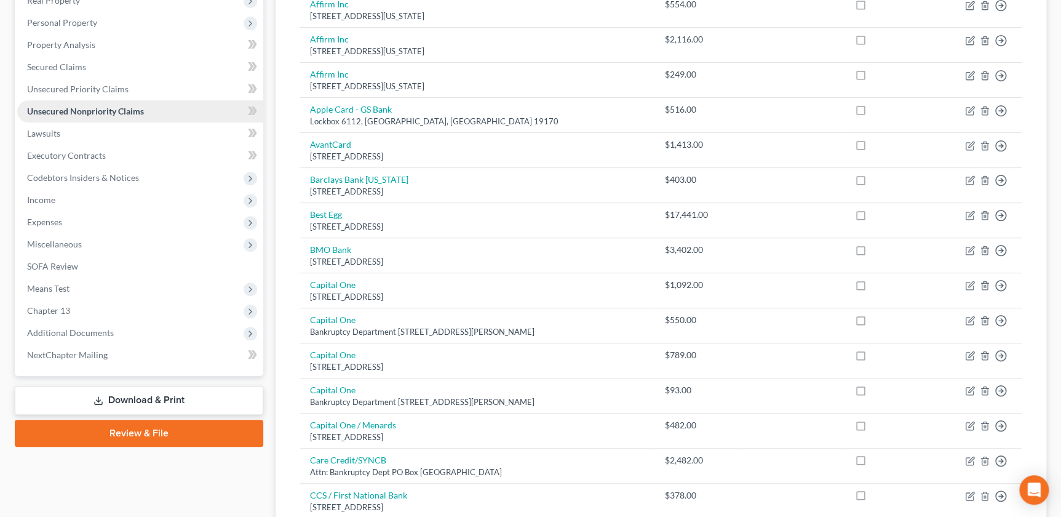
click at [90, 110] on span "Unsecured Nonpriority Claims" at bounding box center [85, 111] width 117 height 10
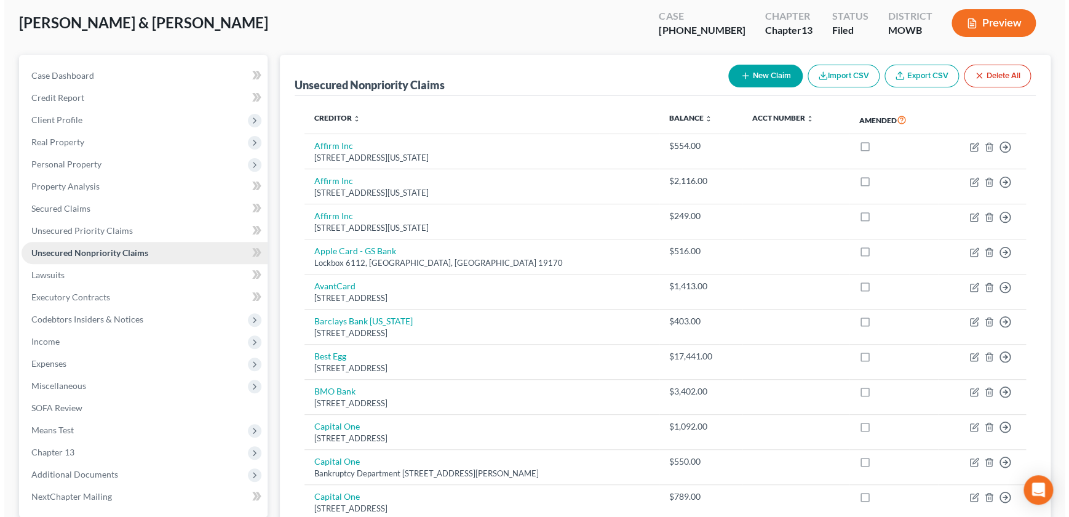
scroll to position [84, 0]
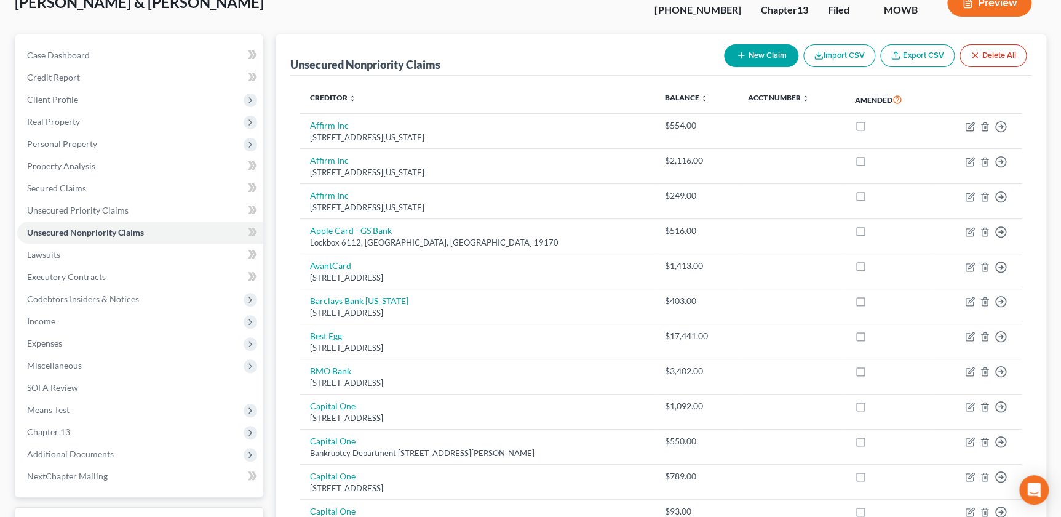
click at [750, 55] on button "New Claim" at bounding box center [761, 55] width 74 height 23
select select "2"
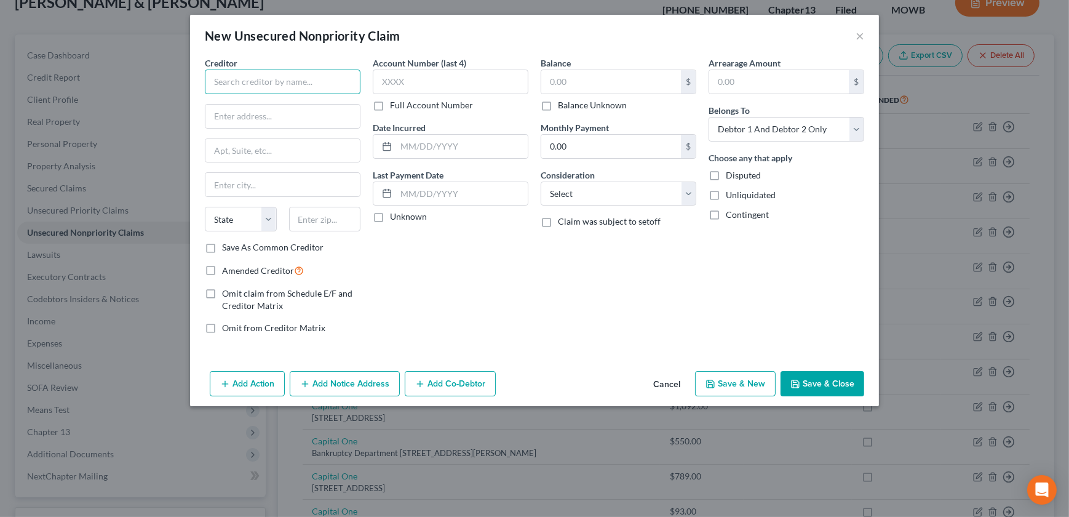
click at [244, 80] on input "text" at bounding box center [283, 81] width 156 height 25
type input "University of Kansas Hospital Authority"
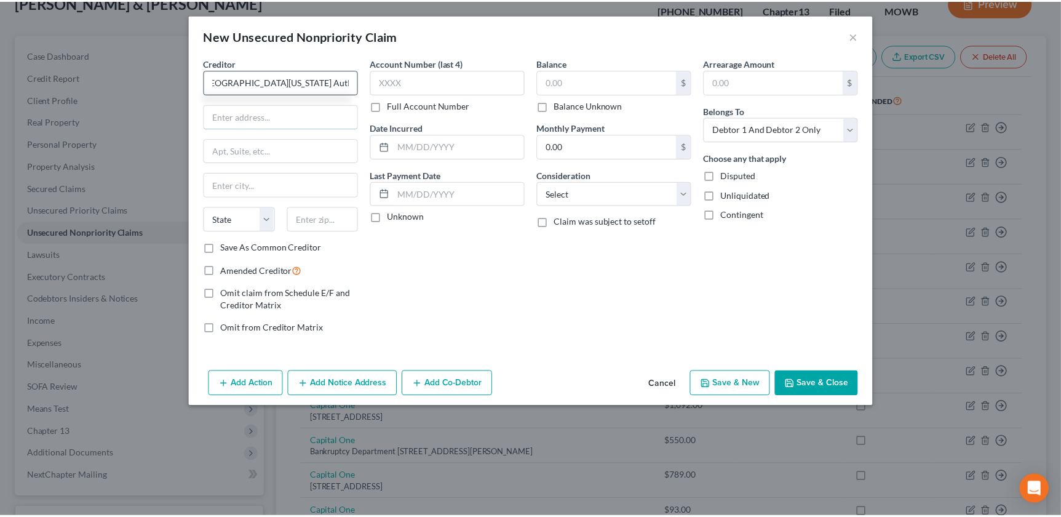
scroll to position [0, 0]
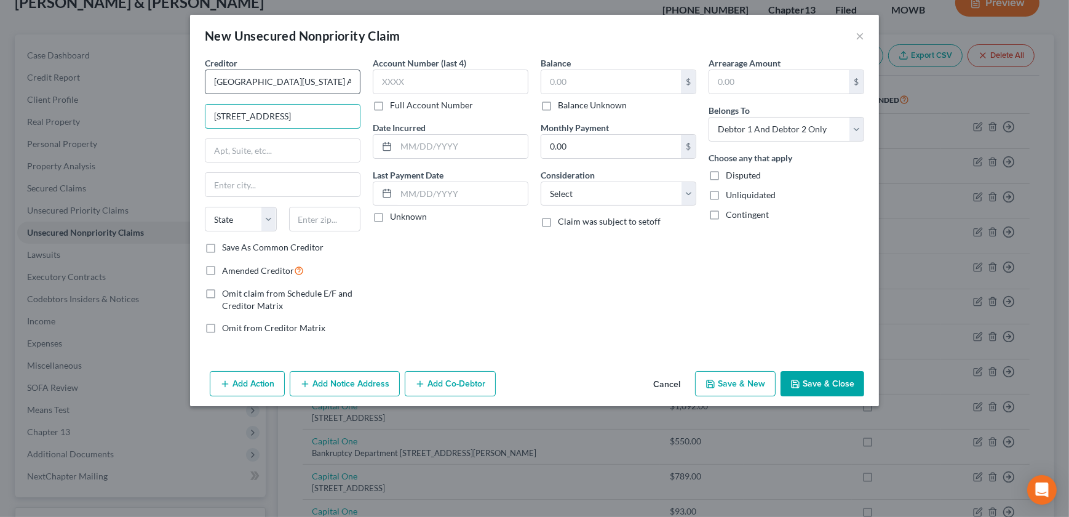
type input "2330 Shawnee Mission Parkway"
type input "66205"
type input "Shawnee Mission"
select select "17"
drag, startPoint x: 577, startPoint y: 196, endPoint x: 579, endPoint y: 204, distance: 8.8
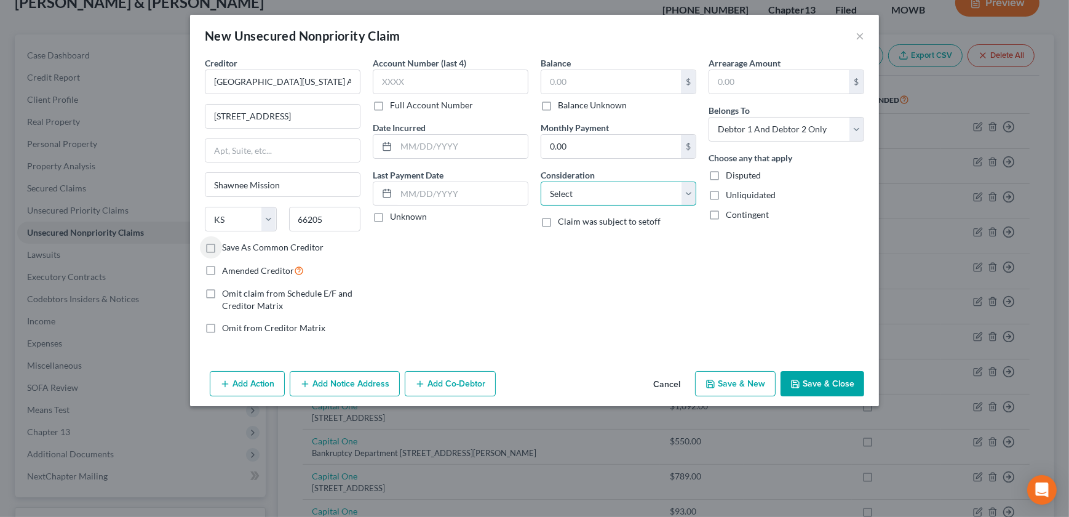
click at [577, 196] on select "Select Cable / Satellite Services Collection Agency Credit Card Debt Debt Couns…" at bounding box center [619, 193] width 156 height 25
select select "9"
click at [541, 181] on select "Select Cable / Satellite Services Collection Agency Credit Card Debt Debt Couns…" at bounding box center [619, 193] width 156 height 25
click at [581, 90] on input "text" at bounding box center [611, 81] width 140 height 23
type input "3,266"
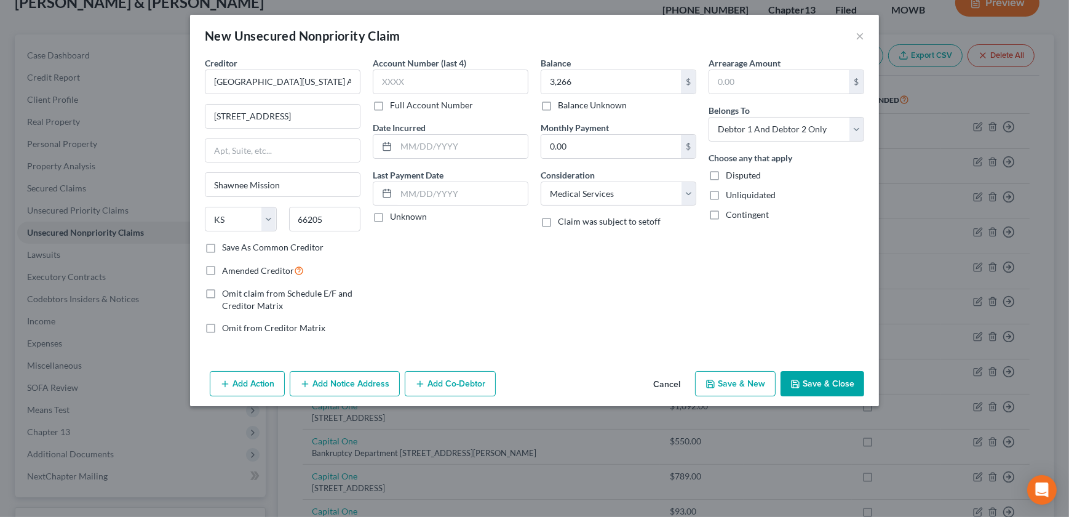
click at [833, 391] on button "Save & Close" at bounding box center [822, 384] width 84 height 26
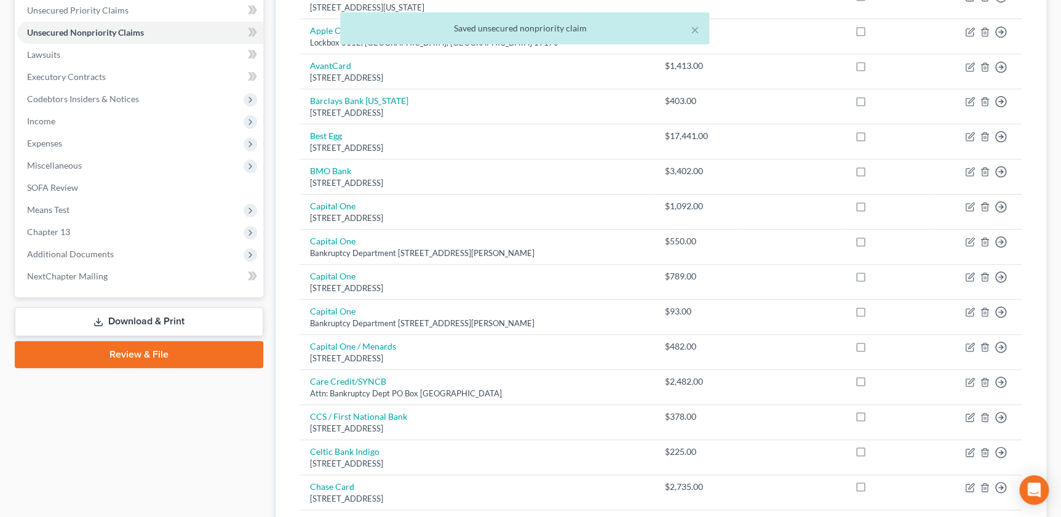
scroll to position [293, 0]
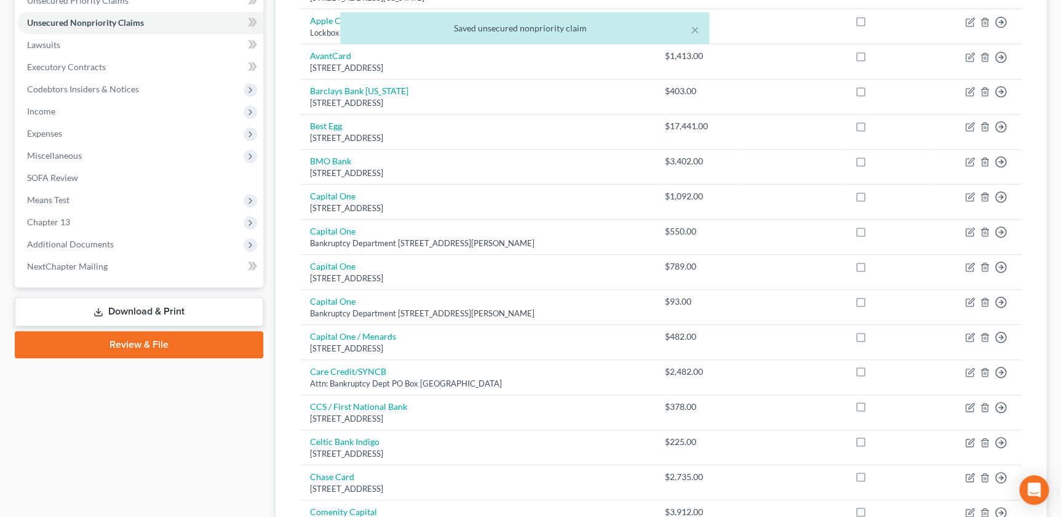
click at [140, 316] on link "Download & Print" at bounding box center [139, 311] width 248 height 29
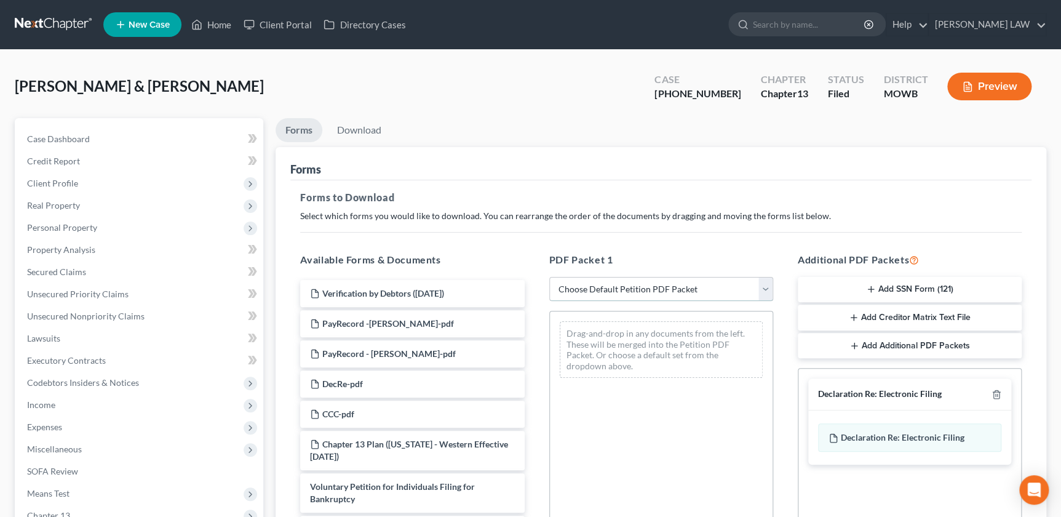
click at [636, 293] on select "Choose Default Petition PDF Packet Complete Bankruptcy Petition (all forms and …" at bounding box center [661, 289] width 224 height 25
select select "2"
click at [549, 277] on select "Choose Default Petition PDF Packet Complete Bankruptcy Petition (all forms and …" at bounding box center [661, 289] width 224 height 25
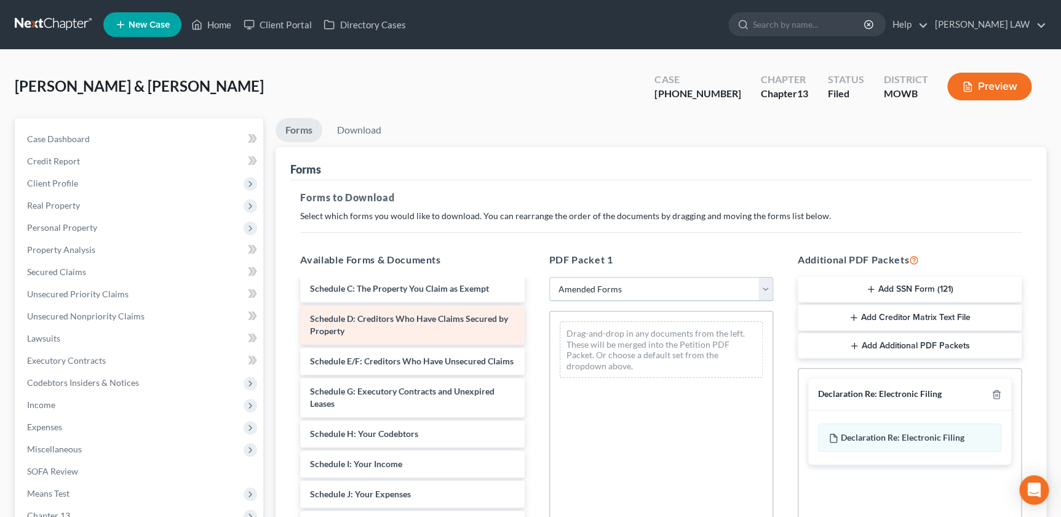
scroll to position [111, 0]
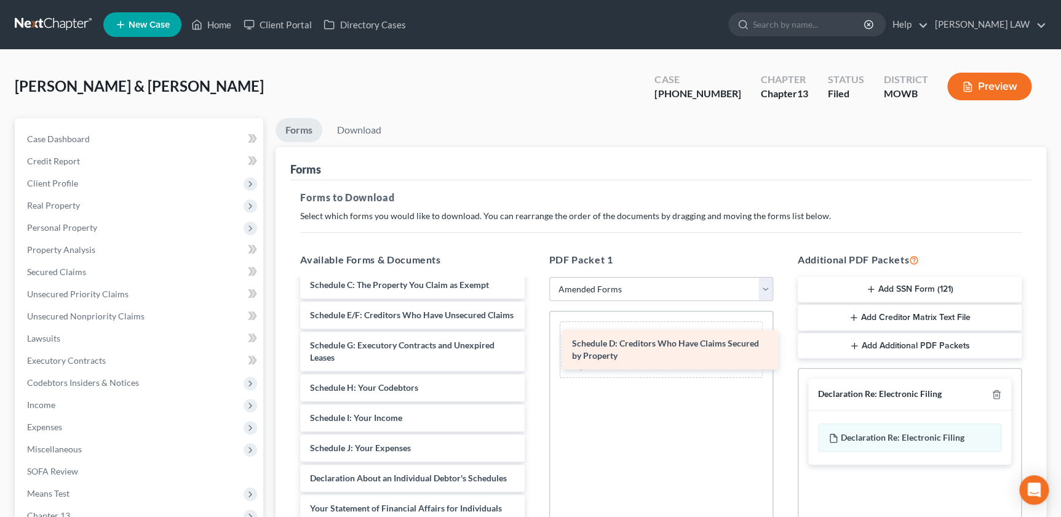
drag, startPoint x: 368, startPoint y: 320, endPoint x: 629, endPoint y: 352, distance: 262.1
click at [534, 352] on div "Schedule D: Creditors Who Have Claims Secured by Property Voluntary Petition fo…" at bounding box center [412, 454] width 244 height 571
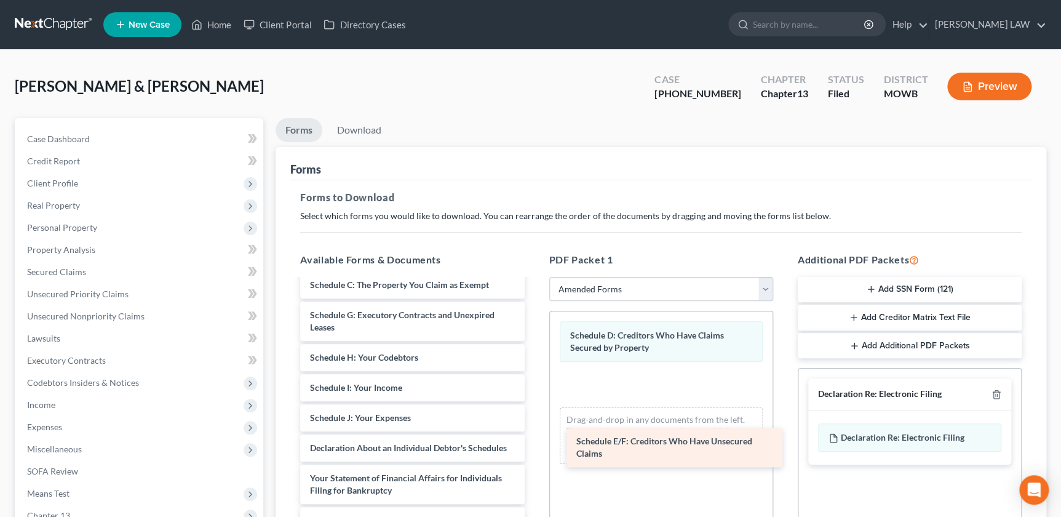
drag, startPoint x: 360, startPoint y: 316, endPoint x: 622, endPoint y: 439, distance: 290.0
click at [534, 440] on div "Schedule E/F: Creditors Who Have Unsecured Claims Voluntary Petition for Indivi…" at bounding box center [412, 439] width 244 height 541
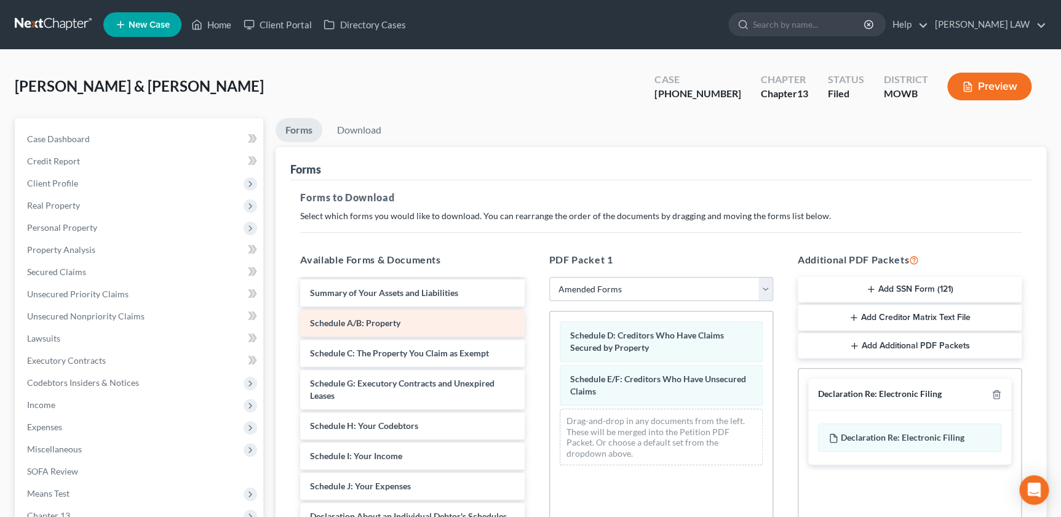
scroll to position [0, 0]
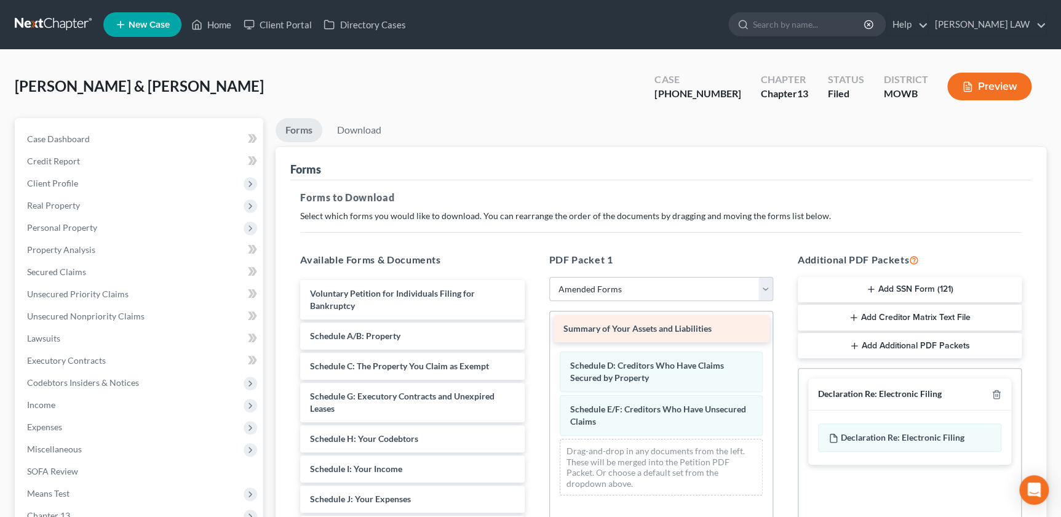
drag, startPoint x: 370, startPoint y: 338, endPoint x: 624, endPoint y: 333, distance: 254.7
click at [993, 394] on icon "button" at bounding box center [996, 395] width 6 height 8
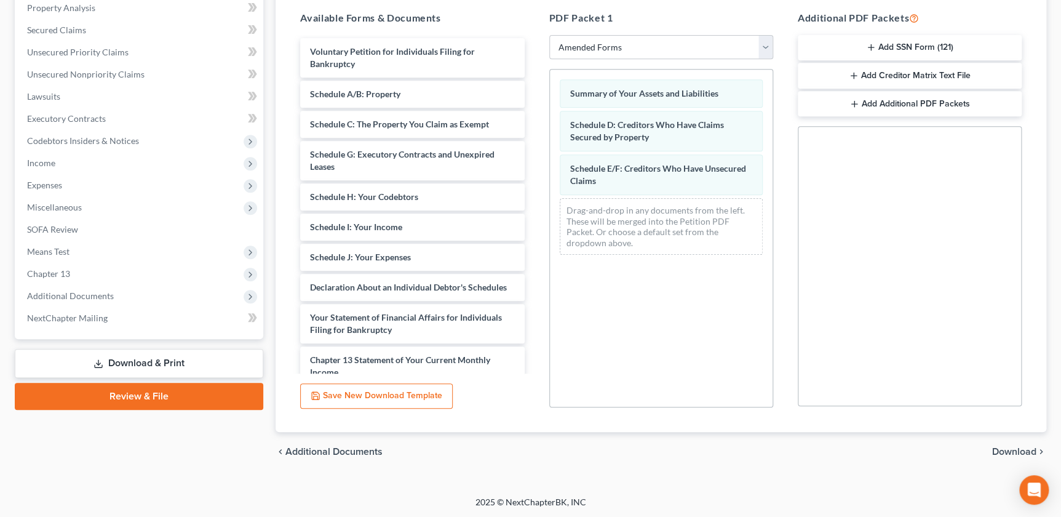
click at [1009, 447] on span "Download" at bounding box center [1014, 452] width 44 height 10
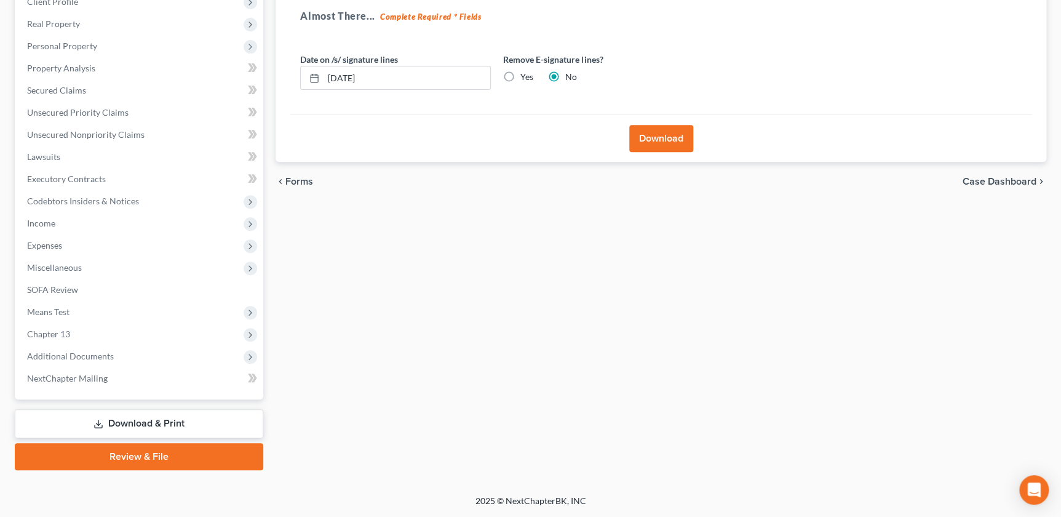
scroll to position [180, 0]
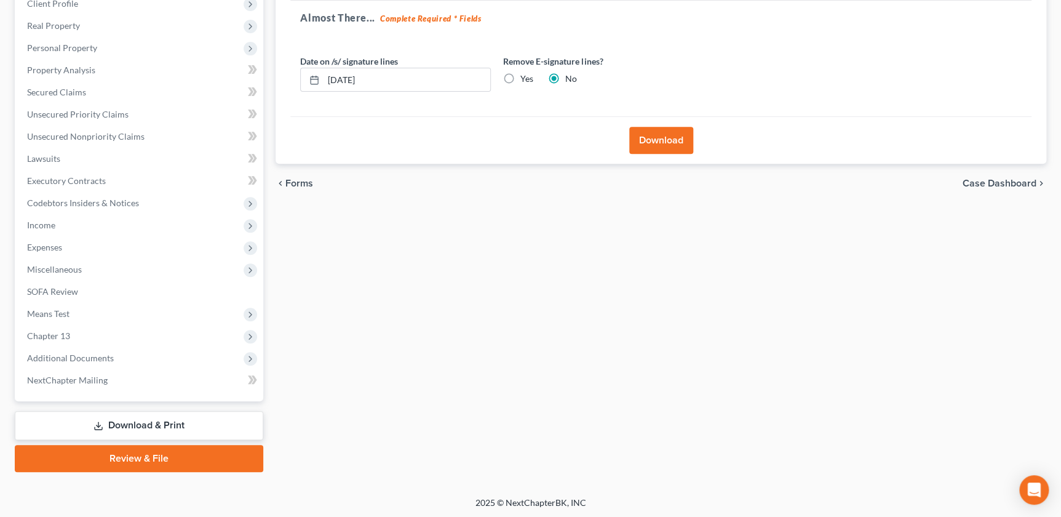
click at [649, 135] on button "Download" at bounding box center [661, 140] width 64 height 27
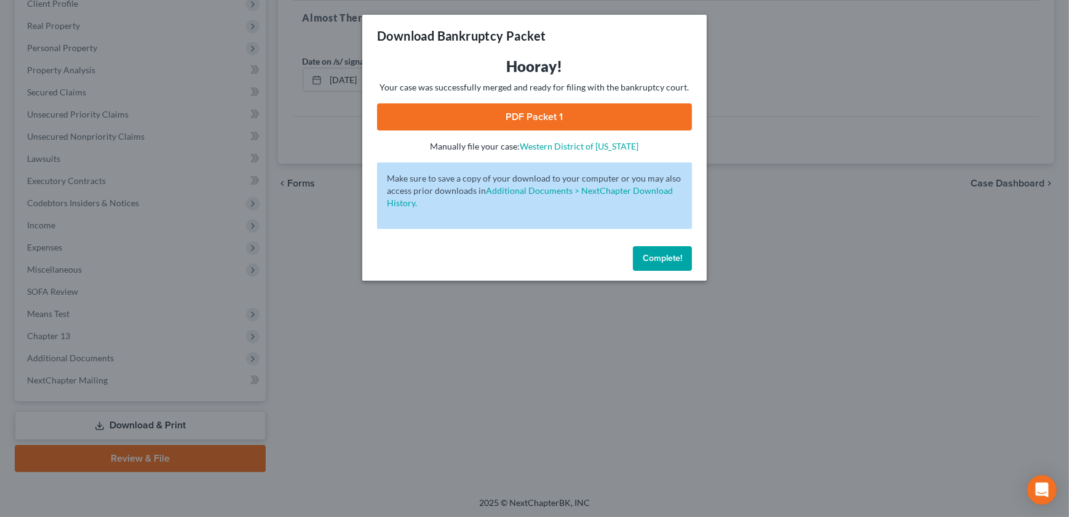
click at [512, 116] on link "PDF Packet 1" at bounding box center [534, 116] width 315 height 27
drag, startPoint x: 677, startPoint y: 266, endPoint x: 651, endPoint y: 262, distance: 26.1
click at [677, 266] on button "Complete!" at bounding box center [662, 258] width 59 height 25
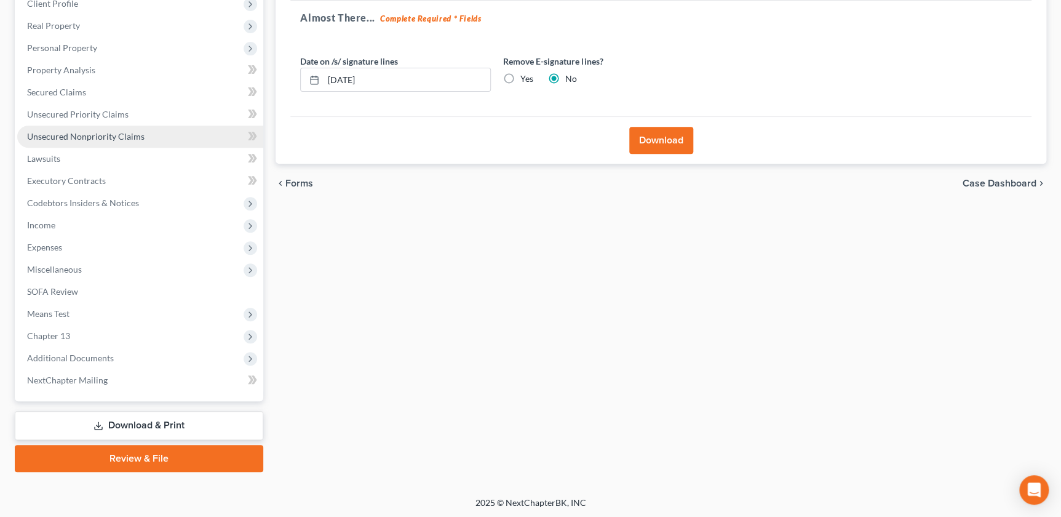
click at [62, 135] on span "Unsecured Nonpriority Claims" at bounding box center [85, 136] width 117 height 10
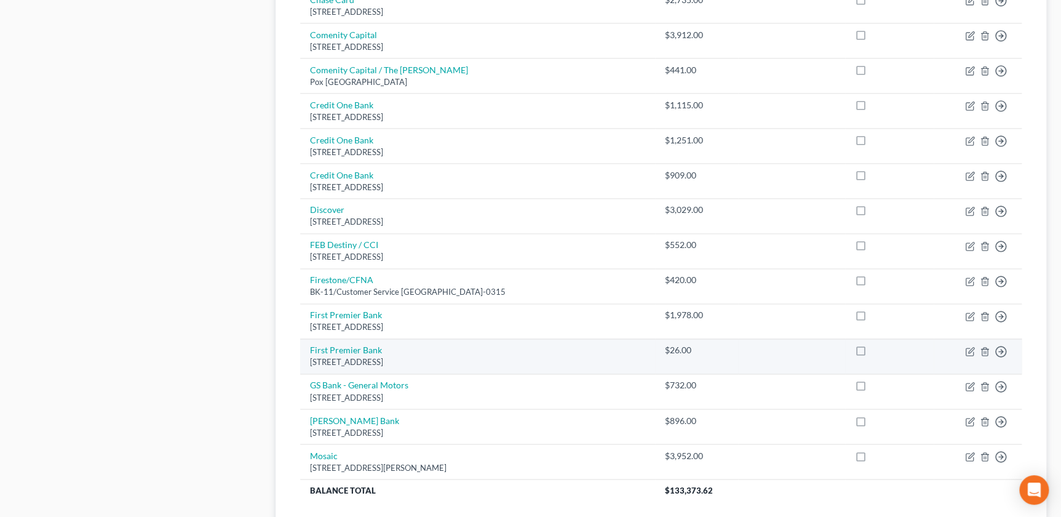
scroll to position [904, 0]
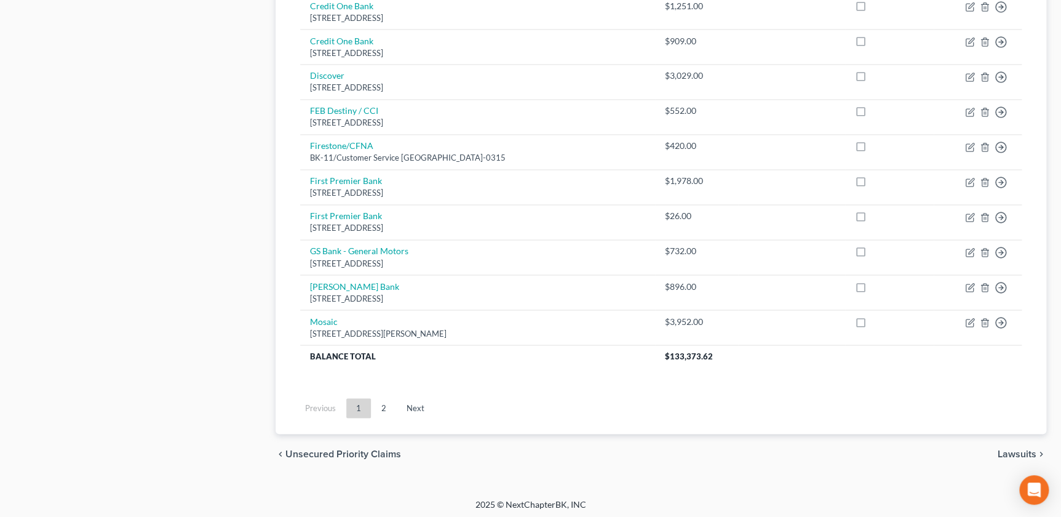
click at [374, 411] on link "2" at bounding box center [383, 408] width 25 height 20
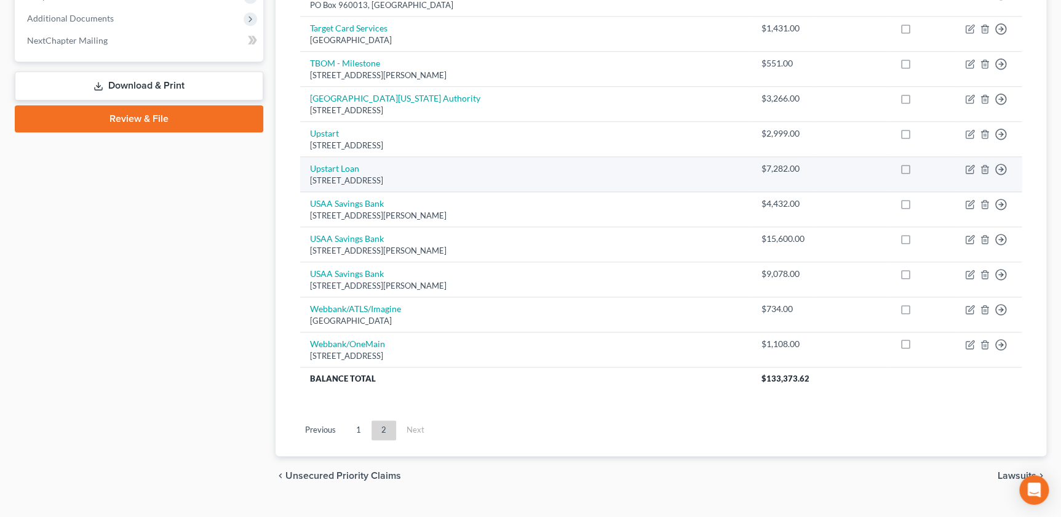
scroll to position [463, 0]
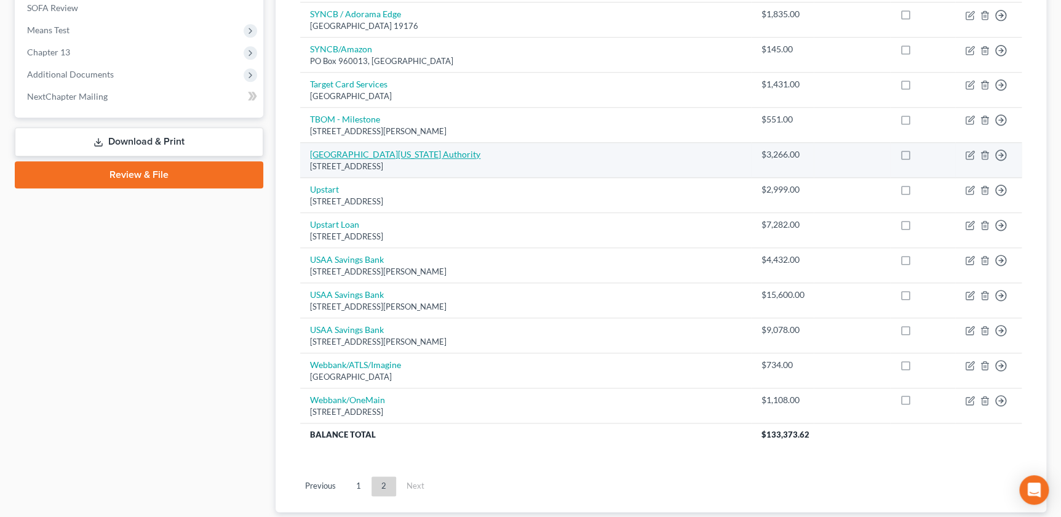
click at [372, 149] on link "University of Kansas Hospital Authority" at bounding box center [395, 154] width 170 height 10
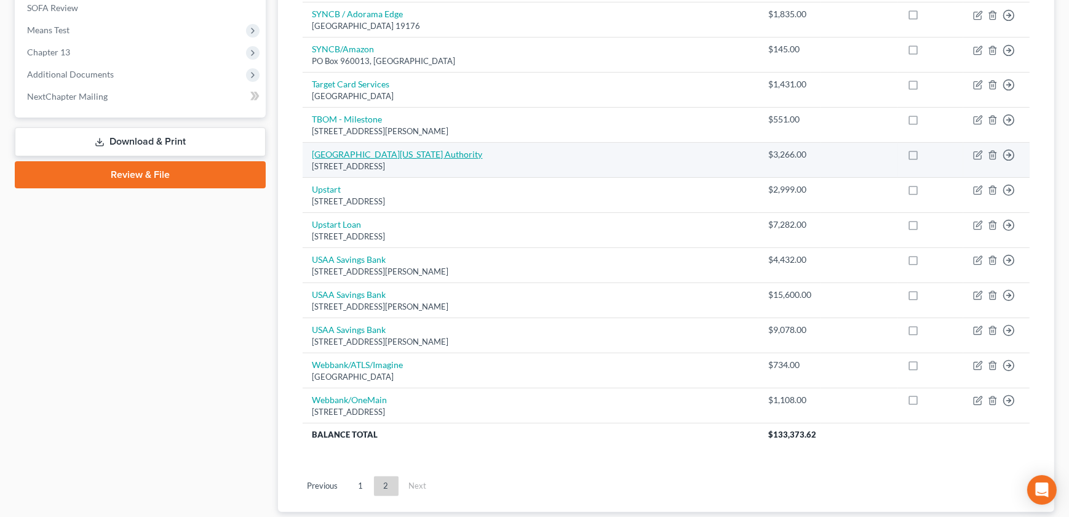
select select "17"
select select "9"
select select "2"
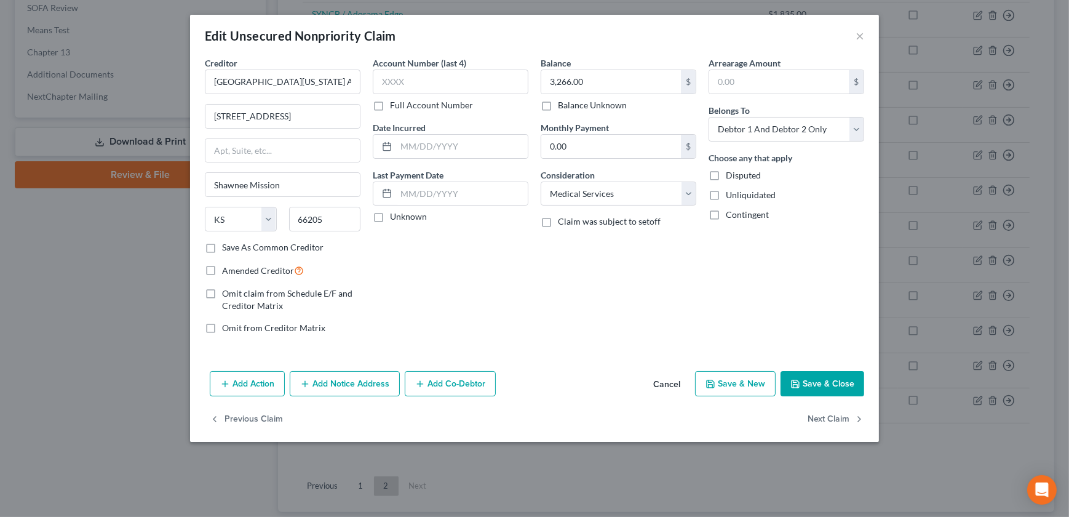
click at [222, 269] on label "Amended Creditor" at bounding box center [263, 270] width 82 height 14
click at [227, 269] on input "Amended Creditor" at bounding box center [231, 267] width 8 height 8
checkbox input "true"
click at [814, 384] on button "Save & Close" at bounding box center [822, 384] width 84 height 26
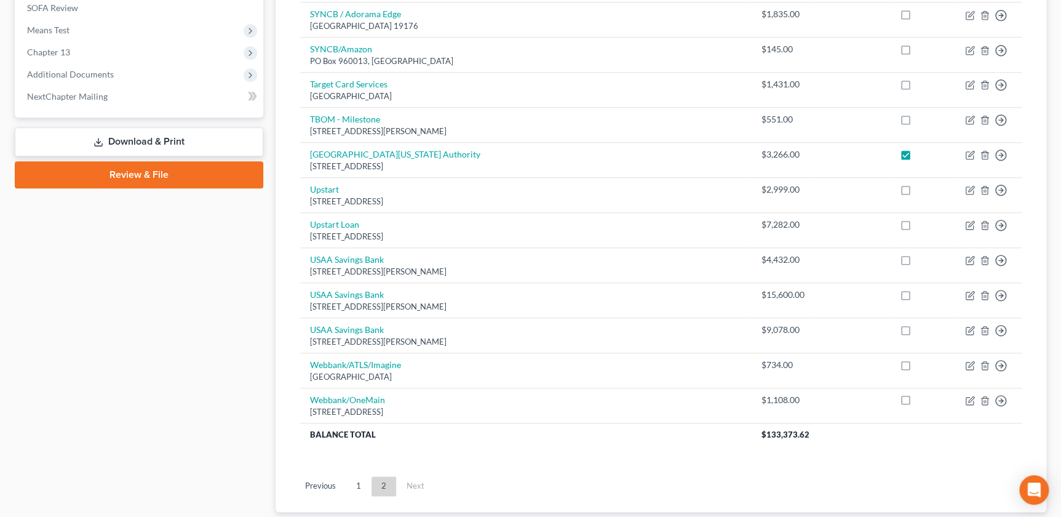
checkbox input "true"
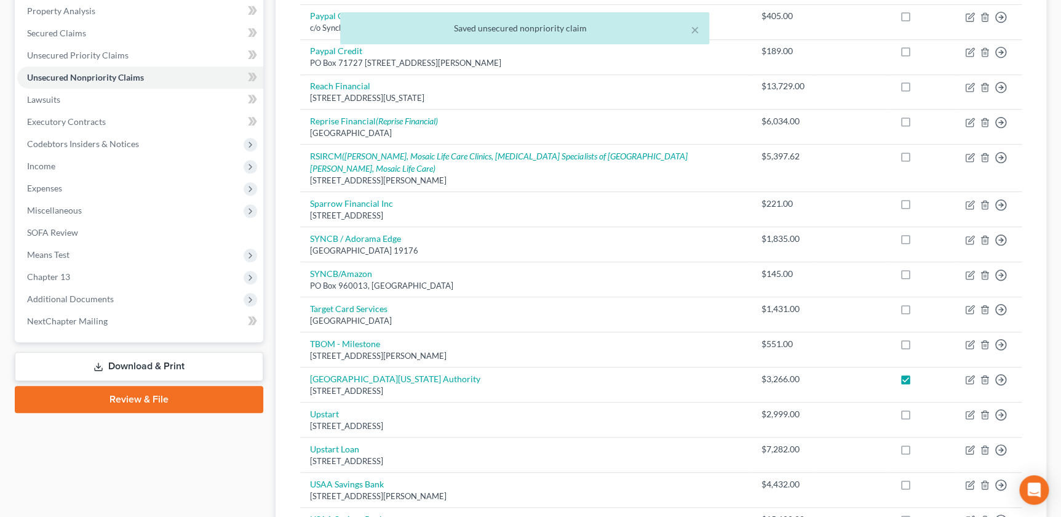
scroll to position [379, 0]
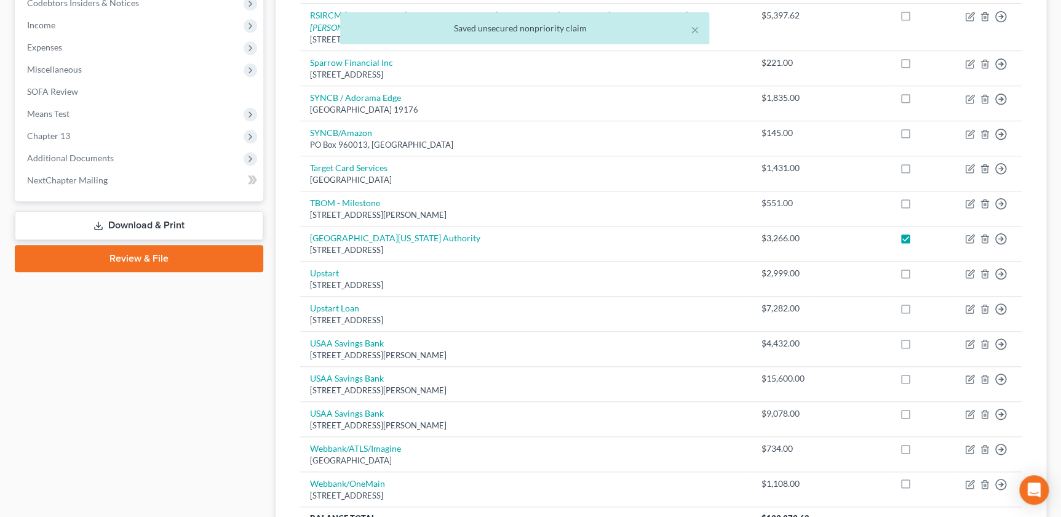
click at [157, 232] on link "Download & Print" at bounding box center [139, 225] width 248 height 29
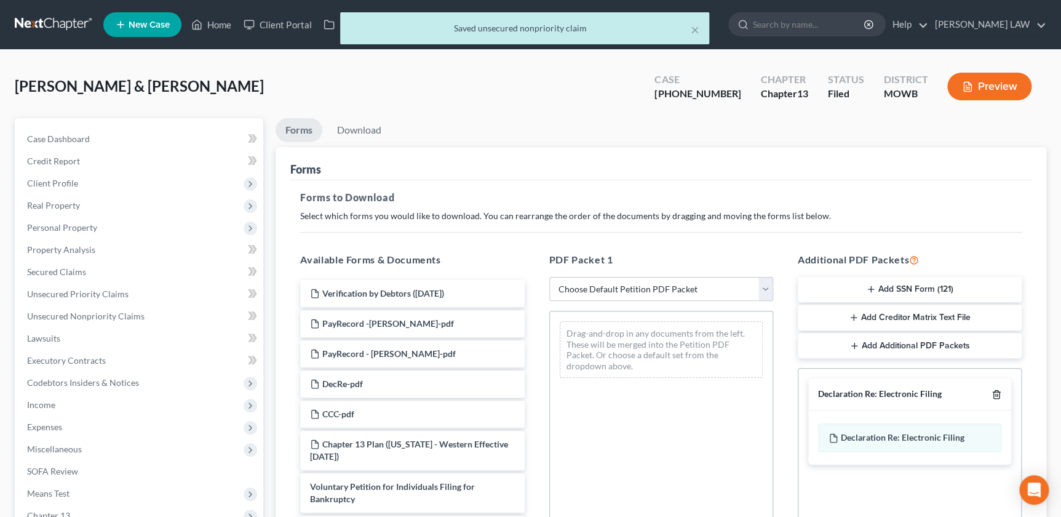
click at [996, 397] on icon "button" at bounding box center [996, 394] width 10 height 10
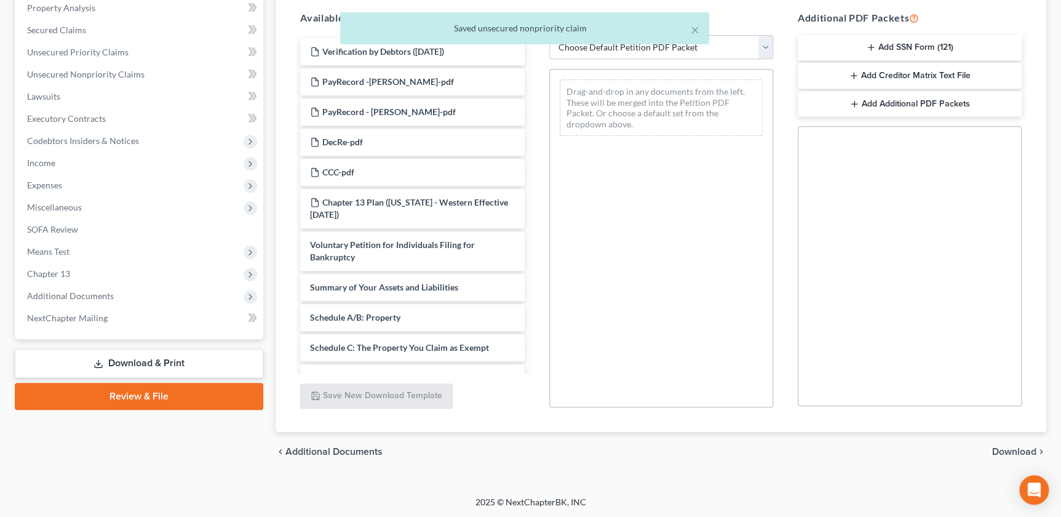
click at [1014, 455] on span "Download" at bounding box center [1014, 452] width 44 height 10
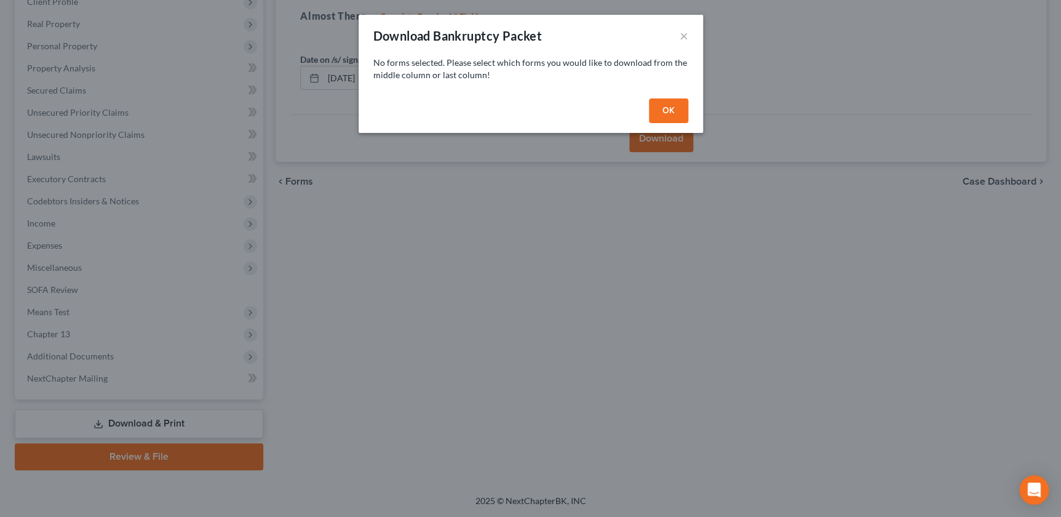
scroll to position [180, 0]
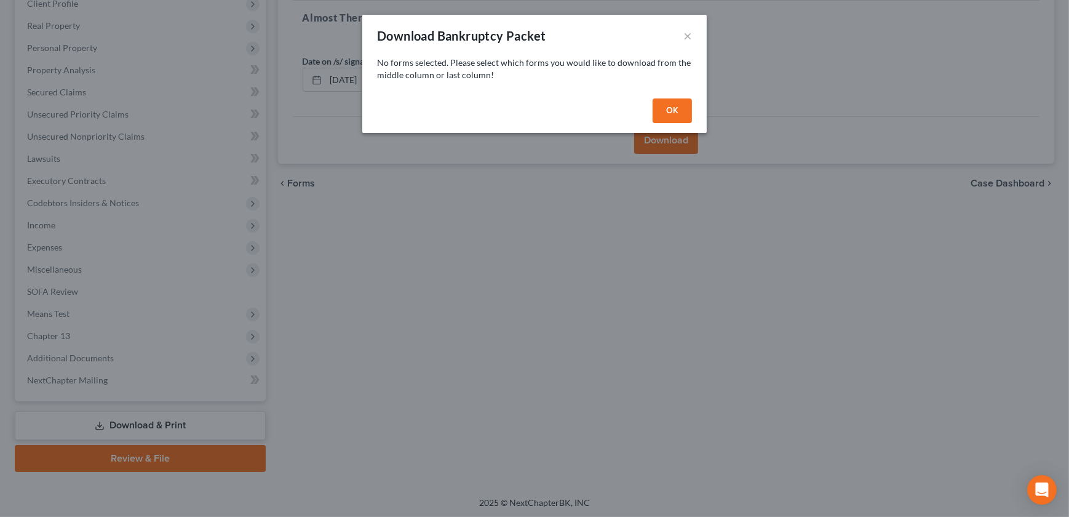
click at [673, 111] on button "OK" at bounding box center [672, 110] width 39 height 25
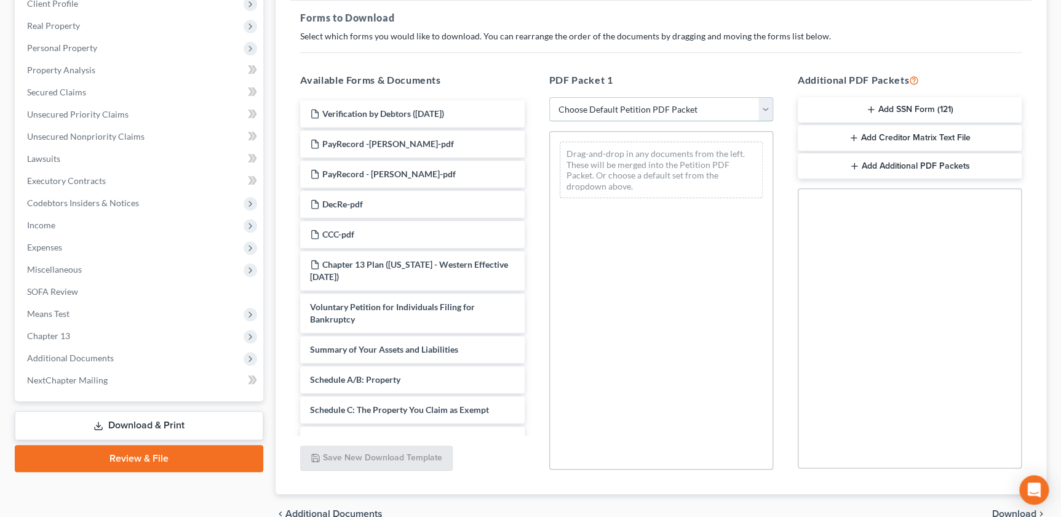
drag, startPoint x: 622, startPoint y: 107, endPoint x: 617, endPoint y: 119, distance: 12.5
click at [621, 107] on select "Choose Default Petition PDF Packet Complete Bankruptcy Petition (all forms and …" at bounding box center [661, 109] width 224 height 25
select select "2"
click at [549, 97] on select "Choose Default Petition PDF Packet Complete Bankruptcy Petition (all forms and …" at bounding box center [661, 109] width 224 height 25
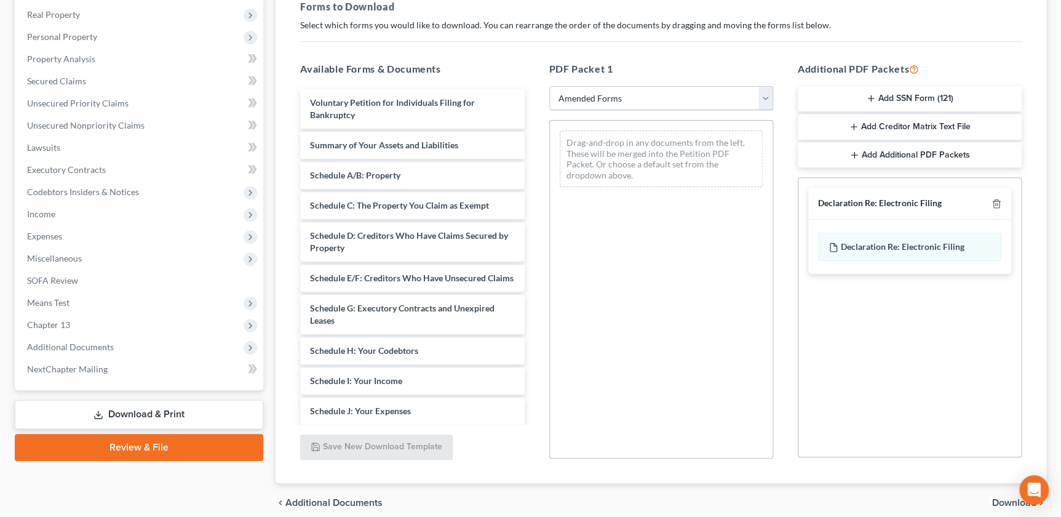
scroll to position [194, 0]
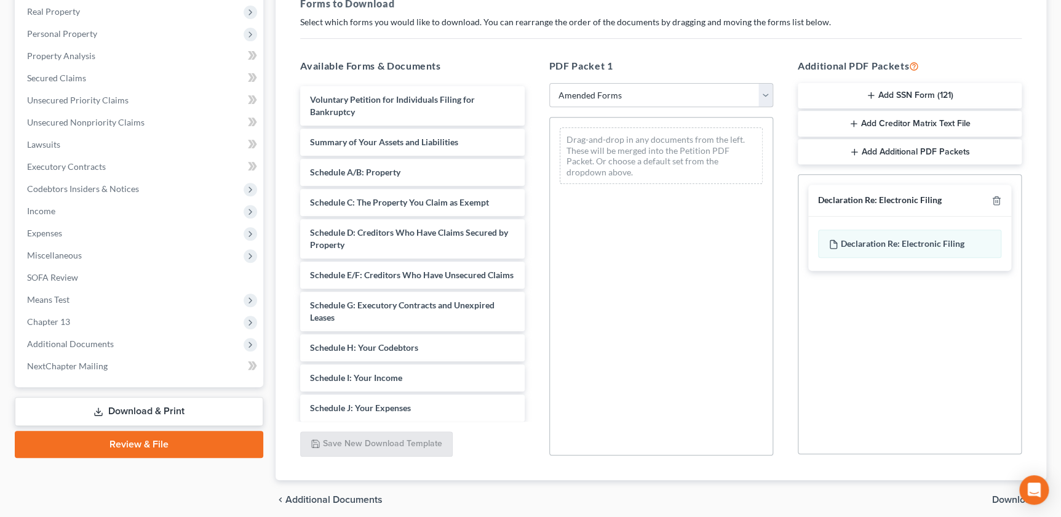
click at [1001, 194] on div "Declaration Re: Electronic Filing" at bounding box center [909, 201] width 203 height 32
click at [996, 201] on icon "button" at bounding box center [996, 201] width 10 height 10
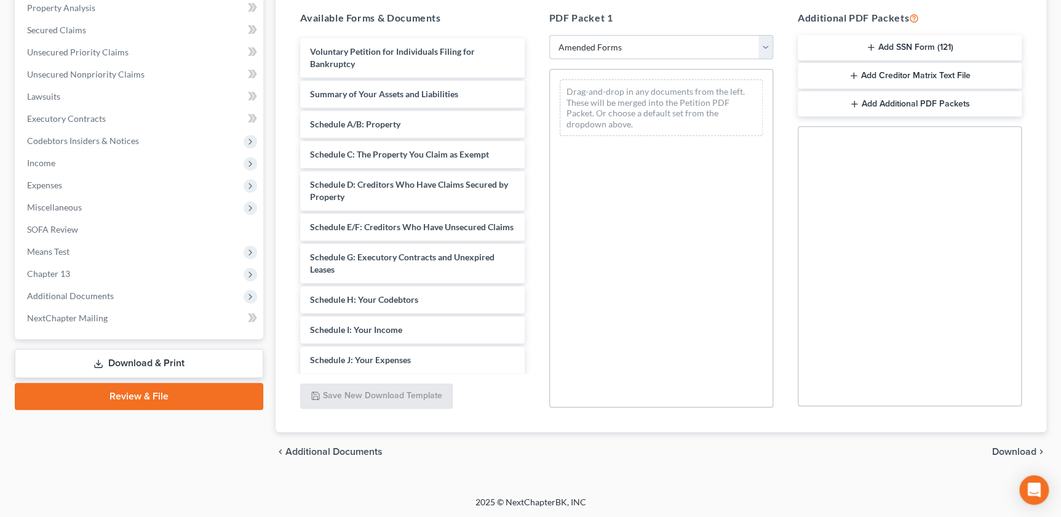
click at [1021, 451] on span "Download" at bounding box center [1014, 452] width 44 height 10
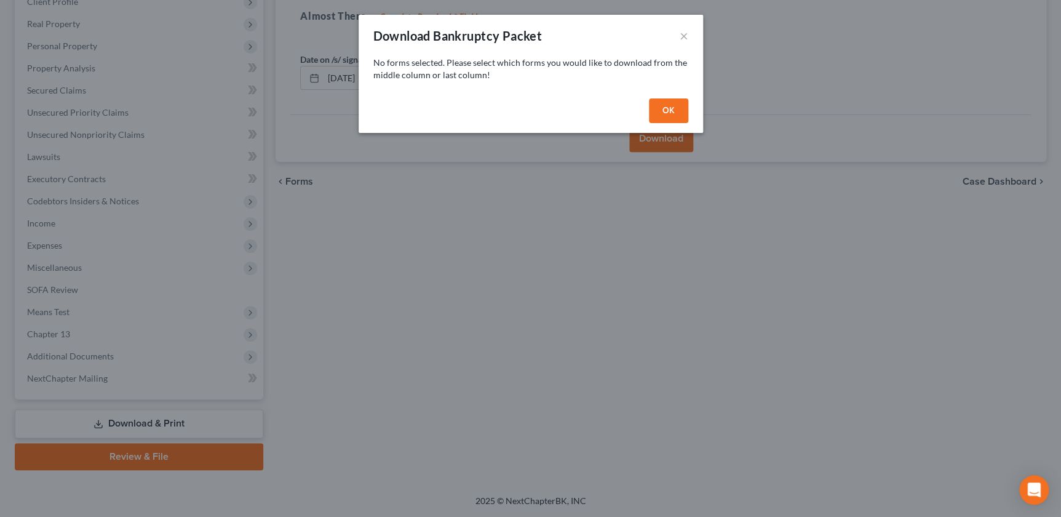
scroll to position [180, 0]
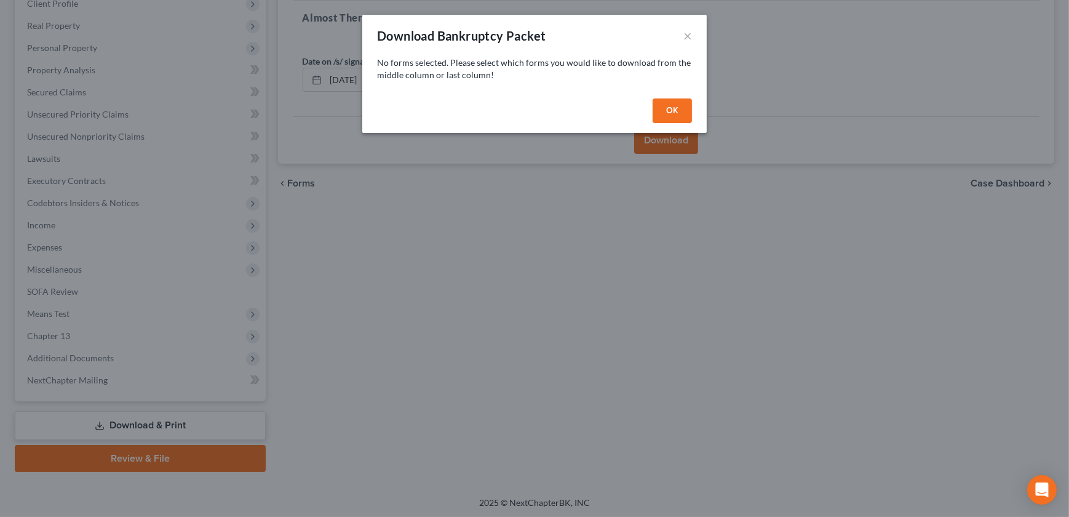
click at [678, 114] on button "OK" at bounding box center [672, 110] width 39 height 25
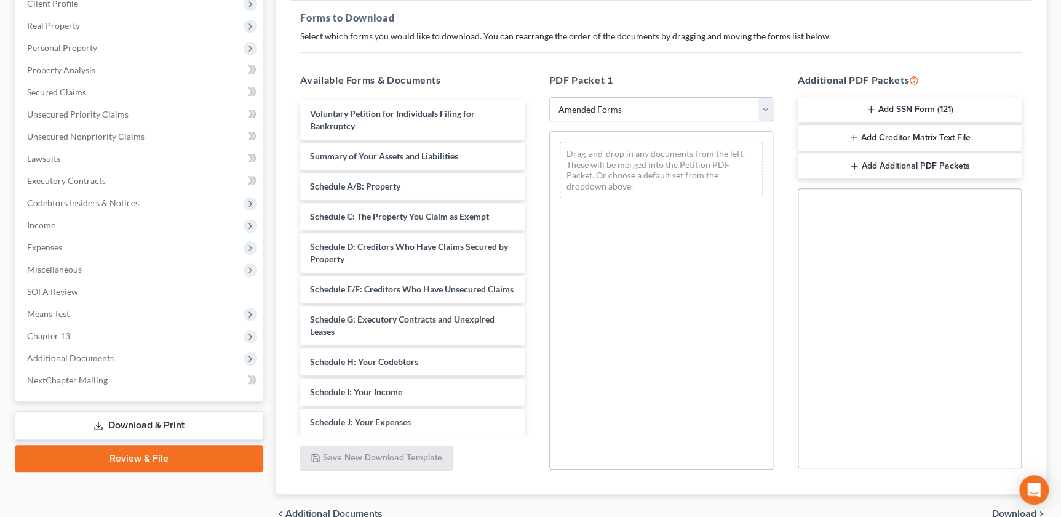
click at [628, 115] on select "Choose Default Petition PDF Packet Complete Bankruptcy Petition (all forms and …" at bounding box center [661, 109] width 224 height 25
click at [549, 97] on select "Choose Default Petition PDF Packet Complete Bankruptcy Petition (all forms and …" at bounding box center [661, 109] width 224 height 25
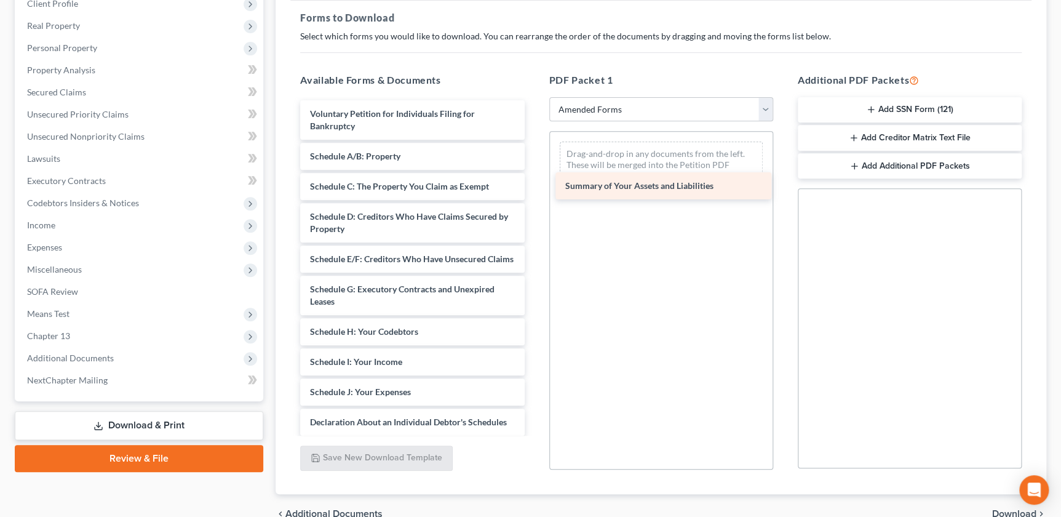
drag, startPoint x: 381, startPoint y: 159, endPoint x: 637, endPoint y: 191, distance: 257.2
click at [534, 191] on div "Summary of Your Assets and Liabilities Voluntary Petition for Individuals Filin…" at bounding box center [412, 391] width 244 height 583
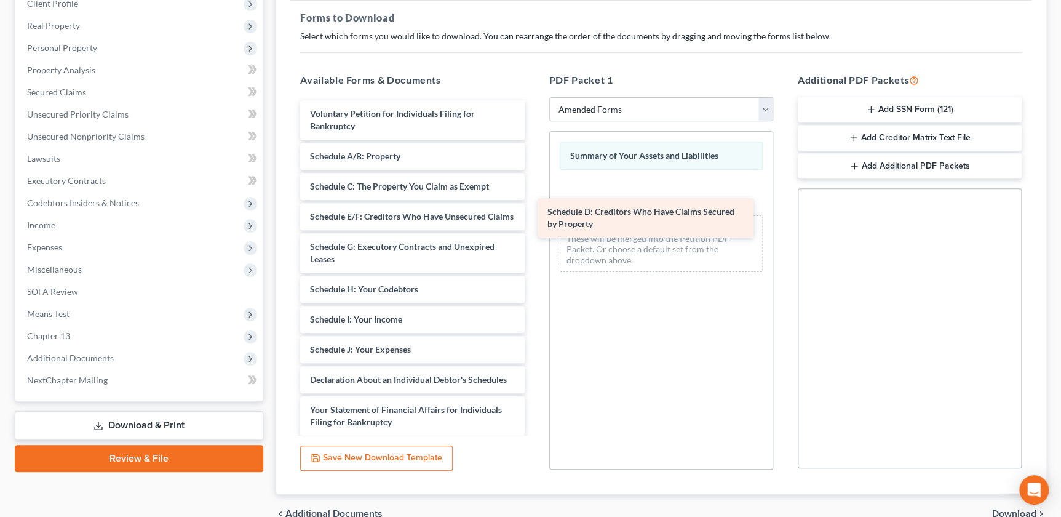
drag, startPoint x: 407, startPoint y: 225, endPoint x: 644, endPoint y: 222, distance: 237.4
click at [534, 222] on div "Schedule D: Creditors Who Have Claims Secured by Property Voluntary Petition fo…" at bounding box center [412, 370] width 244 height 541
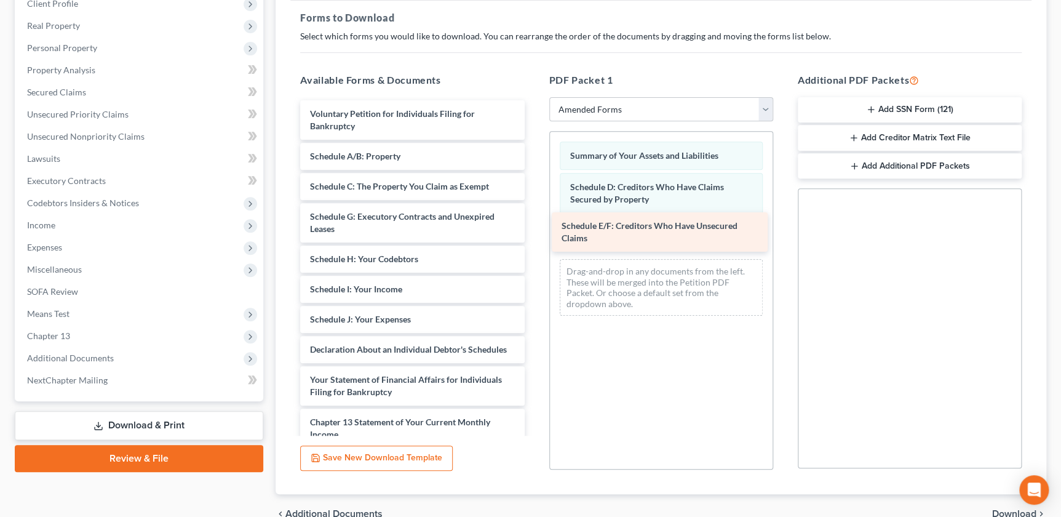
drag, startPoint x: 394, startPoint y: 217, endPoint x: 646, endPoint y: 228, distance: 251.8
click at [534, 228] on div "Schedule E/F: Creditors Who Have Unsecured Claims Voluntary Petition for Indivi…" at bounding box center [412, 355] width 244 height 510
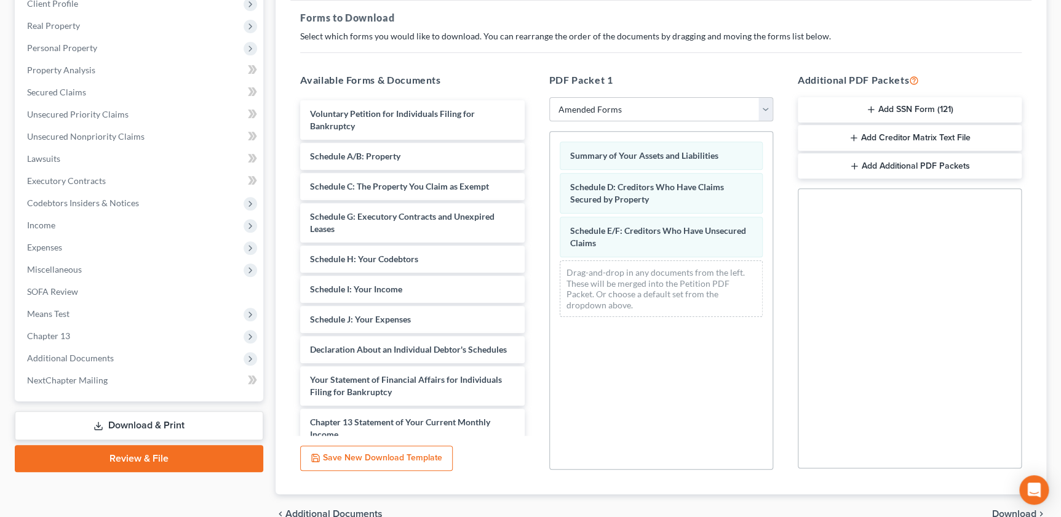
scroll to position [242, 0]
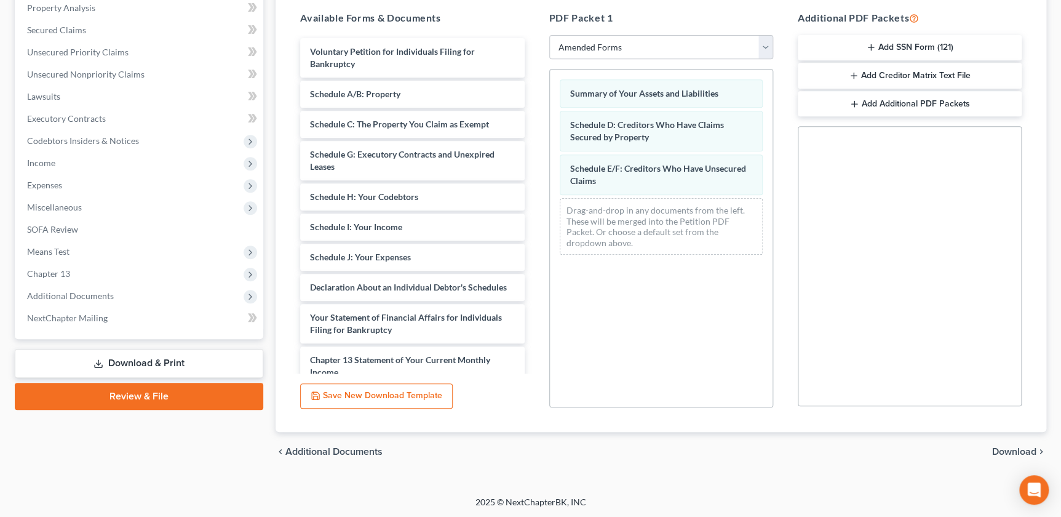
click at [1009, 455] on span "Download" at bounding box center [1014, 452] width 44 height 10
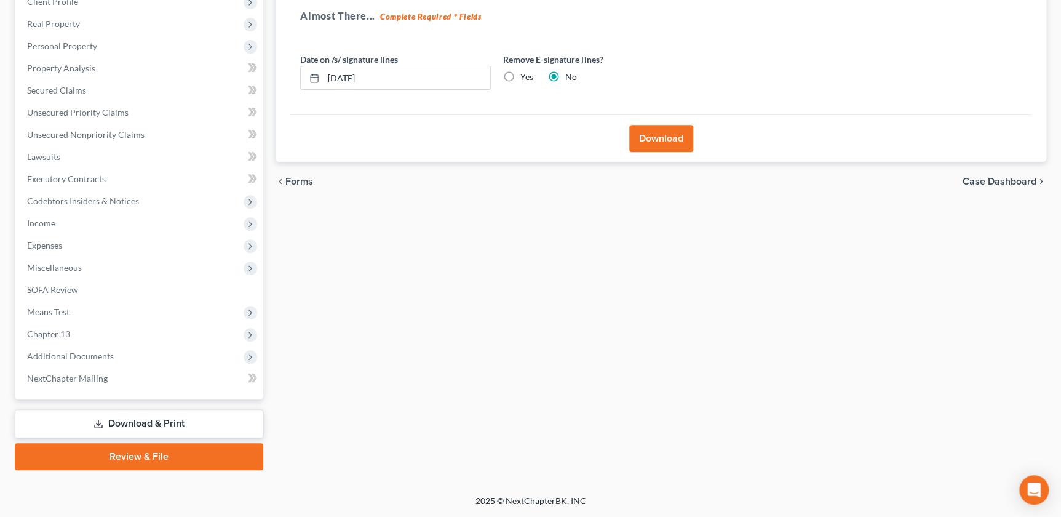
scroll to position [180, 0]
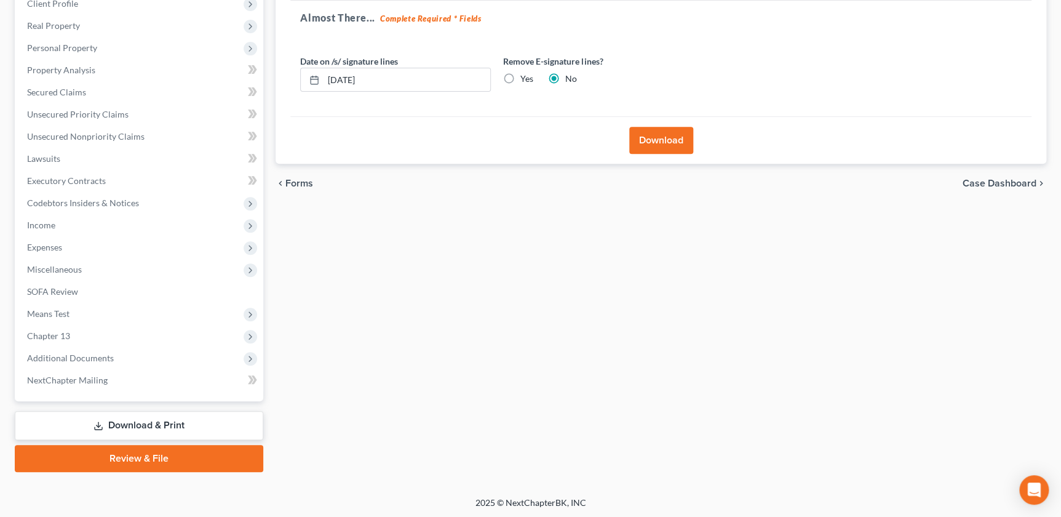
click at [659, 146] on button "Download" at bounding box center [661, 140] width 64 height 27
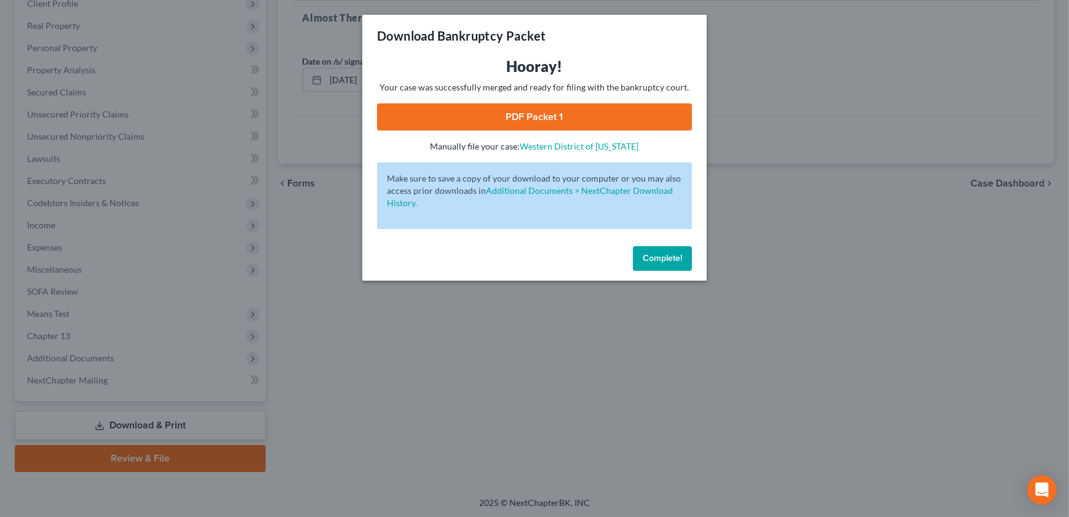
click at [518, 109] on link "PDF Packet 1" at bounding box center [534, 116] width 315 height 27
click at [657, 251] on button "Complete!" at bounding box center [662, 258] width 59 height 25
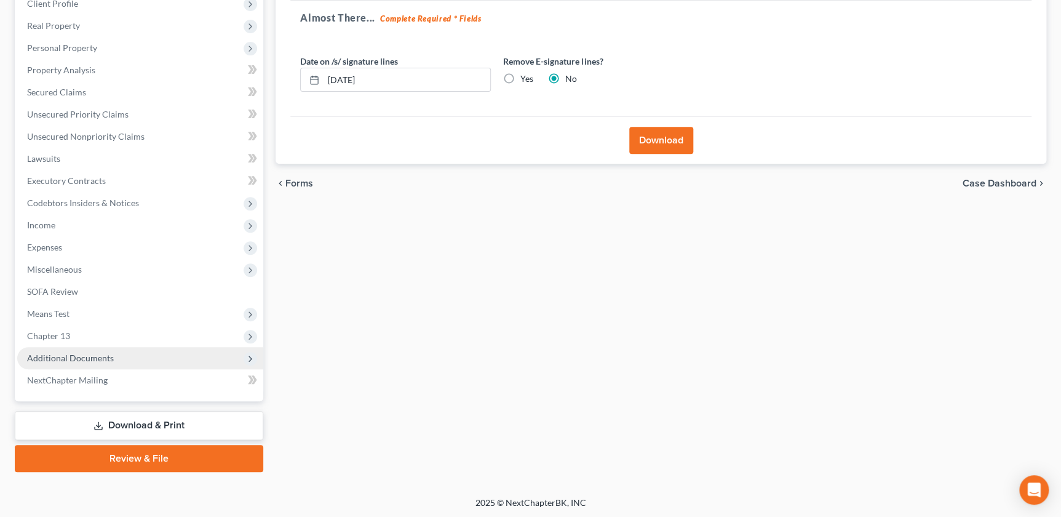
click at [86, 355] on span "Additional Documents" at bounding box center [70, 357] width 87 height 10
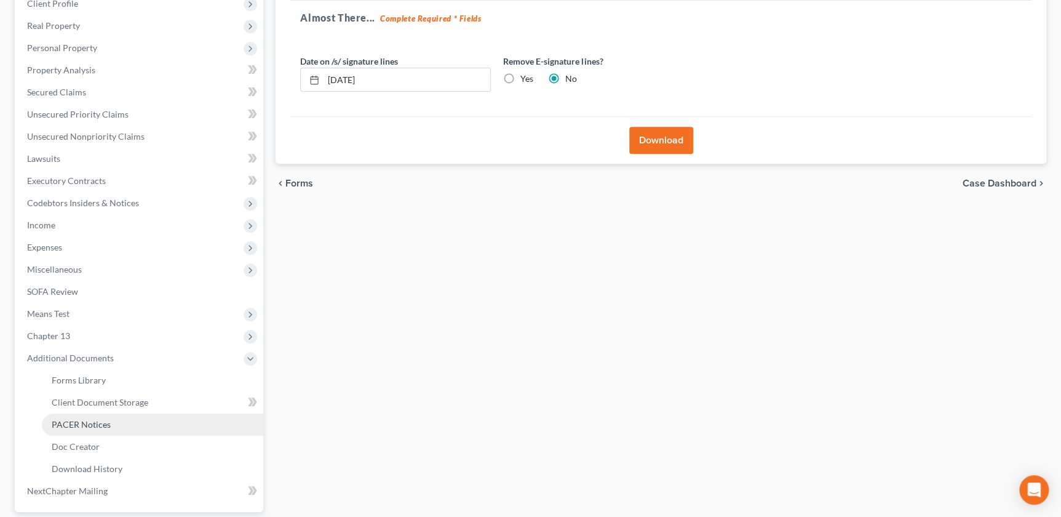
click at [88, 415] on link "PACER Notices" at bounding box center [152, 424] width 221 height 22
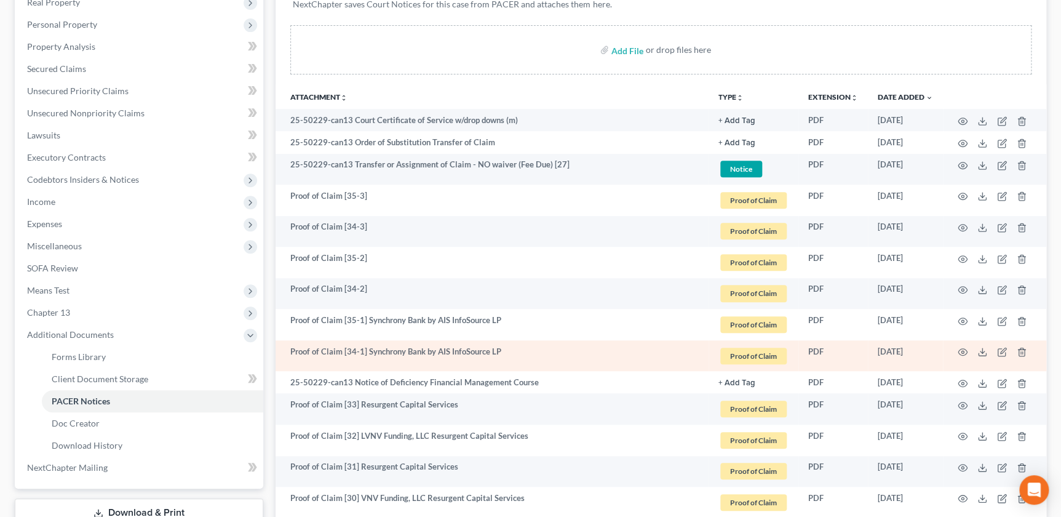
scroll to position [223, 0]
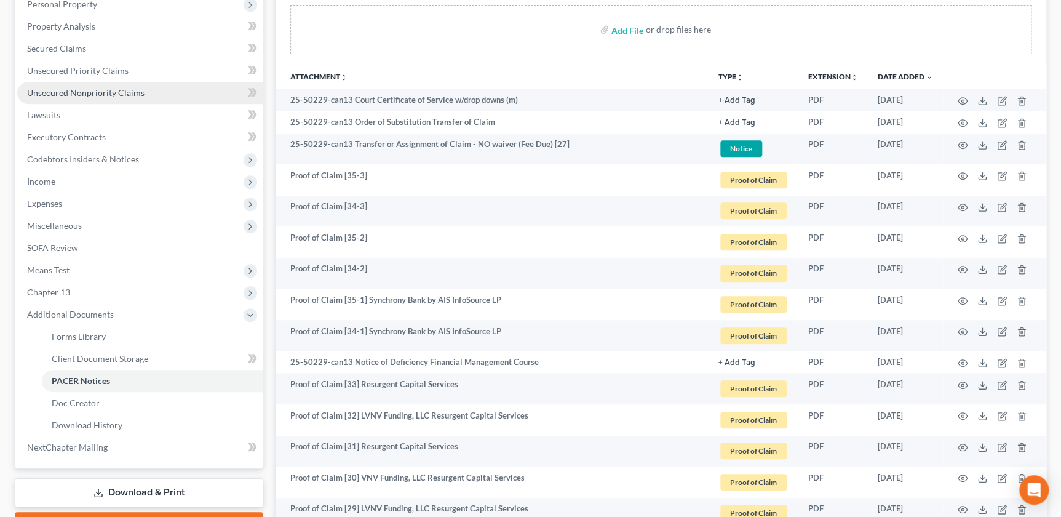
click at [95, 94] on span "Unsecured Nonpriority Claims" at bounding box center [85, 92] width 117 height 10
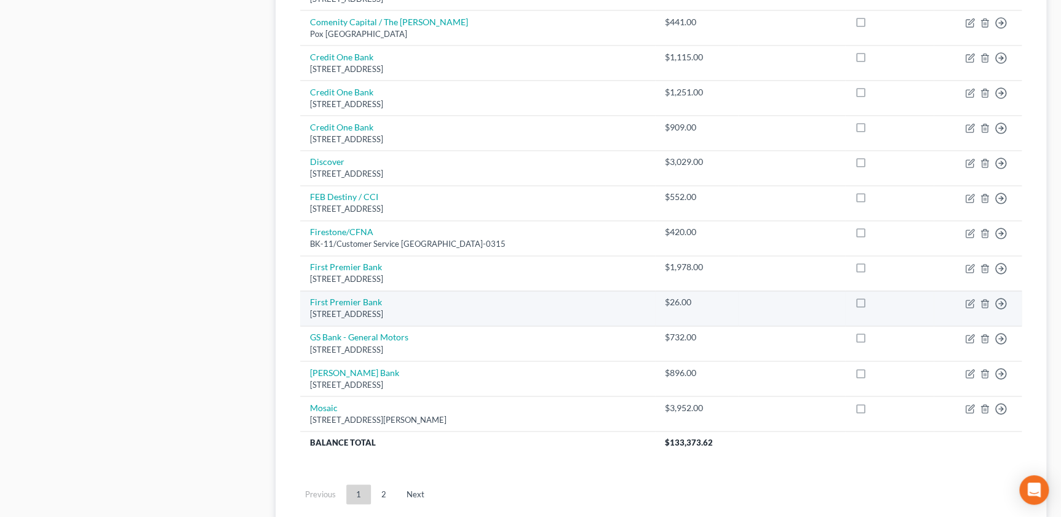
scroll to position [904, 0]
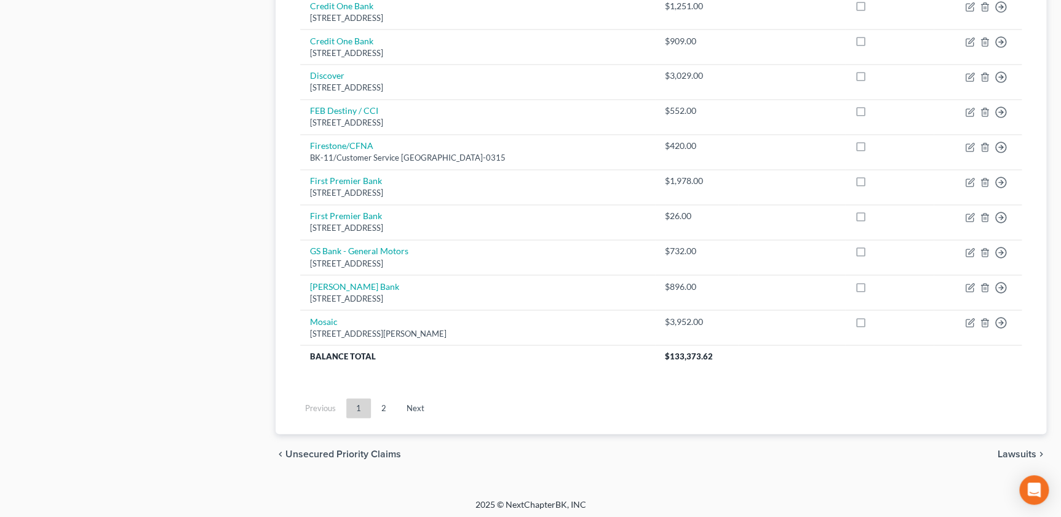
click at [382, 411] on link "2" at bounding box center [383, 408] width 25 height 20
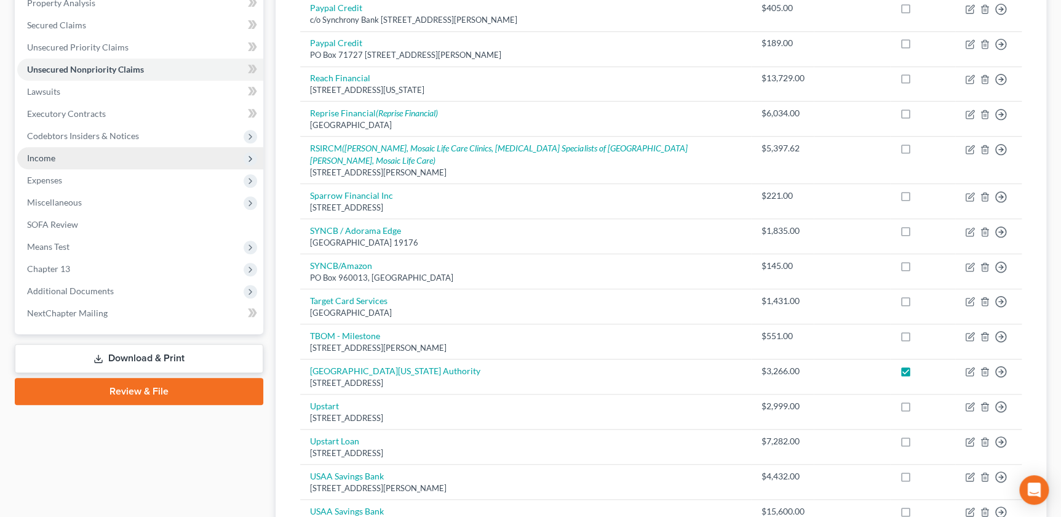
scroll to position [240, 0]
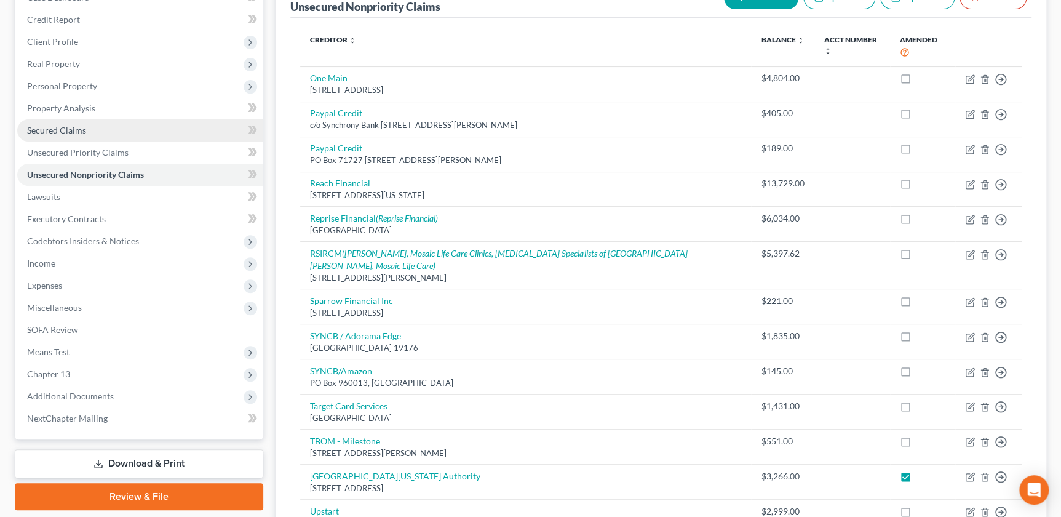
click at [62, 119] on link "Secured Claims" at bounding box center [140, 130] width 246 height 22
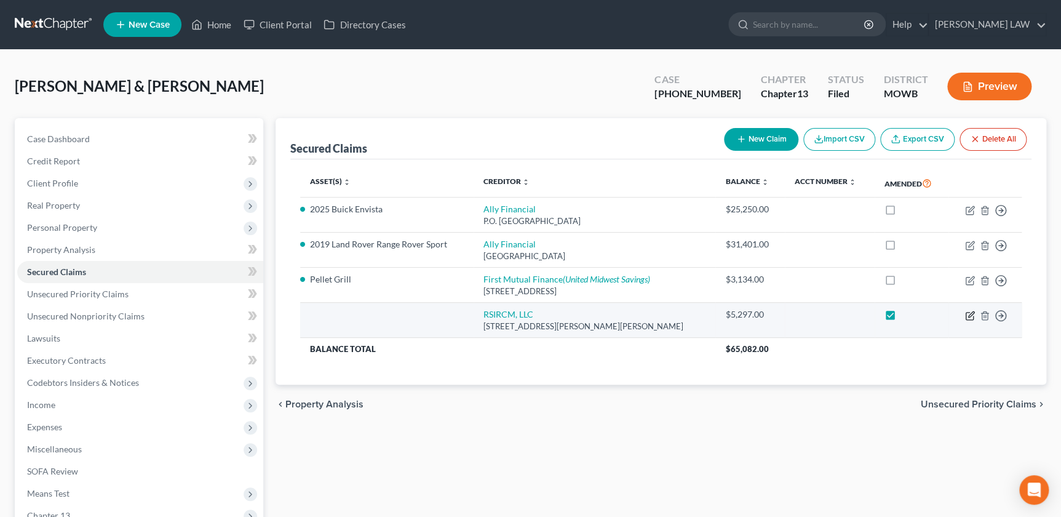
click at [971, 313] on icon "button" at bounding box center [971, 314] width 6 height 6
select select "26"
select select "2"
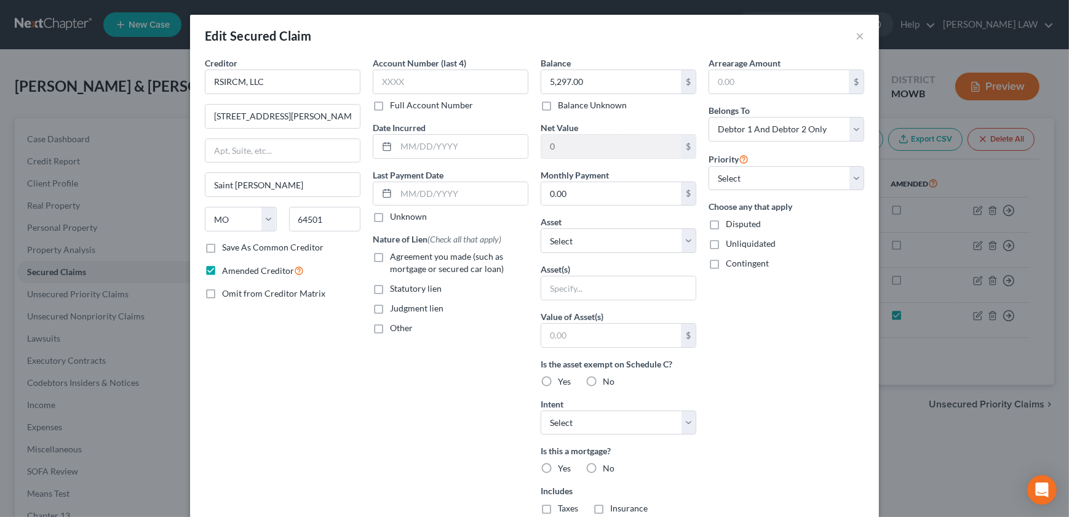
click at [390, 312] on label "Judgment lien" at bounding box center [417, 308] width 54 height 12
click at [395, 310] on input "Judgment lien" at bounding box center [399, 306] width 8 height 8
checkbox input "true"
click at [605, 241] on select "Select Other Multiple Assets 2019 Land Rover Range Rover Sport - $30000.0 2025 …" at bounding box center [619, 240] width 156 height 25
select select "4"
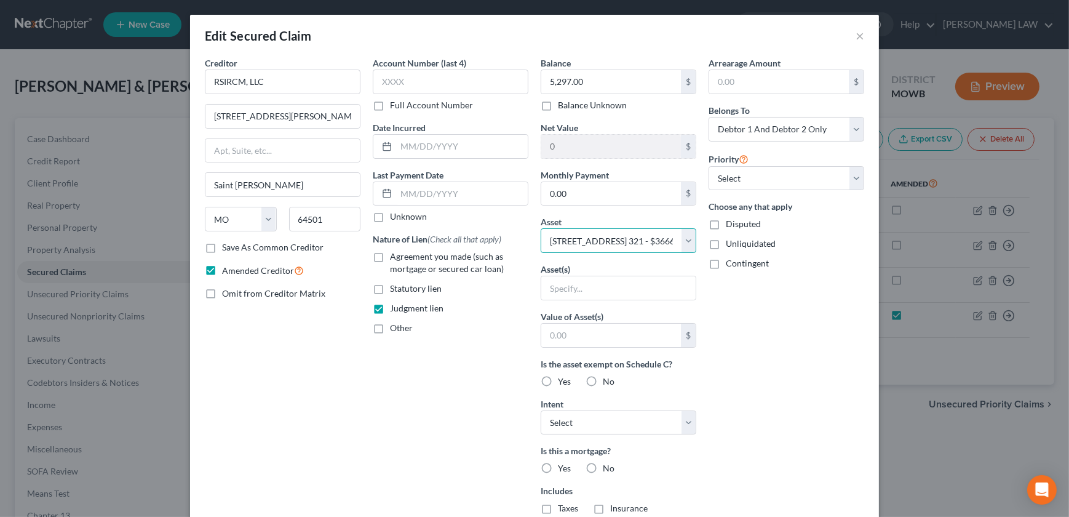
click at [541, 228] on select "Select Other Multiple Assets 2019 Land Rover Range Rover Sport - $30000.0 2025 …" at bounding box center [619, 240] width 156 height 25
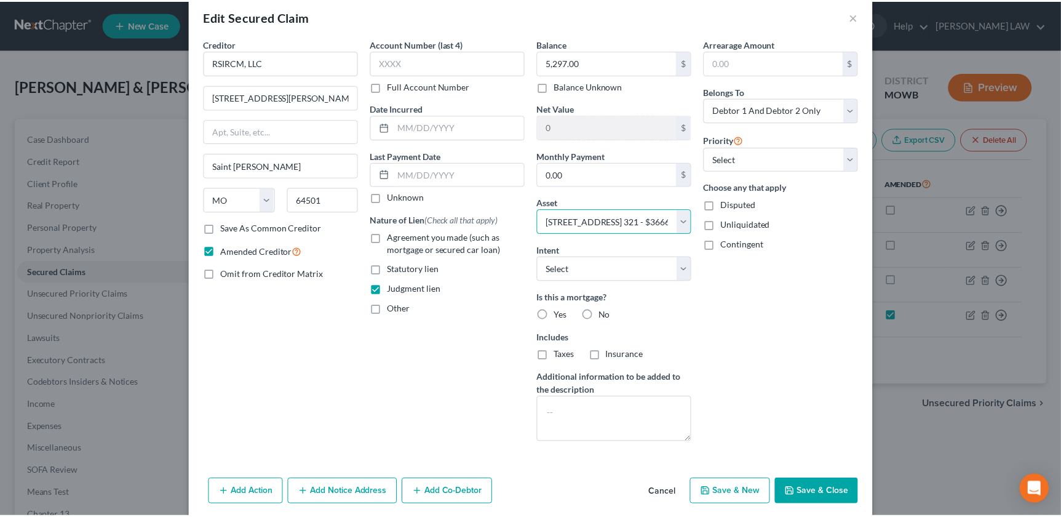
scroll to position [66, 0]
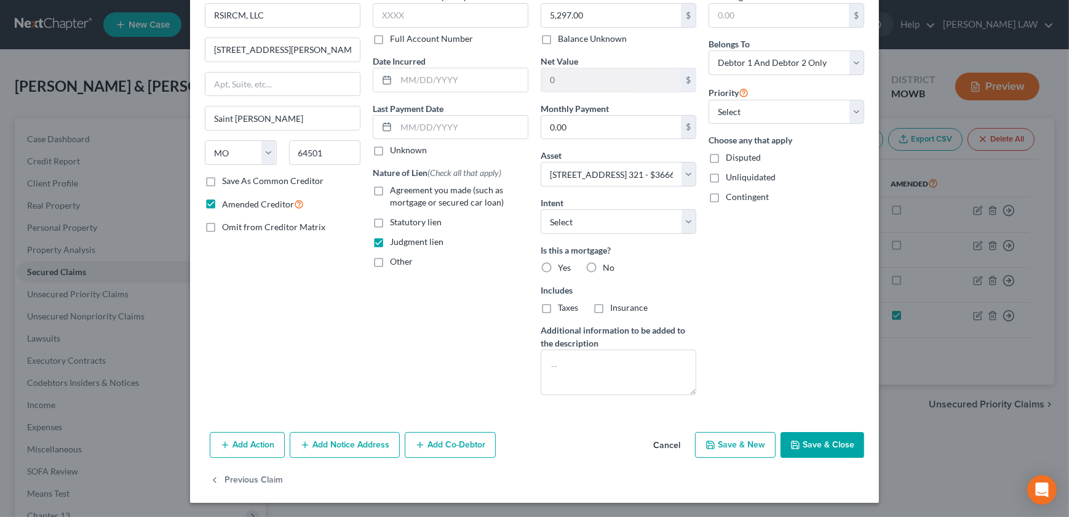
click at [603, 266] on label "No" at bounding box center [609, 267] width 12 height 12
click at [608, 266] on input "No" at bounding box center [612, 265] width 8 height 8
radio input "true"
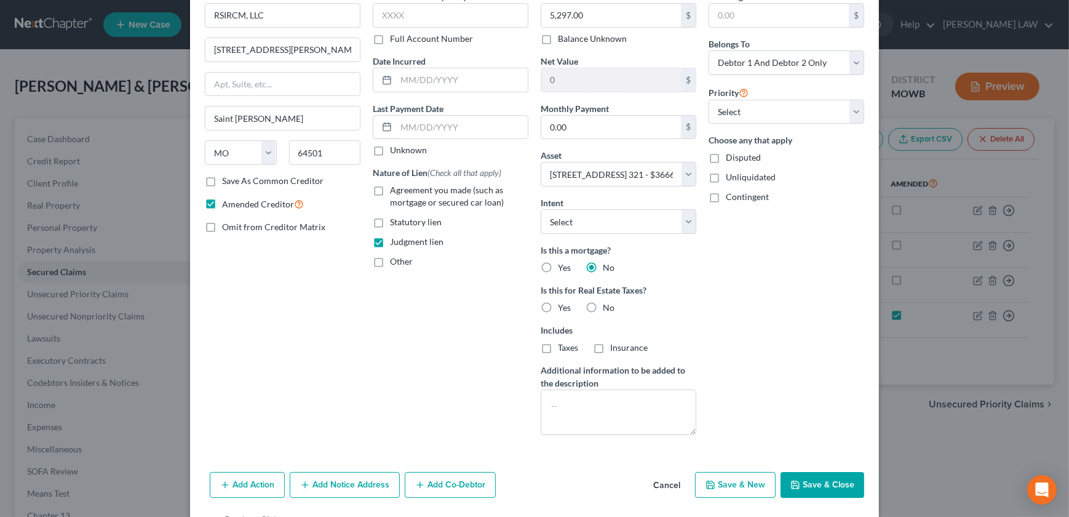
click at [603, 307] on label "No" at bounding box center [609, 307] width 12 height 12
click at [608, 307] on input "No" at bounding box center [612, 305] width 8 height 8
radio input "true"
click at [813, 486] on button "Save & Close" at bounding box center [822, 485] width 84 height 26
select select
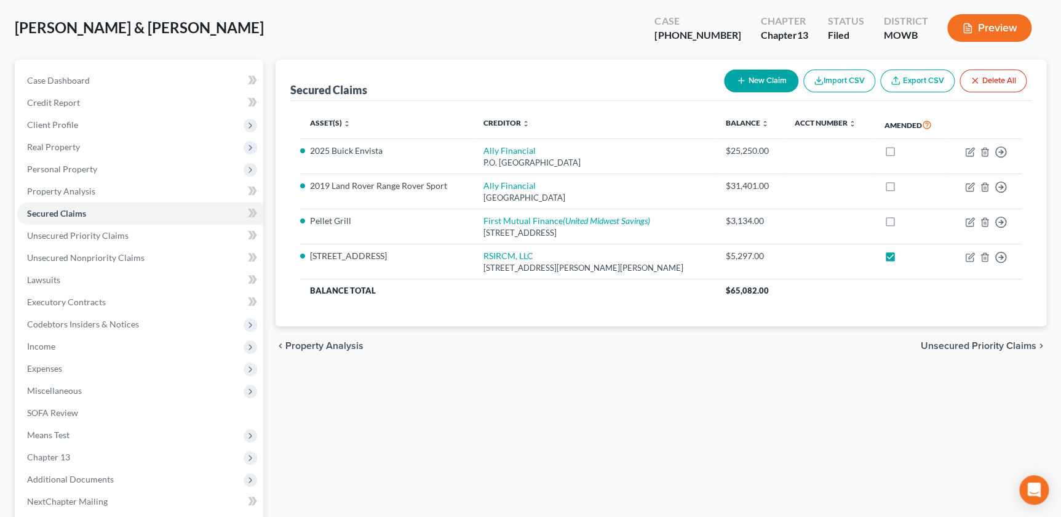
scroll to position [180, 0]
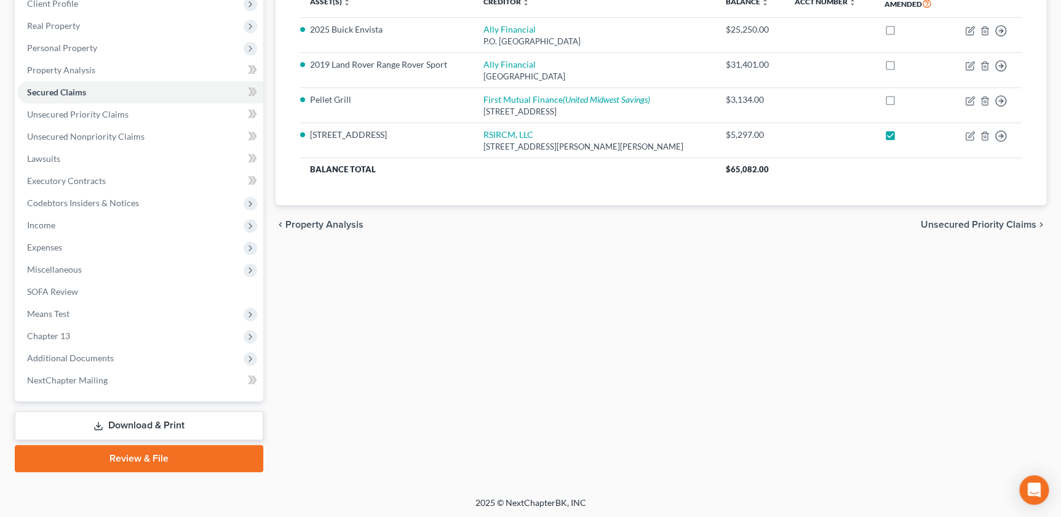
drag, startPoint x: 137, startPoint y: 418, endPoint x: 157, endPoint y: 415, distance: 20.5
click at [137, 418] on link "Download & Print" at bounding box center [139, 425] width 248 height 29
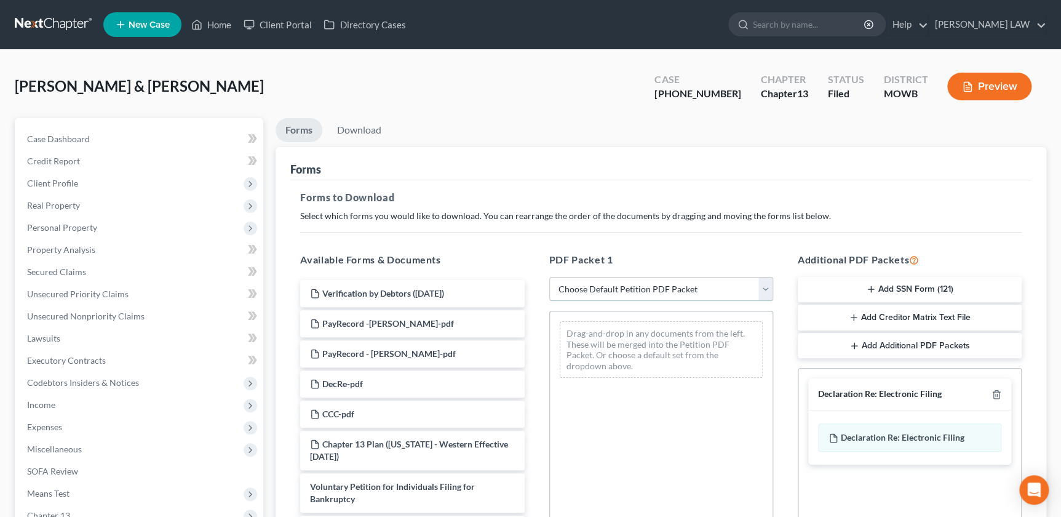
click at [689, 285] on select "Choose Default Petition PDF Packet Complete Bankruptcy Petition (all forms and …" at bounding box center [661, 289] width 224 height 25
select select "2"
click at [549, 277] on select "Choose Default Petition PDF Packet Complete Bankruptcy Petition (all forms and …" at bounding box center [661, 289] width 224 height 25
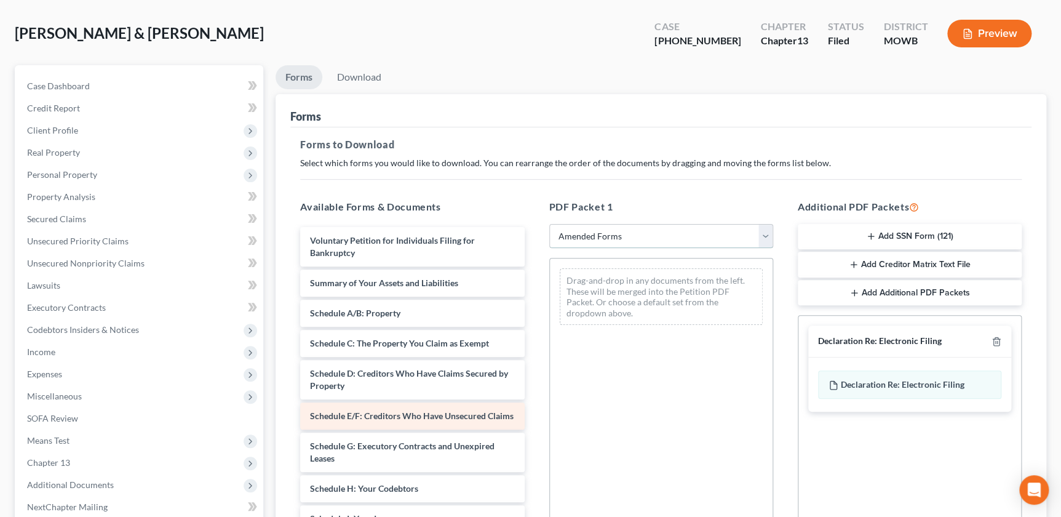
scroll to position [196, 0]
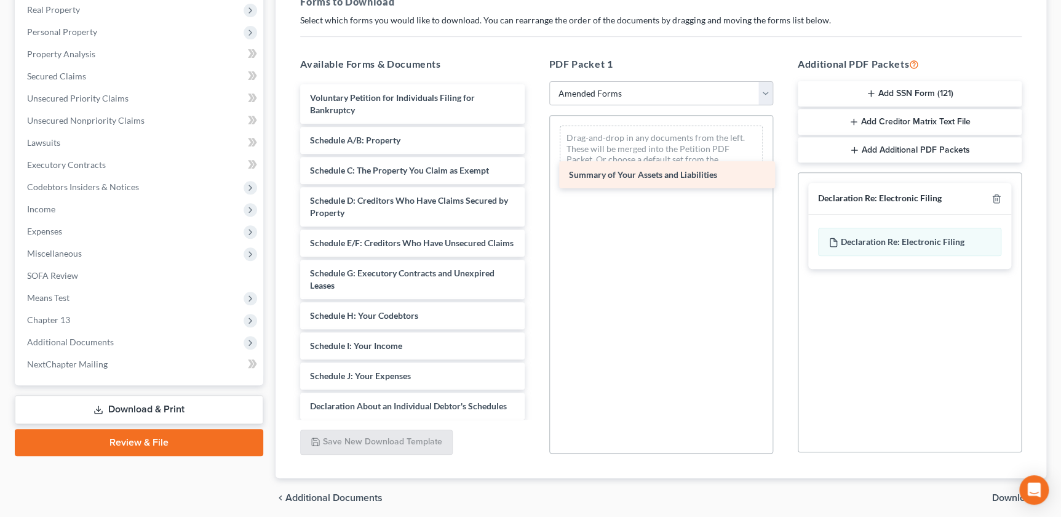
drag, startPoint x: 357, startPoint y: 146, endPoint x: 616, endPoint y: 181, distance: 261.4
click at [534, 181] on div "Summary of Your Assets and Liabilities Voluntary Petition for Individuals Filin…" at bounding box center [412, 375] width 244 height 583
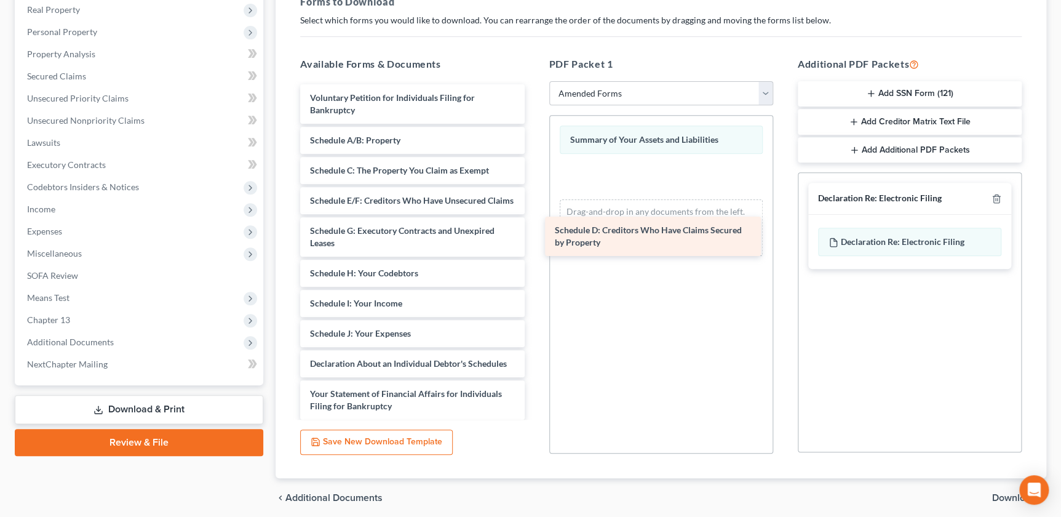
drag, startPoint x: 378, startPoint y: 194, endPoint x: 624, endPoint y: 220, distance: 246.7
click at [534, 220] on div "Schedule D: Creditors Who Have Claims Secured by Property Voluntary Petition fo…" at bounding box center [412, 354] width 244 height 541
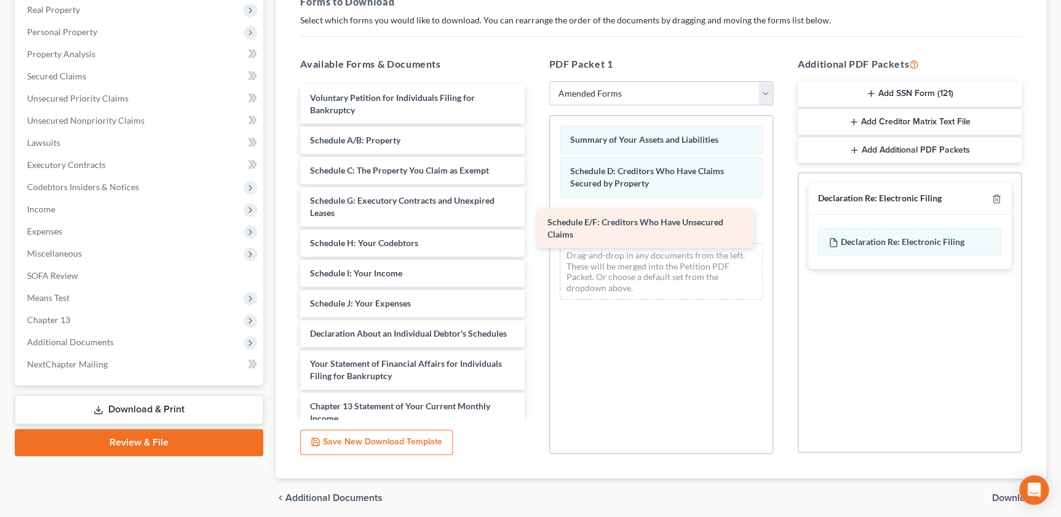
drag, startPoint x: 392, startPoint y: 212, endPoint x: 654, endPoint y: 240, distance: 263.5
click at [534, 240] on div "Schedule E/F: Creditors Who Have Unsecured Claims Voluntary Petition for Indivi…" at bounding box center [412, 339] width 244 height 510
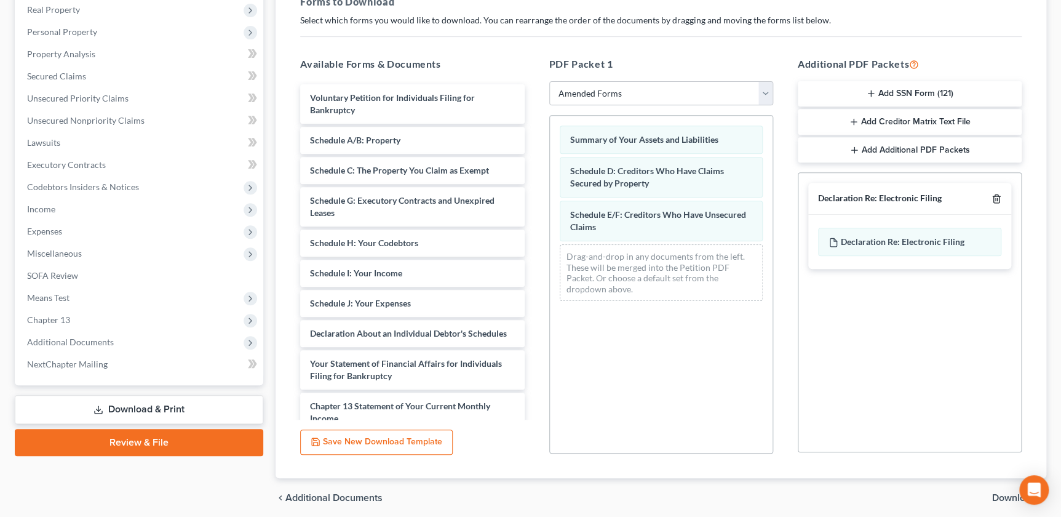
click at [998, 198] on icon "button" at bounding box center [996, 199] width 10 height 10
click at [1009, 494] on span "Download" at bounding box center [1014, 498] width 44 height 10
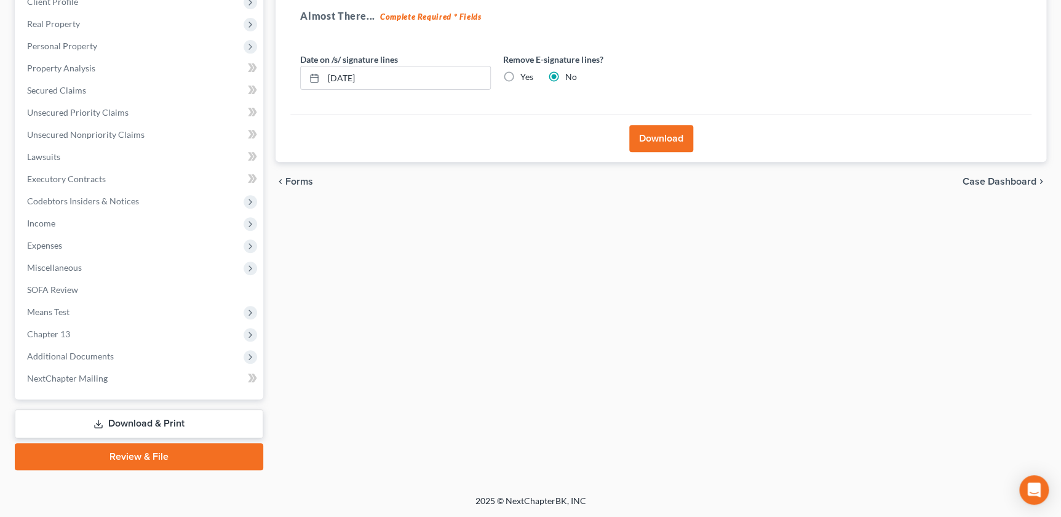
scroll to position [180, 0]
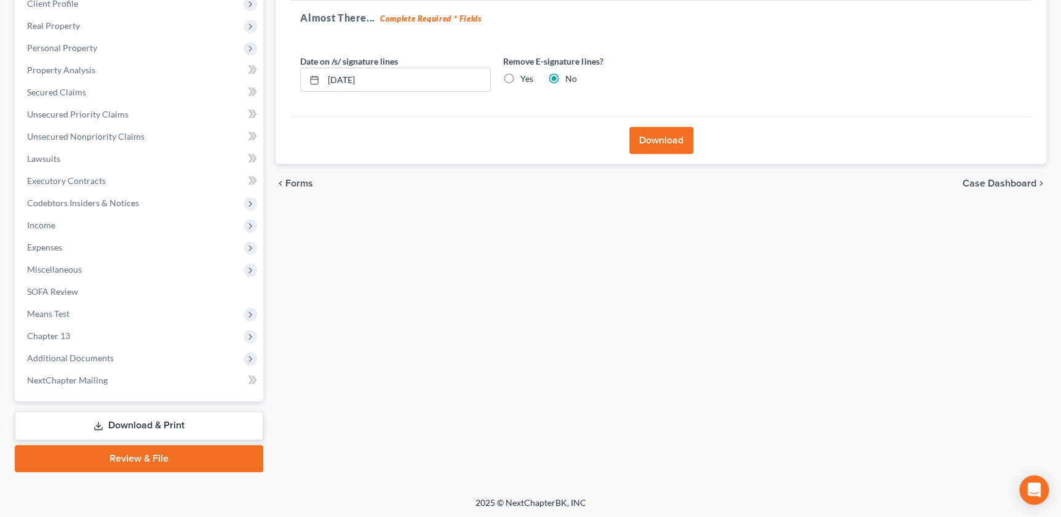
click at [667, 141] on button "Download" at bounding box center [661, 140] width 64 height 27
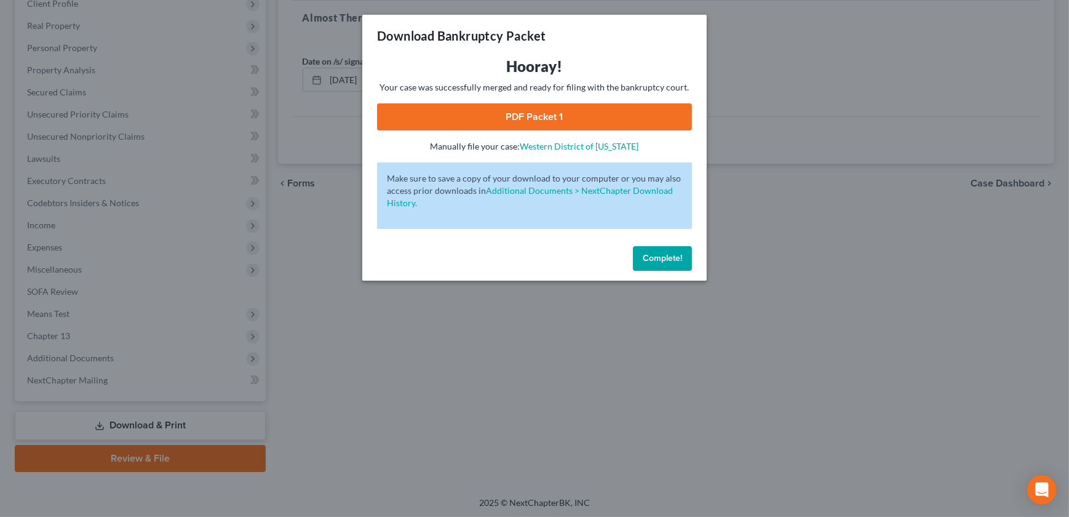
click at [528, 122] on link "PDF Packet 1" at bounding box center [534, 116] width 315 height 27
click at [648, 258] on span "Complete!" at bounding box center [662, 258] width 39 height 10
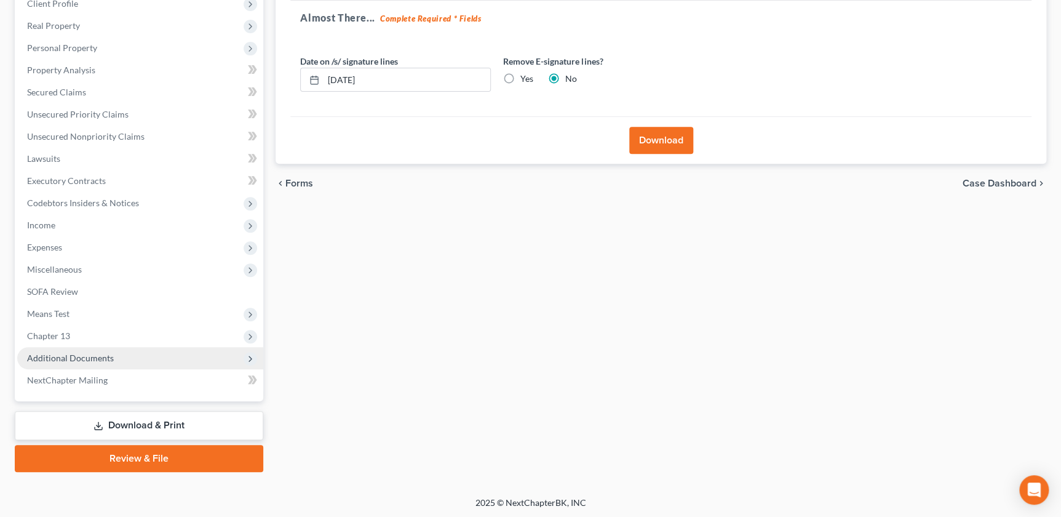
click at [92, 355] on span "Additional Documents" at bounding box center [70, 357] width 87 height 10
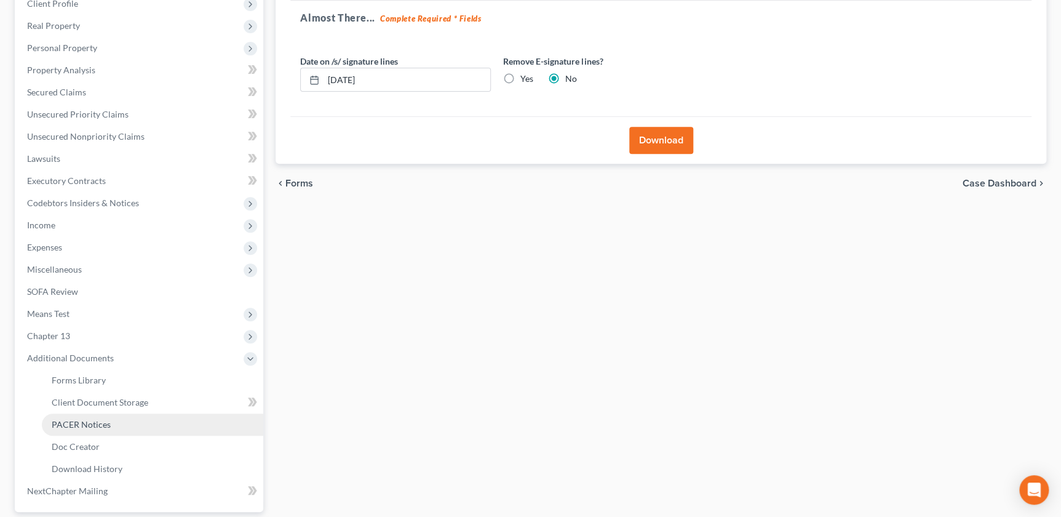
click at [109, 418] on link "PACER Notices" at bounding box center [152, 424] width 221 height 22
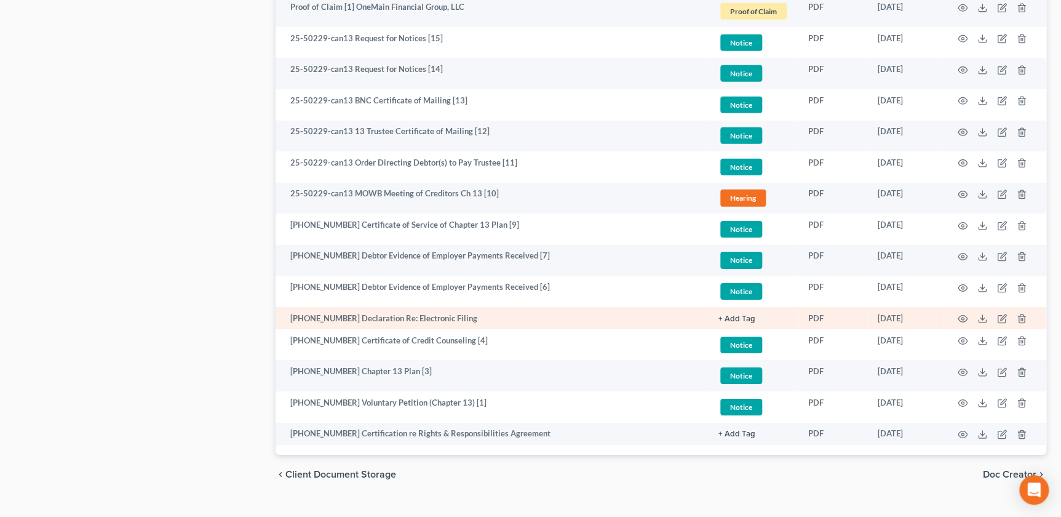
scroll to position [1848, 0]
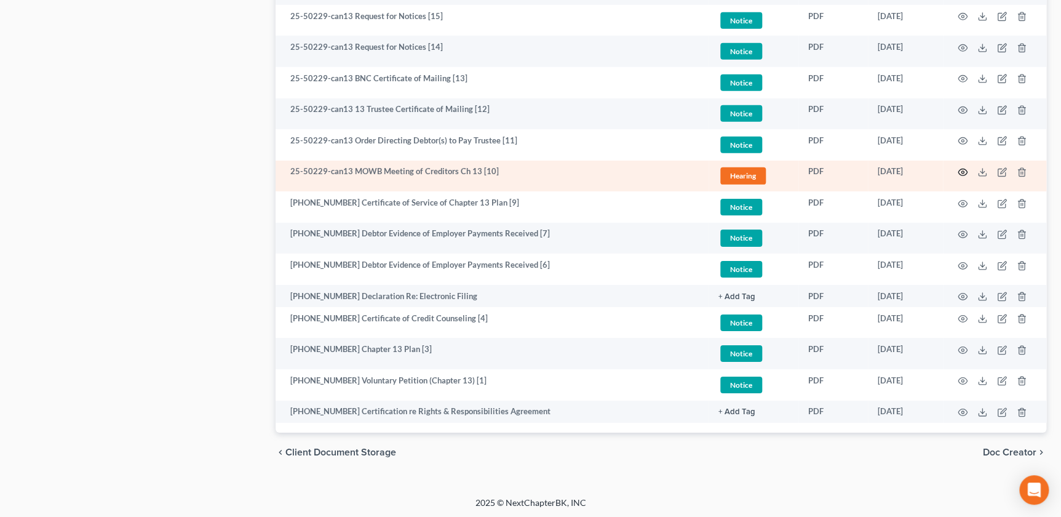
click at [963, 171] on icon "button" at bounding box center [963, 172] width 10 height 10
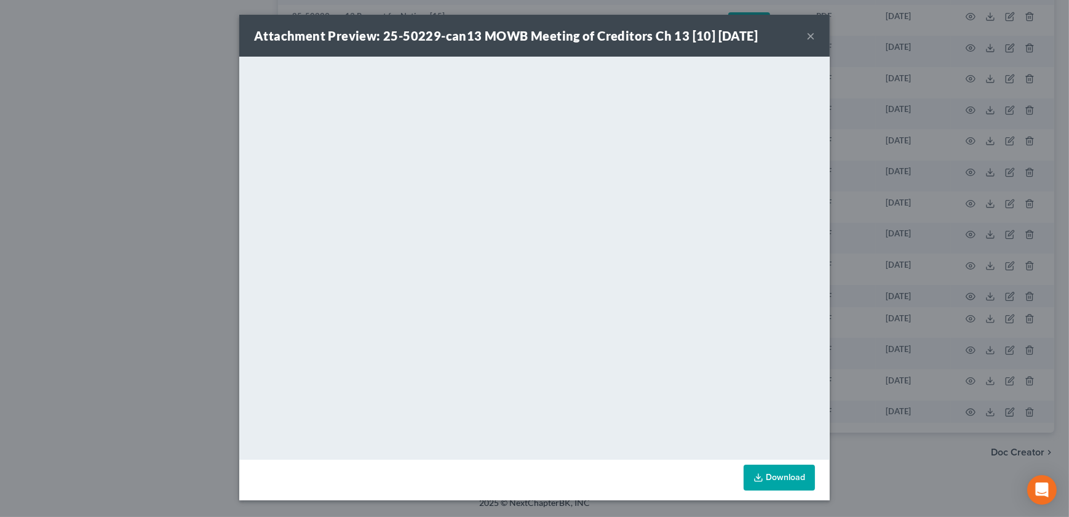
click at [812, 36] on button "×" at bounding box center [810, 35] width 9 height 15
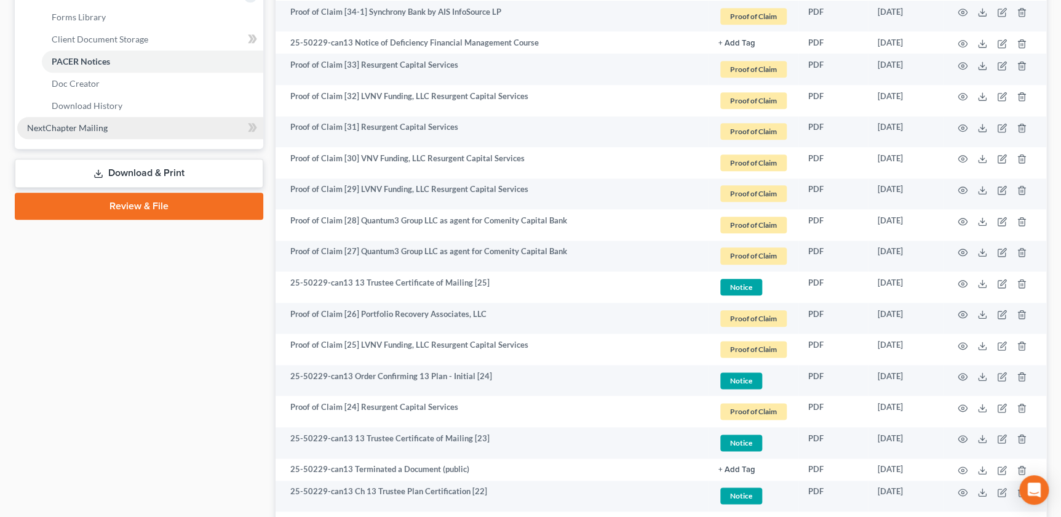
scroll to position [437, 0]
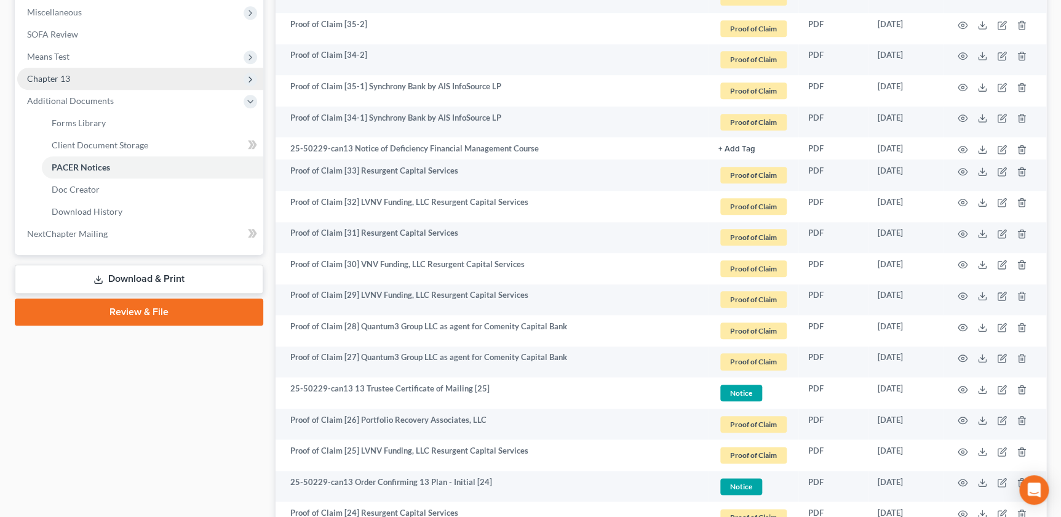
click at [76, 79] on span "Chapter 13" at bounding box center [140, 79] width 246 height 22
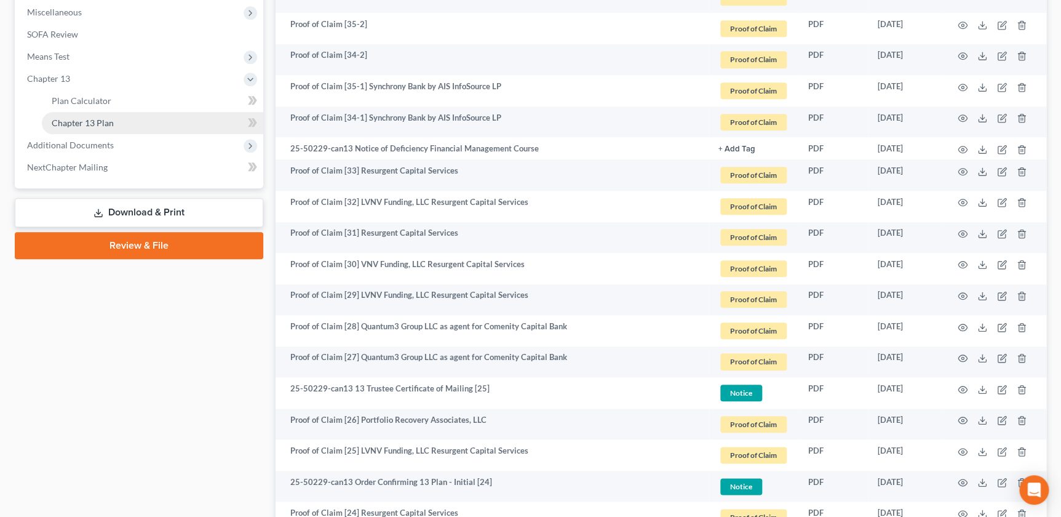
click at [103, 117] on span "Chapter 13 Plan" at bounding box center [83, 122] width 62 height 10
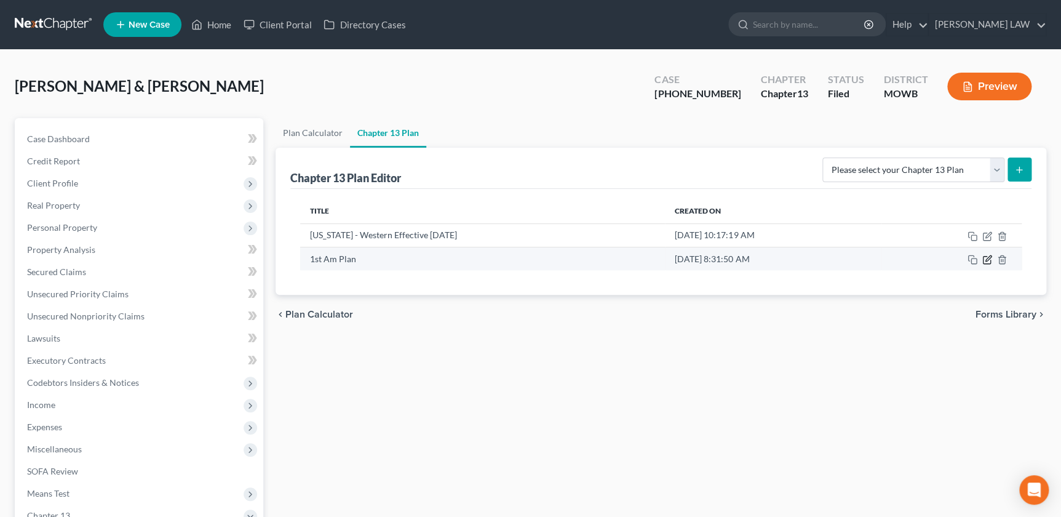
click at [985, 260] on icon "button" at bounding box center [988, 258] width 6 height 6
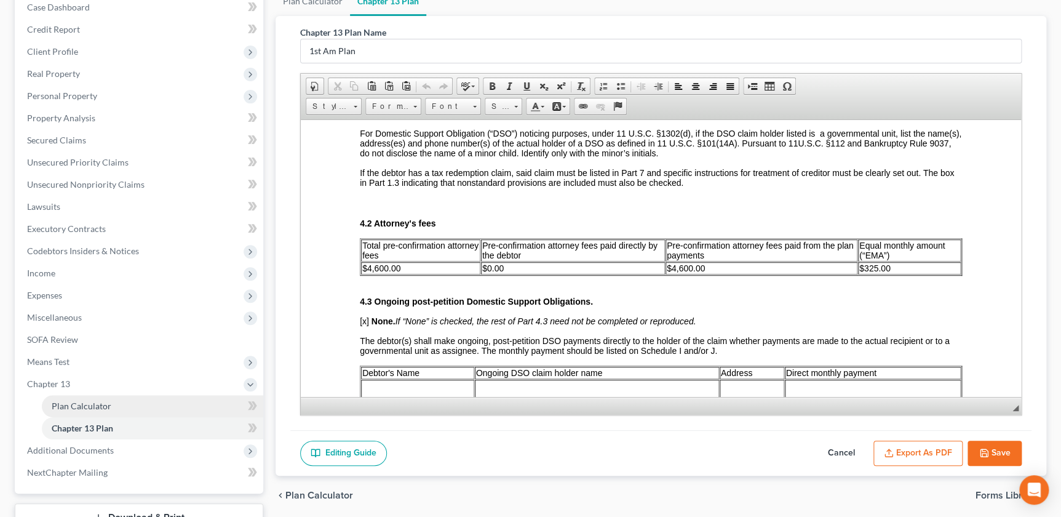
scroll to position [224, 0]
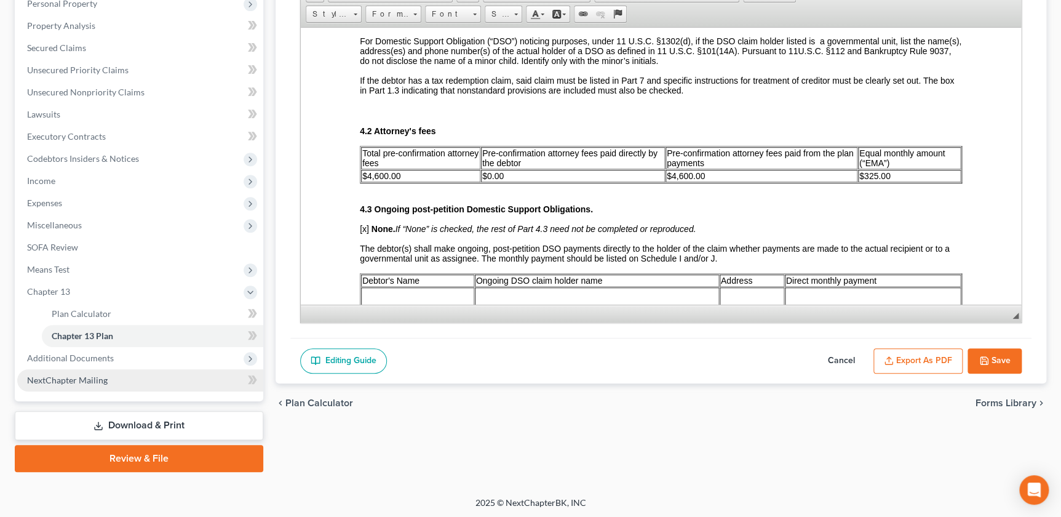
click at [110, 378] on link "NextChapter Mailing" at bounding box center [140, 380] width 246 height 22
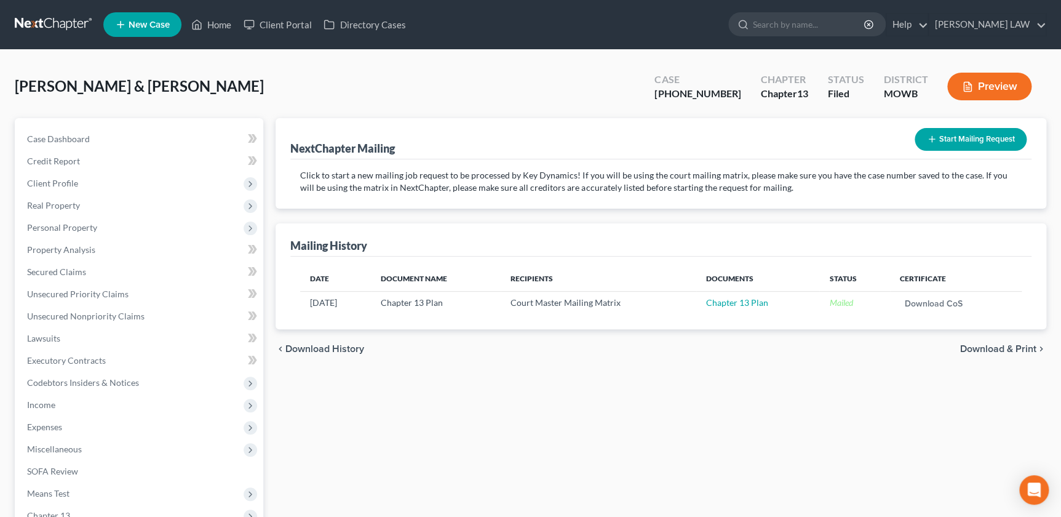
click at [945, 138] on button "Start Mailing Request" at bounding box center [971, 139] width 112 height 23
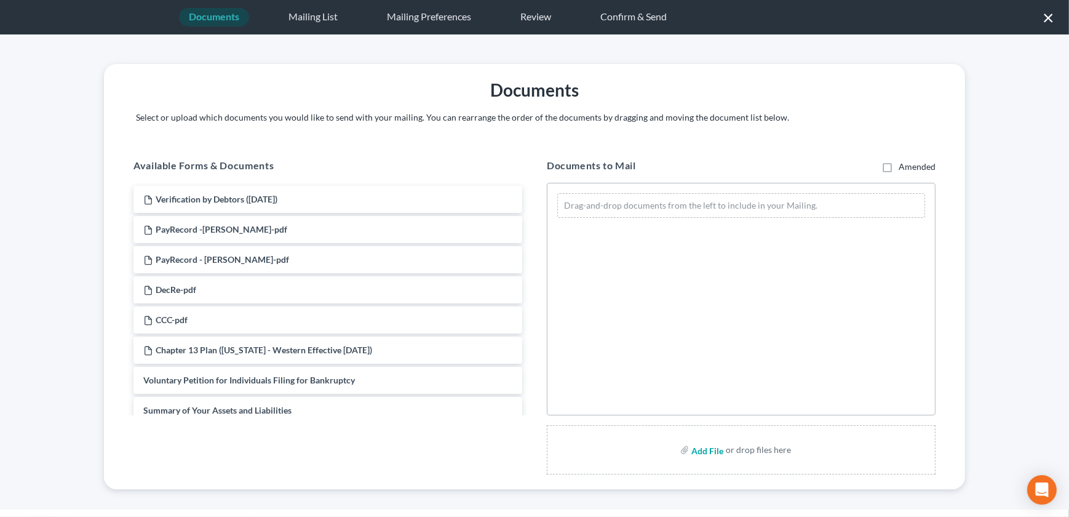
click at [707, 452] on input "file" at bounding box center [706, 450] width 30 height 22
type input "C:\fakepath\251014 1st Am Plan.pdf"
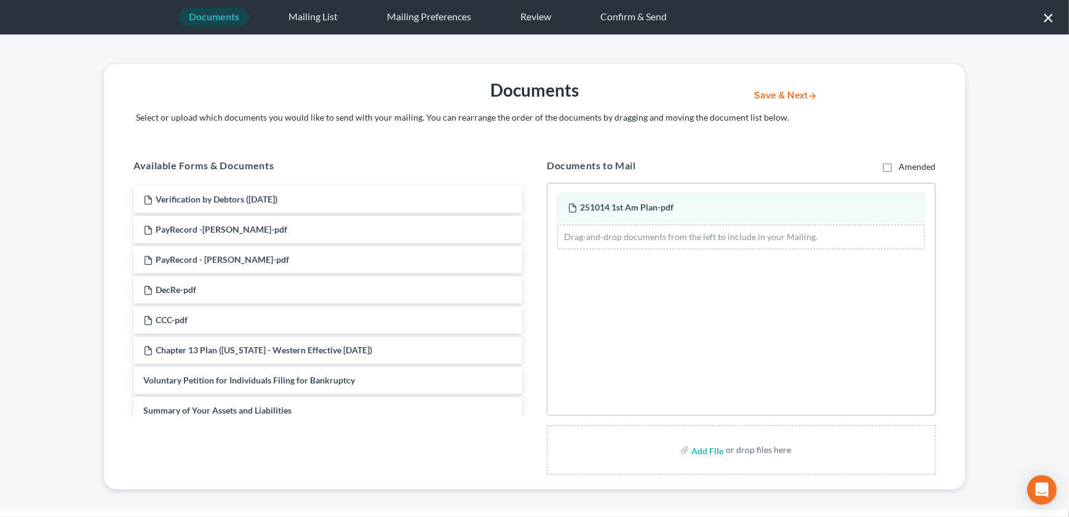
click at [769, 93] on button "Save & Next" at bounding box center [785, 95] width 83 height 10
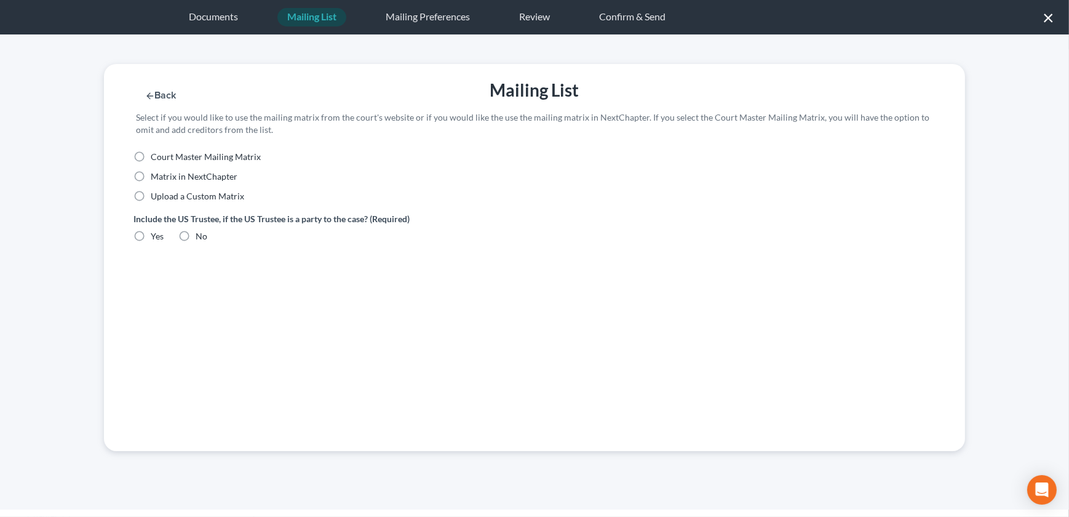
click at [151, 197] on label "Upload a Custom Matrix" at bounding box center [197, 196] width 93 height 12
click at [156, 197] on input "Upload a Custom Matrix" at bounding box center [160, 194] width 8 height 8
radio input "true"
click at [151, 242] on label "Yes" at bounding box center [157, 236] width 13 height 12
click at [156, 238] on input "Yes" at bounding box center [160, 234] width 8 height 8
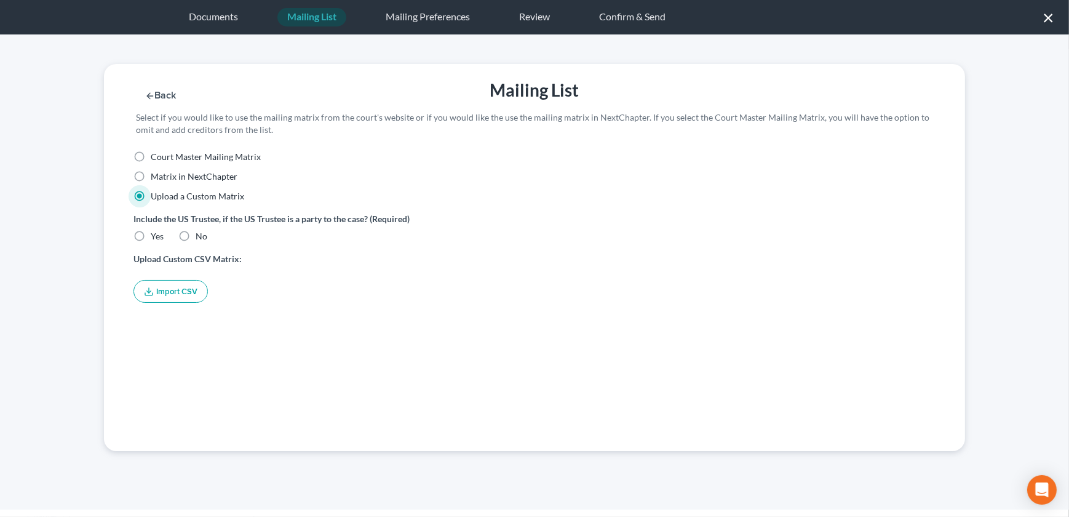
radio input "true"
click at [165, 291] on button "Import CSV" at bounding box center [170, 291] width 74 height 23
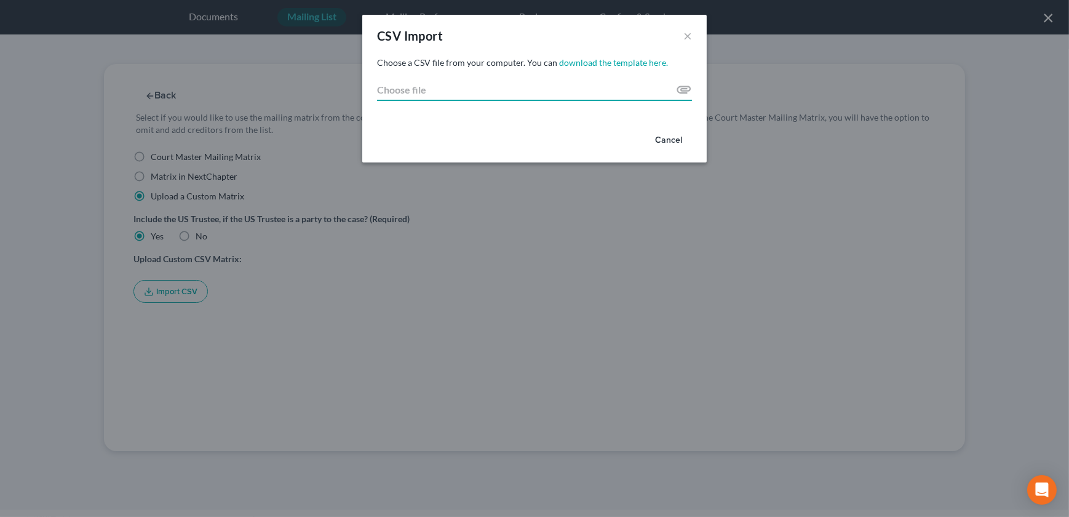
click at [676, 90] on input "Choose file" at bounding box center [534, 90] width 315 height 22
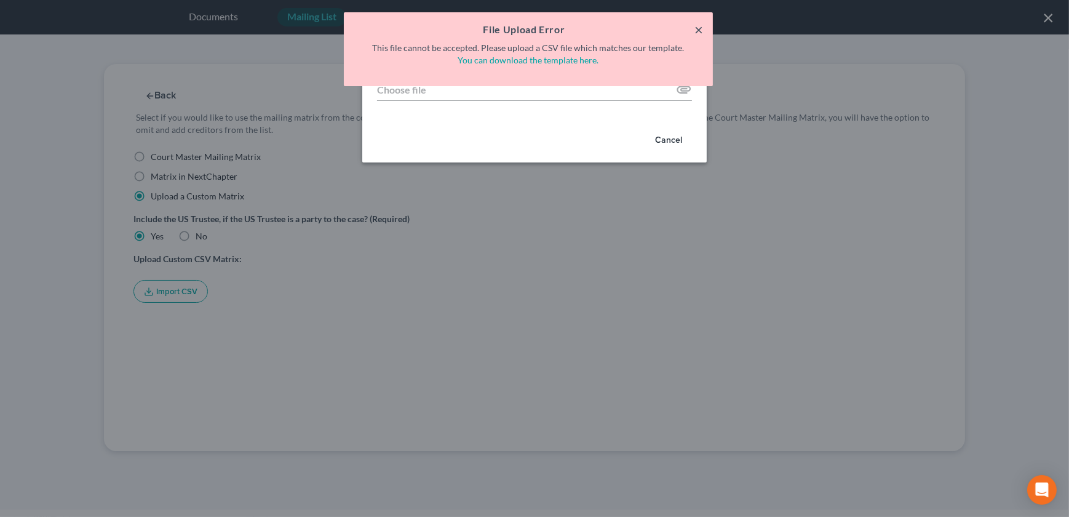
click at [696, 31] on button "×" at bounding box center [698, 29] width 9 height 15
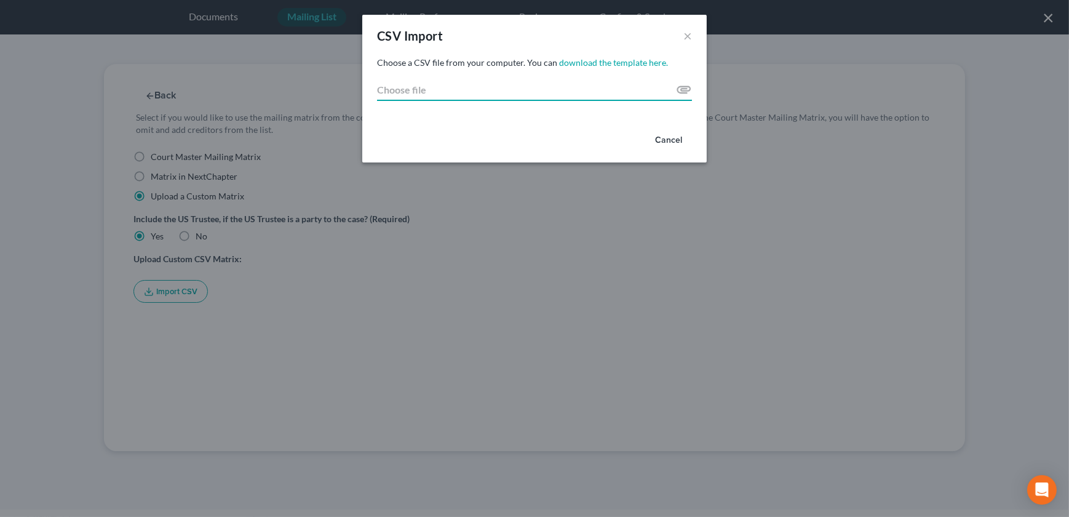
click at [689, 89] on input "Choose file" at bounding box center [534, 90] width 315 height 22
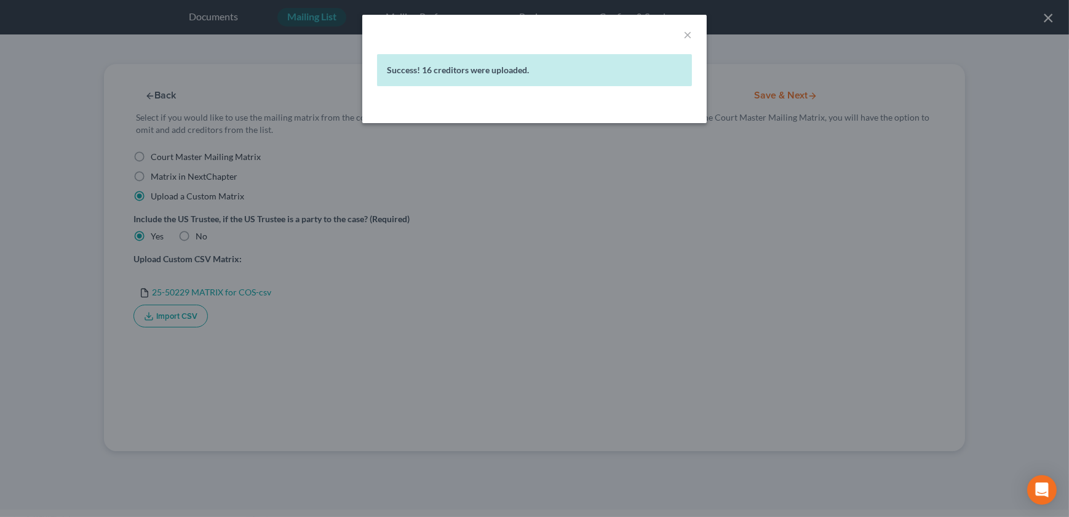
click at [792, 191] on div "× Success! 16 creditors were uploaded." at bounding box center [534, 258] width 1069 height 517
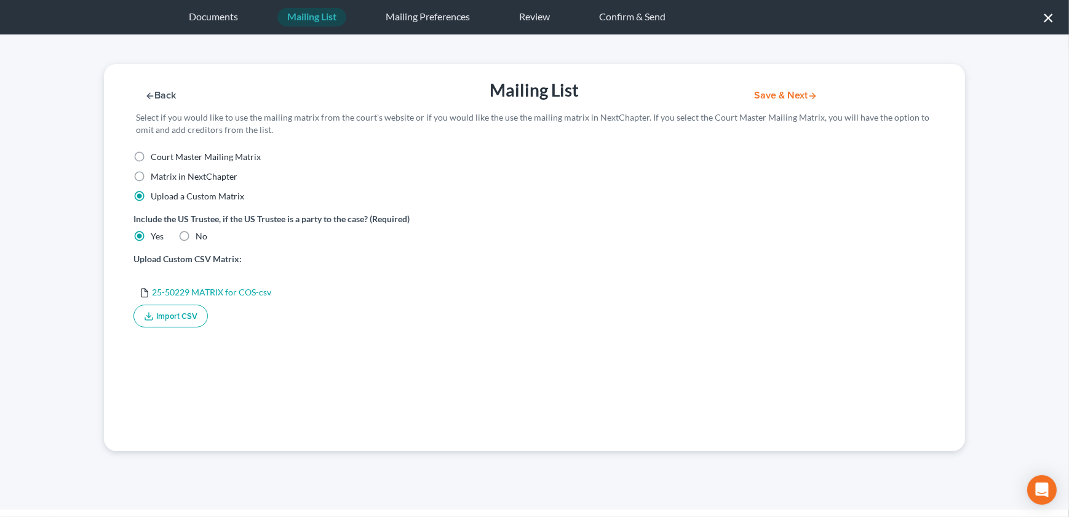
click at [779, 91] on button "Save & Next" at bounding box center [785, 95] width 83 height 10
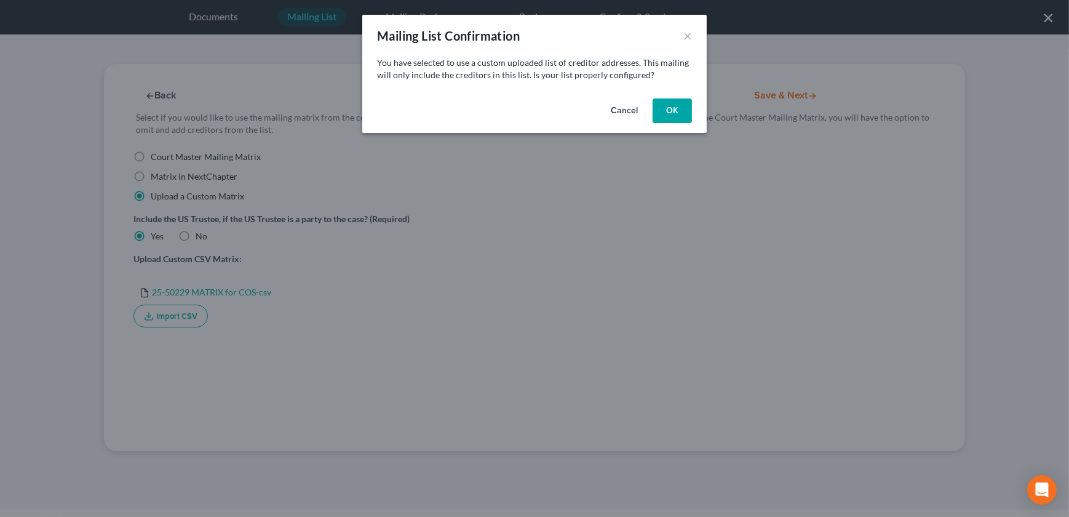
click at [680, 118] on button "OK" at bounding box center [672, 110] width 39 height 25
select select "26"
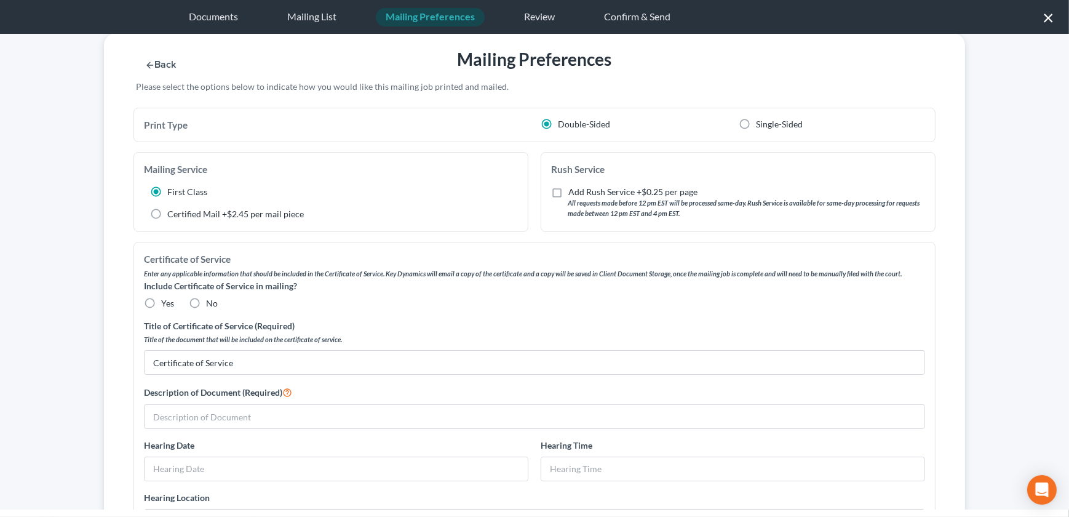
scroll to position [154, 0]
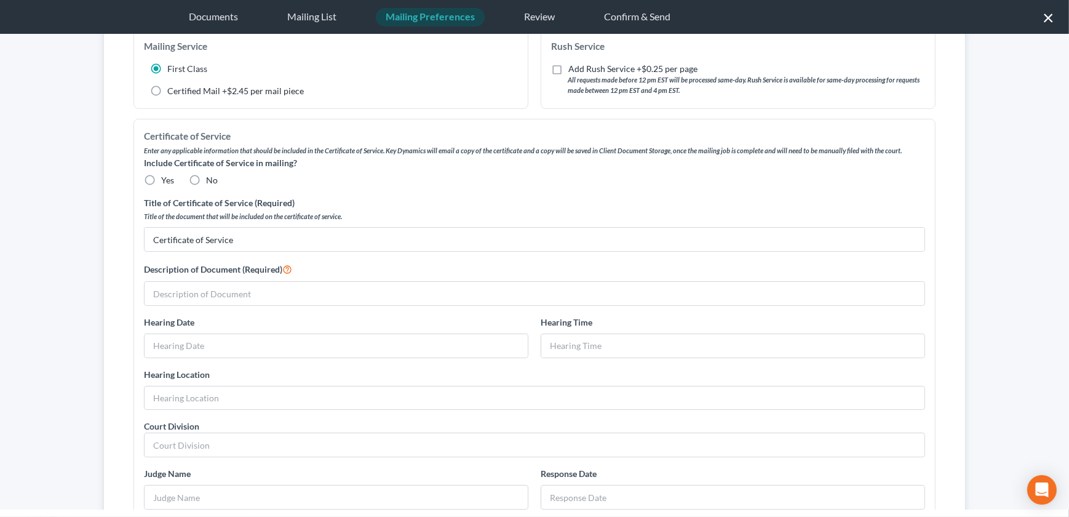
click at [206, 178] on label "No" at bounding box center [212, 180] width 12 height 12
click at [211, 178] on input "No" at bounding box center [215, 178] width 8 height 8
radio input "true"
click at [197, 290] on input "text" at bounding box center [535, 293] width 780 height 23
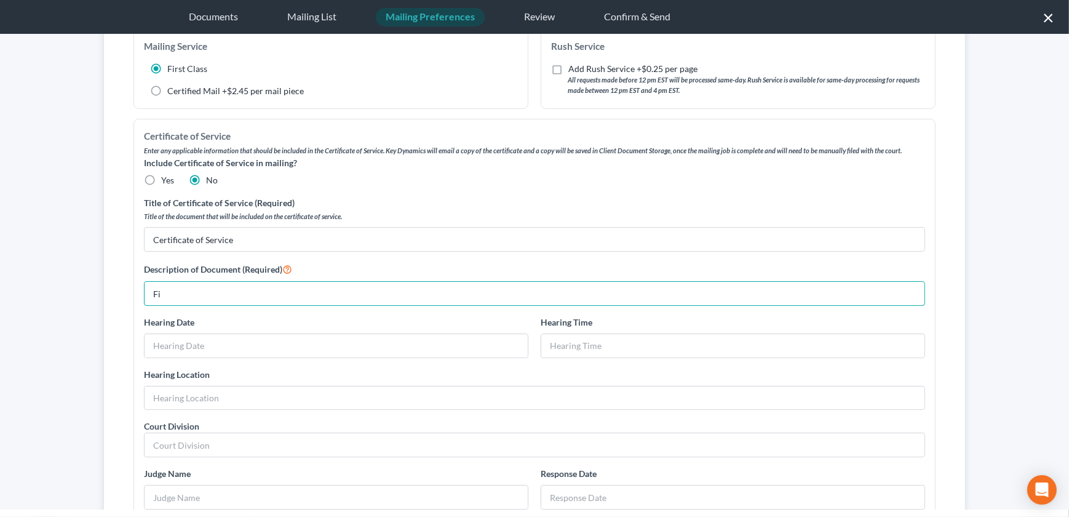
type input "F"
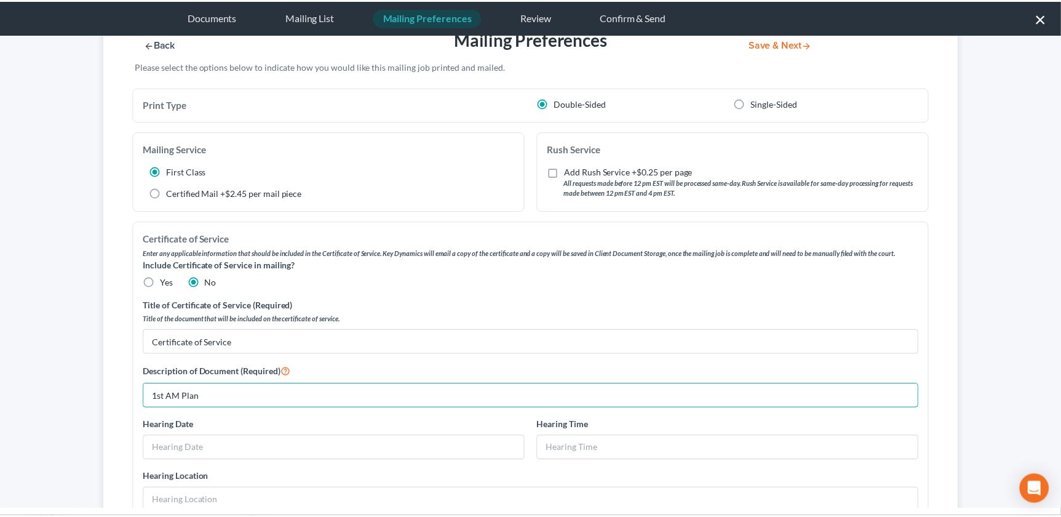
scroll to position [0, 0]
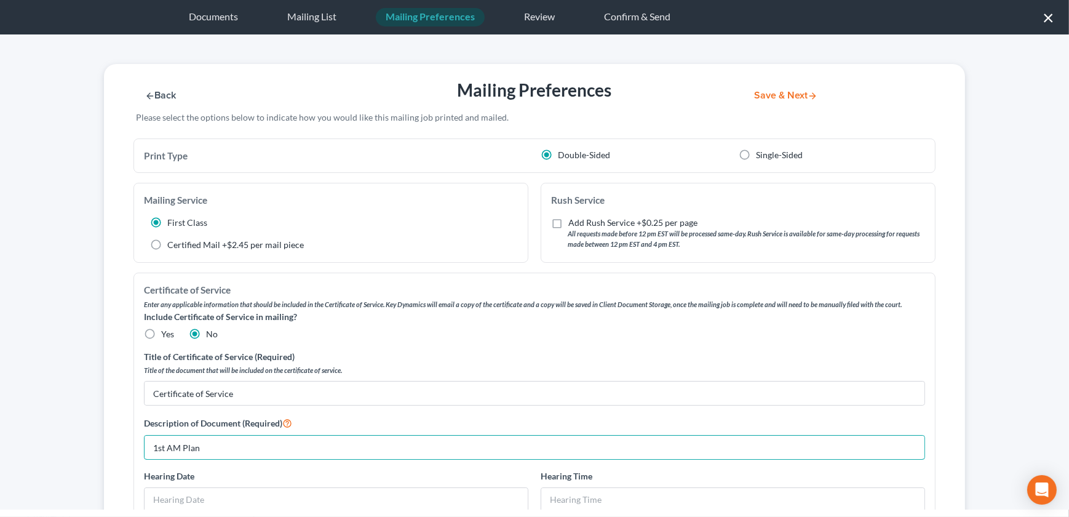
type input "1st AM Plan"
click at [762, 97] on button "Save & Next" at bounding box center [785, 95] width 83 height 10
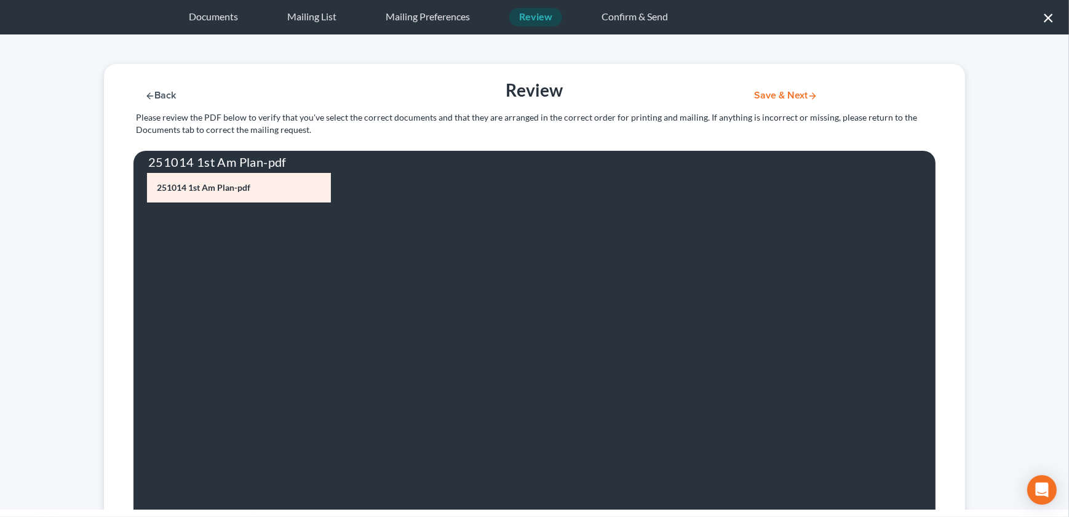
drag, startPoint x: 767, startPoint y: 101, endPoint x: 765, endPoint y: 92, distance: 9.4
click at [767, 100] on div "Back Review Save & Next Please review the PDF below to verify that you've selec…" at bounding box center [534, 107] width 873 height 87
click at [765, 92] on button "Save & Next" at bounding box center [785, 95] width 83 height 10
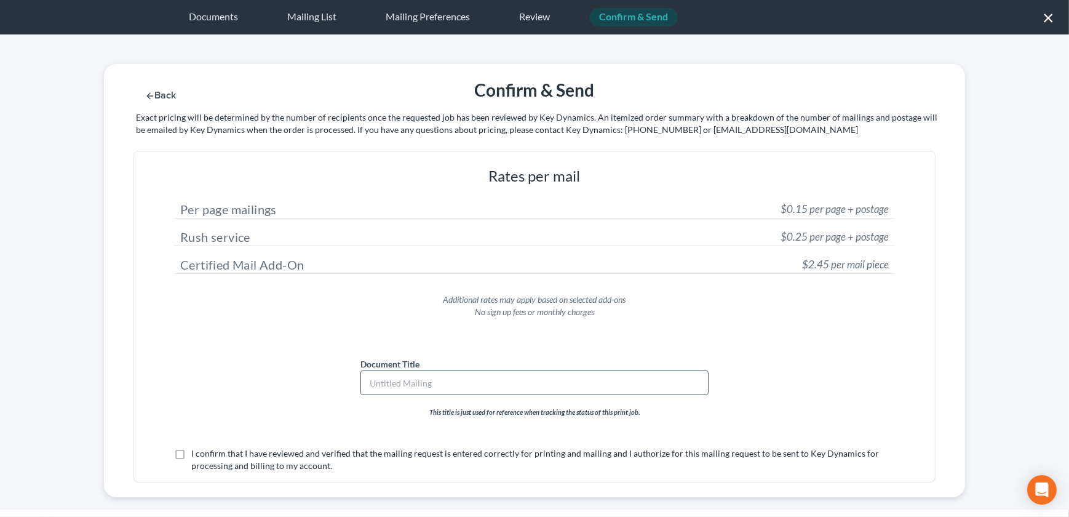
click at [431, 394] on div at bounding box center [534, 382] width 348 height 25
click at [386, 357] on label "Document Title" at bounding box center [389, 363] width 59 height 13
click at [389, 375] on input "text" at bounding box center [534, 382] width 347 height 23
type input "1st Am Plan"
click at [191, 451] on label "I confirm that I have reviewed and verified that the mailing request is entered…" at bounding box center [543, 459] width 704 height 25
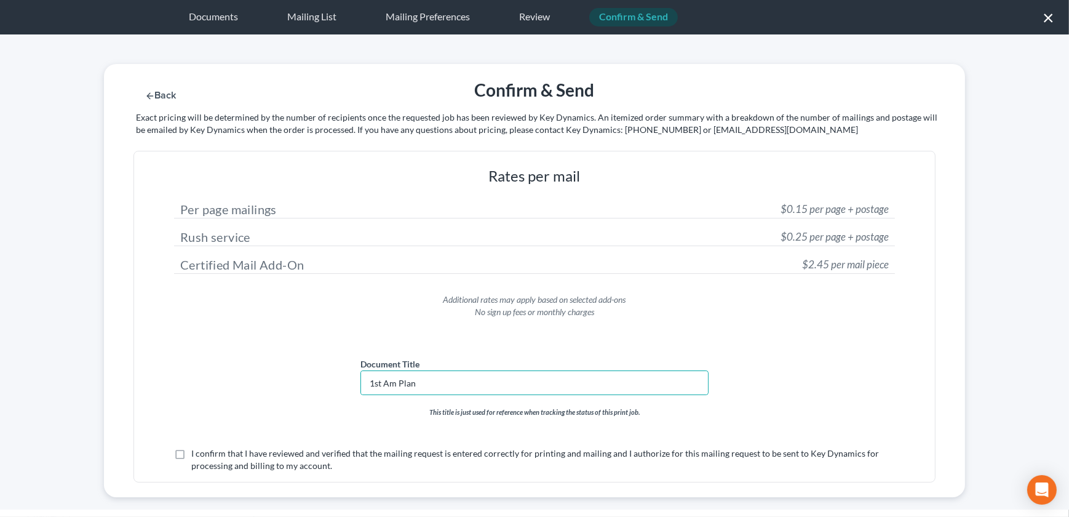
click at [196, 451] on input "I confirm that I have reviewed and verified that the mailing request is entered…" at bounding box center [200, 451] width 8 height 8
checkbox input "true"
click at [790, 87] on div "Back Confirm & Send Submit for Mailing Exact pricing will be determined by the …" at bounding box center [534, 107] width 873 height 87
click at [787, 90] on button "Submit for Mailing" at bounding box center [801, 95] width 114 height 10
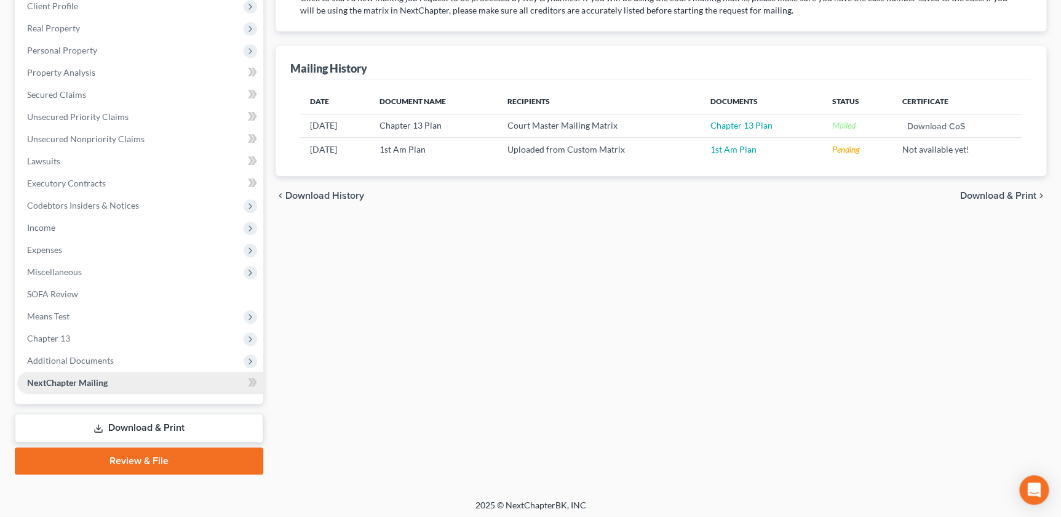
scroll to position [180, 0]
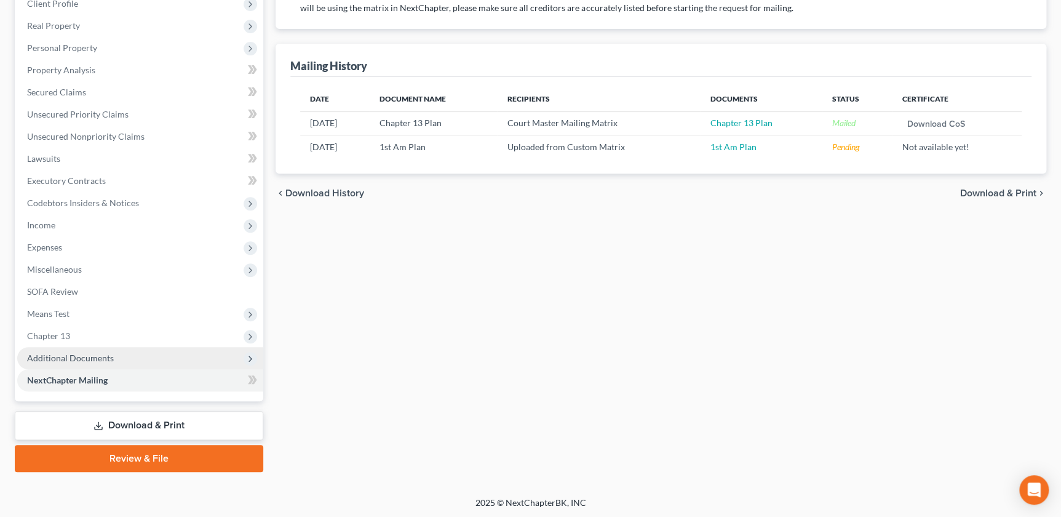
click at [86, 360] on span "Additional Documents" at bounding box center [70, 357] width 87 height 10
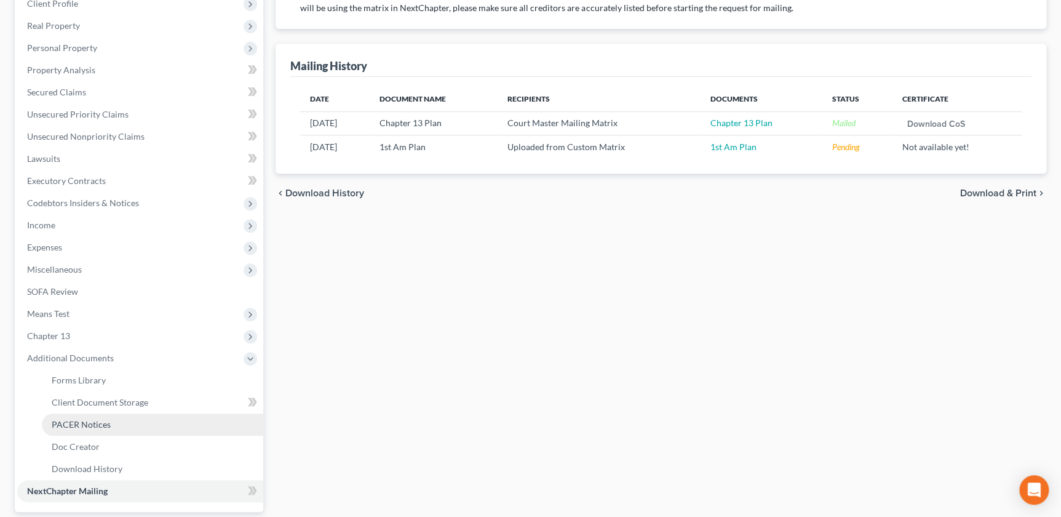
click at [133, 424] on link "PACER Notices" at bounding box center [152, 424] width 221 height 22
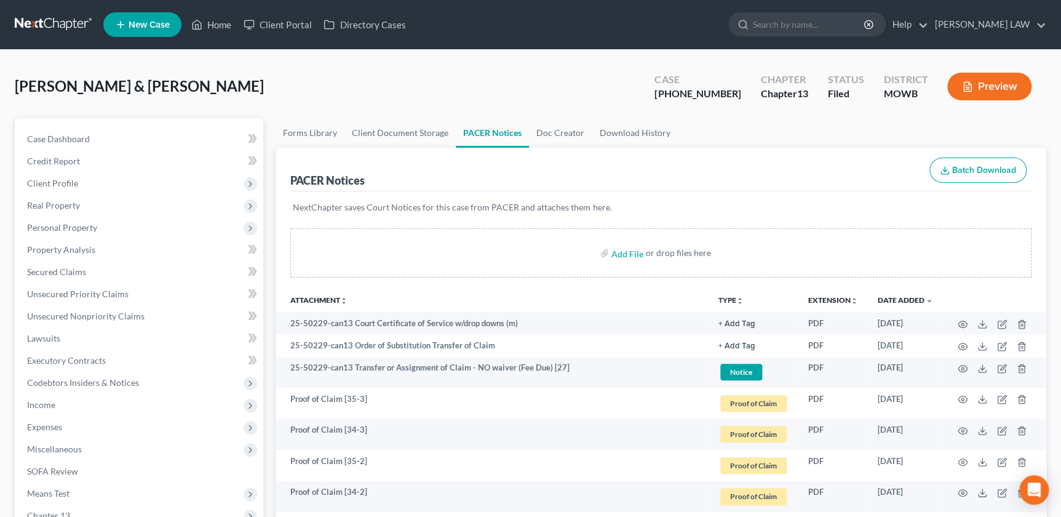
click at [843, 40] on ul "New Case Home Client Portal Directory Cases - No Result - See all results Or Pr…" at bounding box center [574, 25] width 943 height 32
click at [840, 31] on input "search" at bounding box center [809, 24] width 113 height 23
type input "bond"
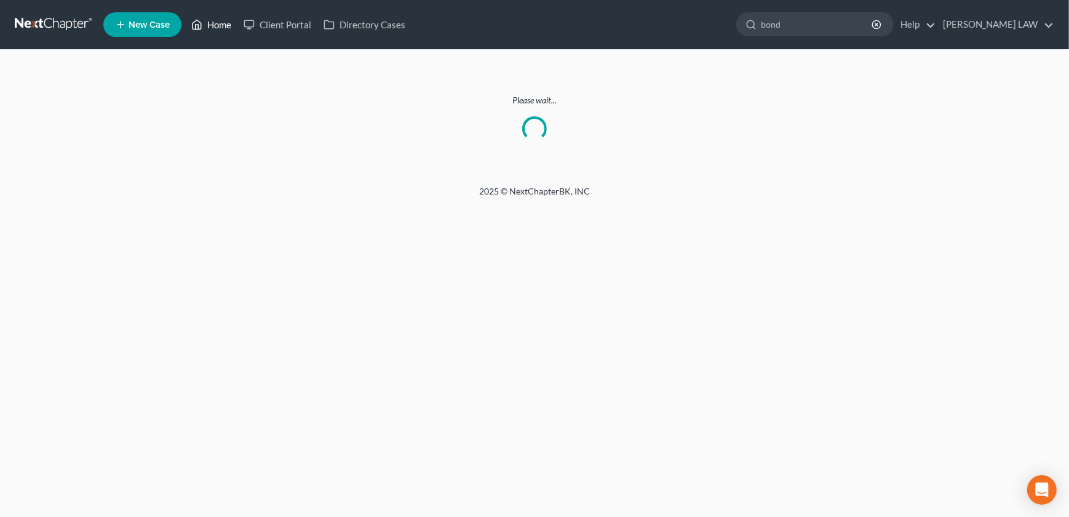
click at [221, 28] on link "Home" at bounding box center [211, 25] width 52 height 22
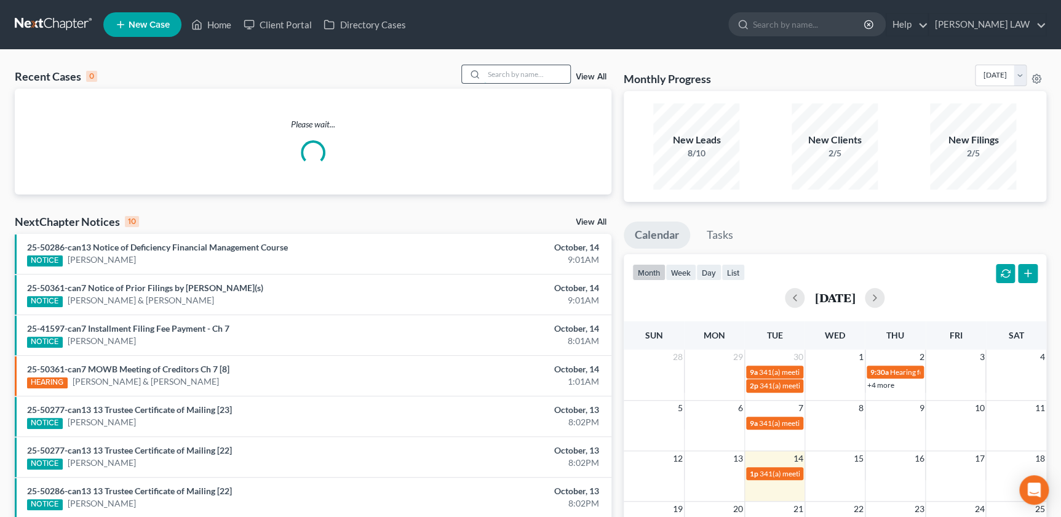
click at [508, 73] on input "search" at bounding box center [527, 74] width 86 height 18
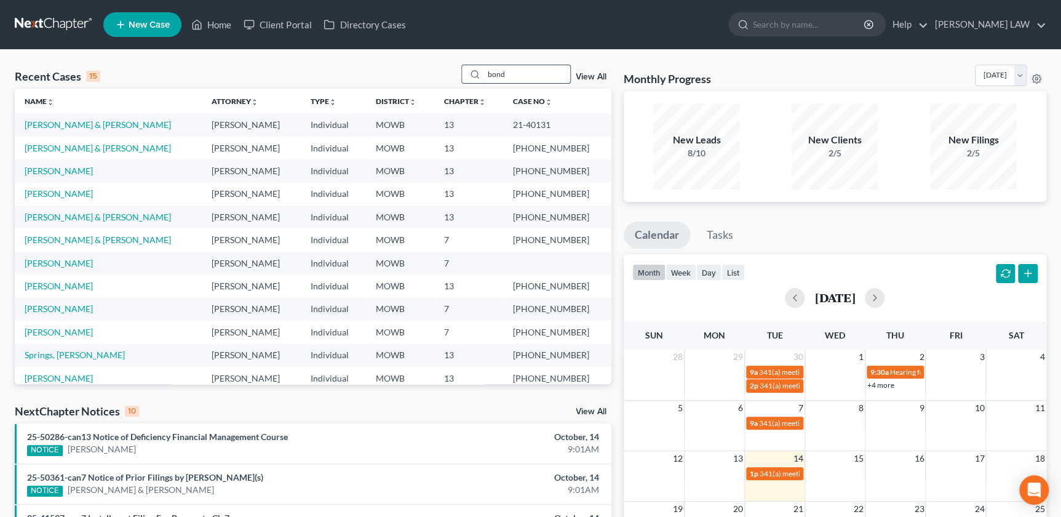
type input "bond"
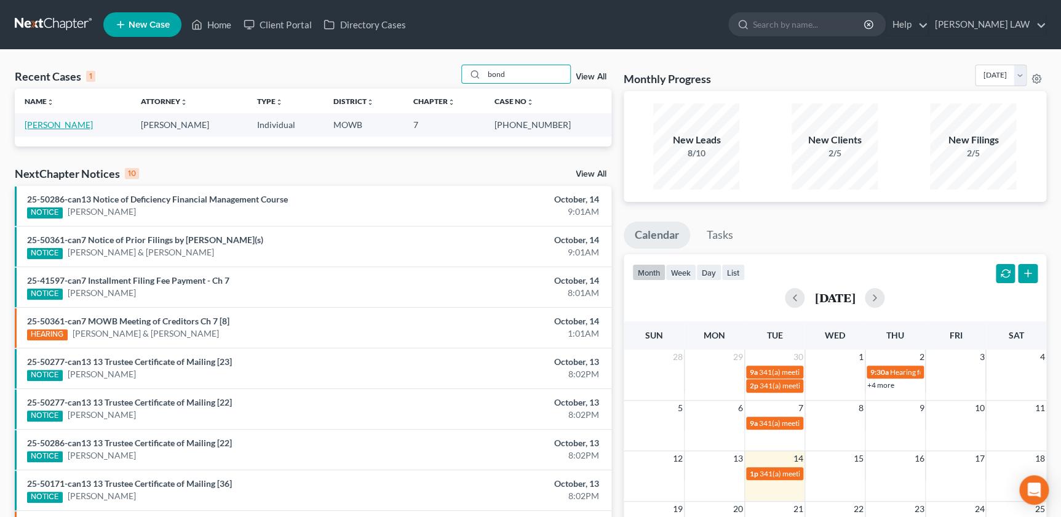
click at [49, 123] on link "Bond, Nancy" at bounding box center [59, 124] width 68 height 10
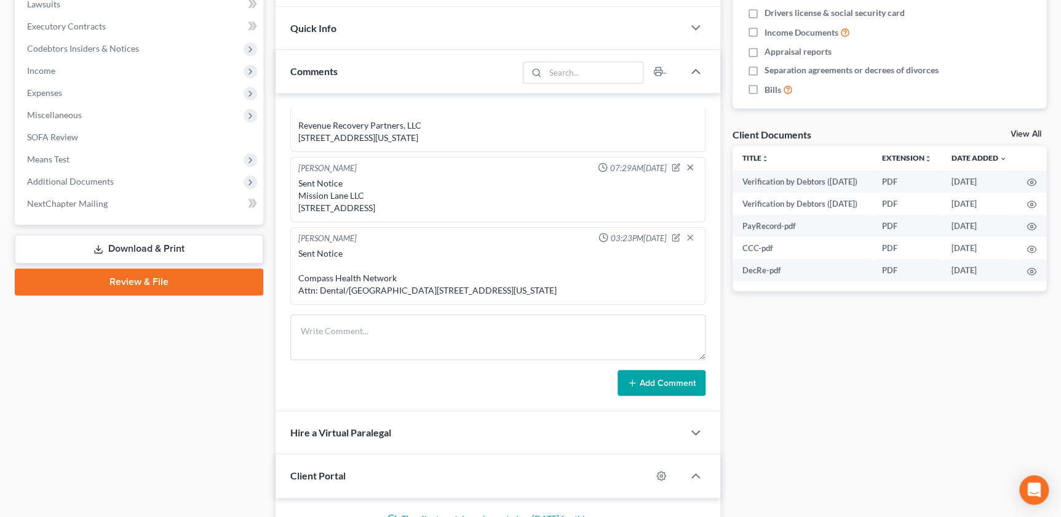
scroll to position [335, 0]
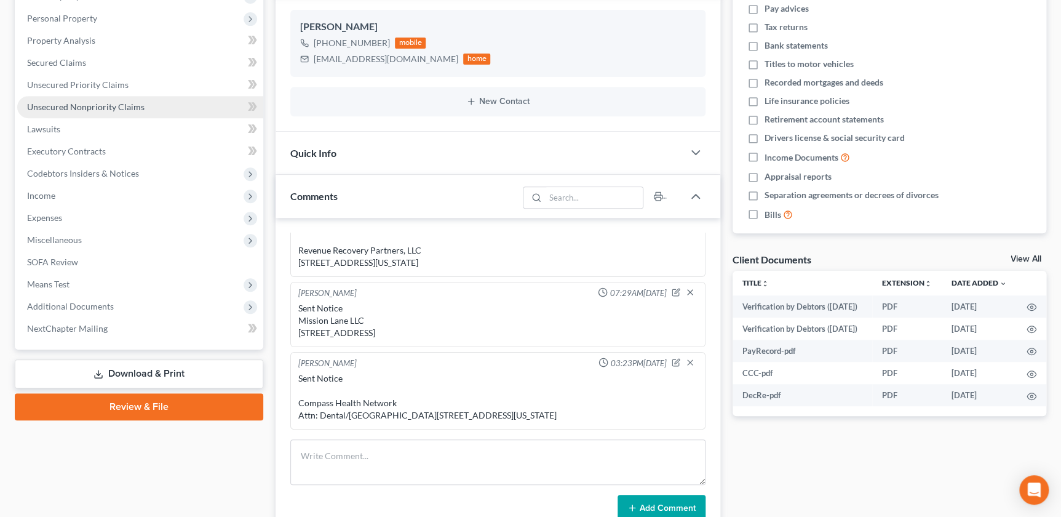
click at [63, 105] on span "Unsecured Nonpriority Claims" at bounding box center [85, 106] width 117 height 10
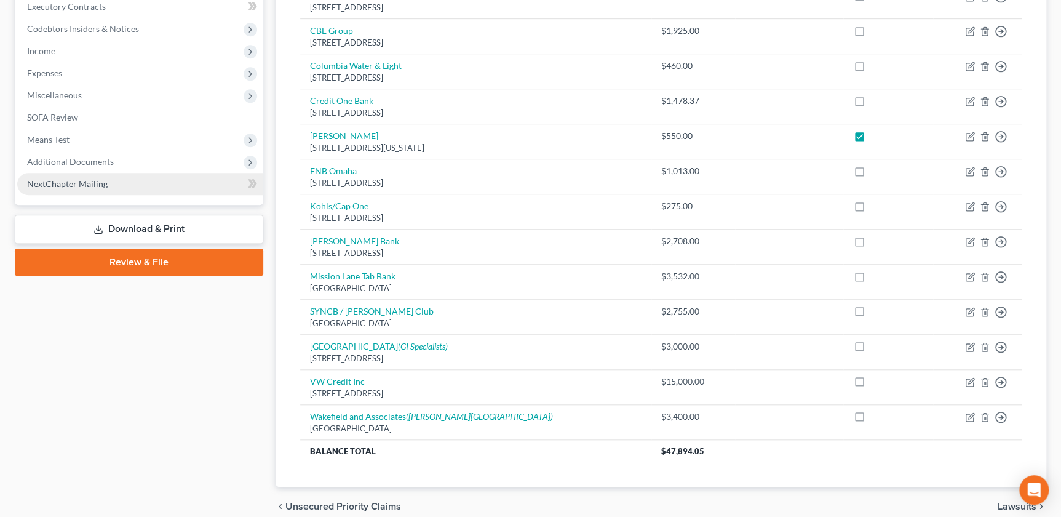
scroll to position [391, 0]
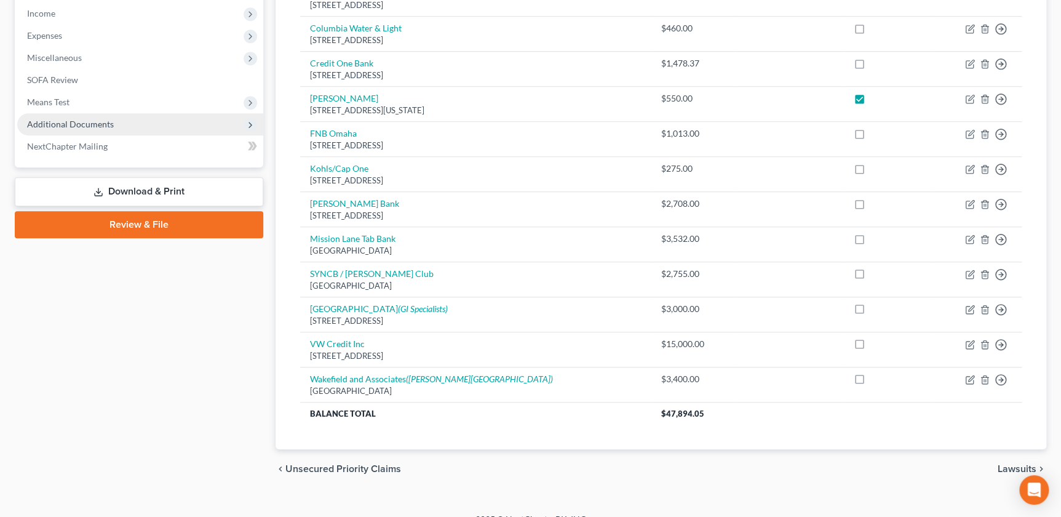
click at [80, 128] on span "Additional Documents" at bounding box center [140, 124] width 246 height 22
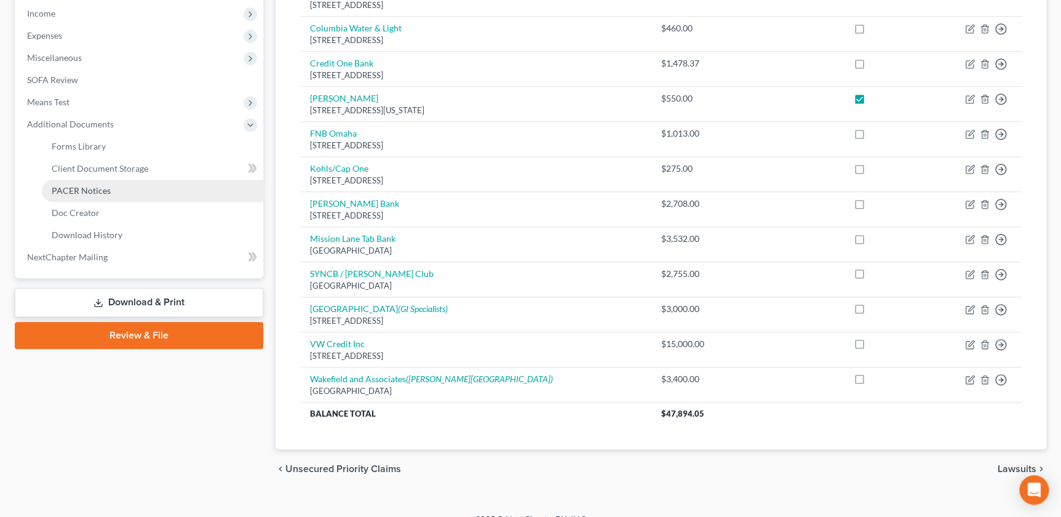
drag, startPoint x: 117, startPoint y: 185, endPoint x: 123, endPoint y: 182, distance: 6.9
click at [117, 184] on link "PACER Notices" at bounding box center [152, 191] width 221 height 22
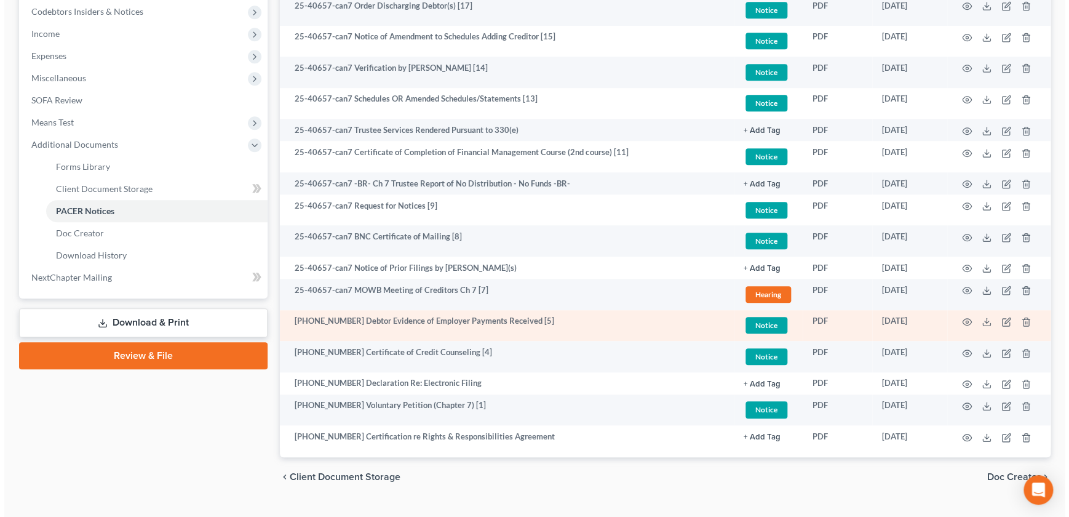
scroll to position [396, 0]
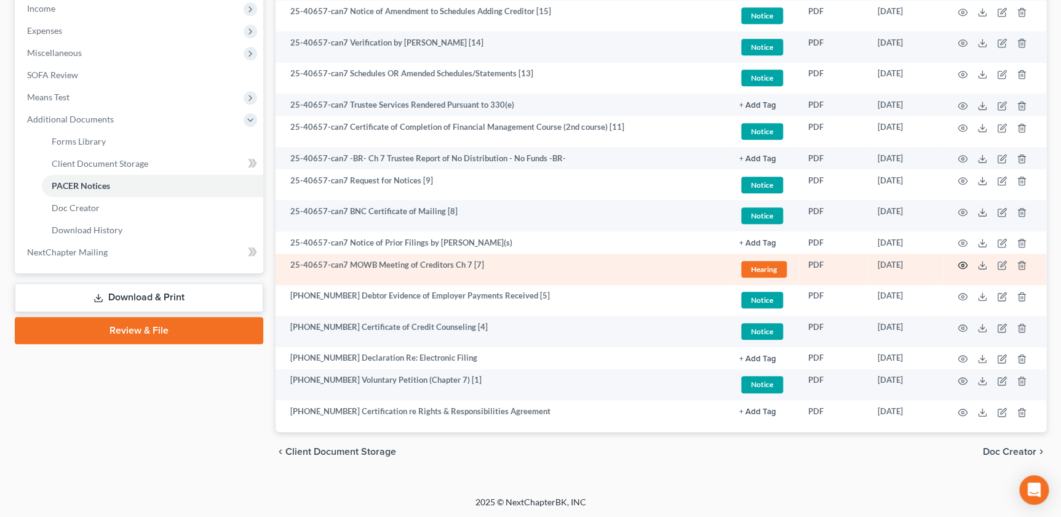
click at [959, 264] on icon "button" at bounding box center [963, 265] width 10 height 10
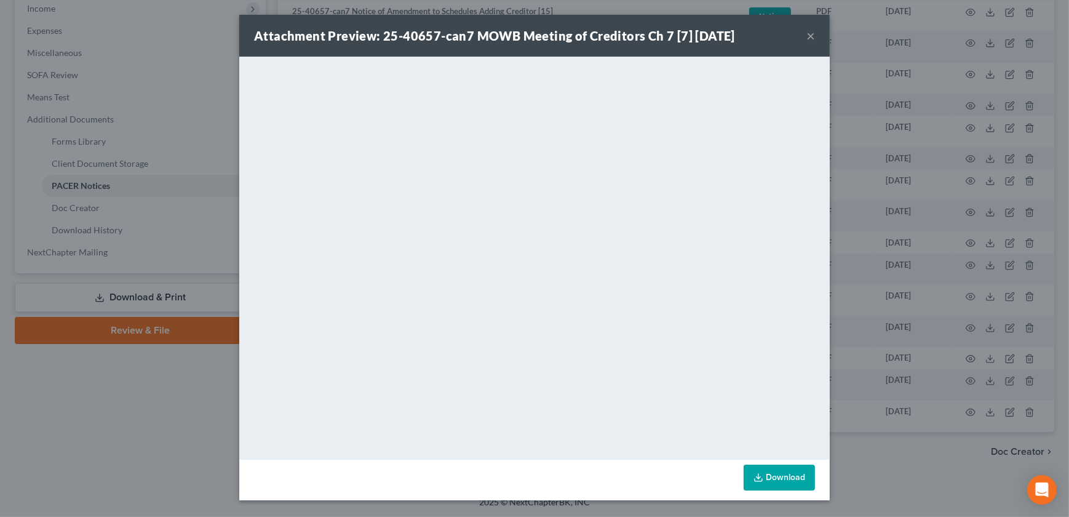
click at [812, 38] on button "×" at bounding box center [810, 35] width 9 height 15
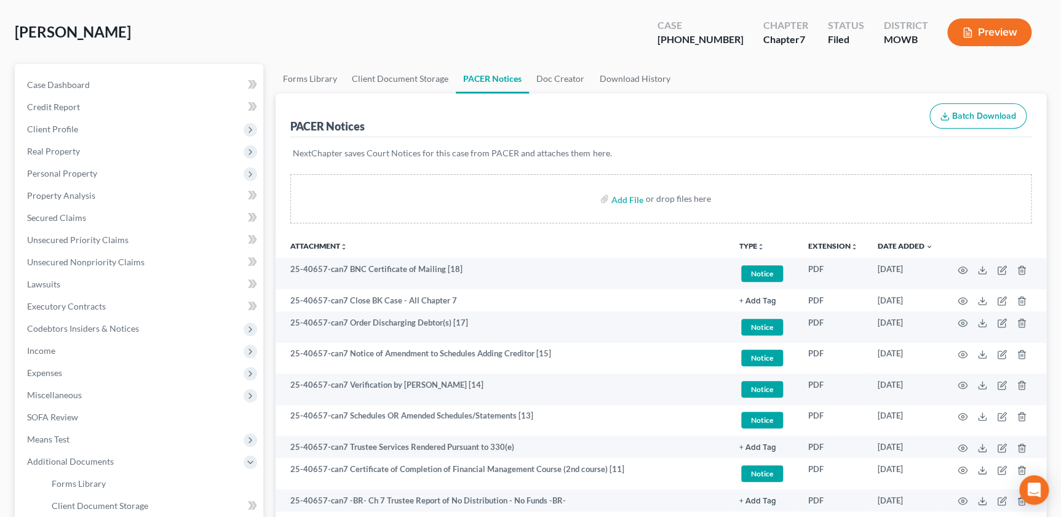
scroll to position [0, 0]
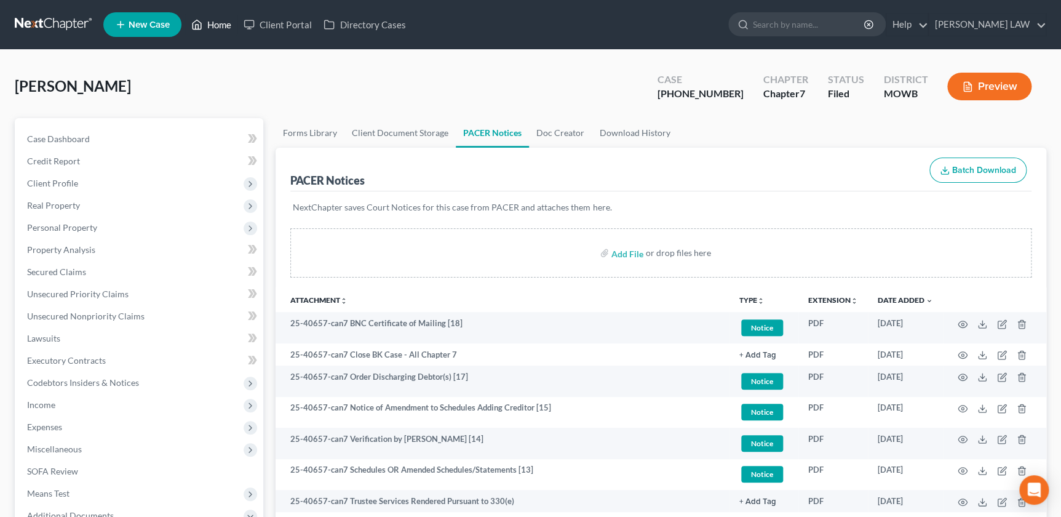
drag, startPoint x: 210, startPoint y: 25, endPoint x: 229, endPoint y: 42, distance: 26.6
click at [210, 25] on link "Home" at bounding box center [211, 25] width 52 height 22
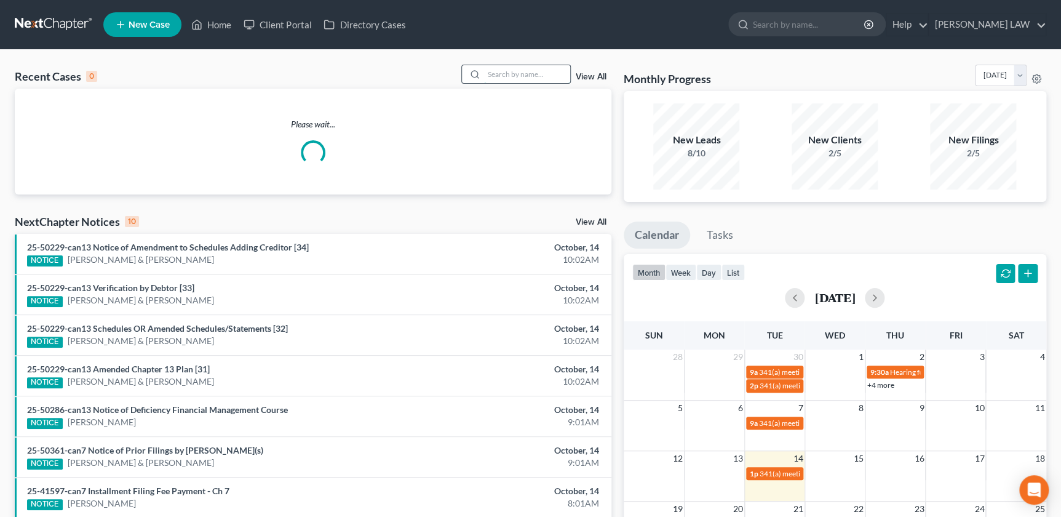
click at [498, 70] on input "search" at bounding box center [527, 74] width 86 height 18
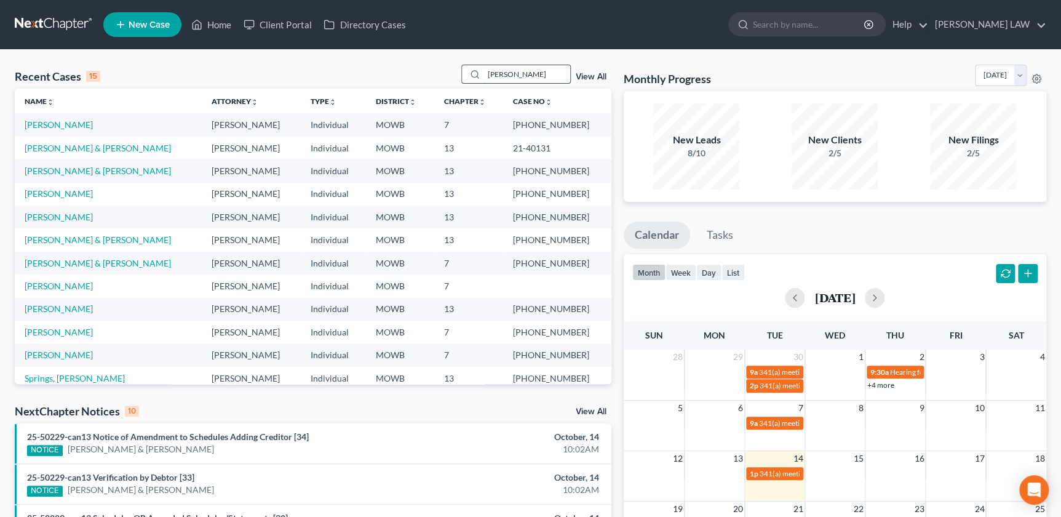
type input "gilmore"
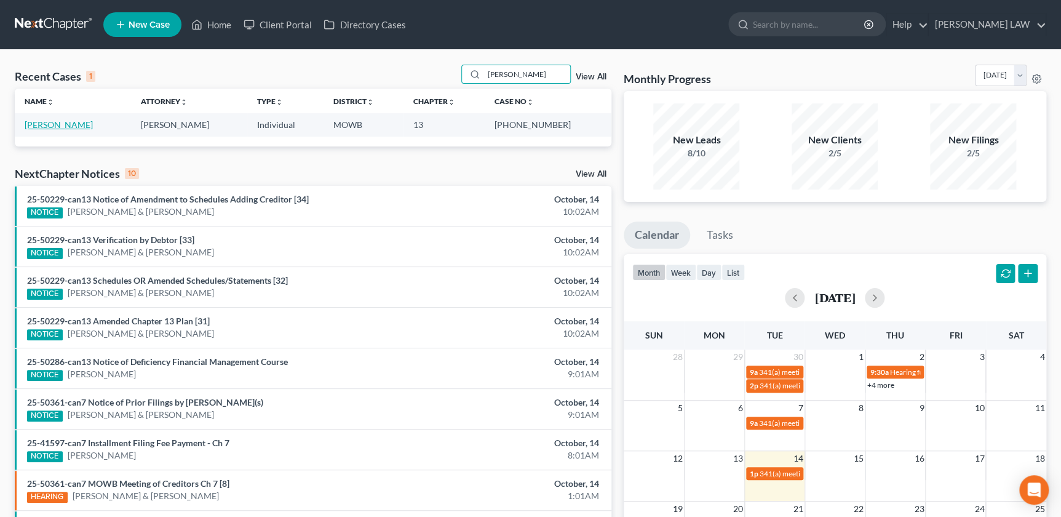
click at [48, 121] on link "Gilmore, Robert" at bounding box center [59, 124] width 68 height 10
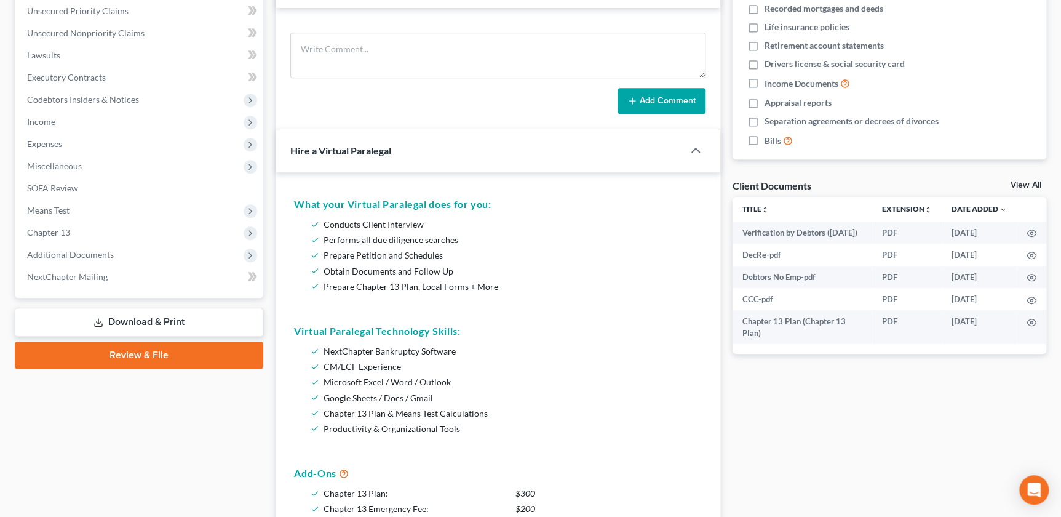
scroll to position [321, 0]
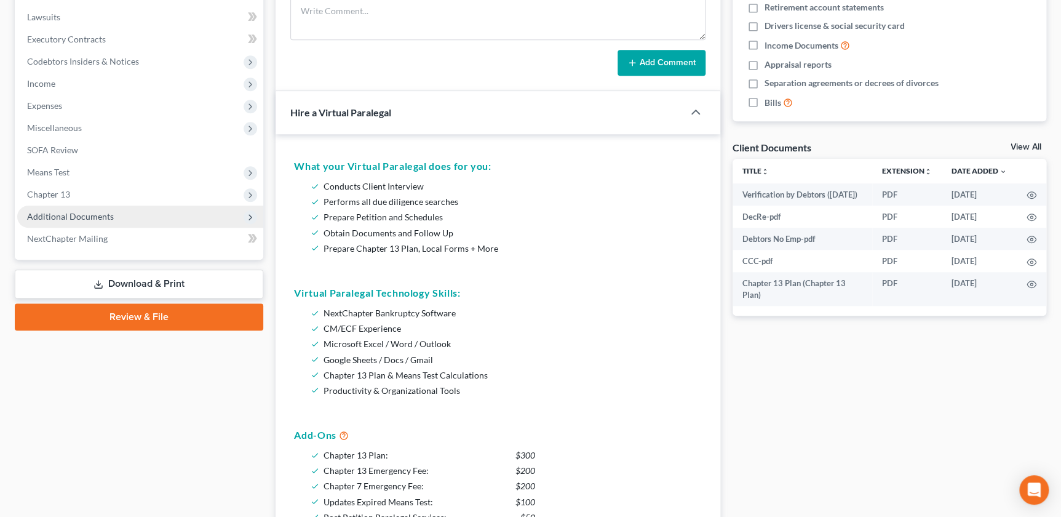
click at [101, 215] on span "Additional Documents" at bounding box center [70, 216] width 87 height 10
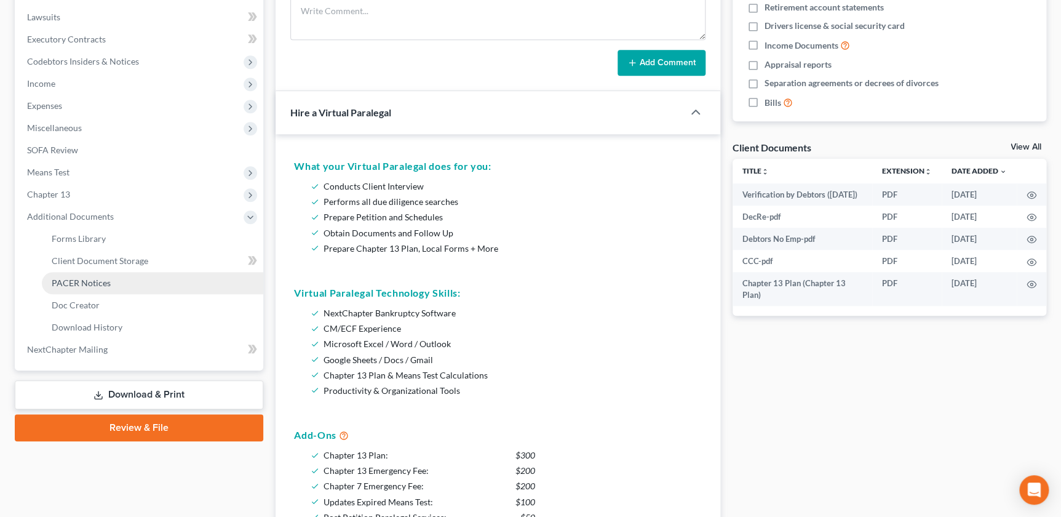
click at [108, 276] on link "PACER Notices" at bounding box center [152, 283] width 221 height 22
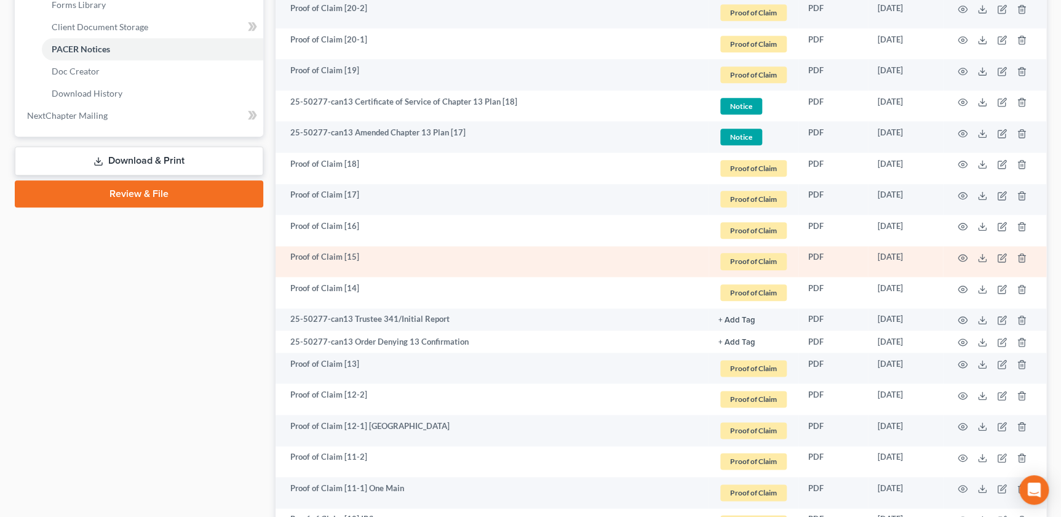
scroll to position [503, 0]
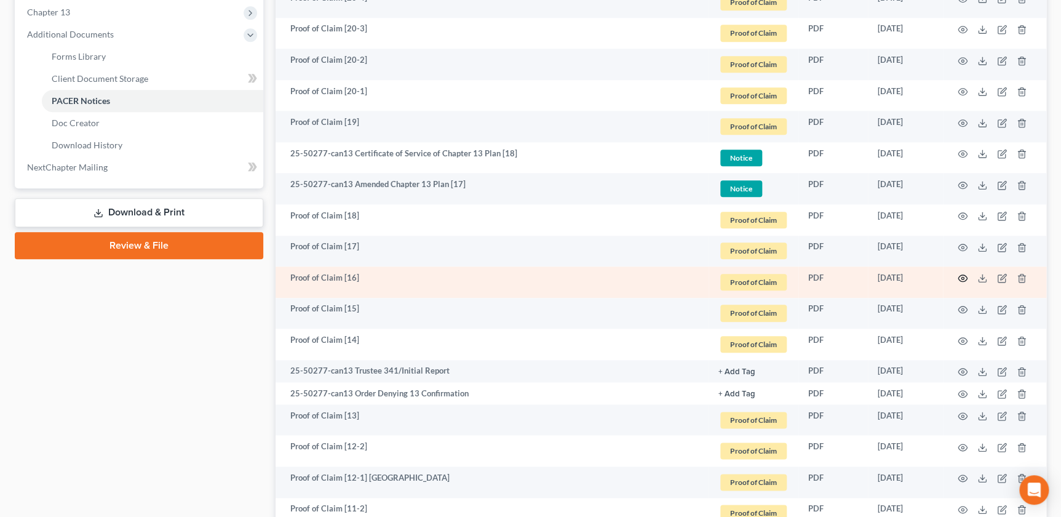
click at [963, 275] on icon "button" at bounding box center [963, 278] width 10 height 10
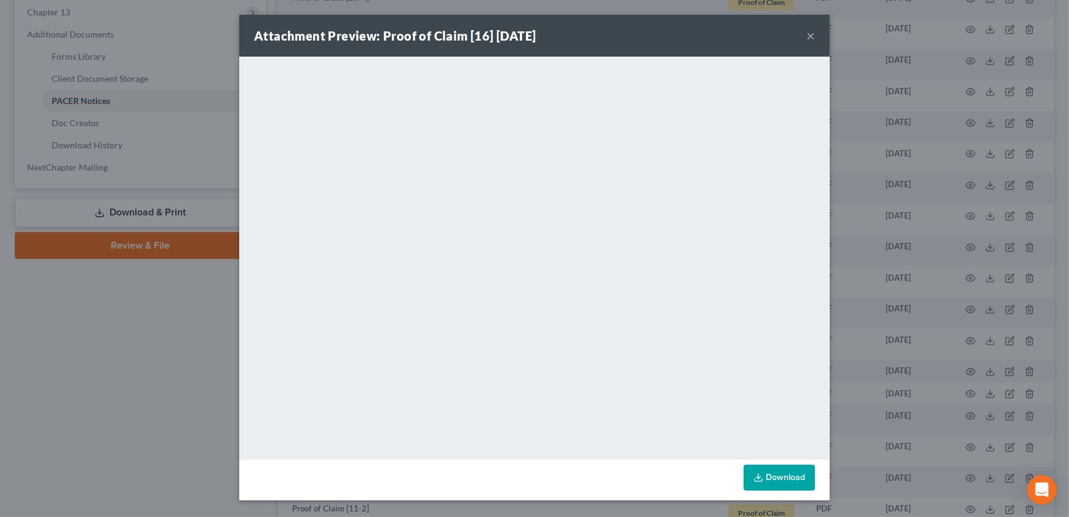
click at [808, 31] on button "×" at bounding box center [810, 35] width 9 height 15
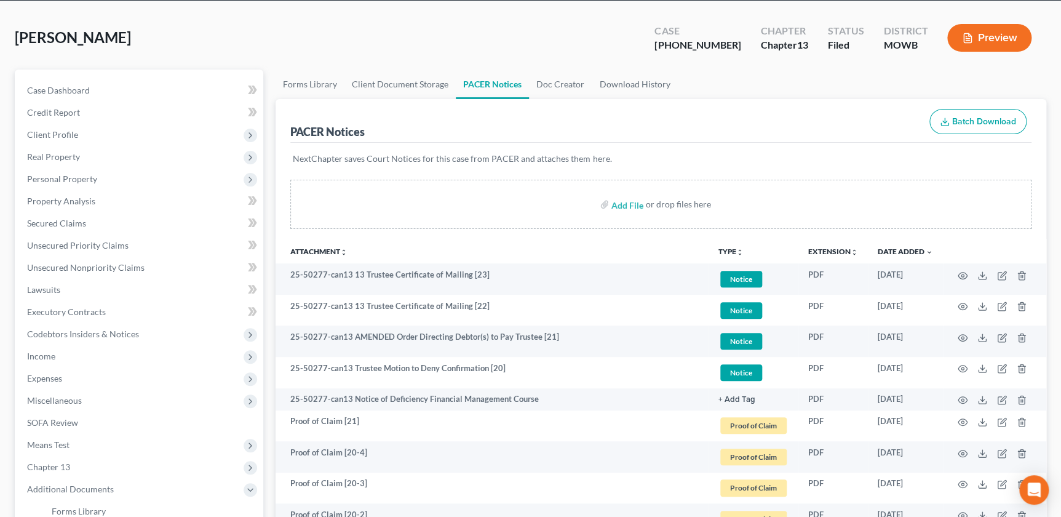
scroll to position [0, 0]
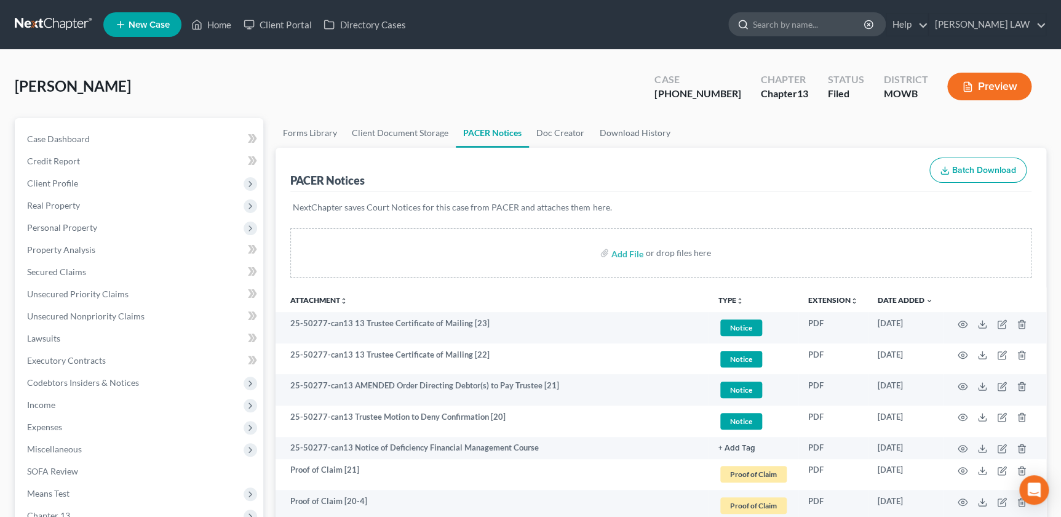
click at [834, 23] on input "search" at bounding box center [809, 24] width 113 height 23
type input "wooten"
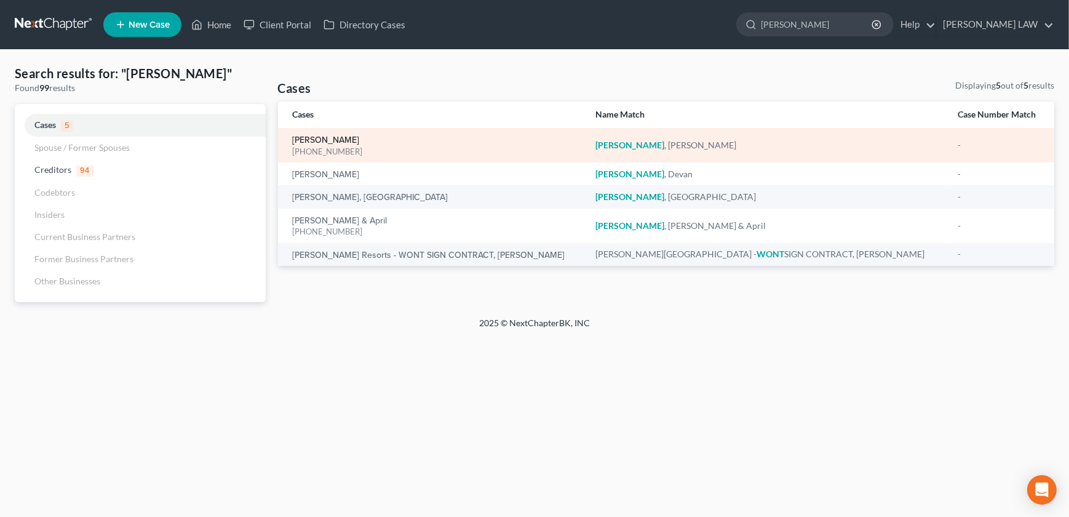
click at [318, 138] on link "Wooten, Theresa" at bounding box center [326, 140] width 67 height 9
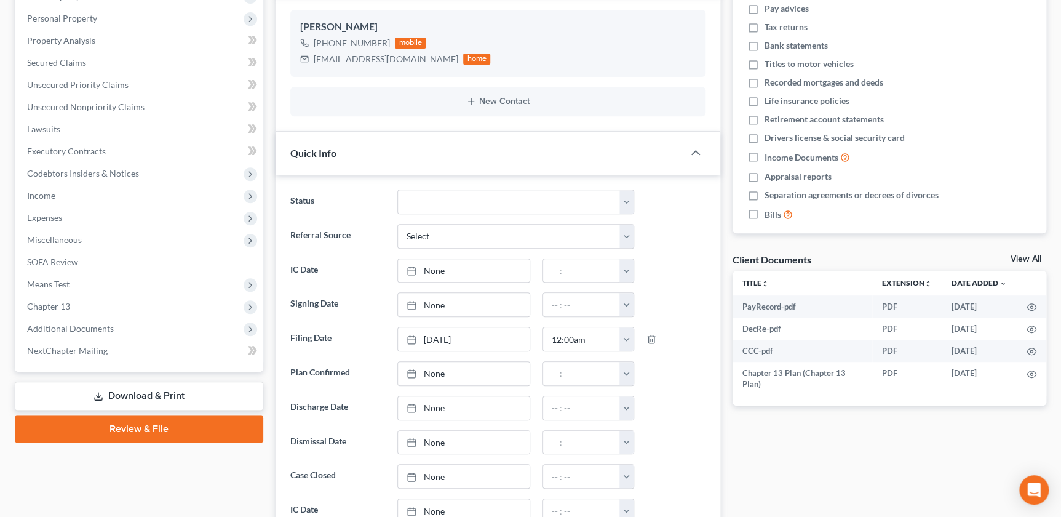
scroll to position [223, 0]
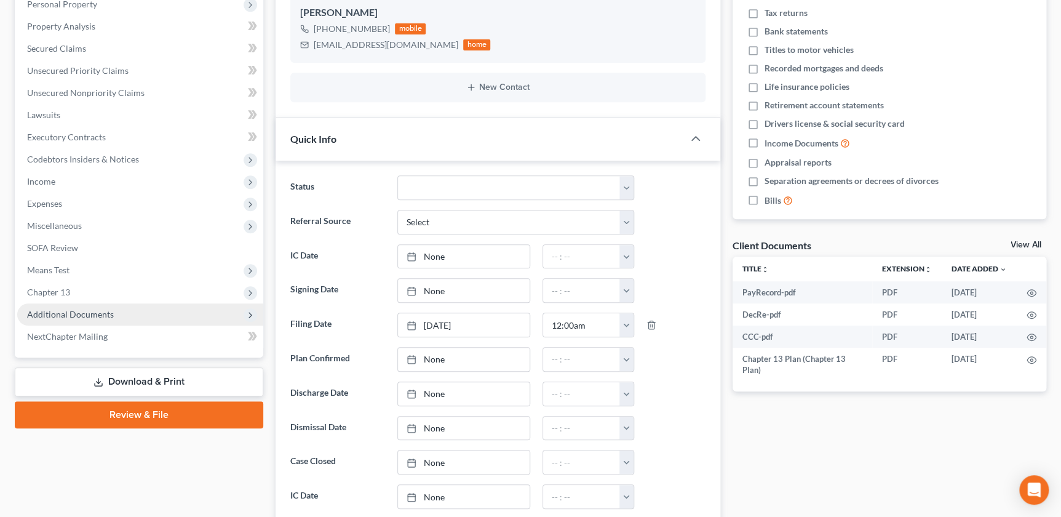
click at [80, 322] on span "Additional Documents" at bounding box center [140, 314] width 246 height 22
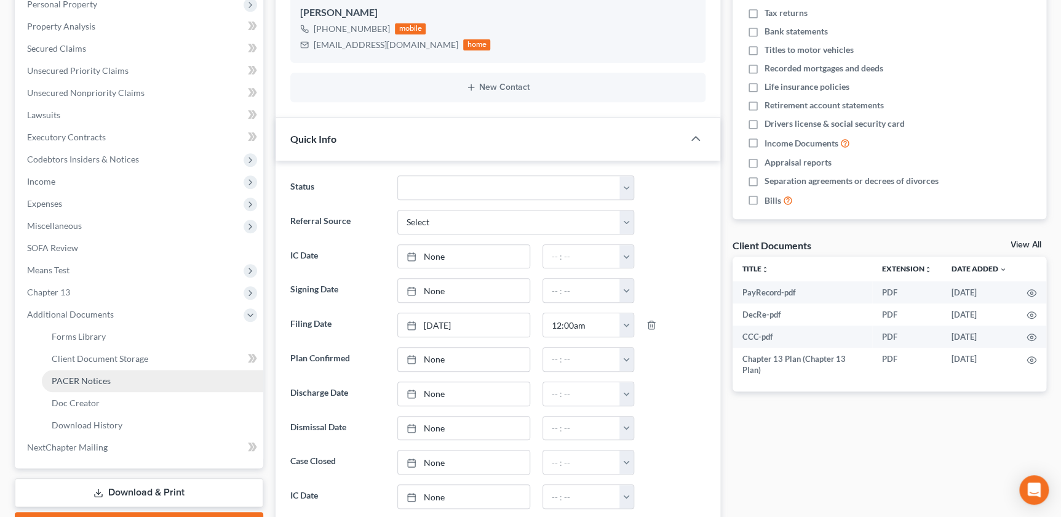
click at [125, 387] on link "PACER Notices" at bounding box center [152, 381] width 221 height 22
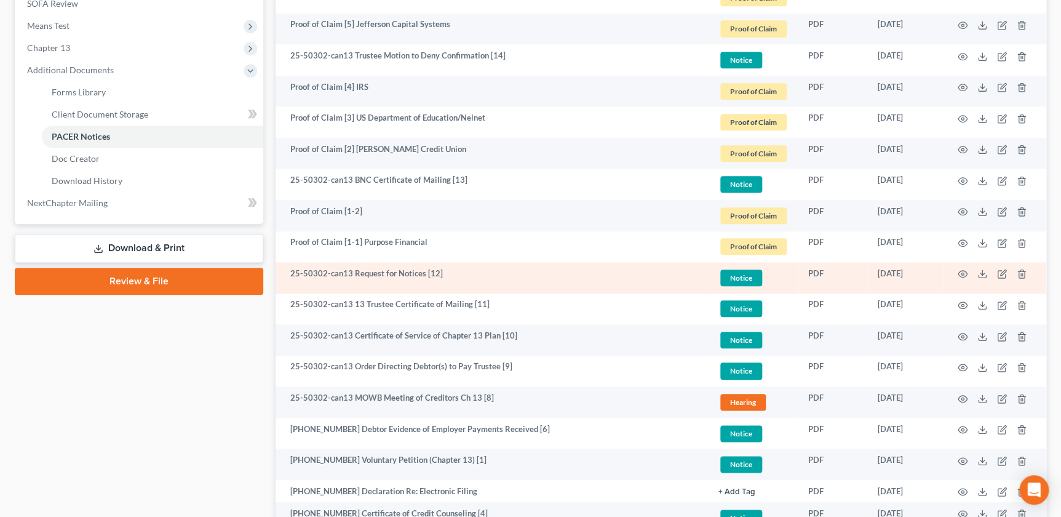
scroll to position [461, 0]
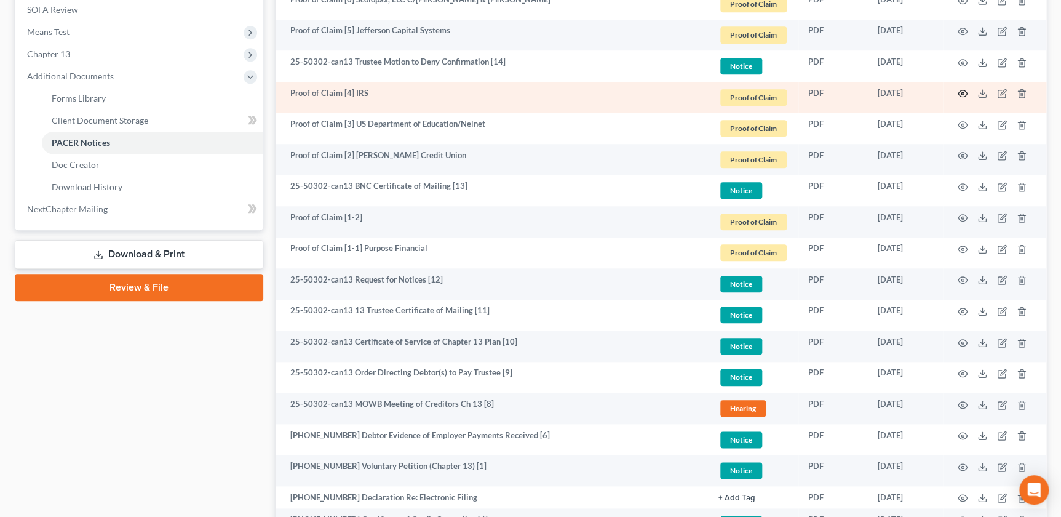
click at [964, 92] on icon "button" at bounding box center [963, 94] width 10 height 10
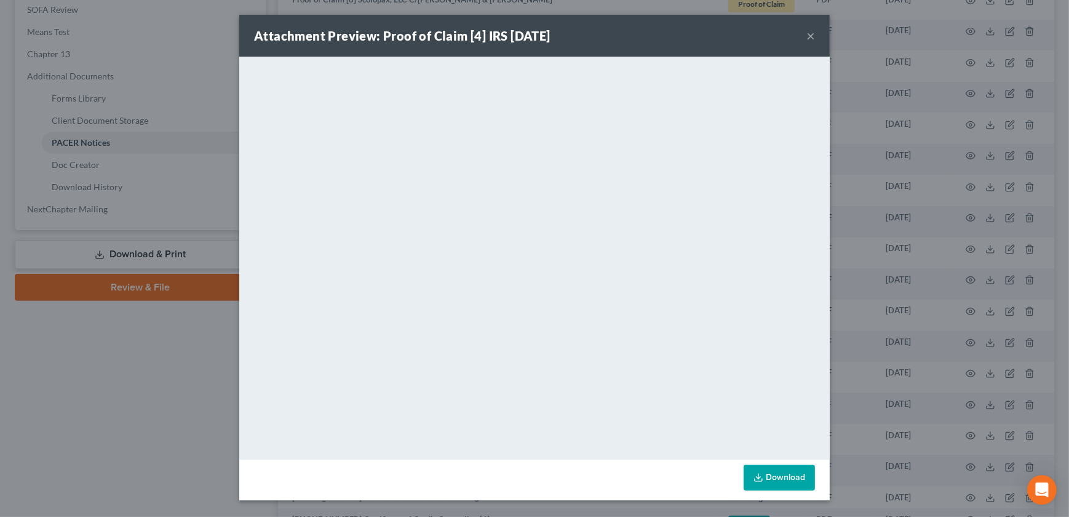
click at [816, 40] on div "Attachment Preview: Proof of Claim [4] IRS 09/05/2025 ×" at bounding box center [534, 36] width 590 height 42
click at [813, 39] on button "×" at bounding box center [810, 35] width 9 height 15
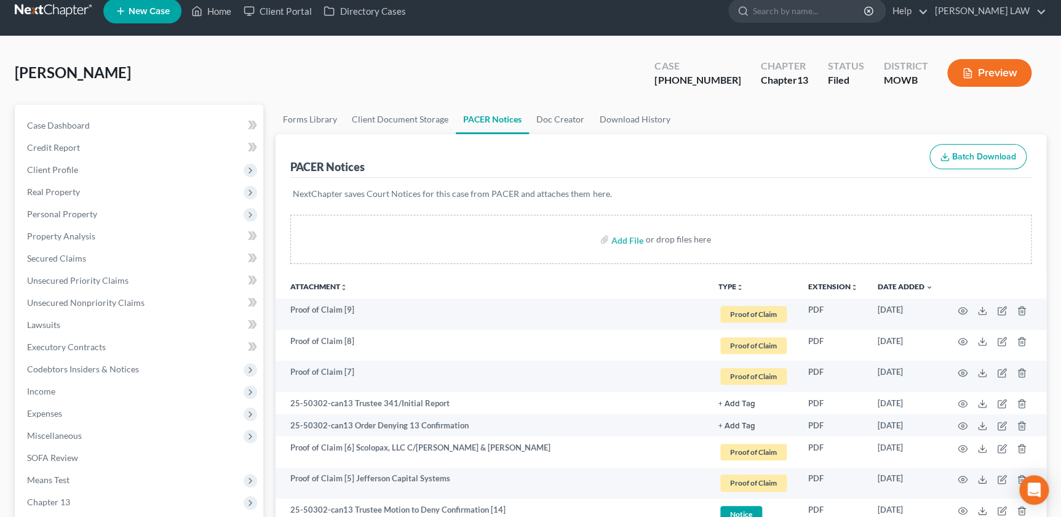
scroll to position [0, 0]
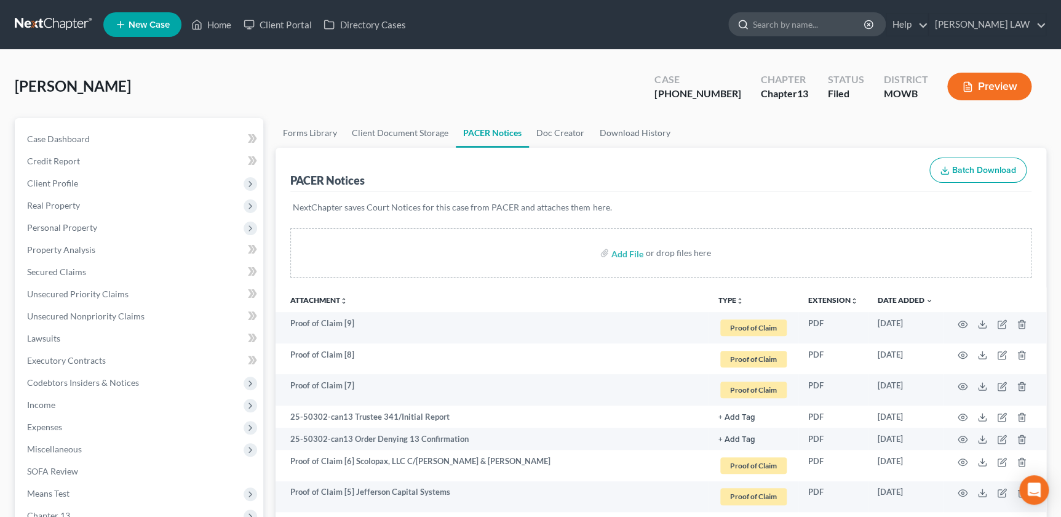
click at [836, 25] on input "search" at bounding box center [809, 24] width 113 height 23
type input "parsons"
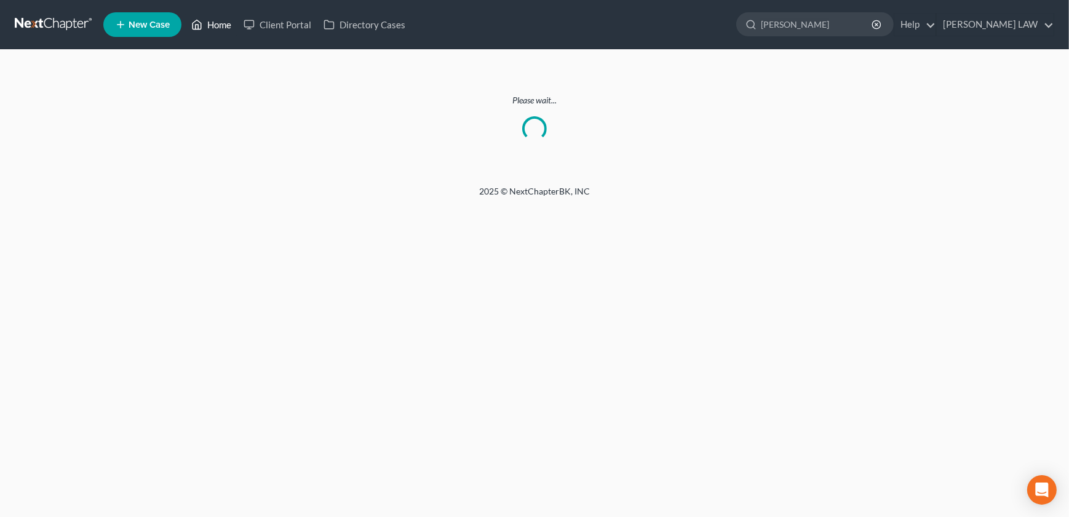
click at [221, 20] on link "Home" at bounding box center [211, 25] width 52 height 22
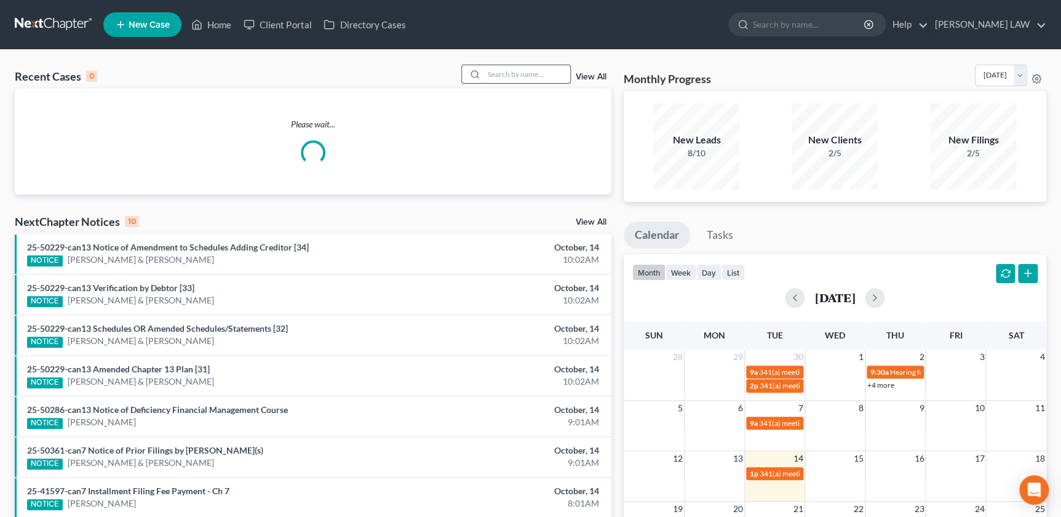
click at [497, 80] on input "search" at bounding box center [527, 74] width 86 height 18
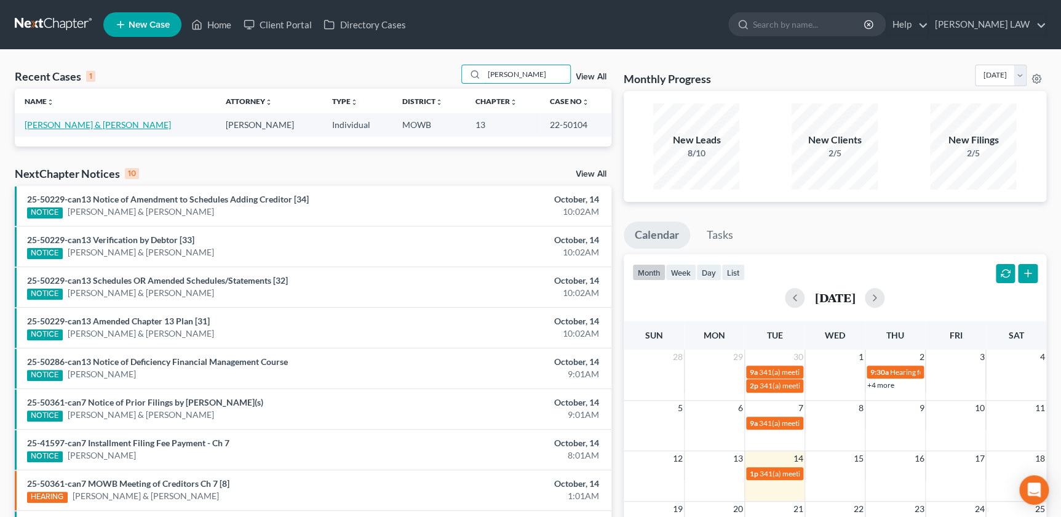
type input "parsons"
click at [73, 123] on link "[PERSON_NAME] & [PERSON_NAME]" at bounding box center [98, 124] width 146 height 10
select select "2"
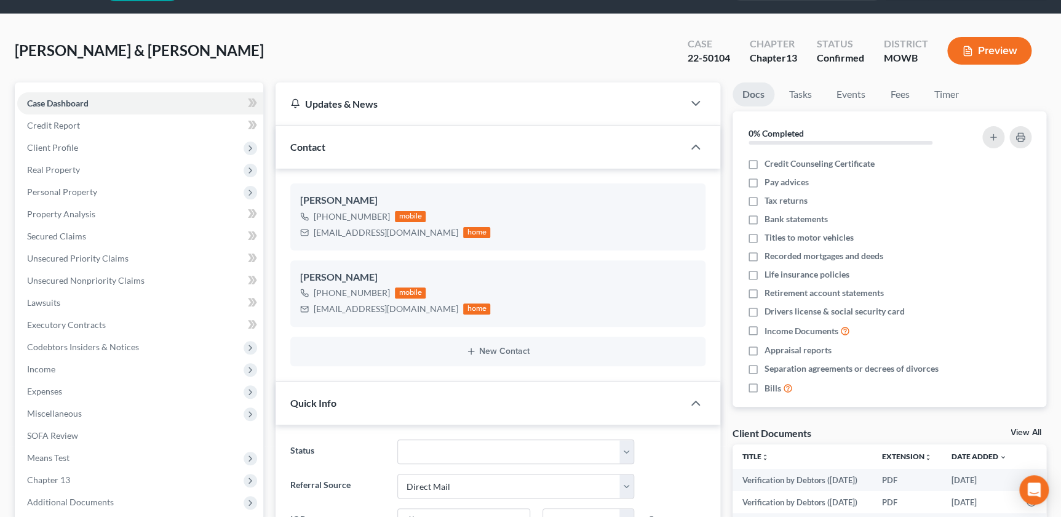
scroll to position [265, 0]
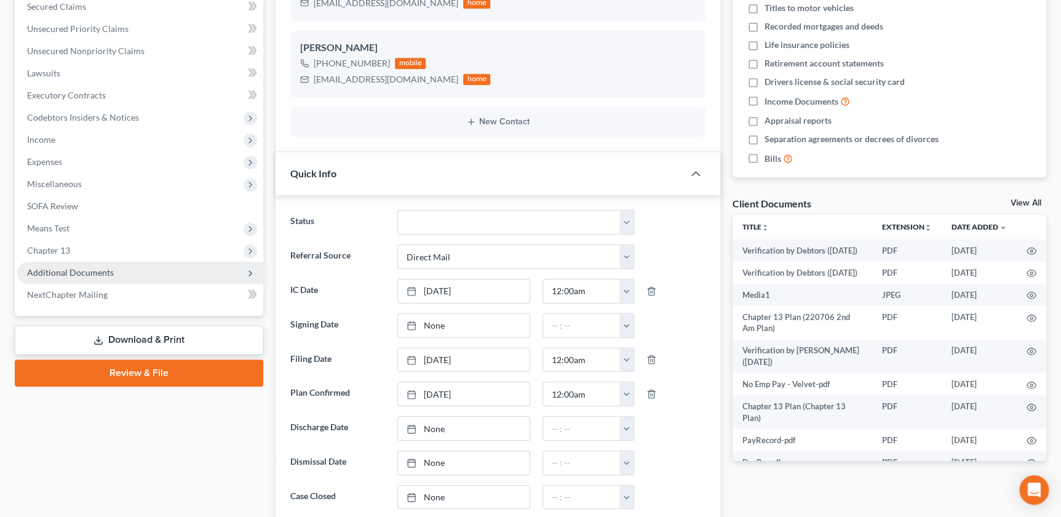
click at [106, 271] on span "Additional Documents" at bounding box center [70, 272] width 87 height 10
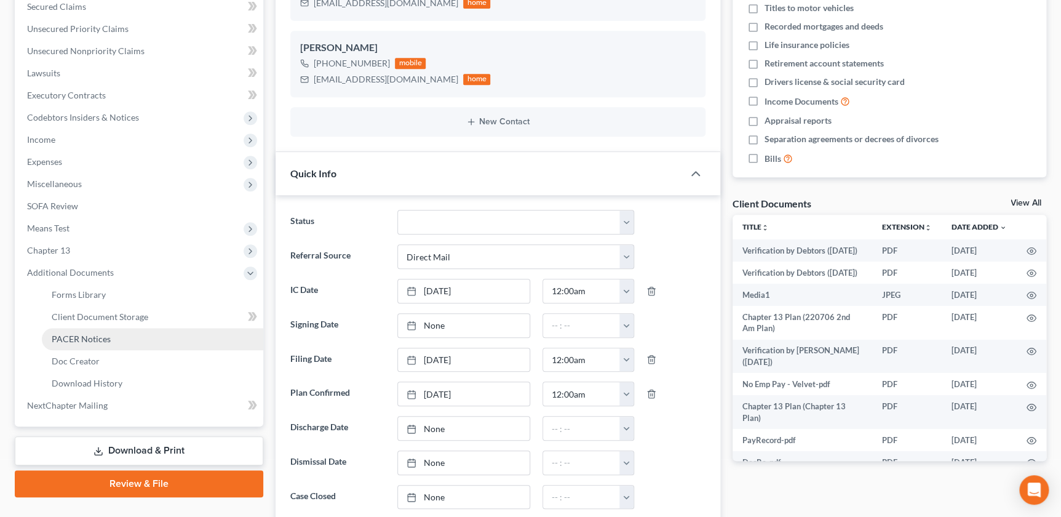
click at [102, 335] on span "PACER Notices" at bounding box center [81, 338] width 59 height 10
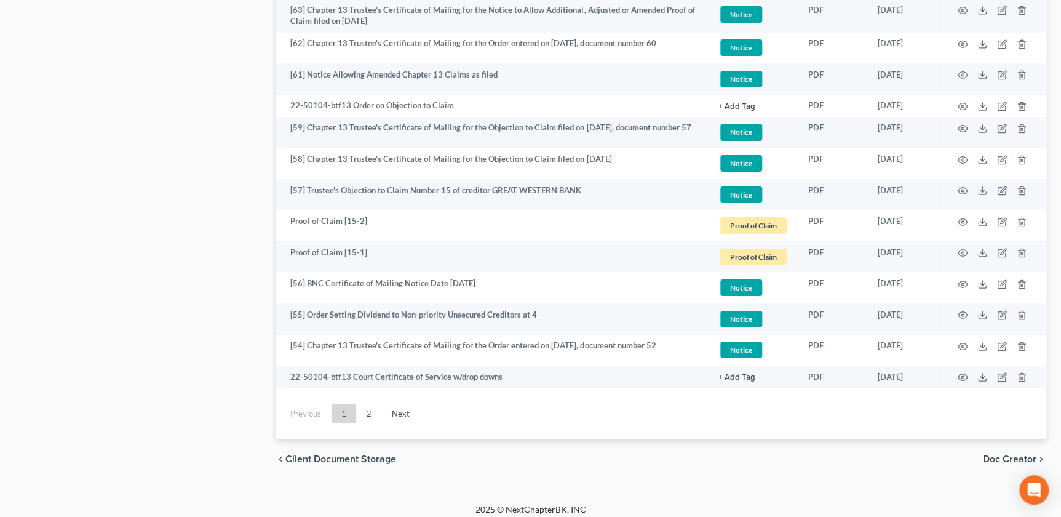
scroll to position [2177, 0]
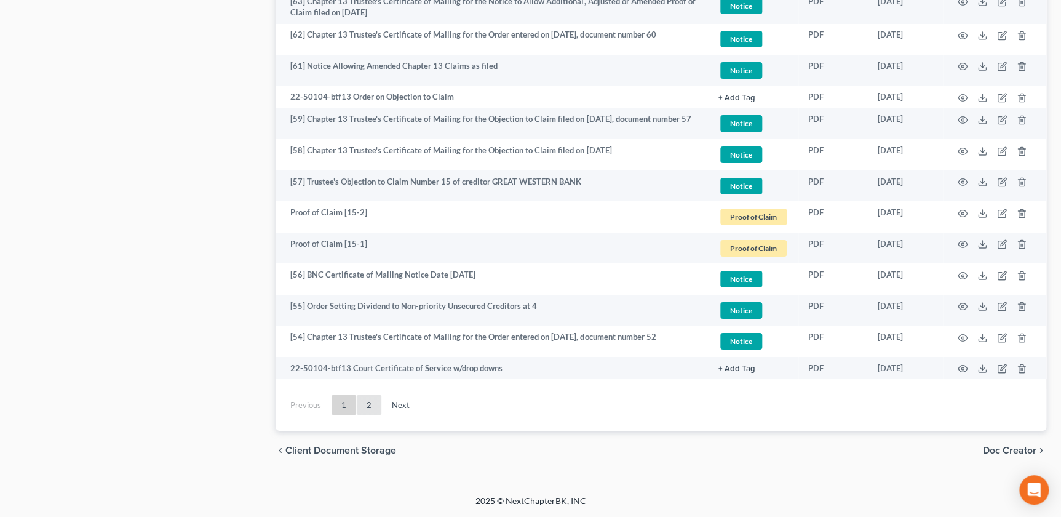
click at [367, 409] on link "2" at bounding box center [369, 405] width 25 height 20
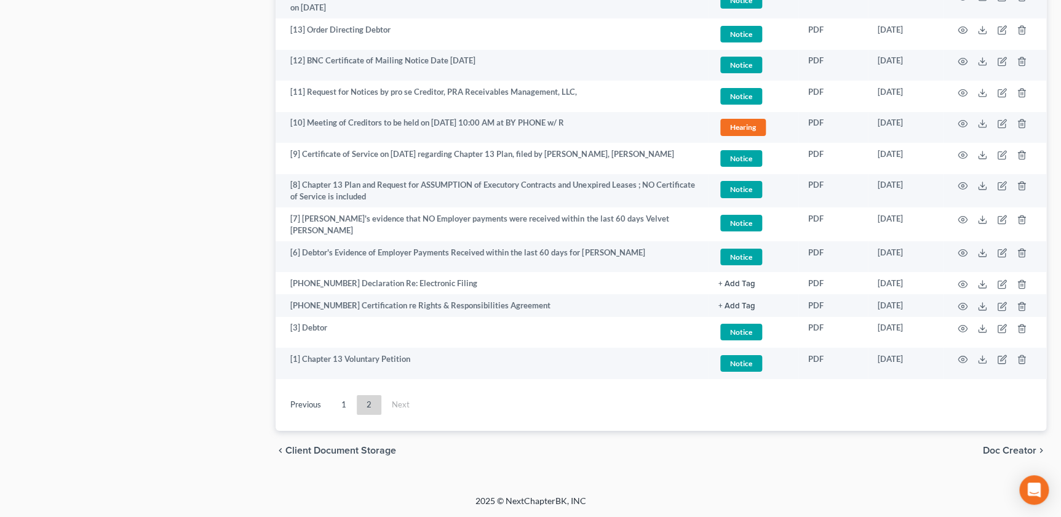
scroll to position [2091, 0]
click at [344, 410] on link "1" at bounding box center [344, 405] width 25 height 20
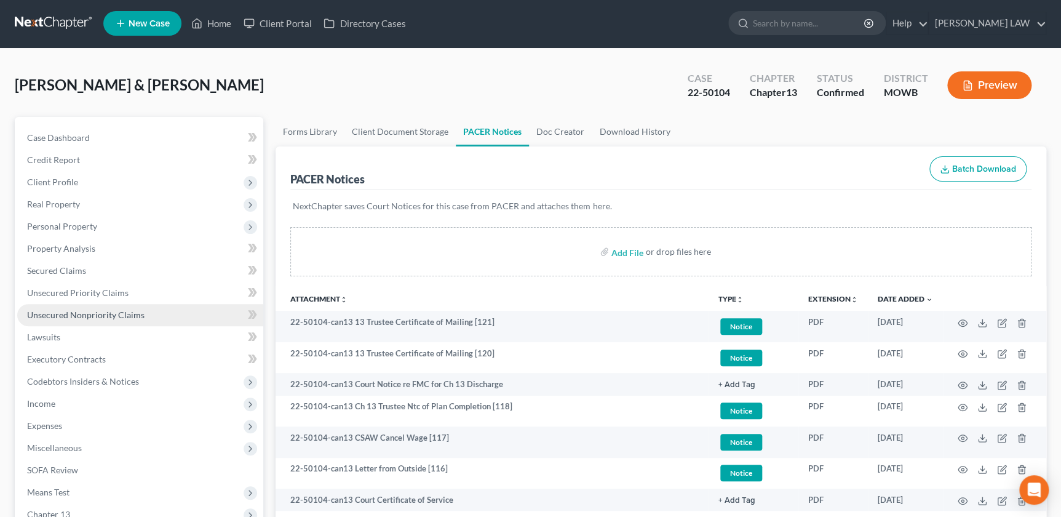
scroll to position [0, 0]
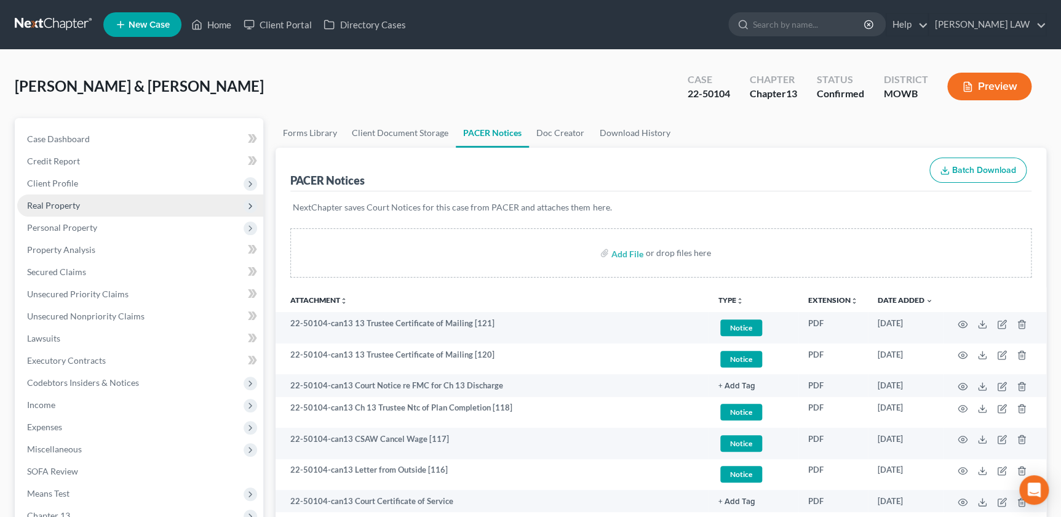
click at [72, 209] on span "Real Property" at bounding box center [53, 205] width 53 height 10
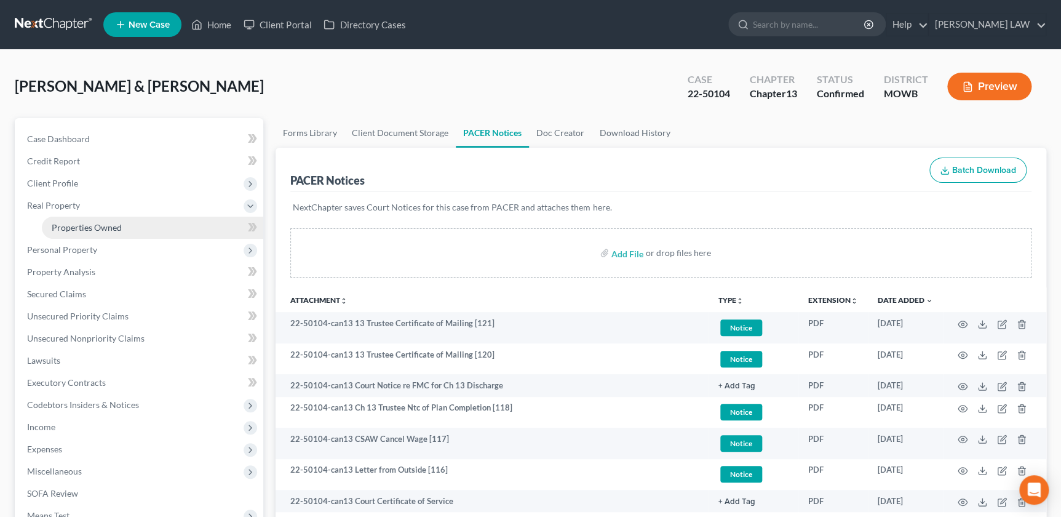
click at [76, 222] on span "Properties Owned" at bounding box center [87, 227] width 70 height 10
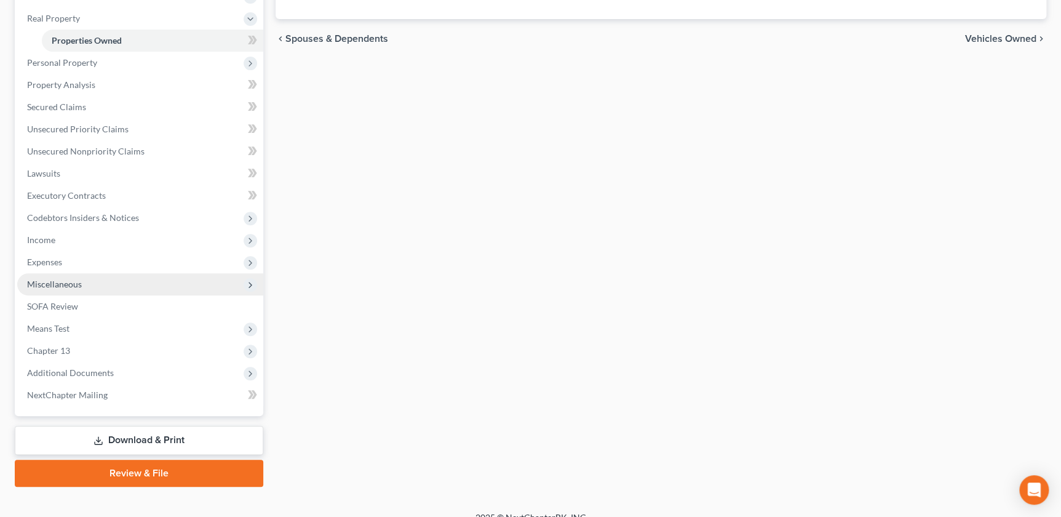
scroll to position [202, 0]
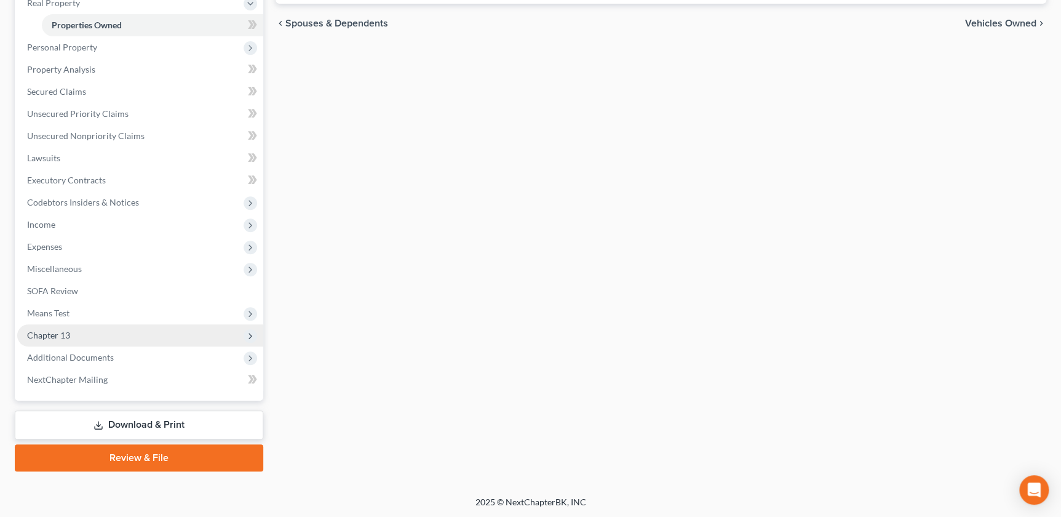
click at [52, 332] on span "Chapter 13" at bounding box center [48, 335] width 43 height 10
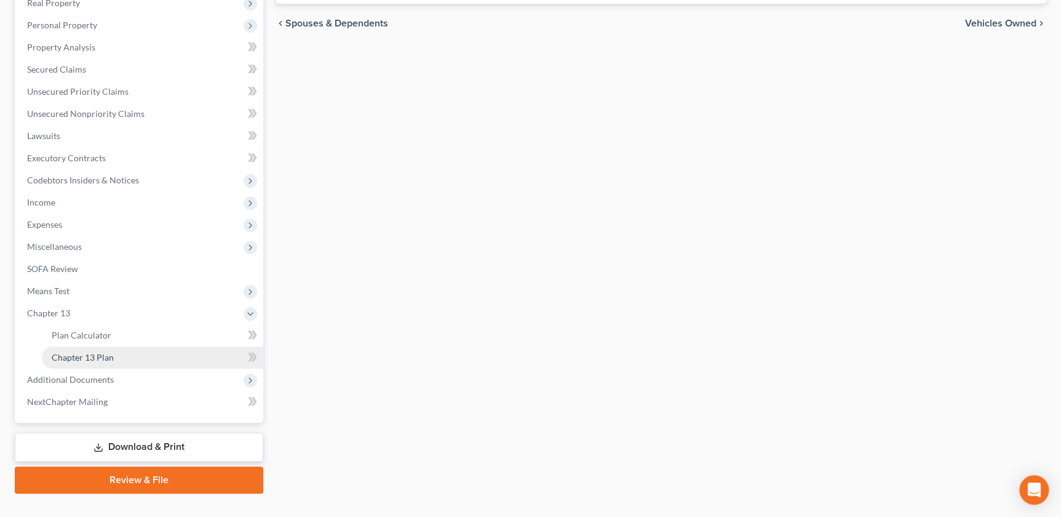
click at [79, 352] on span "Chapter 13 Plan" at bounding box center [83, 357] width 62 height 10
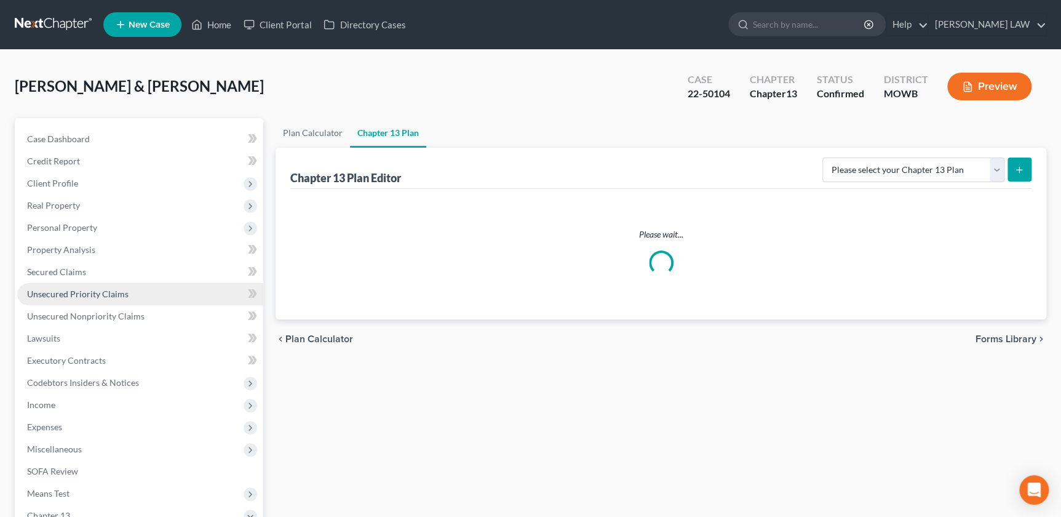
click at [84, 293] on span "Unsecured Priority Claims" at bounding box center [77, 293] width 101 height 10
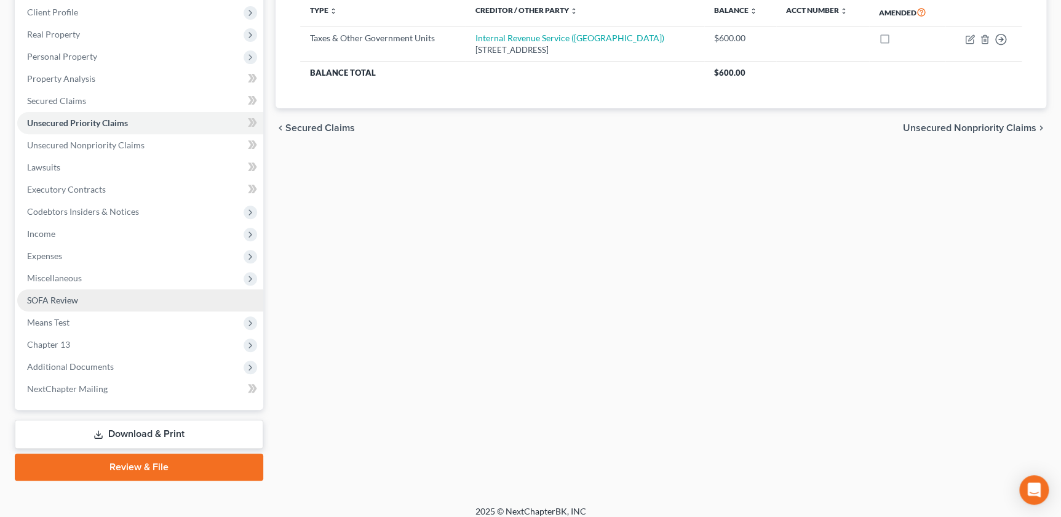
scroll to position [180, 0]
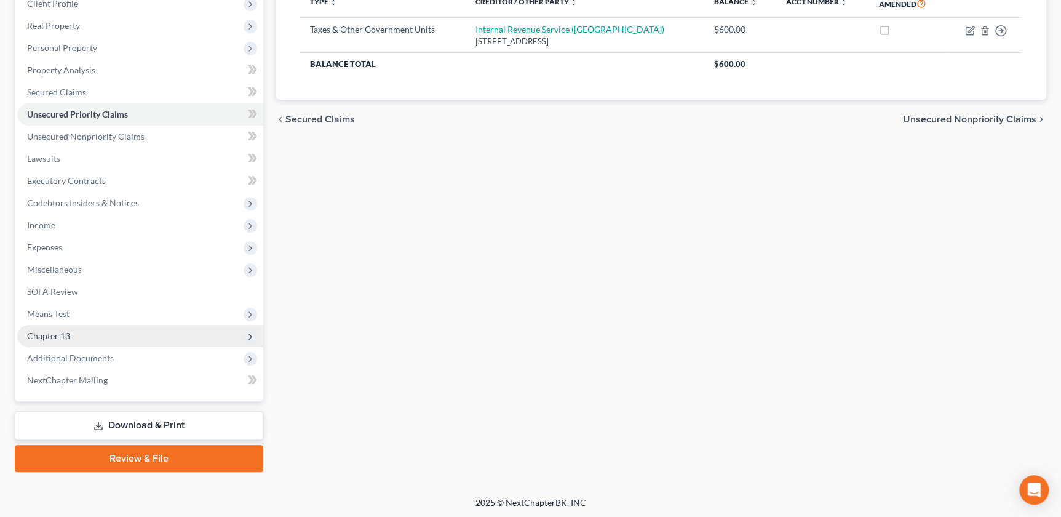
click at [71, 340] on span "Chapter 13" at bounding box center [140, 336] width 246 height 22
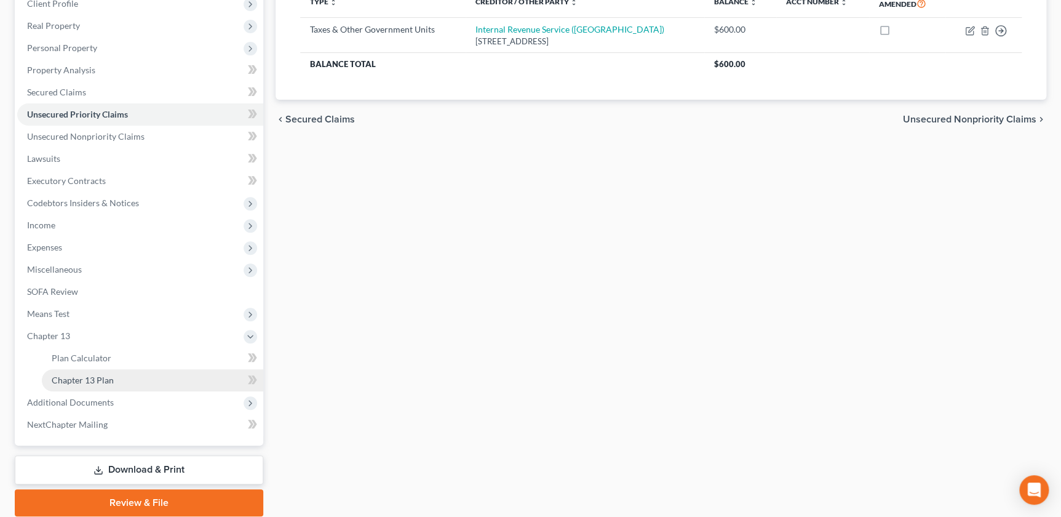
click at [87, 377] on span "Chapter 13 Plan" at bounding box center [83, 380] width 62 height 10
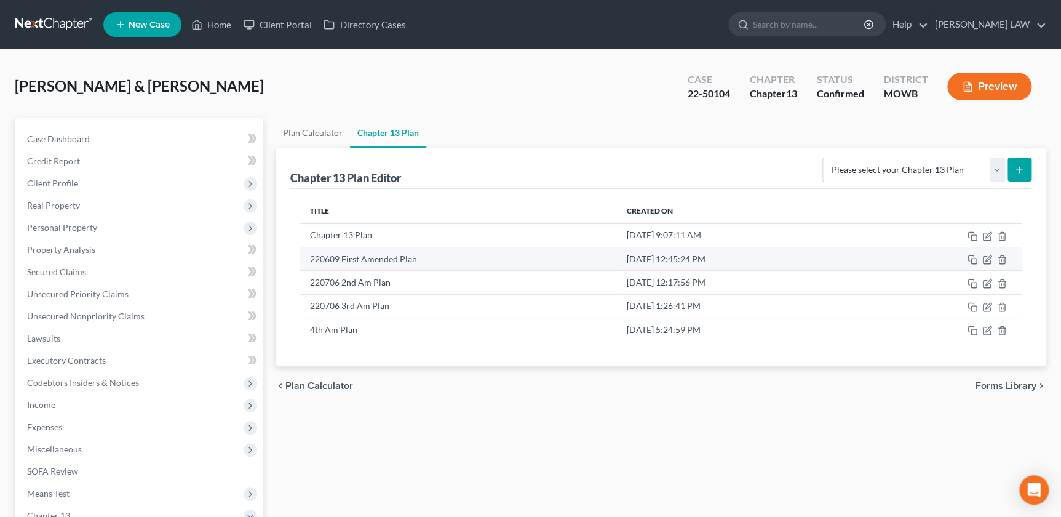
scroll to position [28, 0]
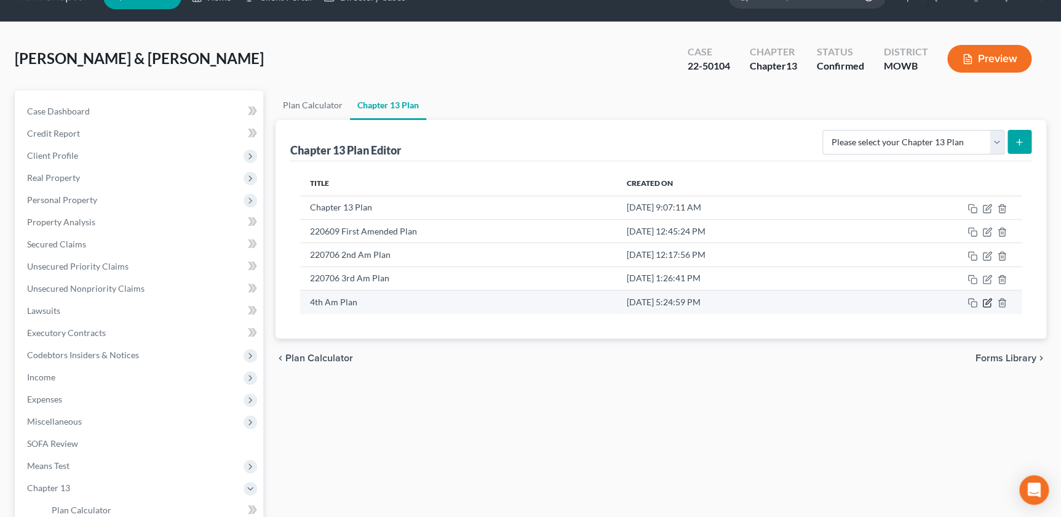
click at [988, 304] on icon "button" at bounding box center [987, 303] width 10 height 10
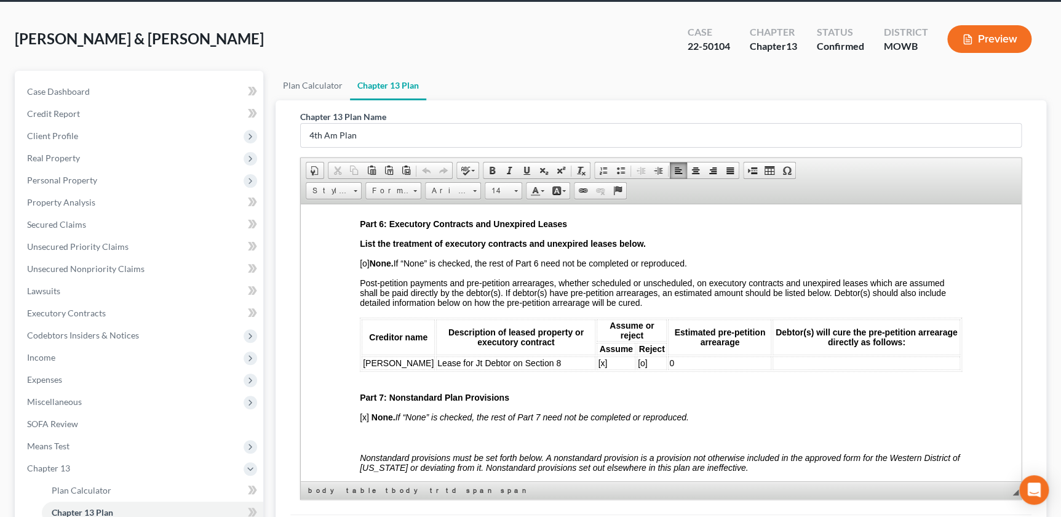
scroll to position [224, 0]
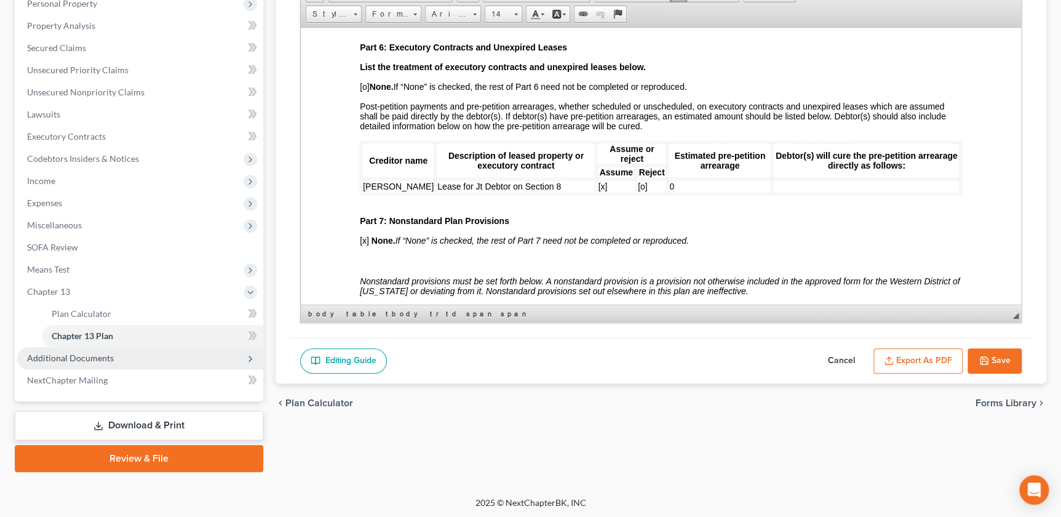
click at [85, 363] on span "Additional Documents" at bounding box center [140, 358] width 246 height 22
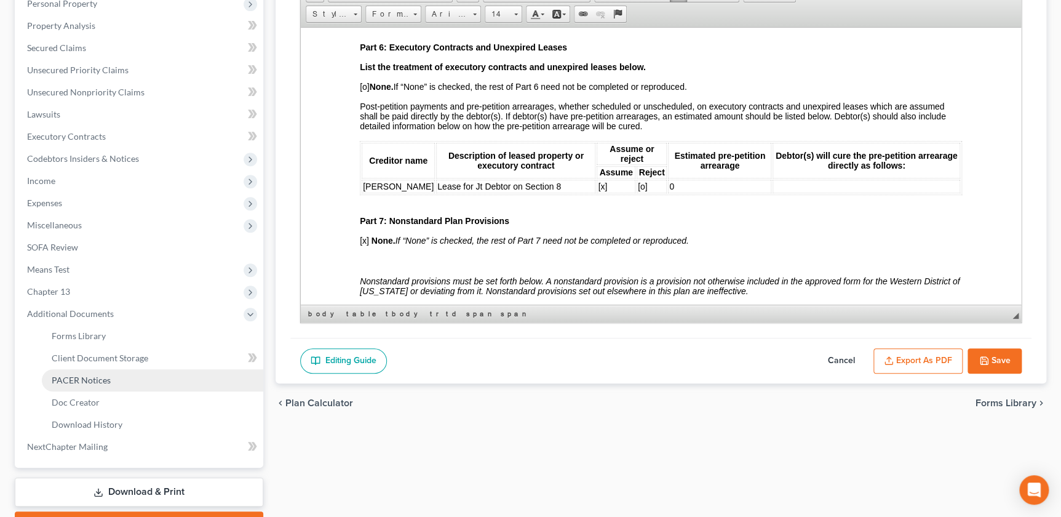
drag, startPoint x: 87, startPoint y: 382, endPoint x: 102, endPoint y: 381, distance: 14.8
click at [87, 381] on span "PACER Notices" at bounding box center [81, 380] width 59 height 10
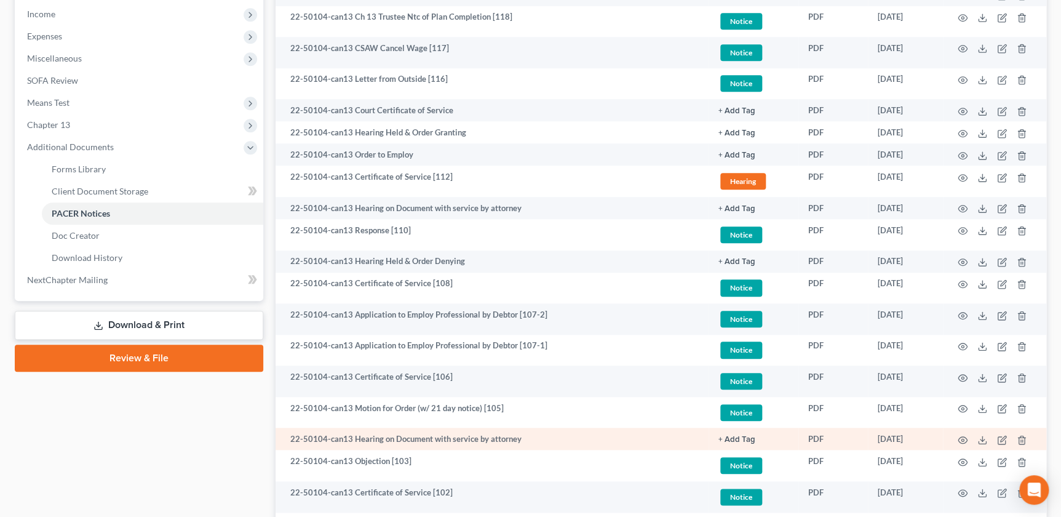
scroll to position [475, 0]
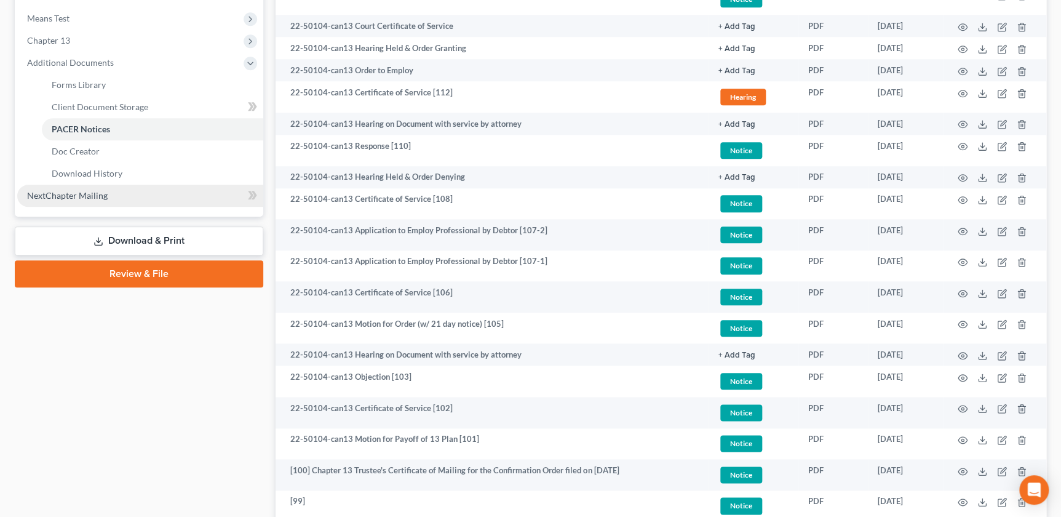
click at [112, 196] on link "NextChapter Mailing" at bounding box center [140, 196] width 246 height 22
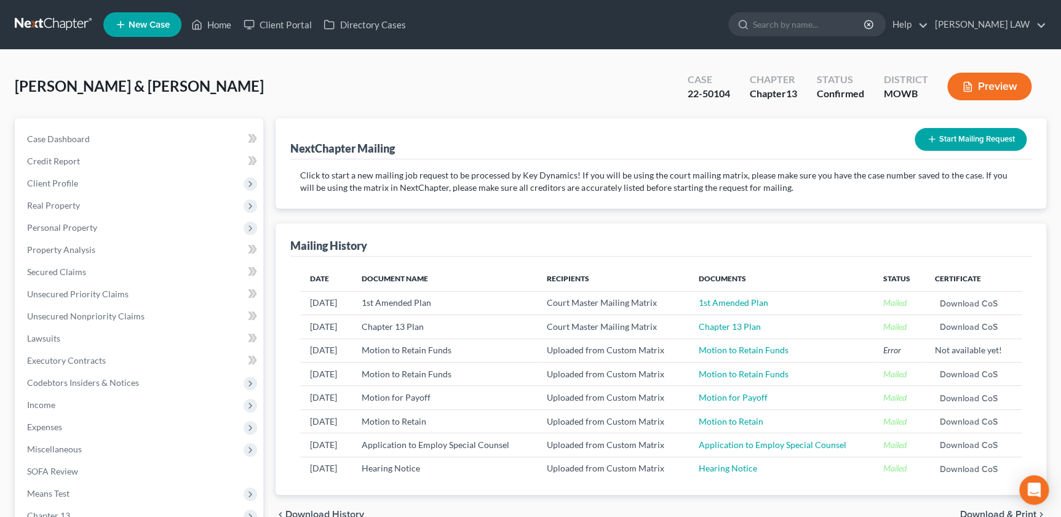
click at [963, 133] on button "Start Mailing Request" at bounding box center [971, 139] width 112 height 23
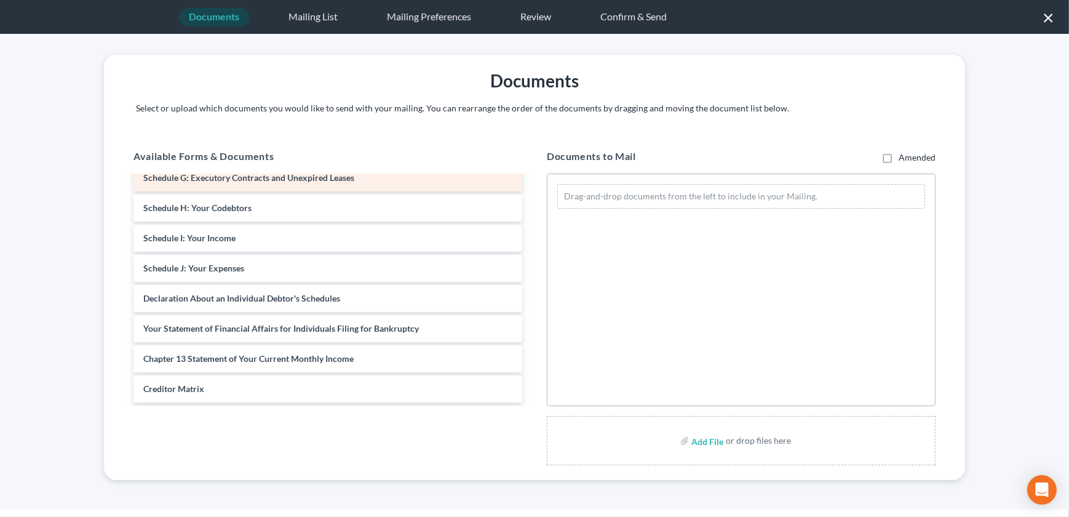
scroll to position [554, 0]
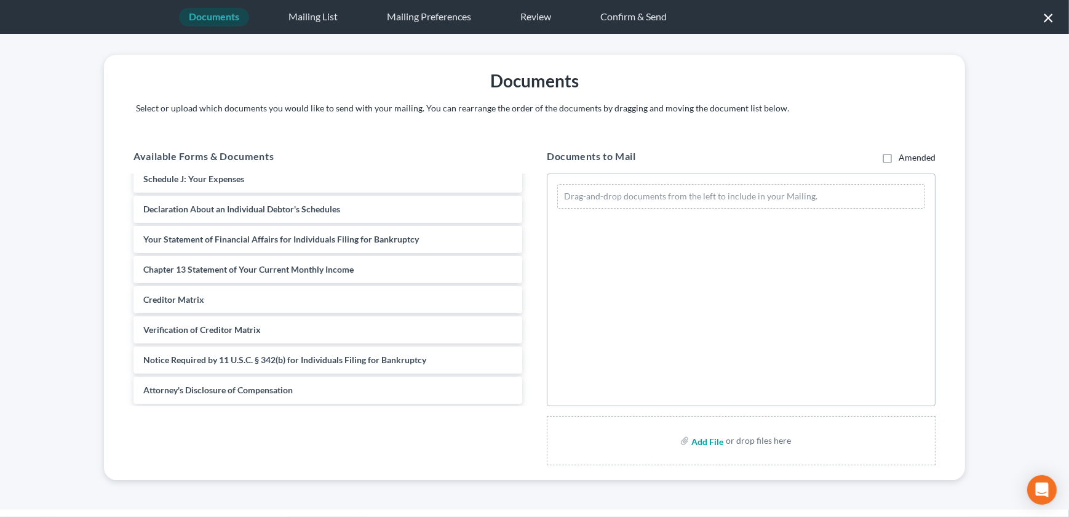
click at [706, 443] on input "file" at bounding box center [706, 440] width 30 height 22
type input "C:\fakepath\250918 Motion for Discharge.pdf"
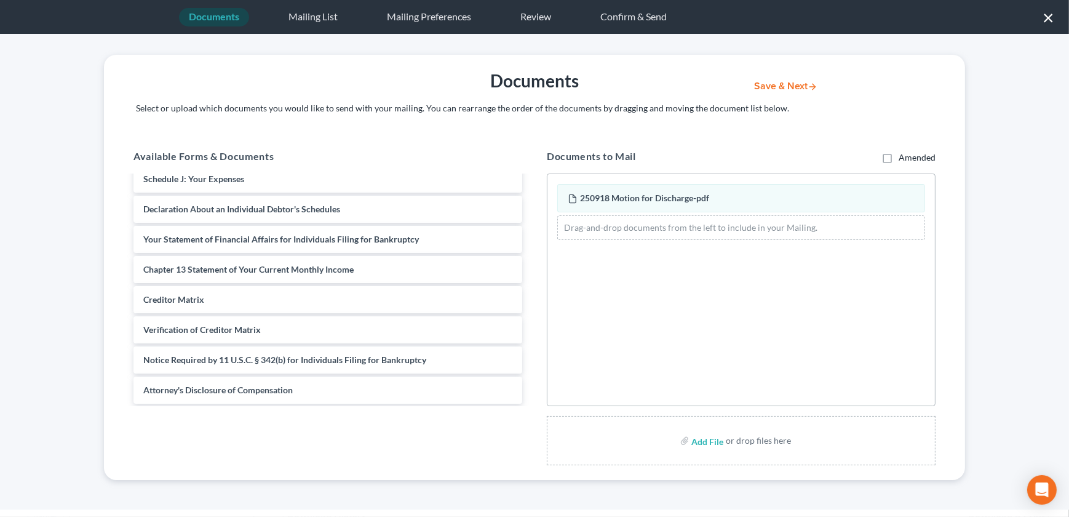
click at [777, 86] on button "Save & Next" at bounding box center [785, 86] width 83 height 10
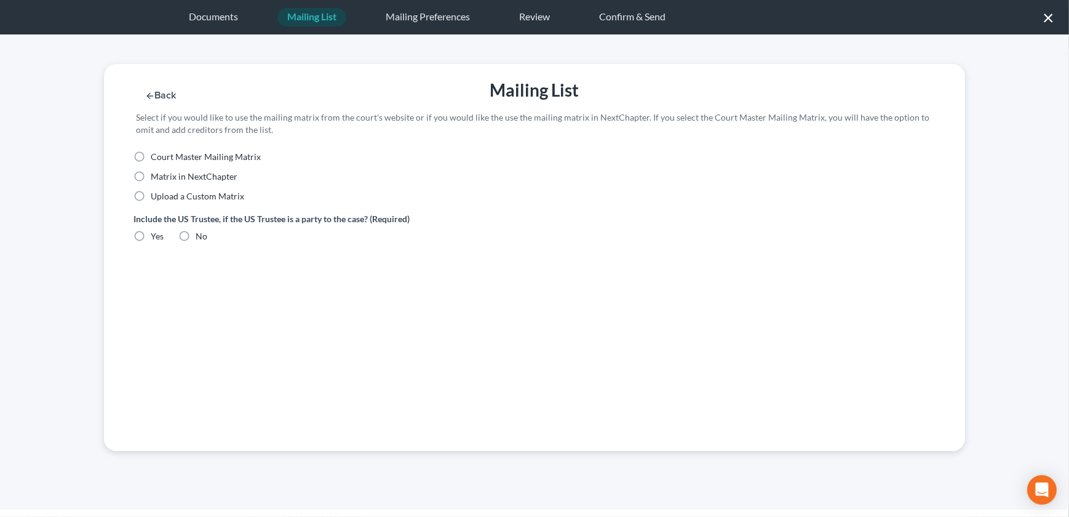
scroll to position [0, 0]
click at [151, 199] on label "Upload a Custom Matrix" at bounding box center [197, 196] width 93 height 12
click at [156, 198] on input "Upload a Custom Matrix" at bounding box center [160, 194] width 8 height 8
radio input "true"
click at [151, 234] on label "Yes" at bounding box center [157, 236] width 13 height 12
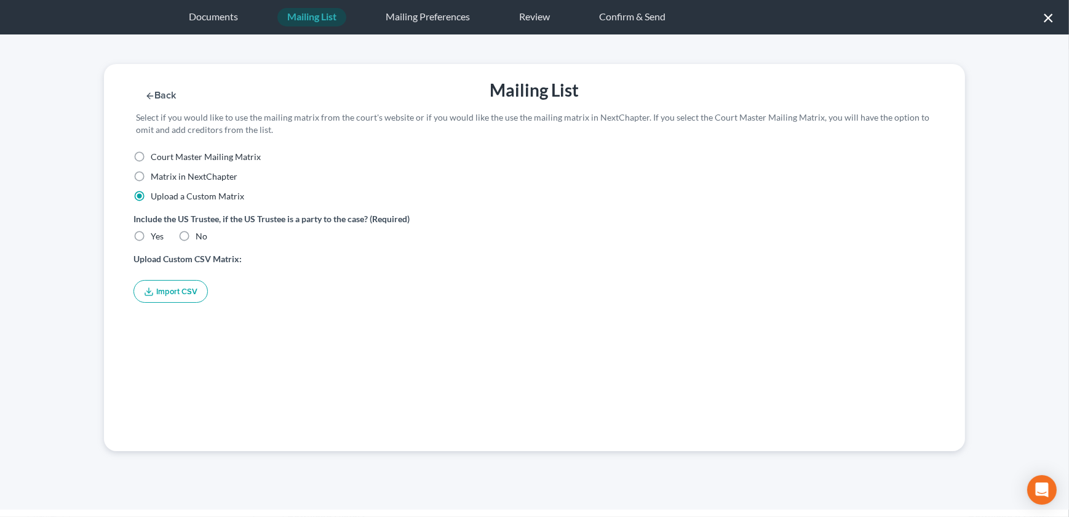
click at [156, 234] on input "Yes" at bounding box center [160, 234] width 8 height 8
radio input "true"
click at [165, 292] on button "Import CSV" at bounding box center [170, 291] width 74 height 23
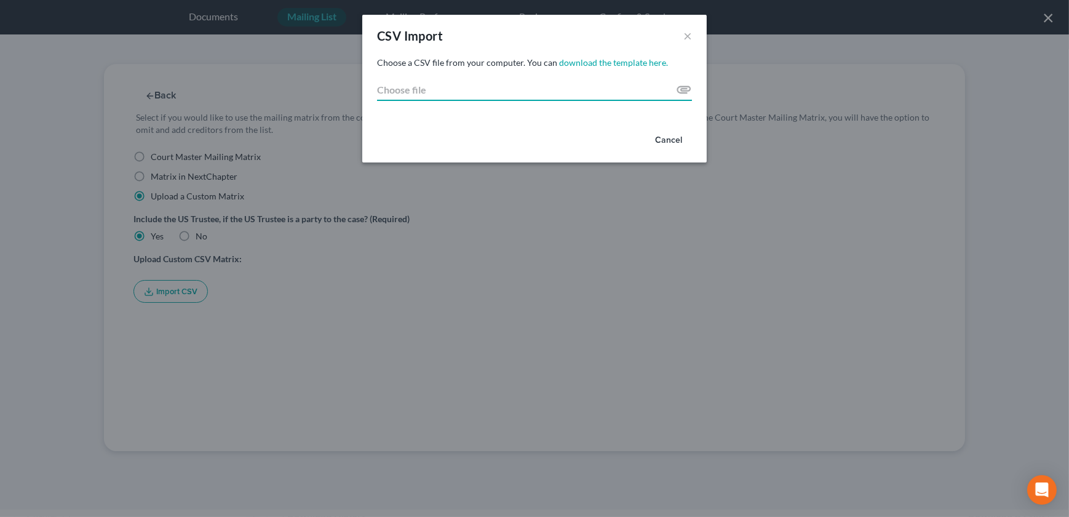
click at [681, 89] on input "Choose file" at bounding box center [534, 90] width 315 height 22
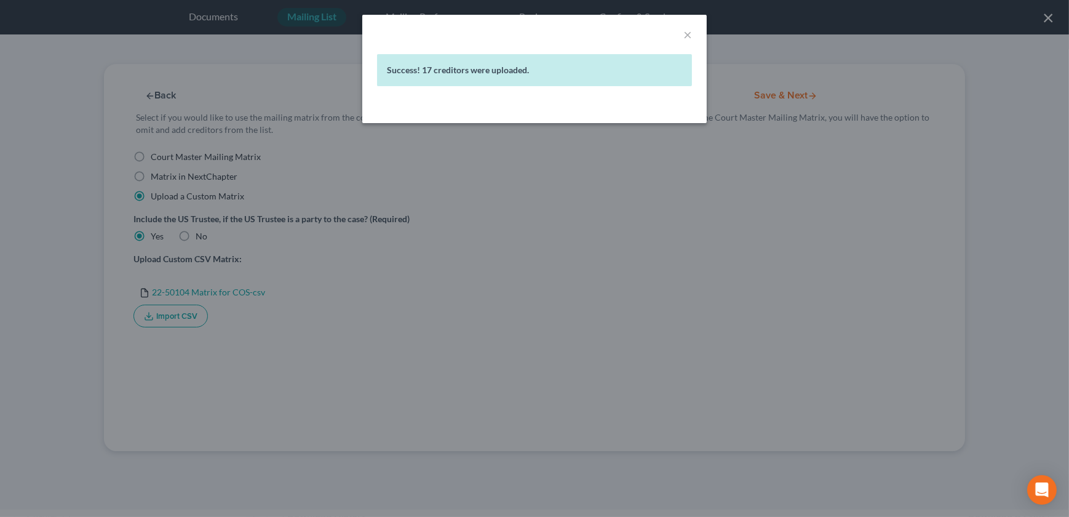
click at [748, 206] on div "× Success! 17 creditors were uploaded." at bounding box center [534, 258] width 1069 height 517
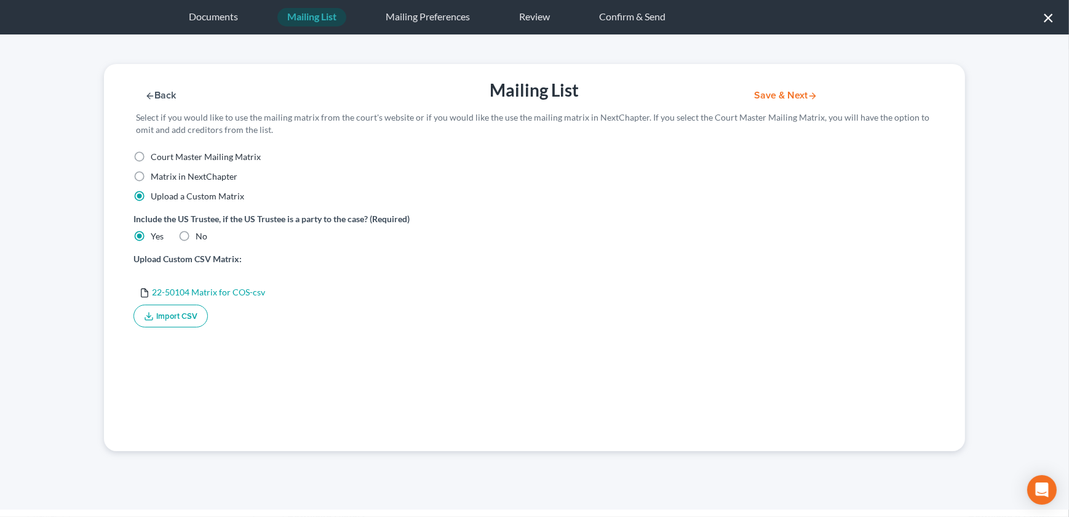
click at [778, 92] on button "Save & Next" at bounding box center [785, 95] width 83 height 10
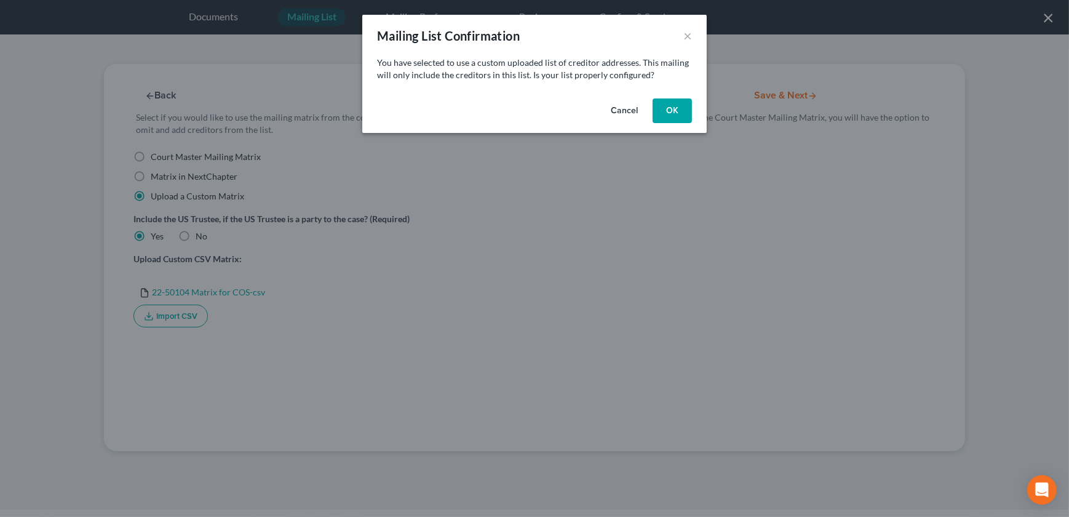
click at [675, 111] on button "OK" at bounding box center [672, 110] width 39 height 25
select select "26"
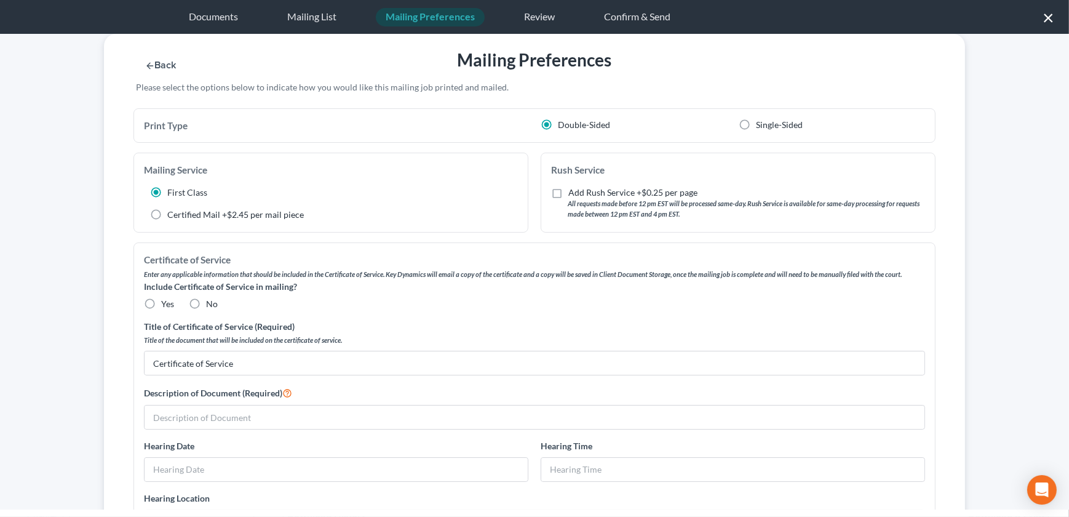
scroll to position [28, 0]
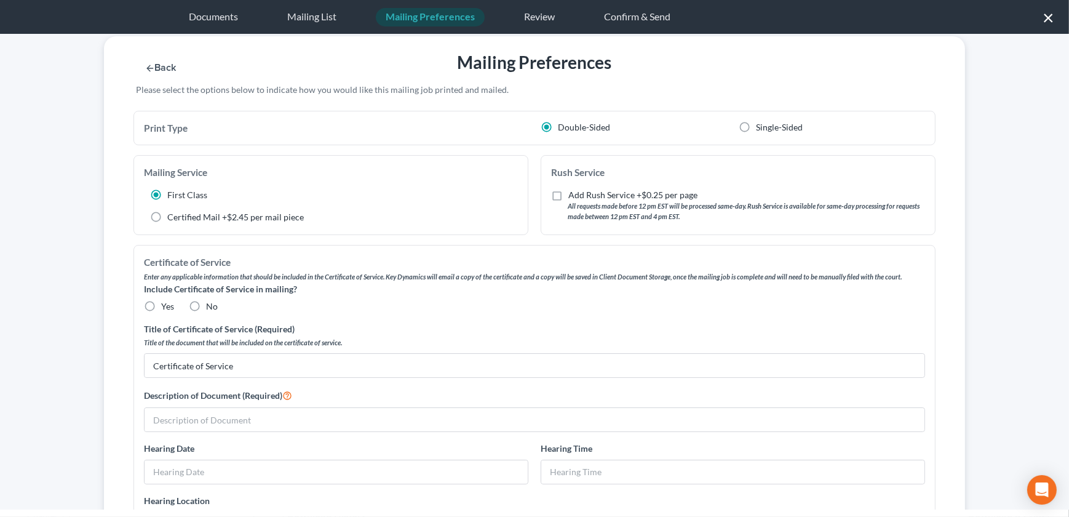
drag, startPoint x: 195, startPoint y: 305, endPoint x: 224, endPoint y: 402, distance: 101.0
click at [206, 305] on label "No" at bounding box center [212, 306] width 12 height 12
click at [211, 305] on input "No" at bounding box center [215, 304] width 8 height 8
radio input "true"
click at [229, 414] on input "text" at bounding box center [535, 419] width 780 height 23
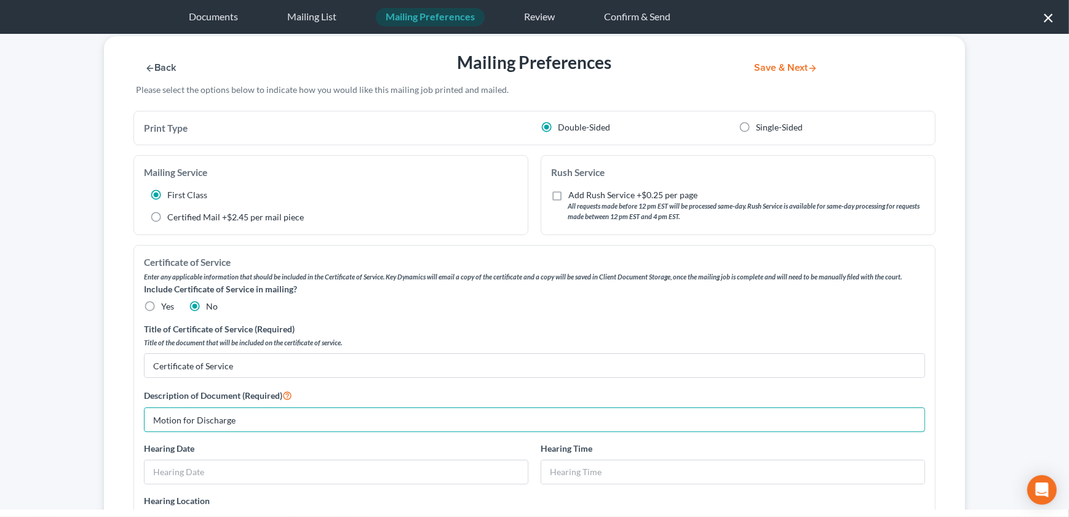
type input "Motion for Discharge"
click at [772, 63] on button "Save & Next" at bounding box center [785, 68] width 83 height 10
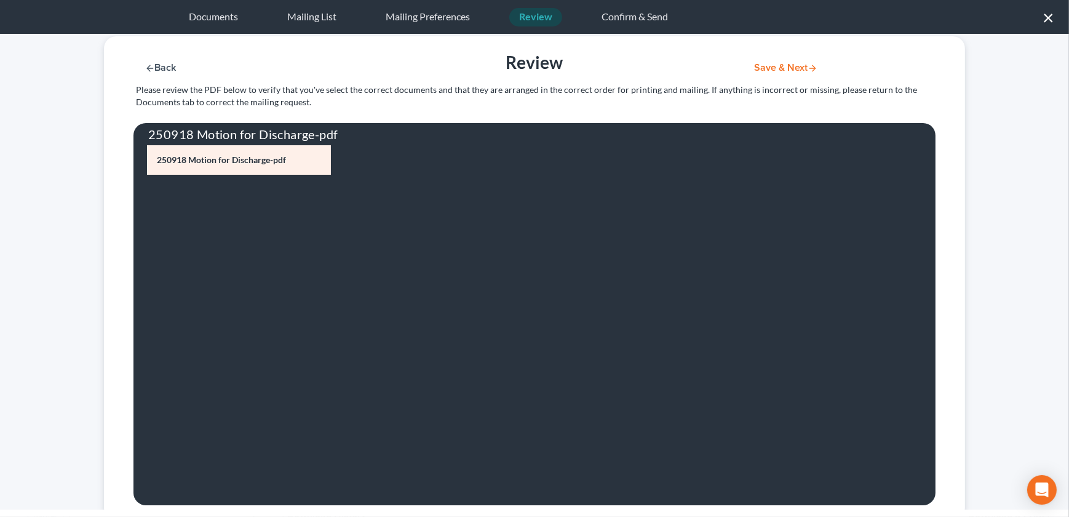
click at [161, 67] on button "Back" at bounding box center [160, 68] width 54 height 10
select select "26"
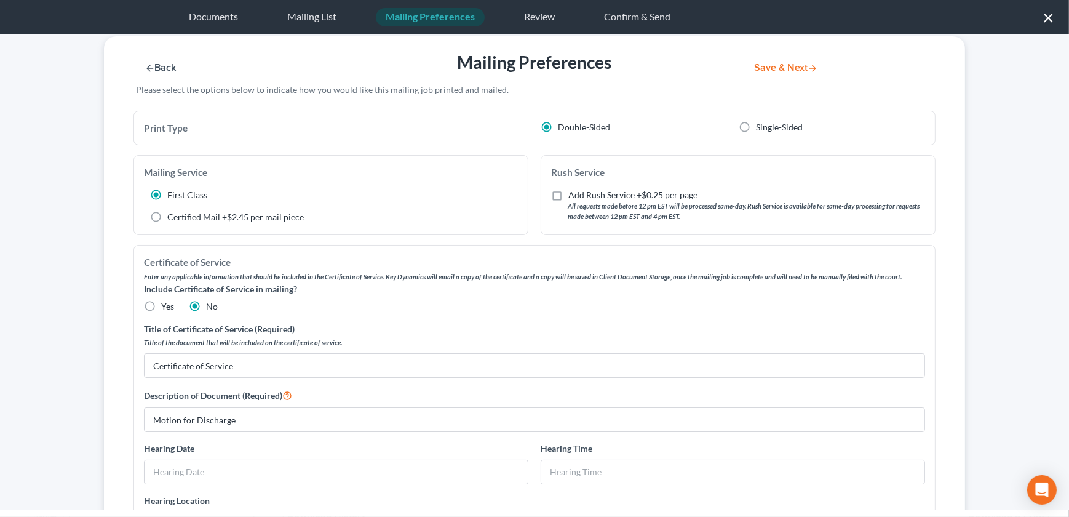
click at [160, 67] on button "Back" at bounding box center [160, 68] width 54 height 10
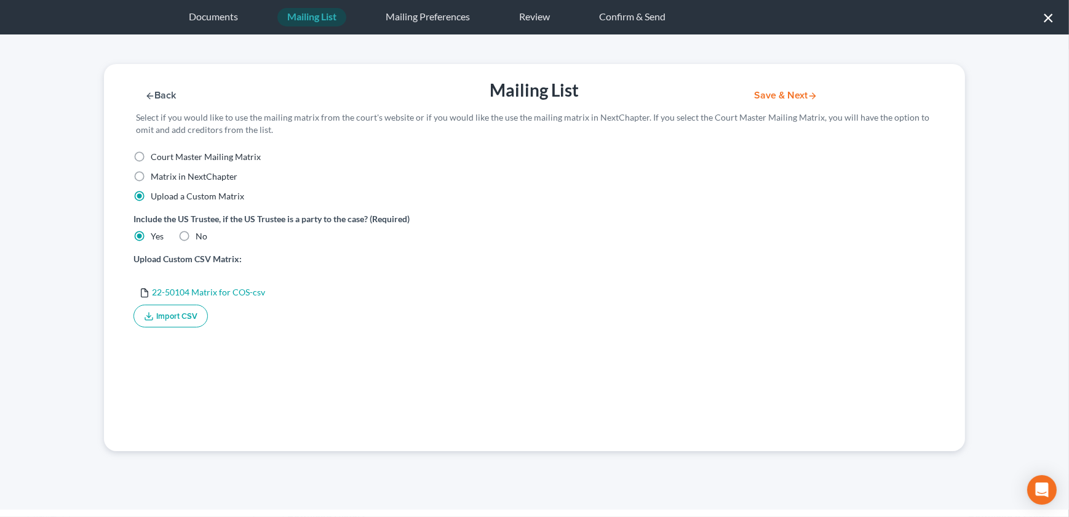
scroll to position [0, 0]
click at [160, 67] on div "Back Mailing List Save & Next Select if you would like to use the mailing matri…" at bounding box center [534, 107] width 873 height 87
click at [161, 91] on button "Back" at bounding box center [160, 95] width 54 height 10
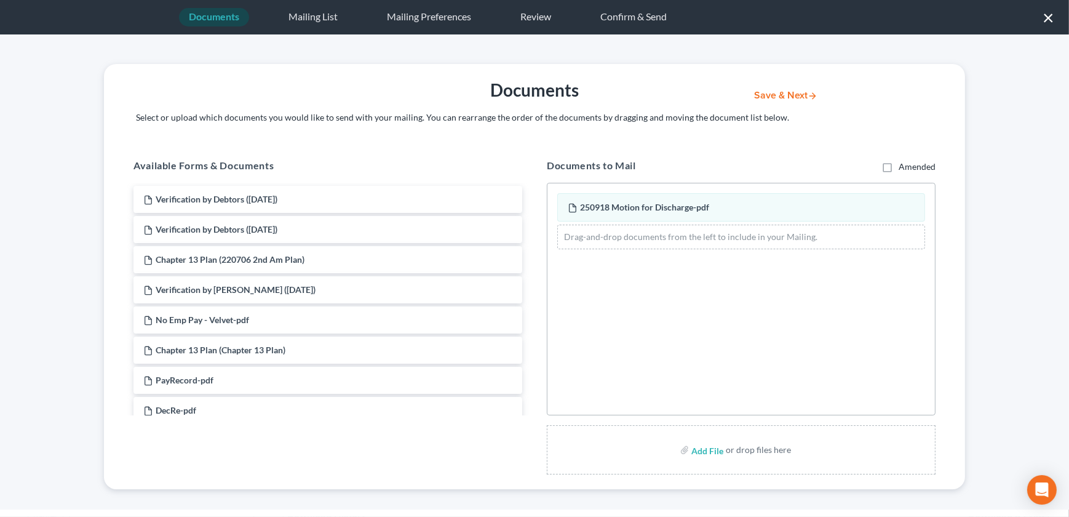
click at [160, 95] on div "Back Documents Save & Next Select or upload which documents you would like to s…" at bounding box center [534, 106] width 873 height 84
click at [696, 449] on input "file" at bounding box center [706, 450] width 30 height 22
type input "C:\fakepath\251025 Motion for Discharge.pdf"
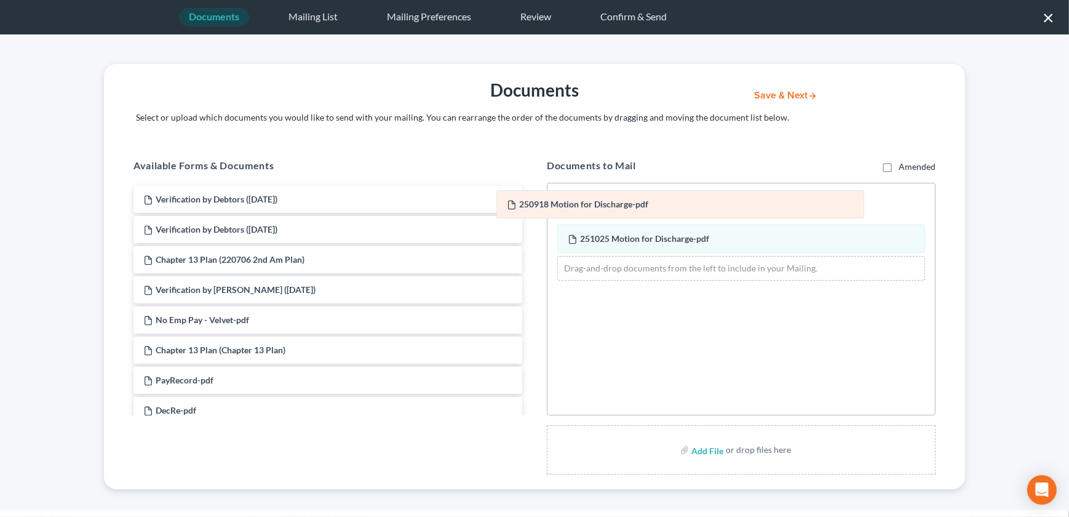
drag, startPoint x: 750, startPoint y: 205, endPoint x: 202, endPoint y: 247, distance: 549.0
click at [547, 244] on div "250918 Motion for Discharge-pdf 250918 Motion for Discharge-pdf 250918 Motion f…" at bounding box center [740, 236] width 387 height 106
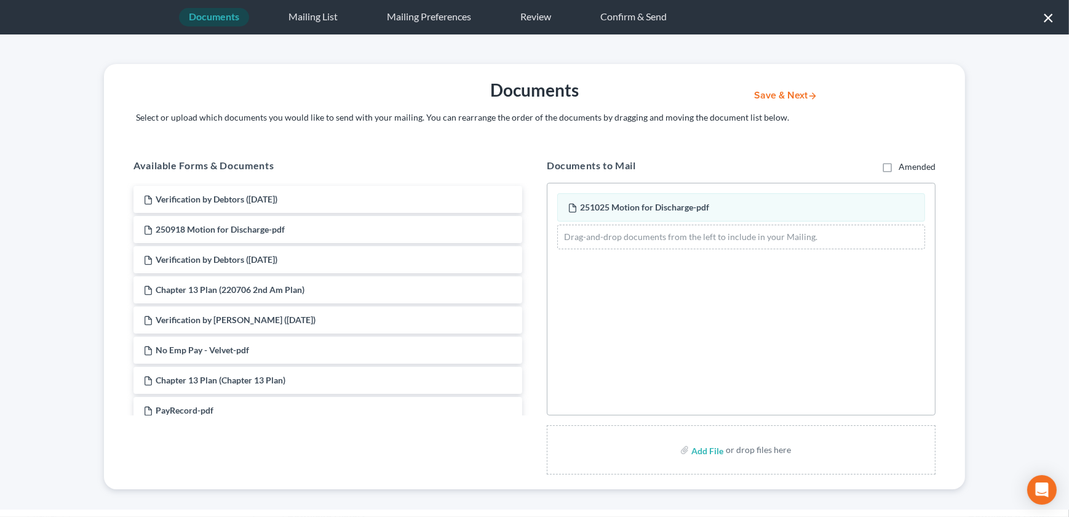
click at [766, 100] on button "Save & Next" at bounding box center [785, 95] width 83 height 10
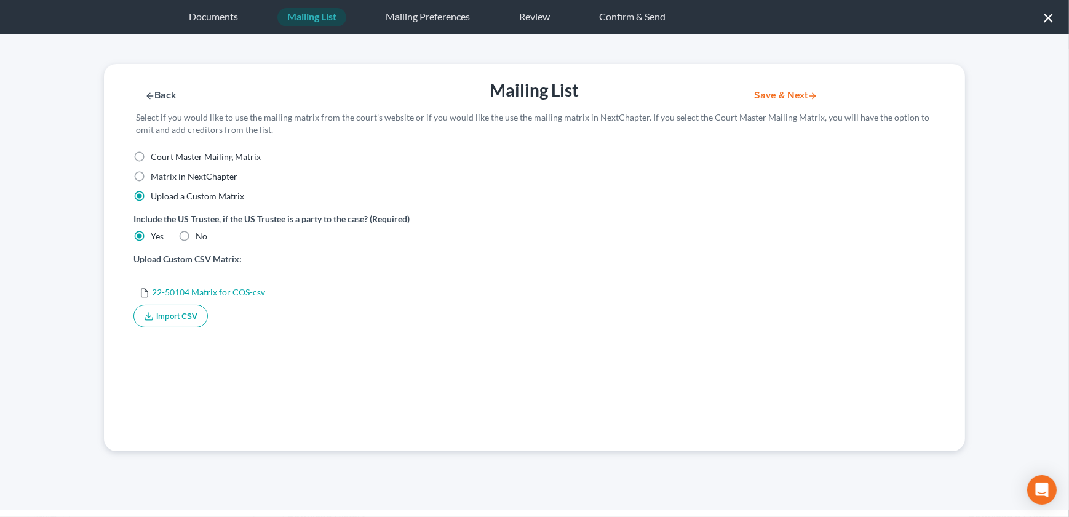
click at [162, 317] on button "Import CSV" at bounding box center [170, 315] width 74 height 23
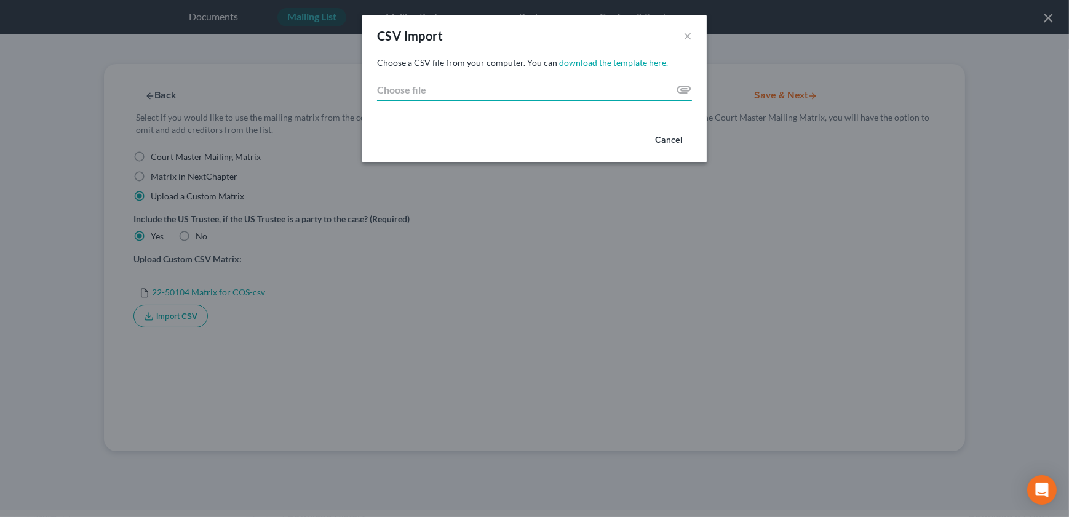
click at [681, 90] on input "Choose file" at bounding box center [534, 90] width 315 height 22
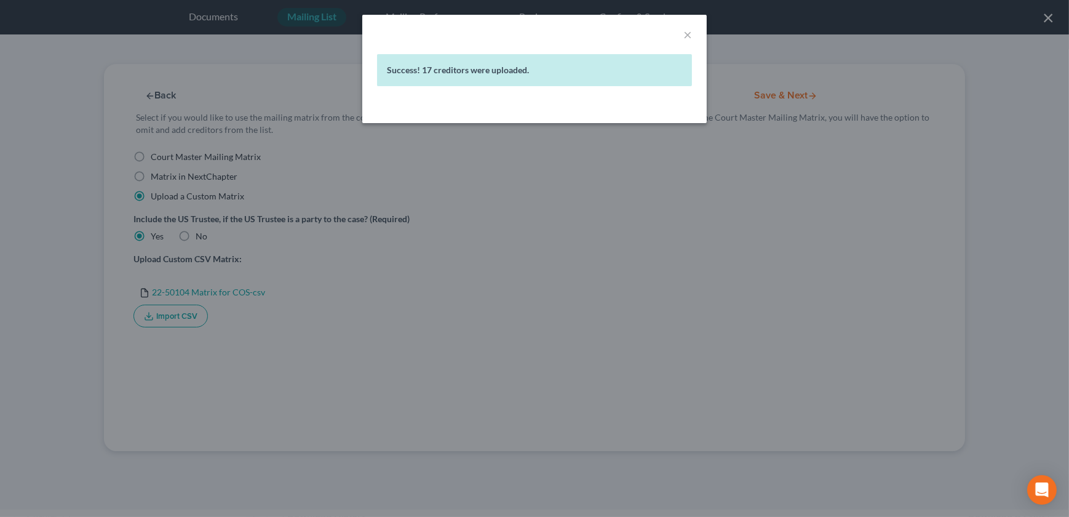
click at [805, 201] on div "× Success! 17 creditors were uploaded." at bounding box center [534, 258] width 1069 height 517
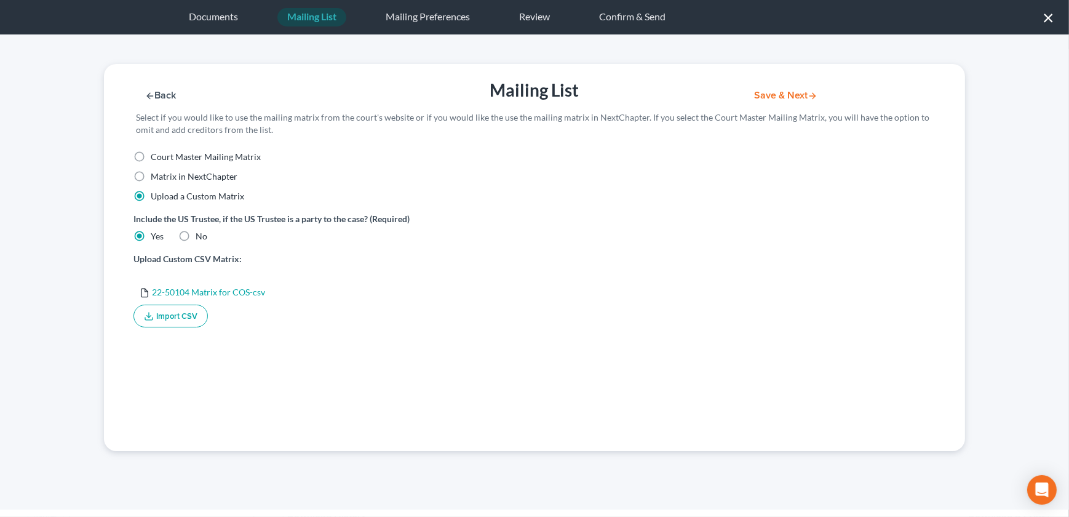
click at [783, 95] on button "Save & Next" at bounding box center [785, 95] width 83 height 10
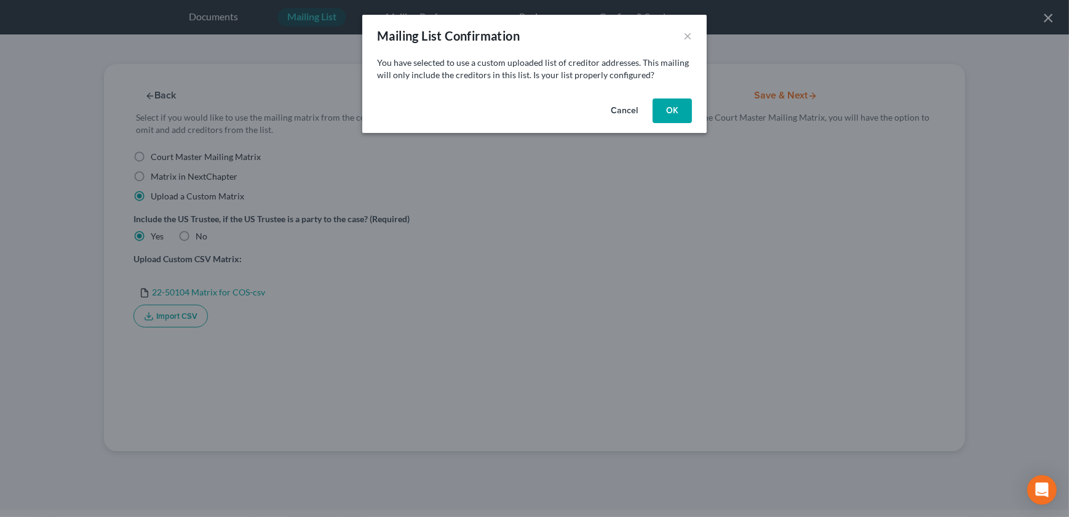
click at [667, 111] on button "OK" at bounding box center [672, 110] width 39 height 25
select select "26"
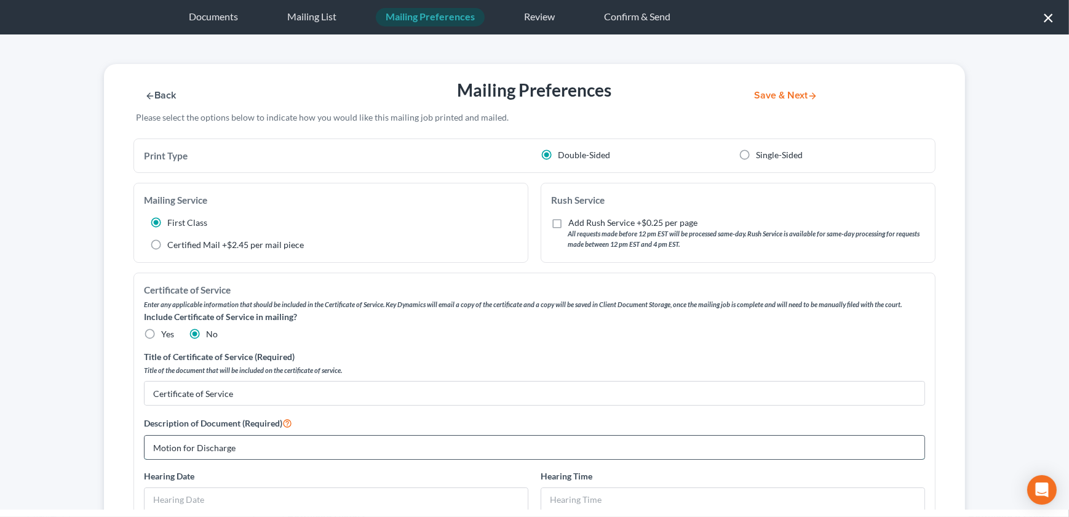
click at [190, 451] on input "Motion for Discharge" at bounding box center [535, 446] width 780 height 23
click at [782, 92] on button "Save & Next" at bounding box center [785, 95] width 83 height 10
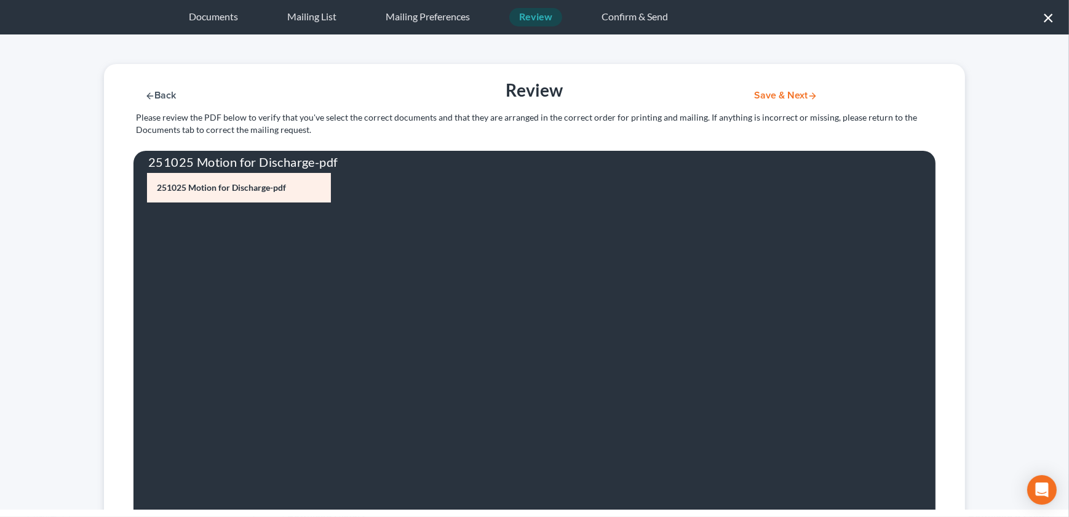
click at [763, 95] on button "Save & Next" at bounding box center [785, 95] width 83 height 10
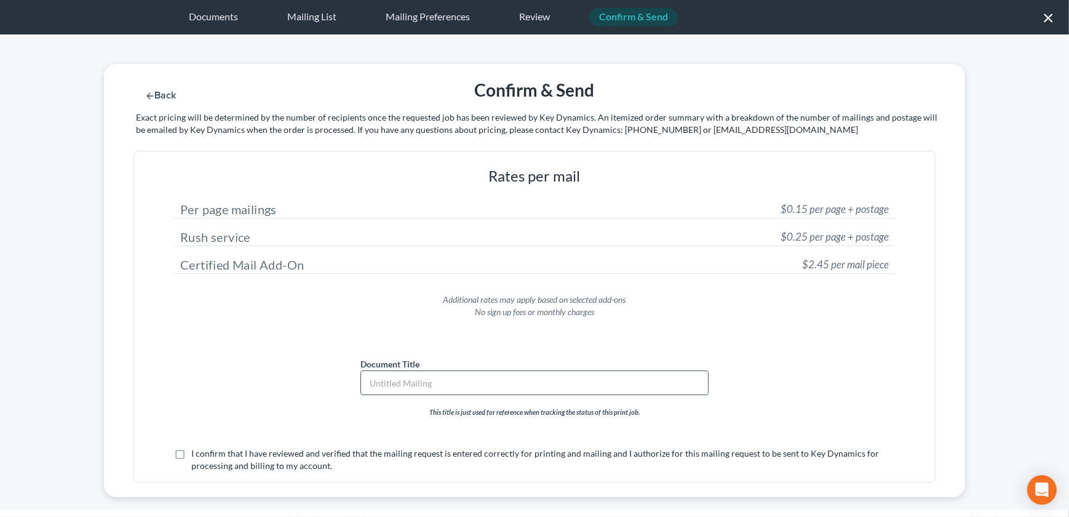
click at [402, 384] on input "text" at bounding box center [534, 382] width 347 height 23
type input "Motion for Discharge"
click at [191, 453] on label "I confirm that I have reviewed and verified that the mailing request is entered…" at bounding box center [543, 459] width 704 height 25
click at [196, 453] on input "I confirm that I have reviewed and verified that the mailing request is entered…" at bounding box center [200, 451] width 8 height 8
checkbox input "true"
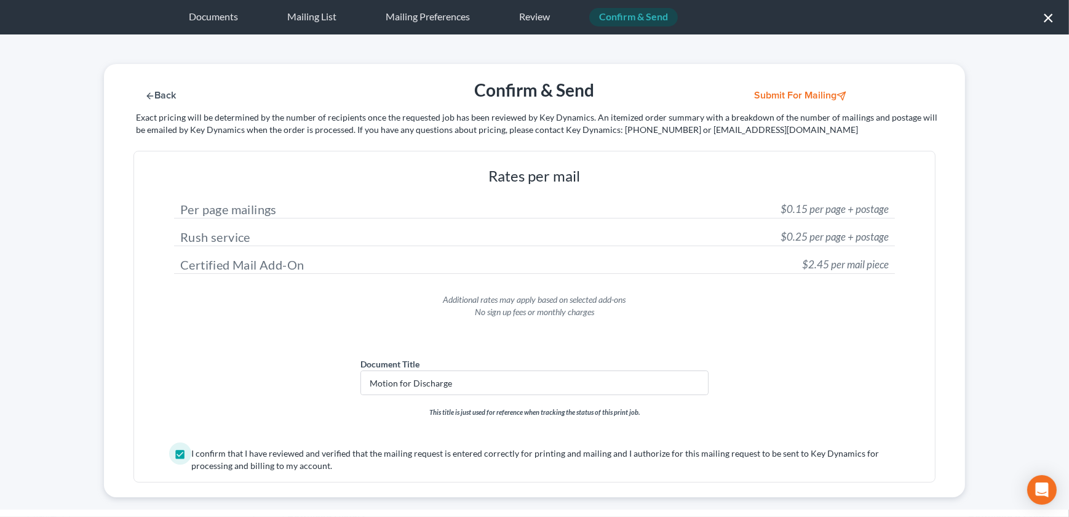
click at [807, 92] on button "Submit for Mailing" at bounding box center [801, 95] width 114 height 10
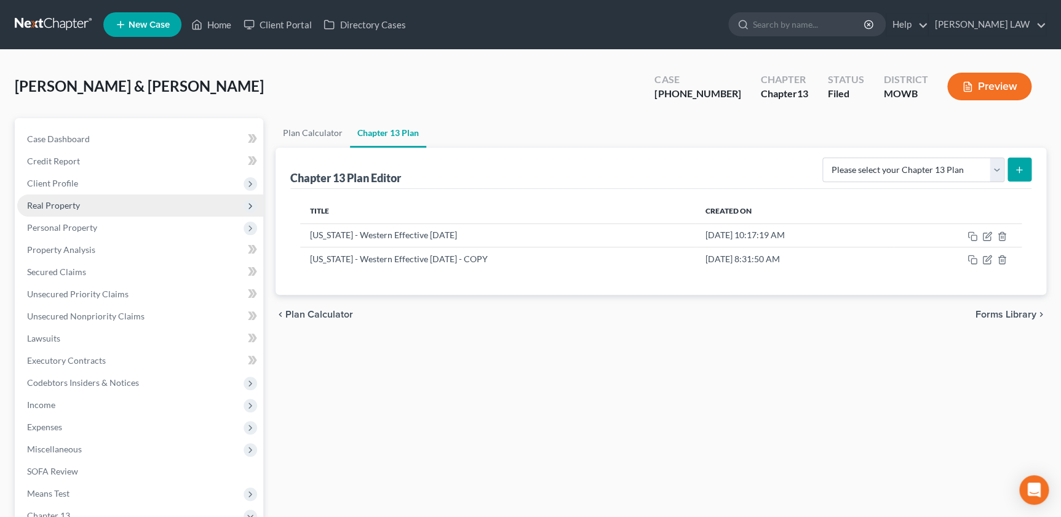
click at [55, 208] on span "Real Property" at bounding box center [53, 205] width 53 height 10
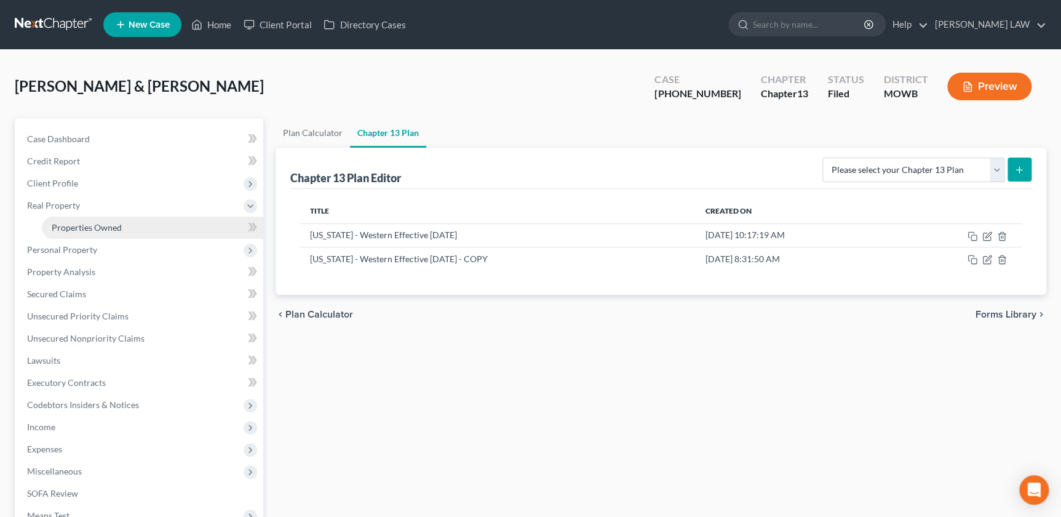
click at [85, 230] on span "Properties Owned" at bounding box center [87, 227] width 70 height 10
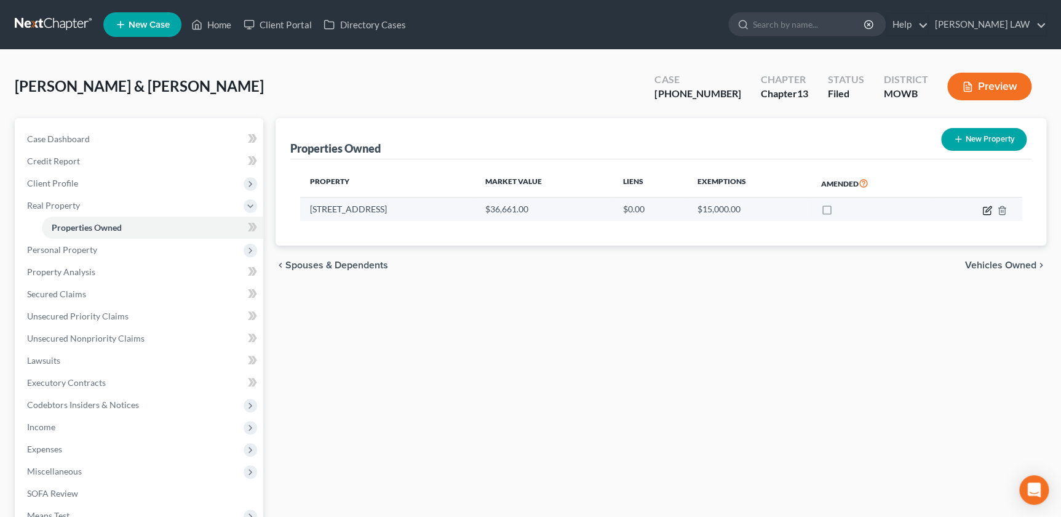
click at [985, 213] on icon "button" at bounding box center [987, 210] width 10 height 10
select select "26"
select select "2"
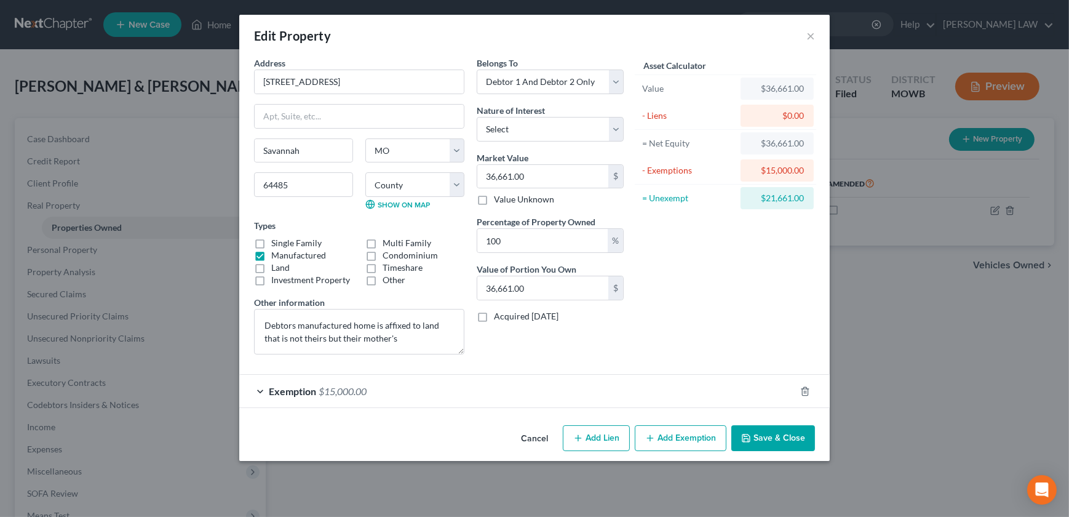
drag, startPoint x: 769, startPoint y: 435, endPoint x: 735, endPoint y: 357, distance: 85.9
click at [769, 435] on button "Save & Close" at bounding box center [773, 438] width 84 height 26
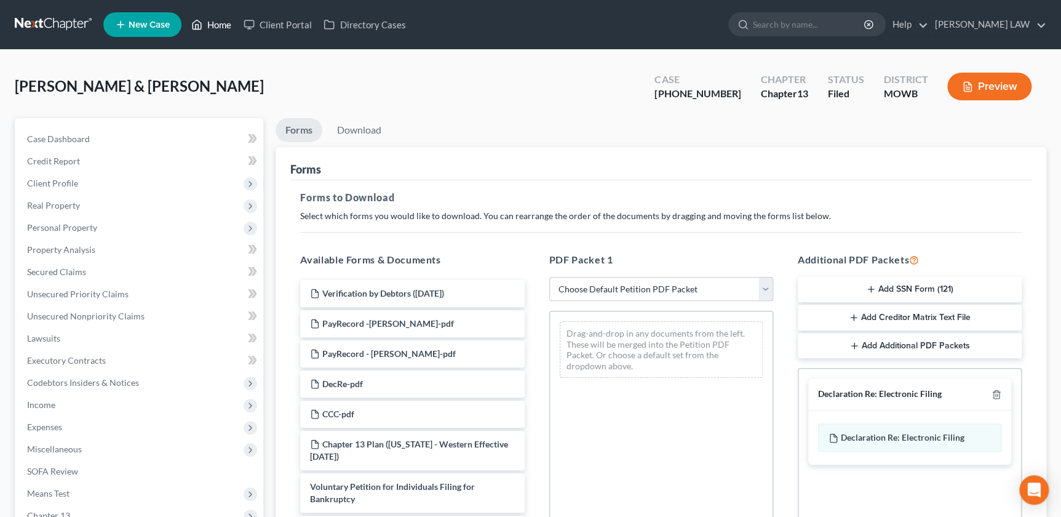
click at [224, 28] on link "Home" at bounding box center [211, 25] width 52 height 22
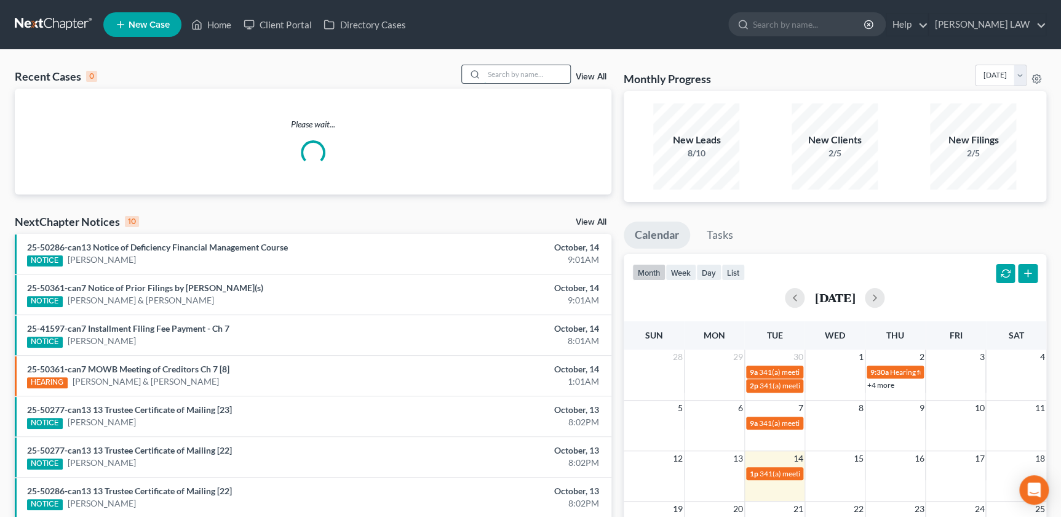
click at [490, 73] on input "search" at bounding box center [527, 74] width 86 height 18
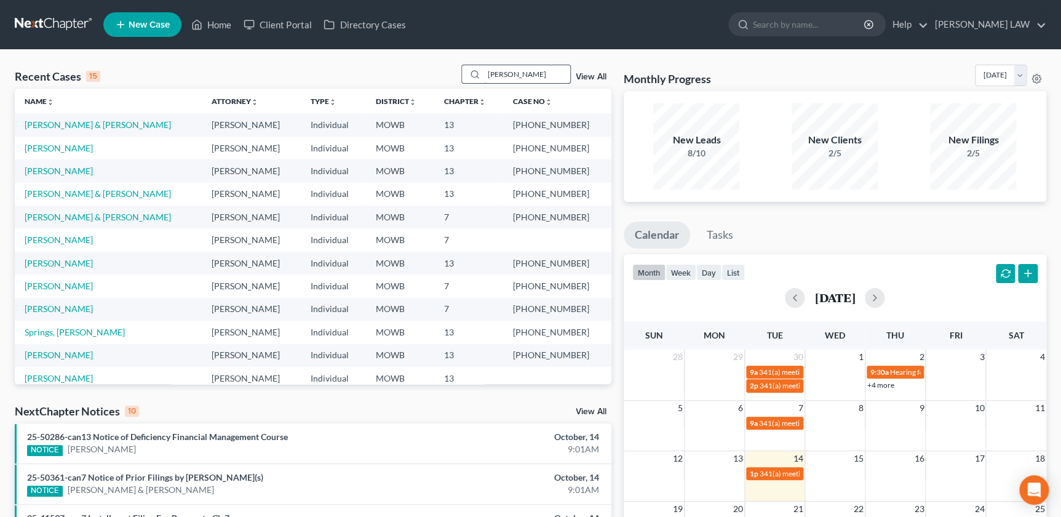
type input "[PERSON_NAME]"
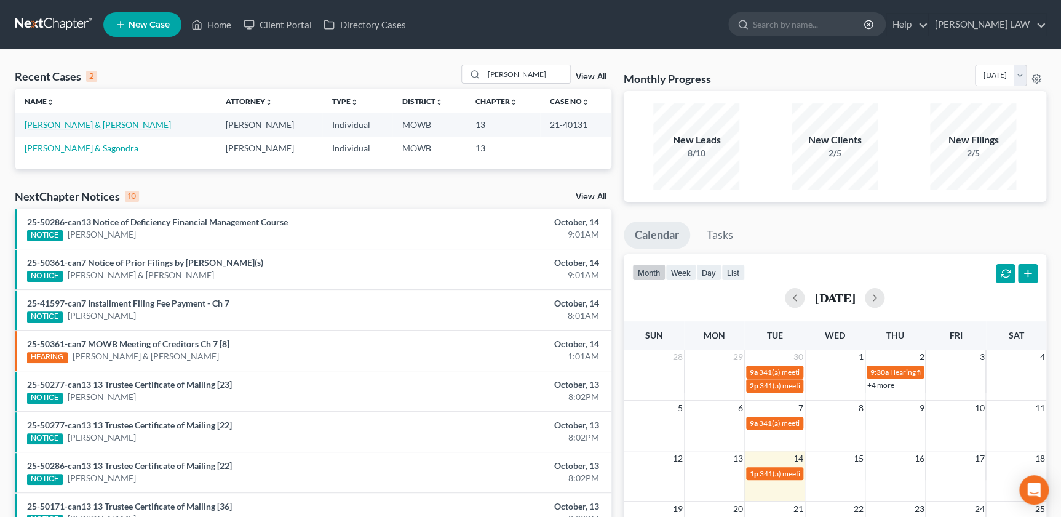
click at [62, 125] on link "[PERSON_NAME] & [PERSON_NAME]" at bounding box center [98, 124] width 146 height 10
select select "2"
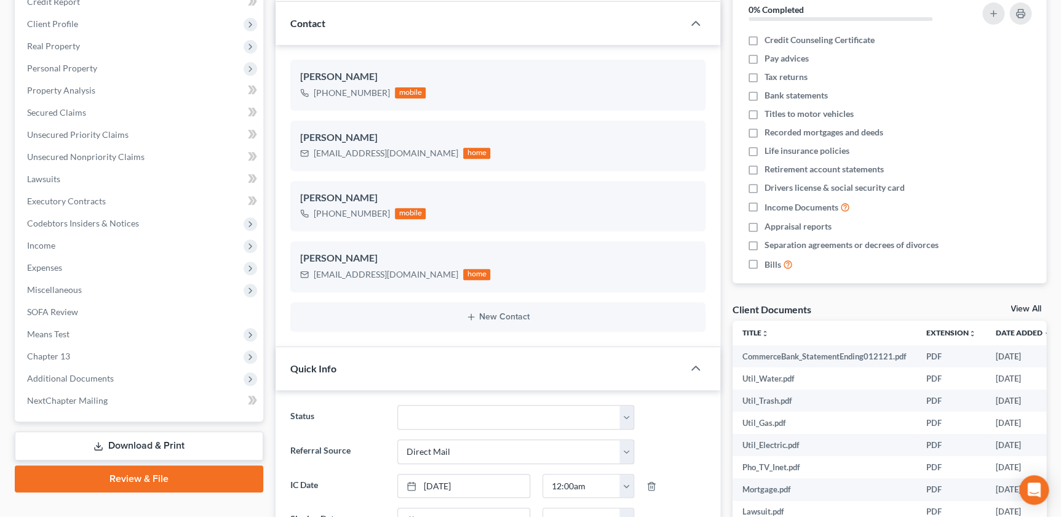
scroll to position [363, 0]
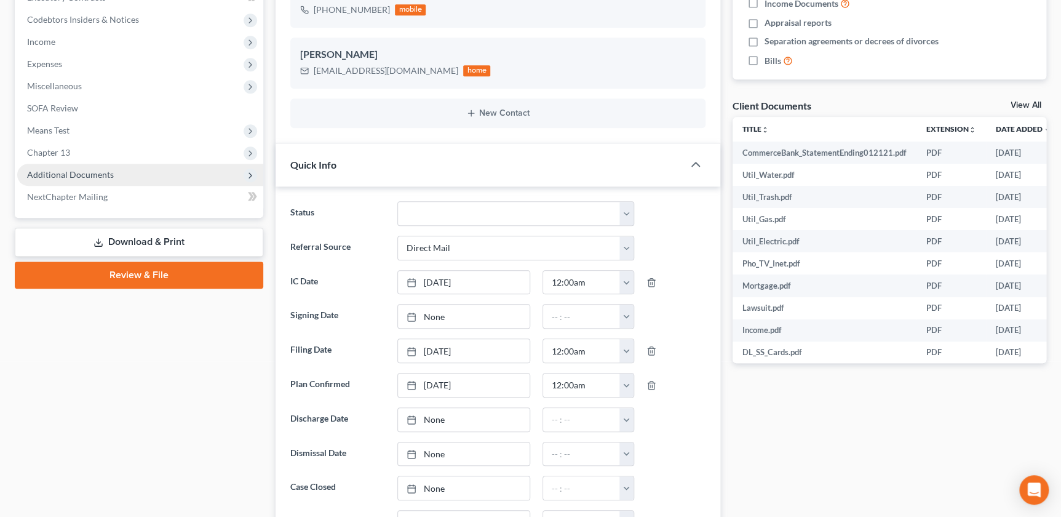
click at [95, 177] on span "Additional Documents" at bounding box center [70, 174] width 87 height 10
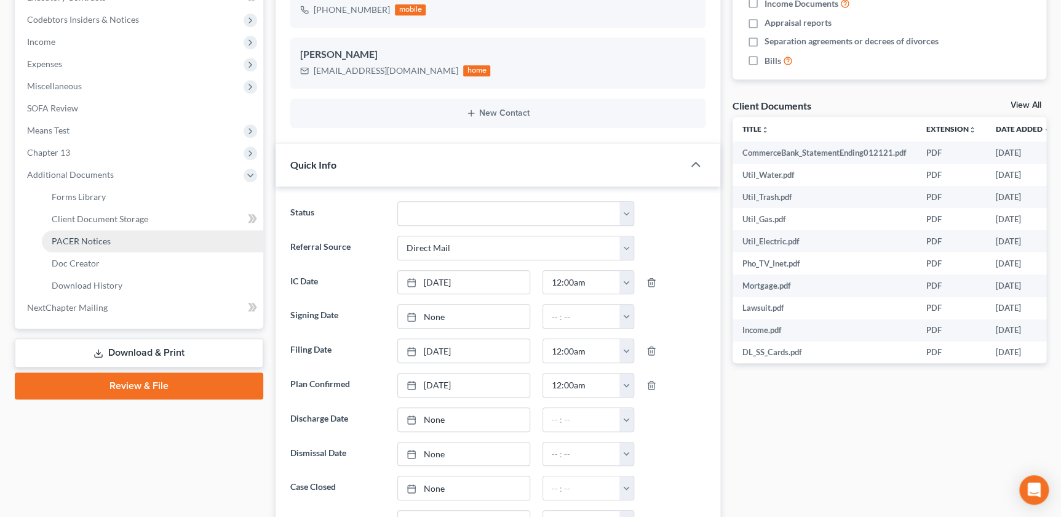
click at [100, 247] on link "PACER Notices" at bounding box center [152, 241] width 221 height 22
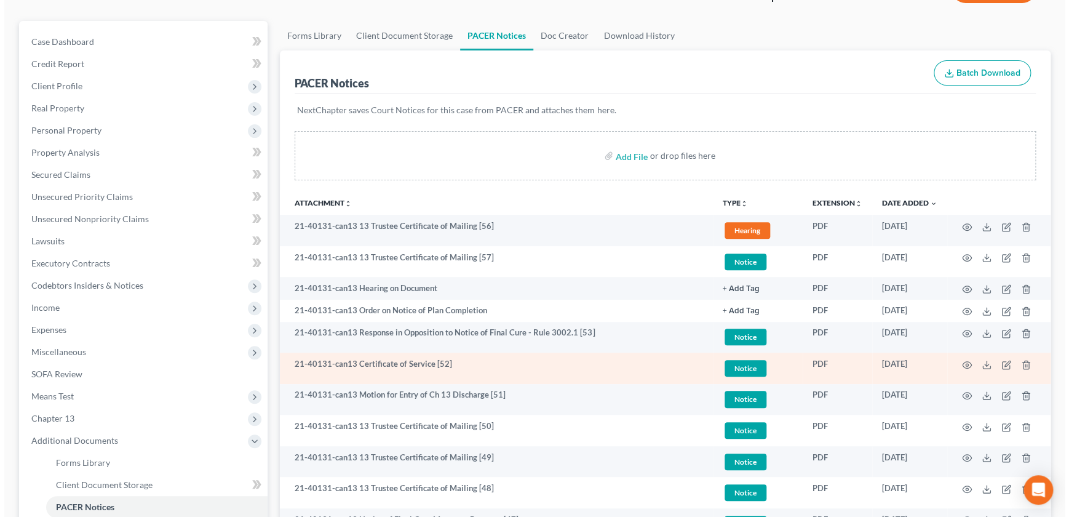
scroll to position [125, 0]
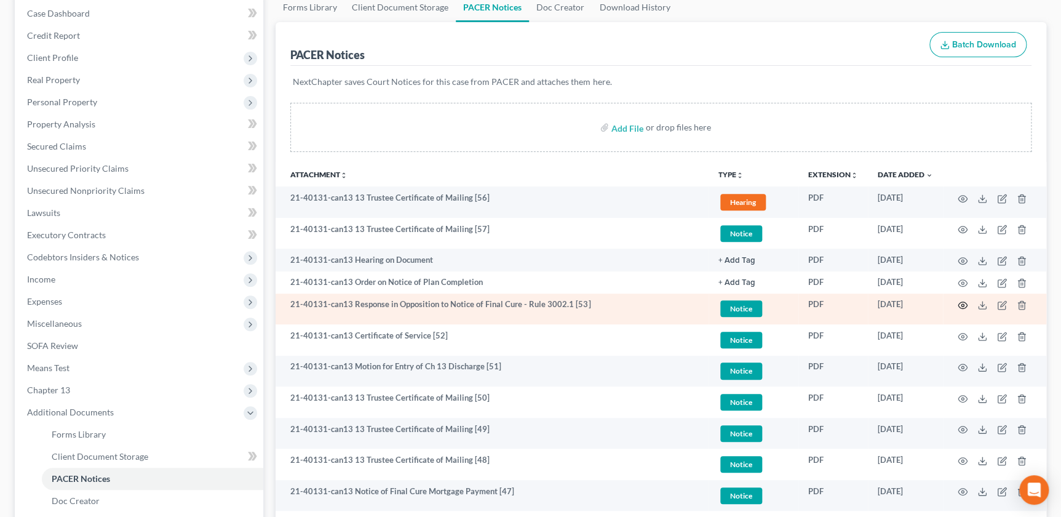
click at [961, 303] on icon "button" at bounding box center [963, 305] width 10 height 10
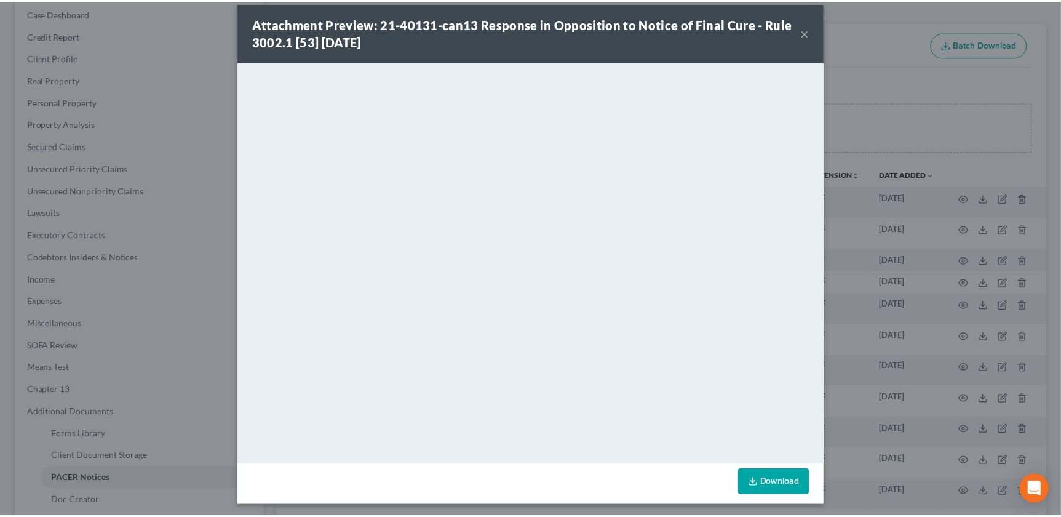
scroll to position [15, 0]
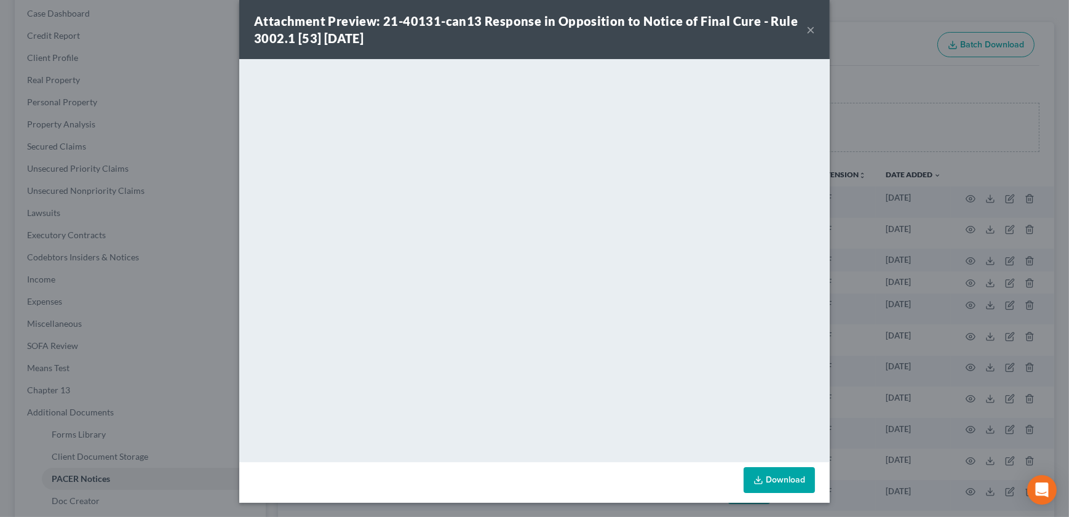
click at [806, 30] on button "×" at bounding box center [810, 29] width 9 height 15
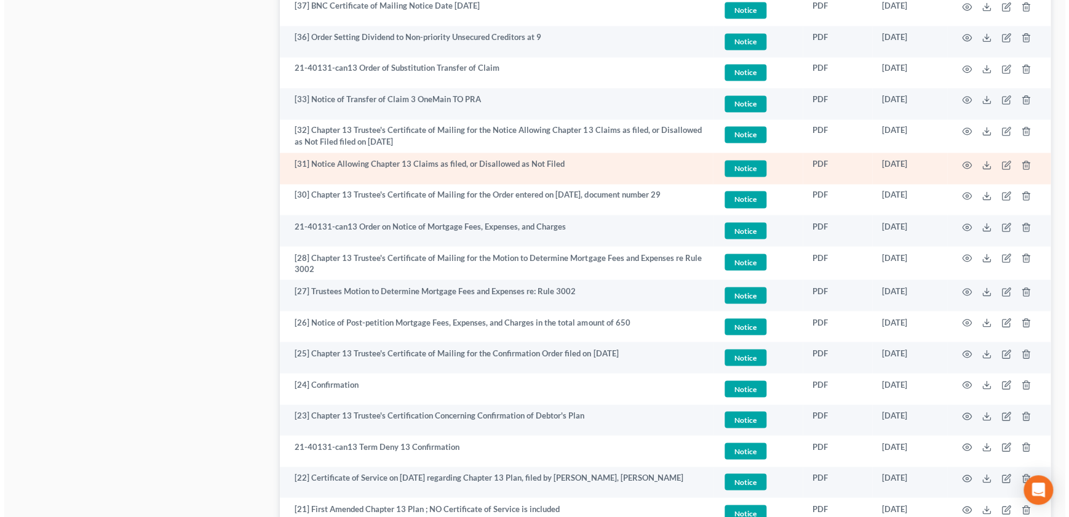
scroll to position [950, 0]
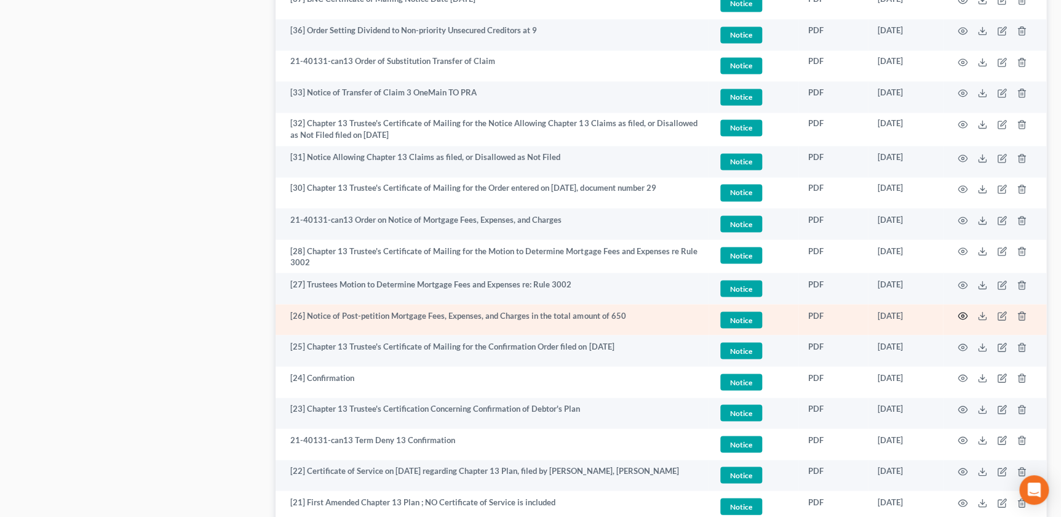
click at [964, 315] on icon "button" at bounding box center [963, 316] width 10 height 10
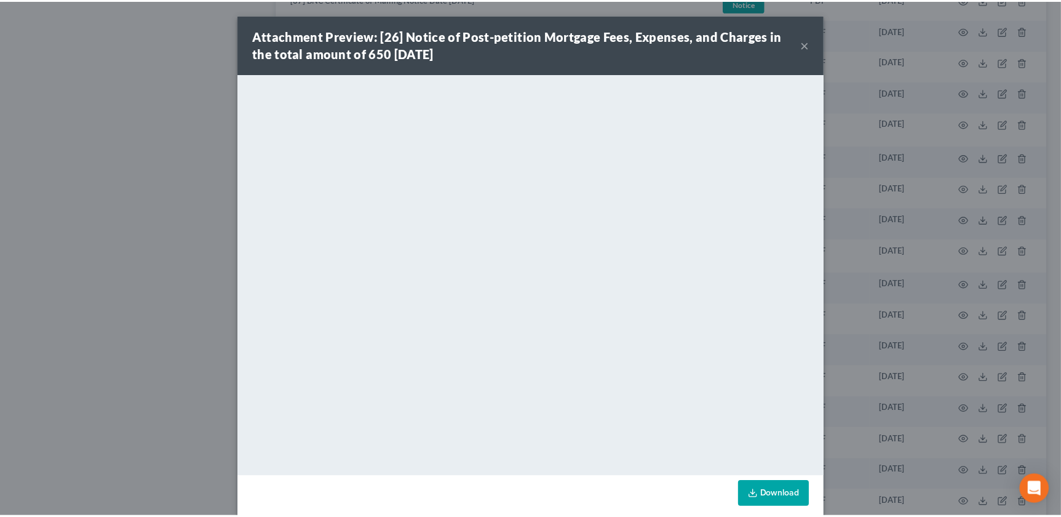
scroll to position [15, 0]
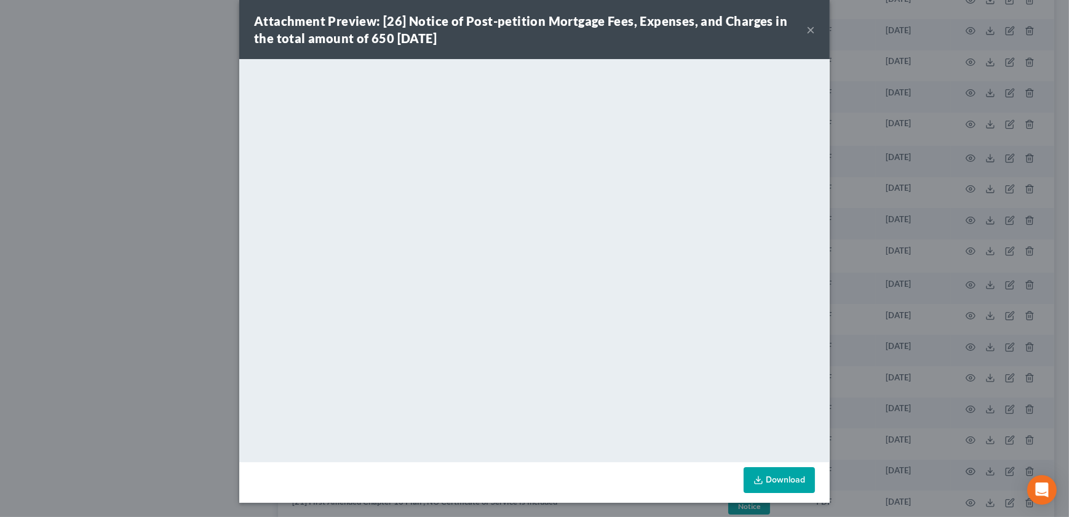
drag, startPoint x: 808, startPoint y: 30, endPoint x: 781, endPoint y: 69, distance: 47.8
click at [808, 31] on button "×" at bounding box center [810, 29] width 9 height 15
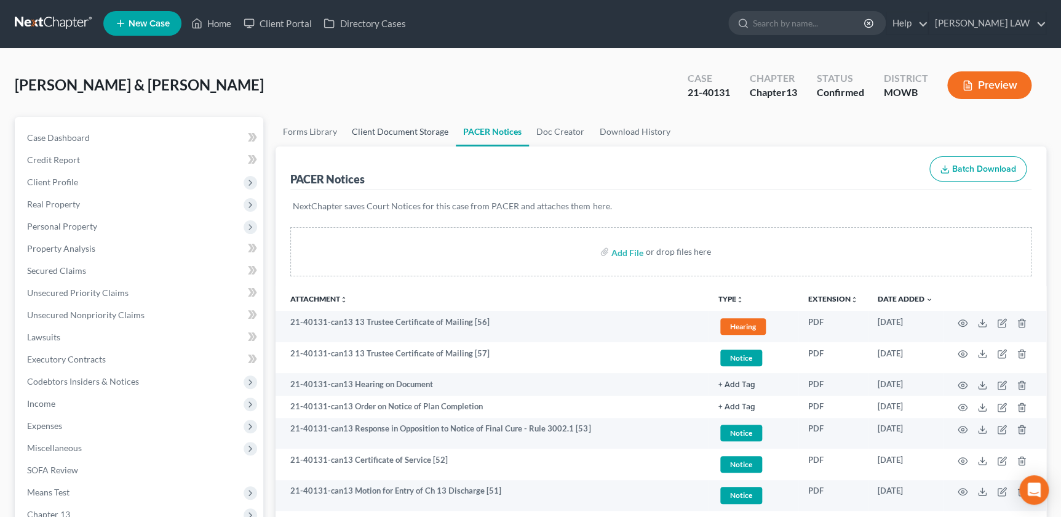
scroll to position [0, 0]
